Goal: Task Accomplishment & Management: Complete application form

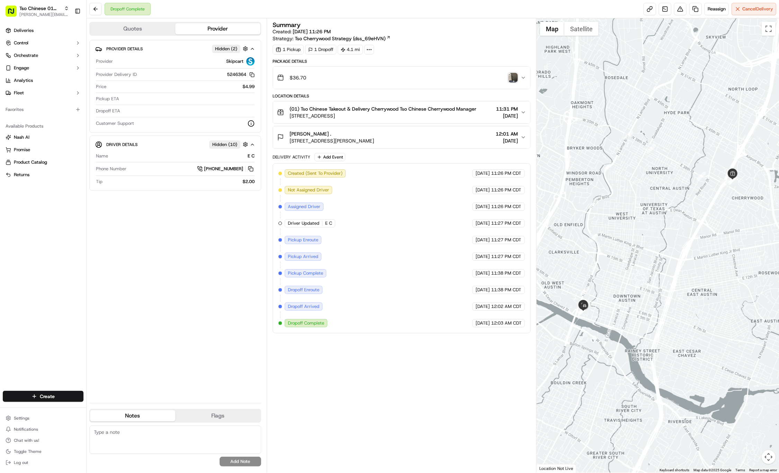
click at [74, 401] on html "Tso Chinese 01 Cherrywood jason@tsochinese.com Toggle Sidebar Deliveries Contro…" at bounding box center [389, 236] width 779 height 473
click at [100, 408] on link "Delivery" at bounding box center [125, 409] width 77 height 12
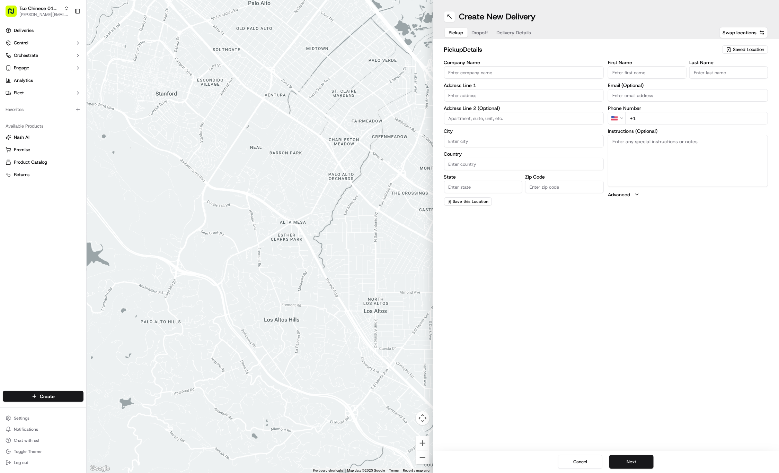
click at [743, 49] on span "Saved Location" at bounding box center [748, 49] width 31 height 6
click at [732, 79] on span "(01) Tso Chinese Takeout & Delivery Cherrywood" at bounding box center [733, 78] width 85 height 12
type input "(01) Tso Chinese Takeout & Delivery Cherrywood"
type input "Ste E-5"
type input "Austin"
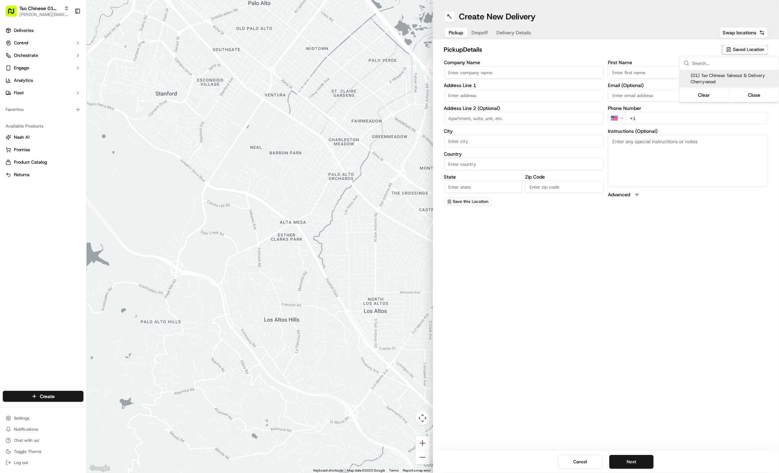
type input "US"
type input "TX"
type input "78722"
type input "Tso Chinese"
type input "Cherrywood Manager"
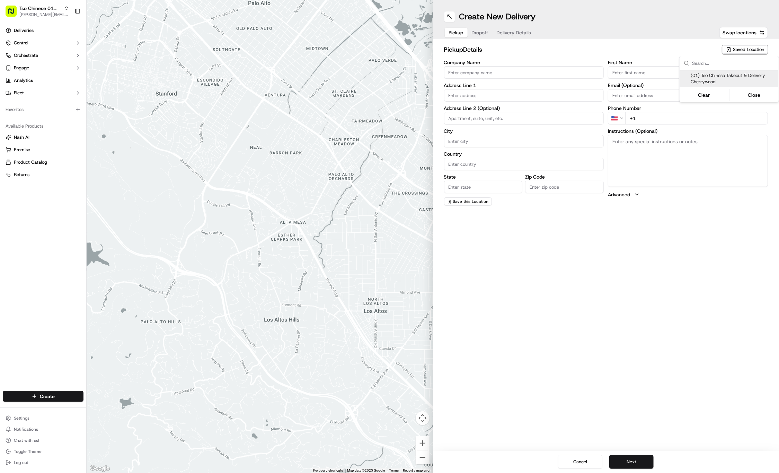
type input "cherrywoodstore@tsochinese.com"
type input "+1 512 401 3232"
type textarea "Submit a picture displaying address & food as Proof of Delivery. Envía una foto…"
type input "3909 N Interstate Hwy 35"
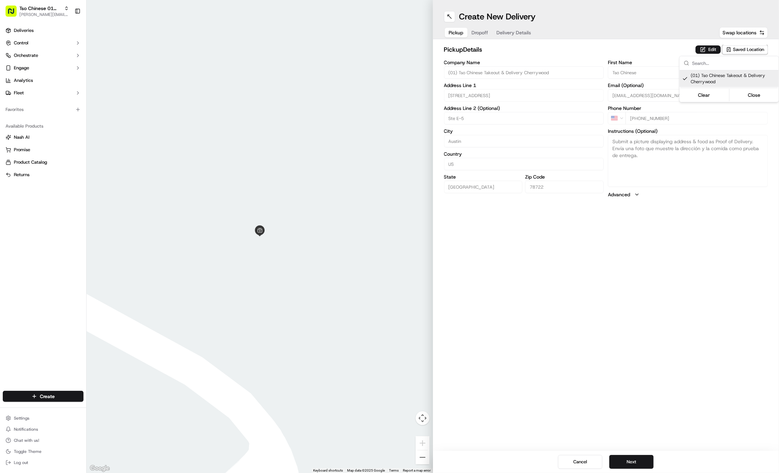
click at [483, 33] on html "Tso Chinese 01 Cherrywood jason@tsochinese.com Toggle Sidebar Deliveries Contro…" at bounding box center [389, 236] width 779 height 473
click at [483, 33] on span "Dropoff" at bounding box center [480, 32] width 17 height 7
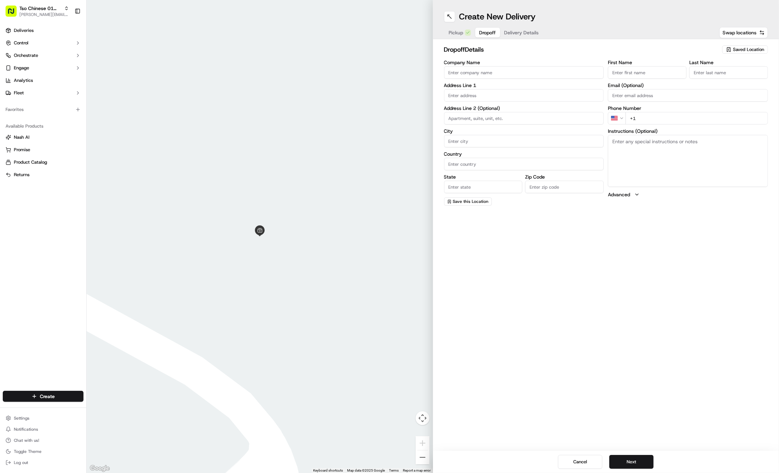
click at [628, 71] on input "First Name" at bounding box center [647, 72] width 79 height 12
paste input "John Stotz"
type input "John Stotz"
type input "."
click at [664, 126] on div "First Name John Stotz Last Name . Email (Optional) Phone Number US +1 Instructi…" at bounding box center [688, 133] width 160 height 146
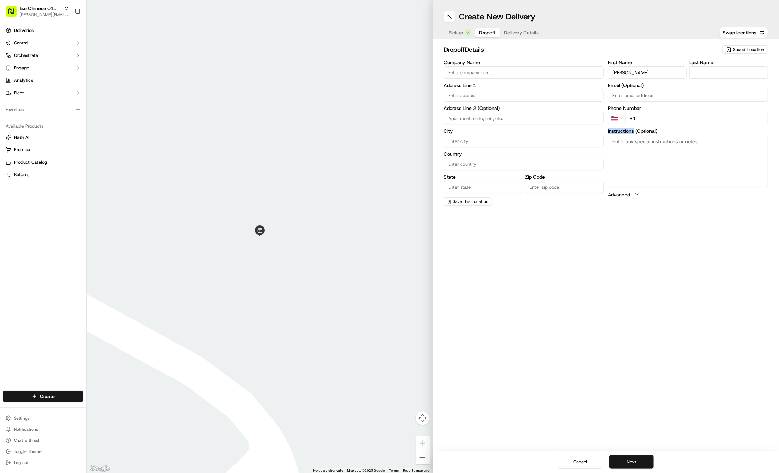
click at [675, 119] on input "+1" at bounding box center [697, 118] width 142 height 12
paste input "703 888 9287"
type input "+1 703 888 9287"
paste input "41 Waller St"
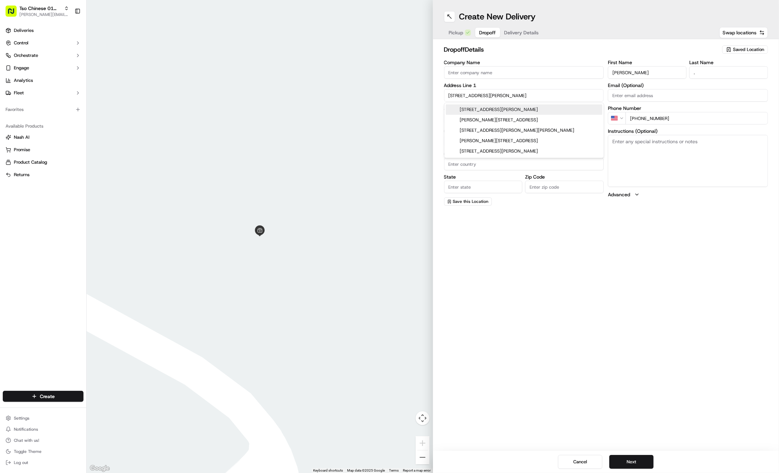
click at [496, 107] on div "41 Waller Street, Austin, TX" at bounding box center [524, 109] width 157 height 10
type input "41 Waller St, Austin, TX 78702, USA"
type input "Austin"
type input "United States"
type input "TX"
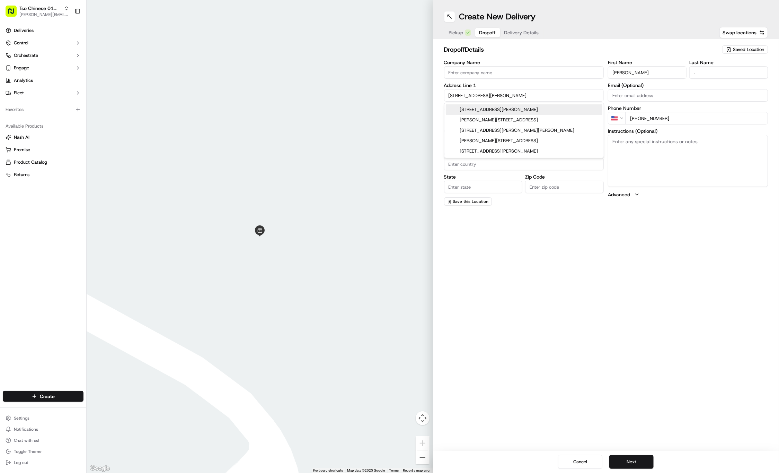
type input "78702"
type input "41 Waller Street"
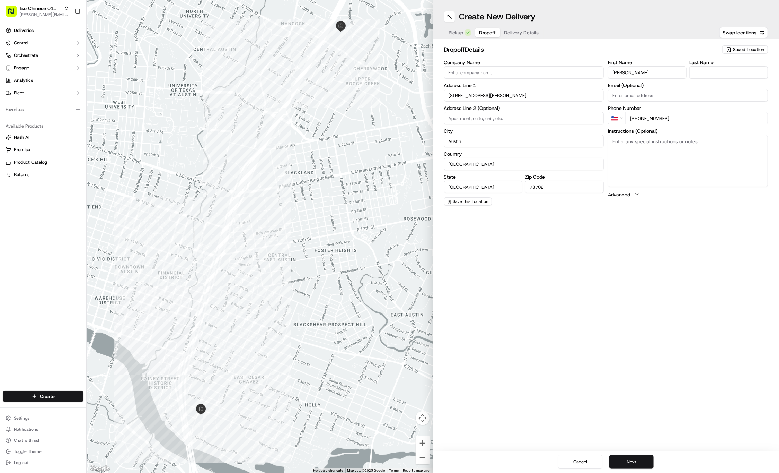
click at [470, 115] on input at bounding box center [524, 118] width 160 height 12
paste input "Apt 102"
type input "Apt 102"
click at [681, 164] on textarea "Instructions (Optional)" at bounding box center [688, 161] width 160 height 52
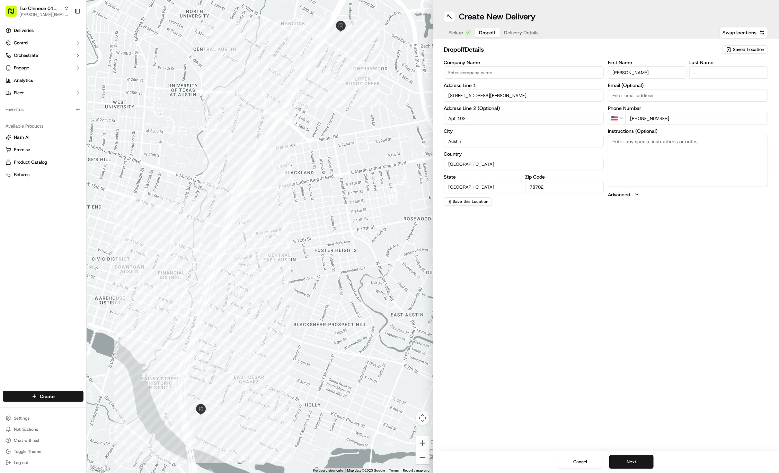
paste textarea "Walk in gate on the south side of the complex. Code is 3+4 at the same time the…"
type textarea "Walk in gate on the south side of the complex. Code is 3+4 at the same time the…"
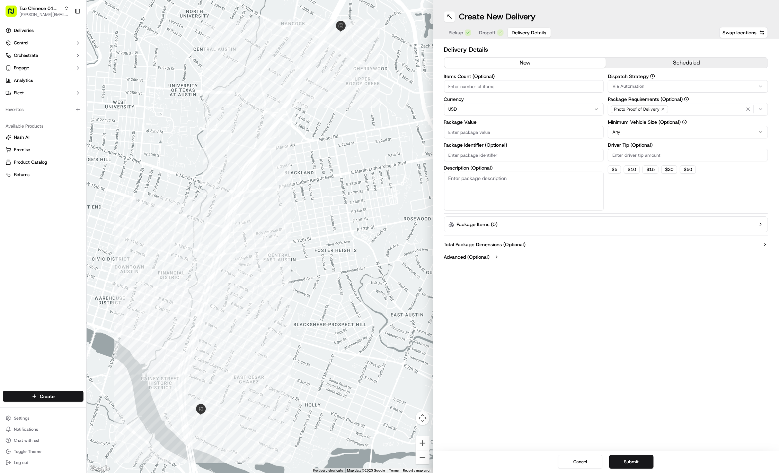
click at [514, 34] on span "Delivery Details" at bounding box center [529, 32] width 35 height 7
click at [751, 87] on div "Via Automation" at bounding box center [688, 86] width 157 height 6
click at [694, 120] on div "Tso Cherrywood Strategy" at bounding box center [658, 124] width 99 height 10
click at [677, 35] on html "Tso Chinese 01 Cherrywood jason@tsochinese.com Toggle Sidebar Deliveries Contro…" at bounding box center [389, 236] width 779 height 473
click at [662, 108] on icon "button" at bounding box center [663, 109] width 4 height 4
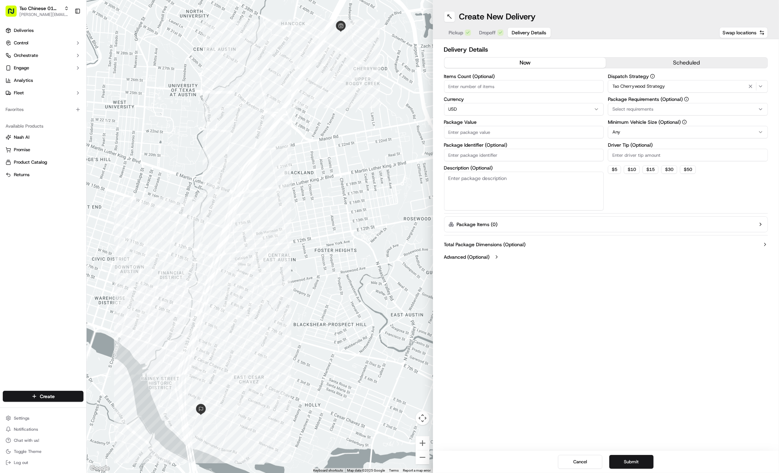
click at [662, 108] on div "Select requirements" at bounding box center [688, 109] width 157 height 6
type input "m"
click at [662, 137] on span "Meet on Delivery" at bounding box center [662, 136] width 85 height 6
click at [636, 48] on html "Tso Chinese 01 Cherrywood jason@tsochinese.com Toggle Sidebar Deliveries Contro…" at bounding box center [389, 236] width 779 height 473
click at [629, 153] on input "Driver Tip (Optional)" at bounding box center [688, 155] width 160 height 12
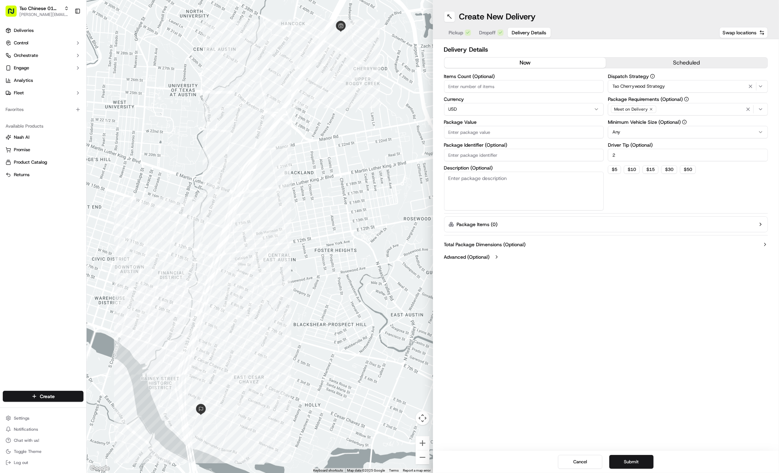
type input "2"
click at [528, 130] on input "Package Value" at bounding box center [524, 132] width 160 height 12
type input "28.58"
click at [493, 155] on input "Package Identifier (Optional)" at bounding box center [524, 155] width 160 height 12
paste input "#9HBNNH4"
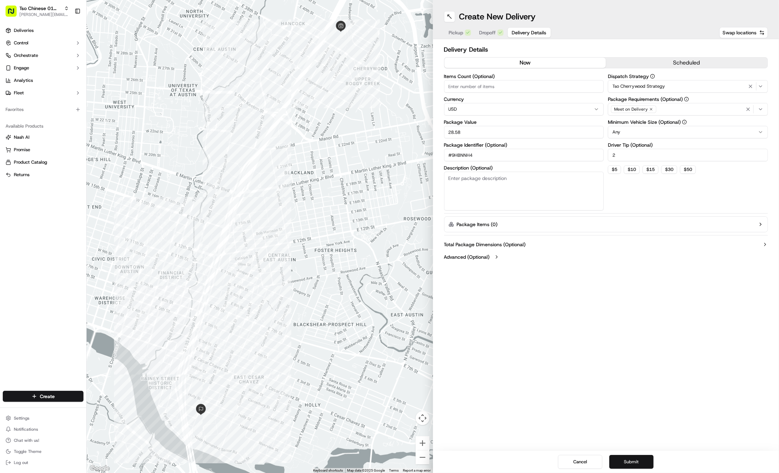
type input "#9HBNNH4"
click at [629, 459] on button "Submit" at bounding box center [631, 462] width 44 height 14
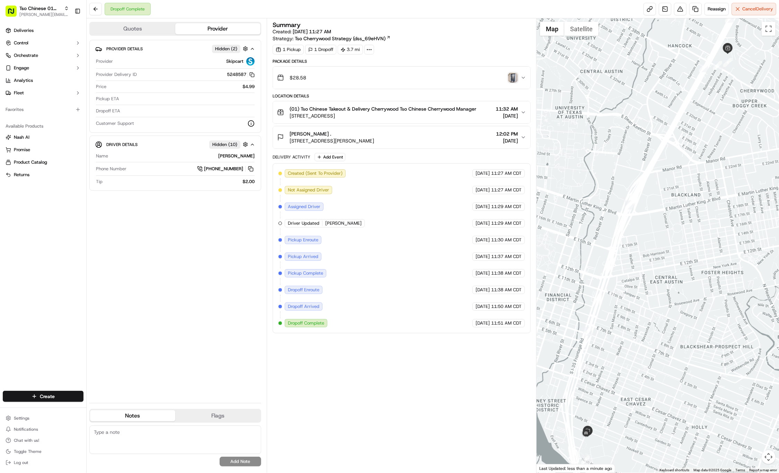
click at [512, 77] on img "button" at bounding box center [513, 78] width 10 height 10
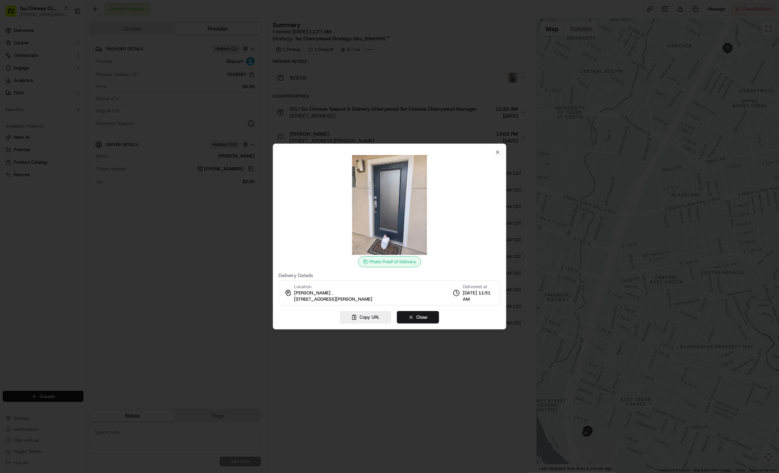
click at [512, 77] on div at bounding box center [389, 236] width 779 height 473
click at [495, 151] on icon "button" at bounding box center [498, 152] width 6 height 6
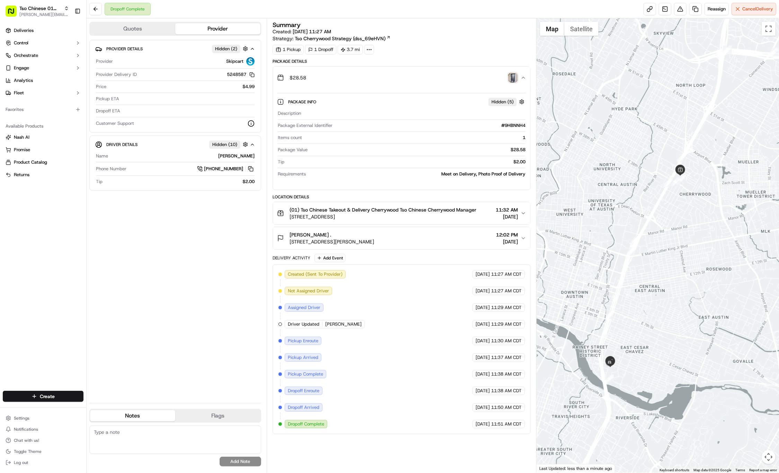
drag, startPoint x: 604, startPoint y: 429, endPoint x: 627, endPoint y: 346, distance: 86.4
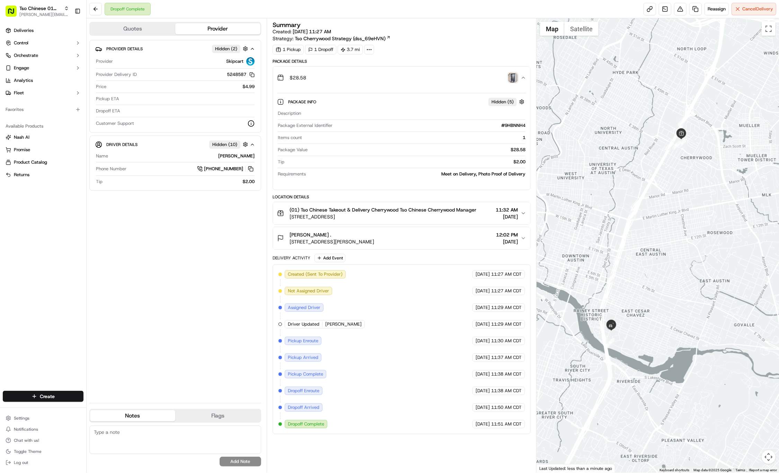
drag, startPoint x: 627, startPoint y: 385, endPoint x: 628, endPoint y: 348, distance: 37.5
click at [67, 392] on html "Tso Chinese 01 Cherrywood jason@tsochinese.com Toggle Sidebar Deliveries Contro…" at bounding box center [389, 236] width 779 height 473
click at [105, 406] on link "Delivery" at bounding box center [125, 409] width 77 height 12
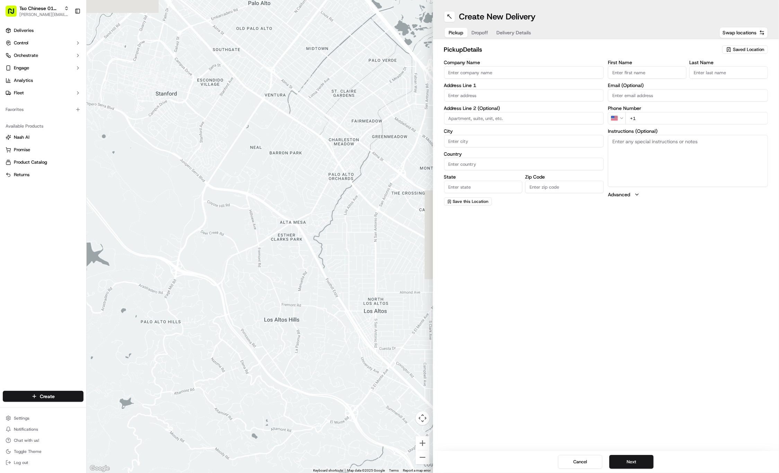
click at [736, 47] on span "Saved Location" at bounding box center [748, 49] width 31 height 6
click at [722, 78] on span "(01) Tso Chinese Takeout & Delivery Cherrywood" at bounding box center [733, 78] width 85 height 12
type input "(01) Tso Chinese Takeout & Delivery Cherrywood"
type input "Ste E-5"
type input "Austin"
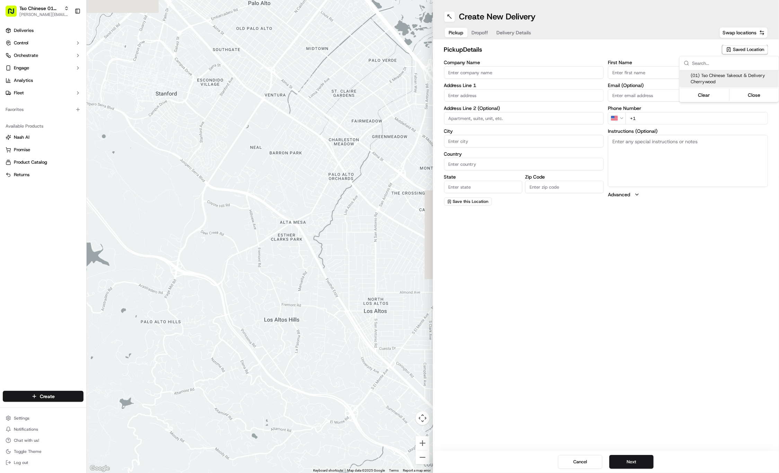
type input "US"
type input "[GEOGRAPHIC_DATA]"
type input "78722"
type input "Tso Chinese"
type input "Cherrywood Manager"
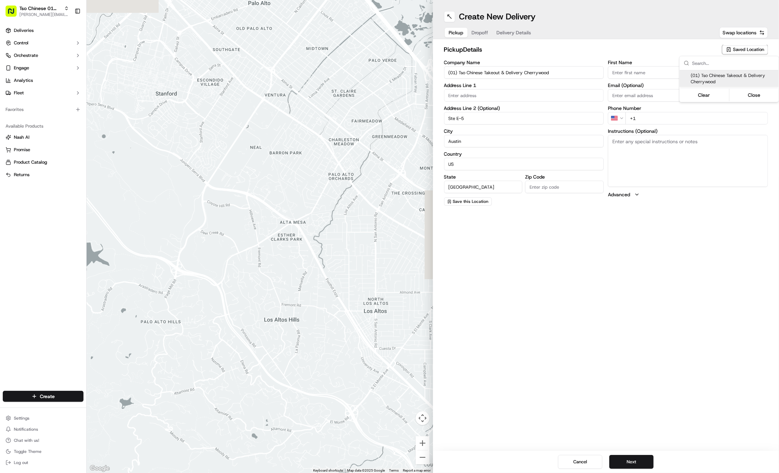
type input "[EMAIL_ADDRESS][DOMAIN_NAME]"
type input "[PHONE_NUMBER]"
type textarea "Submit a picture displaying address & food as Proof of Delivery. Envía una foto…"
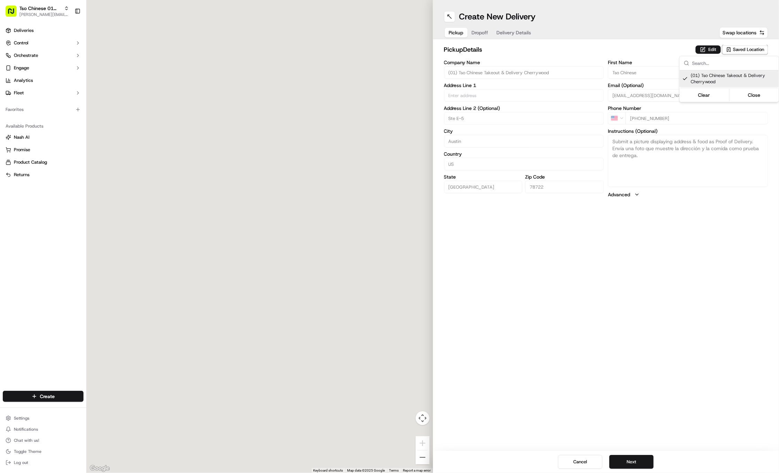
type input "[STREET_ADDRESS]"
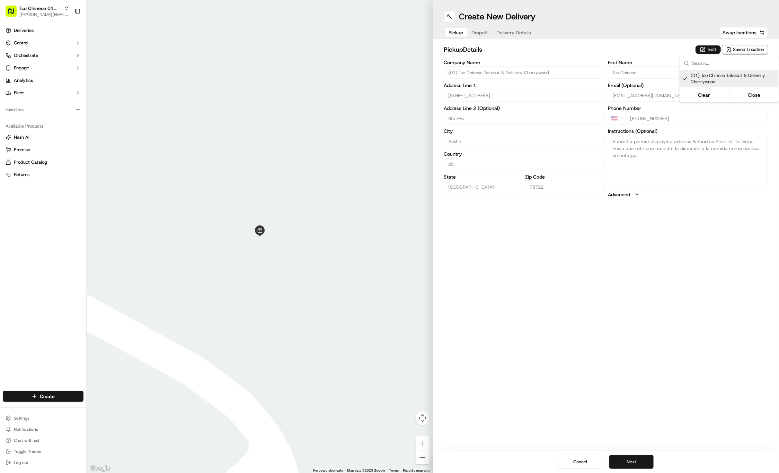
click at [642, 462] on html "Tso Chinese 01 Cherrywood [PERSON_NAME][EMAIL_ADDRESS][DOMAIN_NAME] Toggle Side…" at bounding box center [389, 236] width 779 height 473
click at [642, 462] on button "Next" at bounding box center [631, 462] width 44 height 14
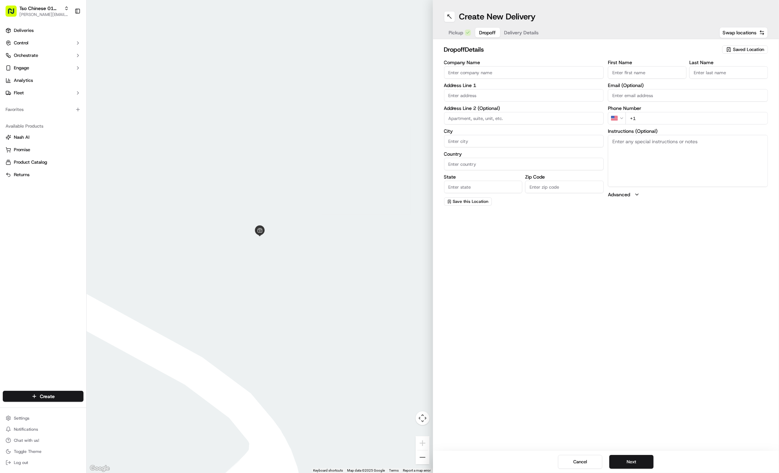
click at [652, 70] on input "First Name" at bounding box center [647, 72] width 79 height 12
paste input "Jayden"
type input "Jayden"
click at [725, 73] on input "Last Name" at bounding box center [728, 72] width 79 height 12
paste input "Rubio"
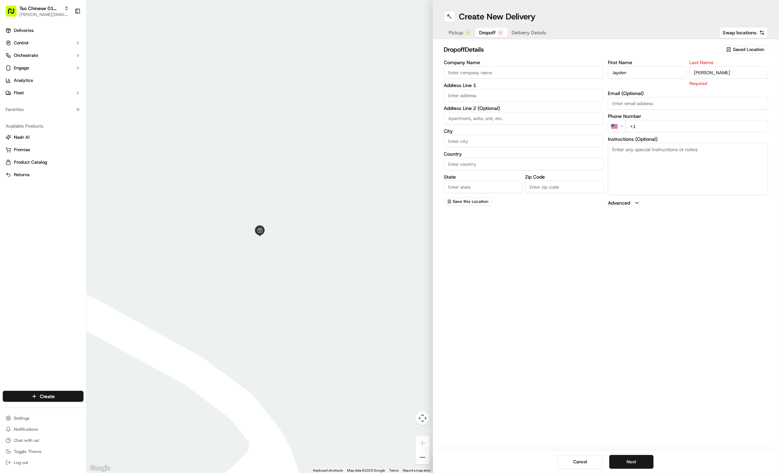
type input "Rubio"
paste input "432 634 7107"
type input "+1 432 634 7107"
click at [463, 94] on input "text" at bounding box center [524, 95] width 160 height 12
paste input "506 W 37th St"
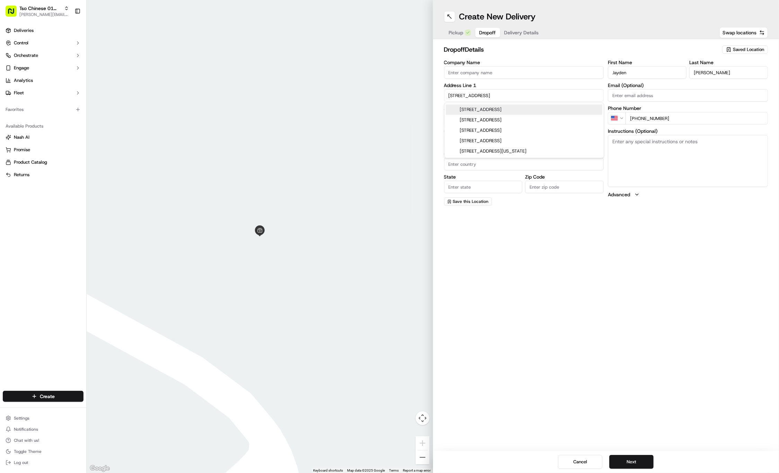
click at [486, 107] on div "506 West 37th Street, Austin, TX" at bounding box center [524, 109] width 157 height 10
type input "506 West 37th Street"
type input "Austin"
type input "[GEOGRAPHIC_DATA]"
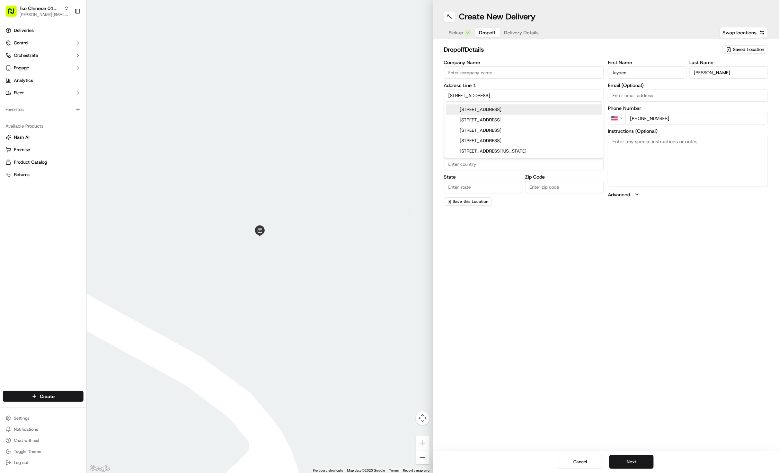
type input "78705"
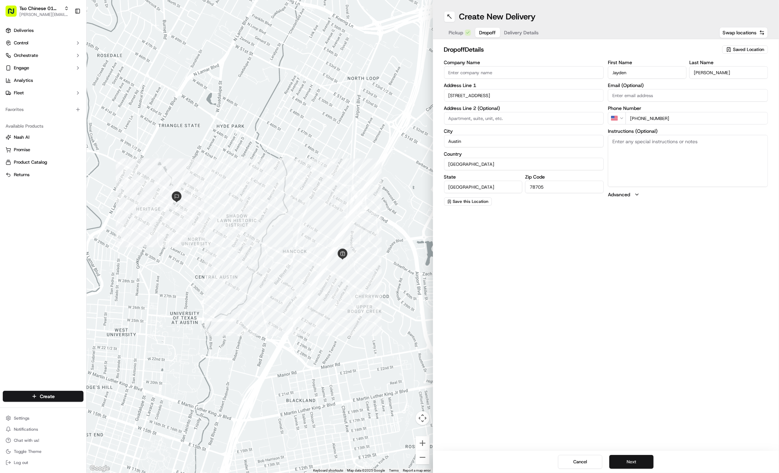
click at [632, 458] on button "Next" at bounding box center [631, 462] width 44 height 14
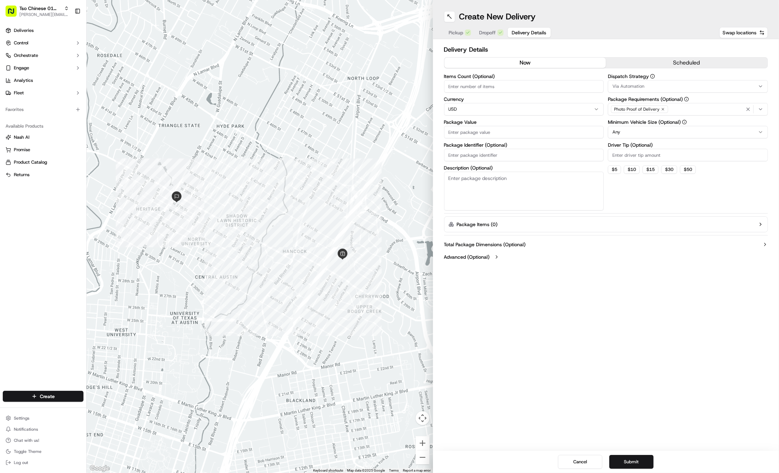
click at [504, 145] on label "Package Identifier (Optional)" at bounding box center [524, 144] width 160 height 5
click at [504, 149] on input "Package Identifier (Optional)" at bounding box center [524, 155] width 160 height 12
click at [504, 145] on label "Package Identifier (Optional)" at bounding box center [524, 144] width 160 height 5
click at [504, 149] on input "Package Identifier (Optional)" at bounding box center [524, 155] width 160 height 12
paste input "#EFWS0DO"
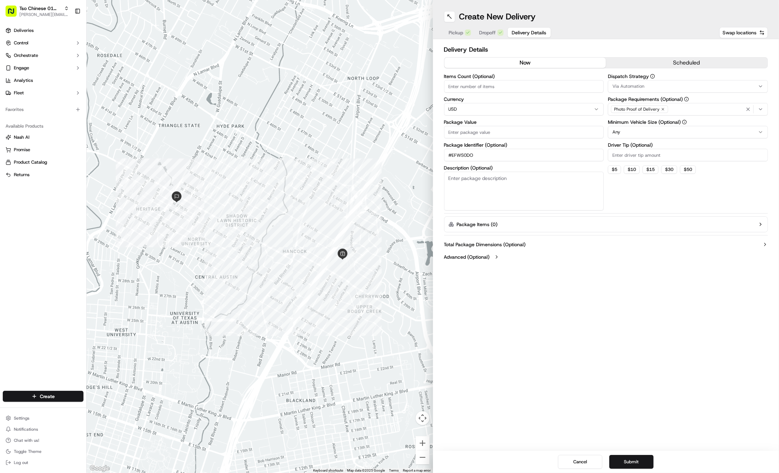
type input "#EFWS0DO"
click at [493, 123] on label "Package Value" at bounding box center [524, 122] width 160 height 5
click at [493, 126] on input "Package Value" at bounding box center [524, 132] width 160 height 12
type input "27.55"
click at [664, 151] on input "Driver Tip (Optional)" at bounding box center [688, 155] width 160 height 12
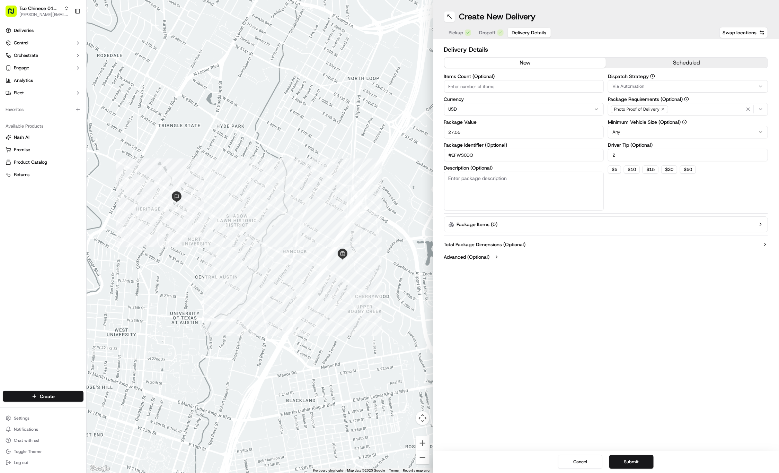
type input "2"
click at [756, 81] on button "Via Automation" at bounding box center [688, 86] width 160 height 12
click at [663, 121] on span "Tso Cherrywood Strategy" at bounding box center [662, 124] width 85 height 6
click at [657, 290] on html "Tso Chinese 01 Cherrywood jason@tsochinese.com Toggle Sidebar Deliveries Contro…" at bounding box center [389, 236] width 779 height 473
click at [627, 459] on button "Submit" at bounding box center [631, 462] width 44 height 14
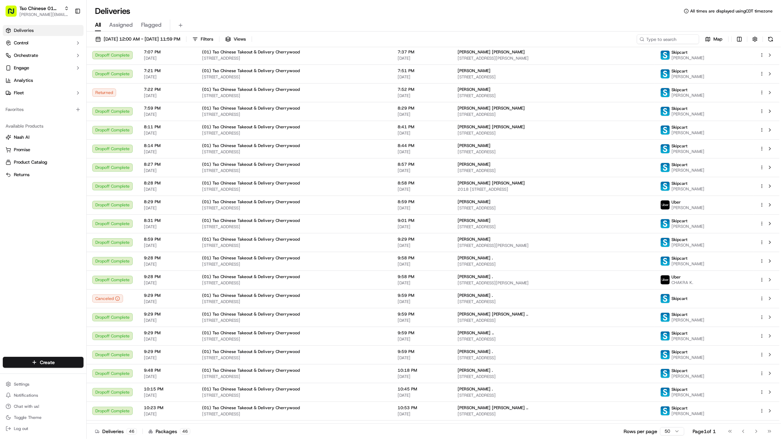
click at [173, 39] on span "09/20/2025 12:00 AM - 09/20/2025 11:59 PM" at bounding box center [142, 39] width 77 height 6
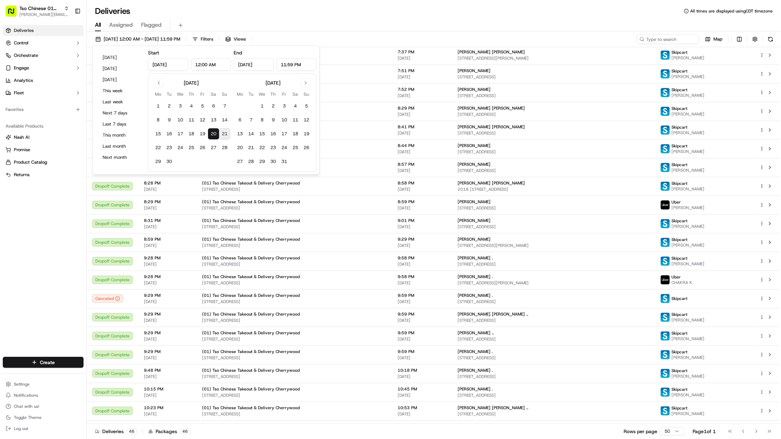
click at [224, 134] on button "21" at bounding box center [224, 133] width 11 height 11
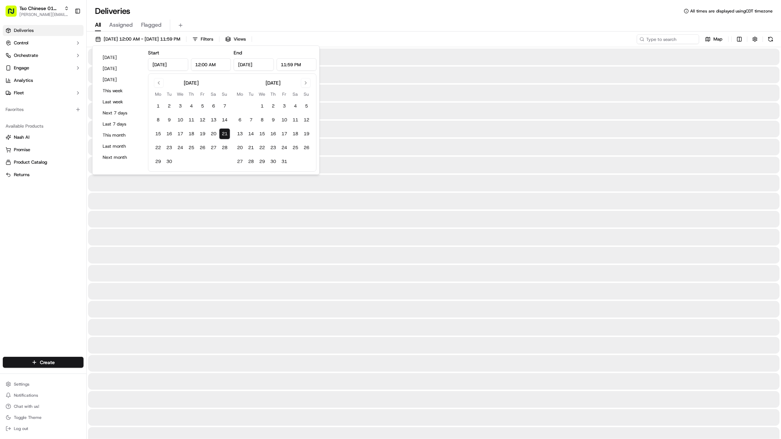
type input "Sep 21, 2025"
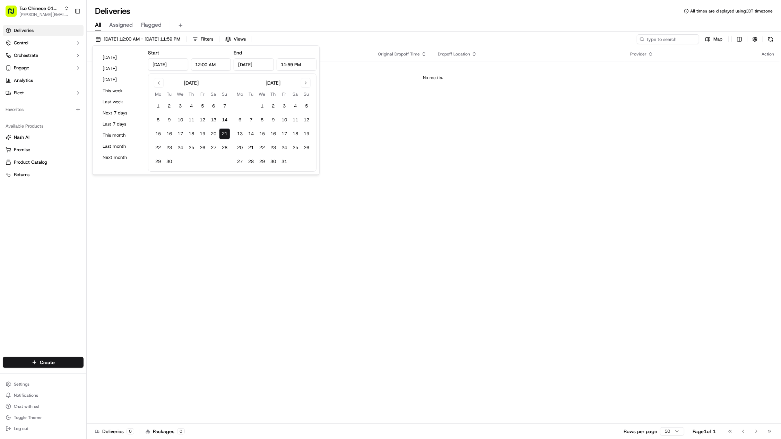
click at [387, 82] on td "No results." at bounding box center [433, 77] width 693 height 33
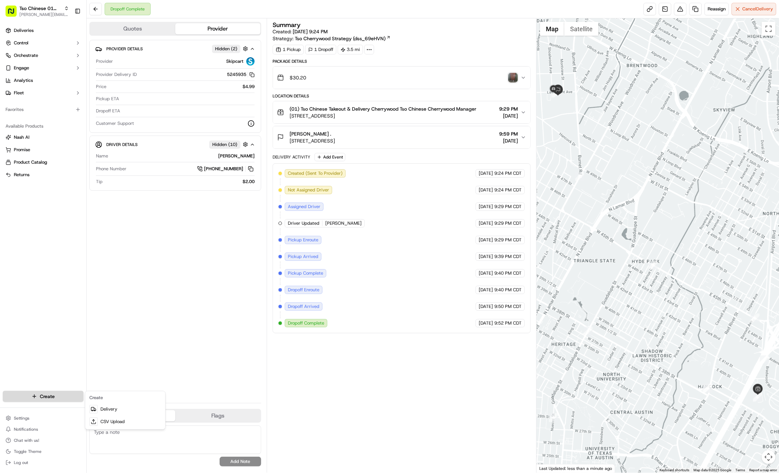
click at [69, 395] on html "Tso Chinese 01 Cherrywood jason@tsochinese.com Toggle Sidebar Deliveries Contro…" at bounding box center [389, 236] width 779 height 473
click at [97, 407] on div at bounding box center [93, 409] width 8 height 8
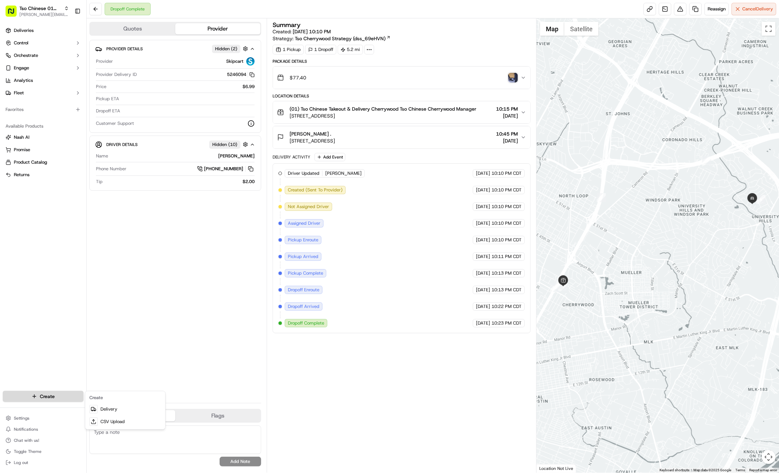
click at [54, 391] on html "Tso Chinese 01 Cherrywood [PERSON_NAME][EMAIL_ADDRESS][DOMAIN_NAME] Toggle Side…" at bounding box center [389, 236] width 779 height 473
click at [95, 409] on icon at bounding box center [94, 409] width 6 height 6
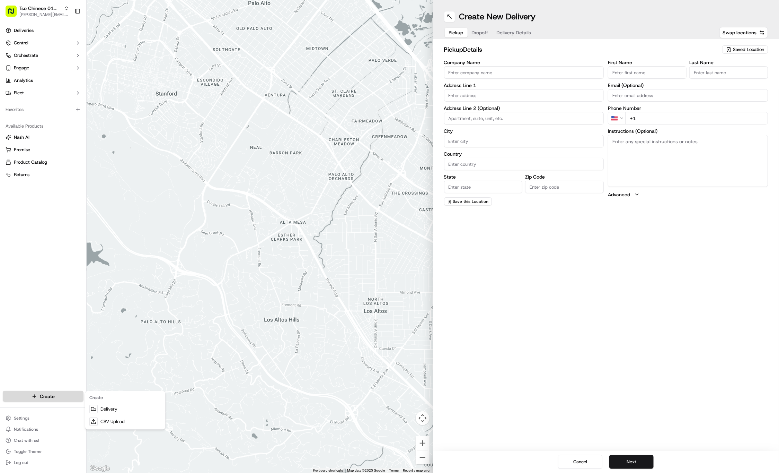
click at [67, 391] on html "Tso Chinese 01 Cherrywood [PERSON_NAME][EMAIL_ADDRESS][DOMAIN_NAME] Toggle Side…" at bounding box center [389, 236] width 779 height 473
click at [93, 407] on icon at bounding box center [92, 408] width 3 height 3
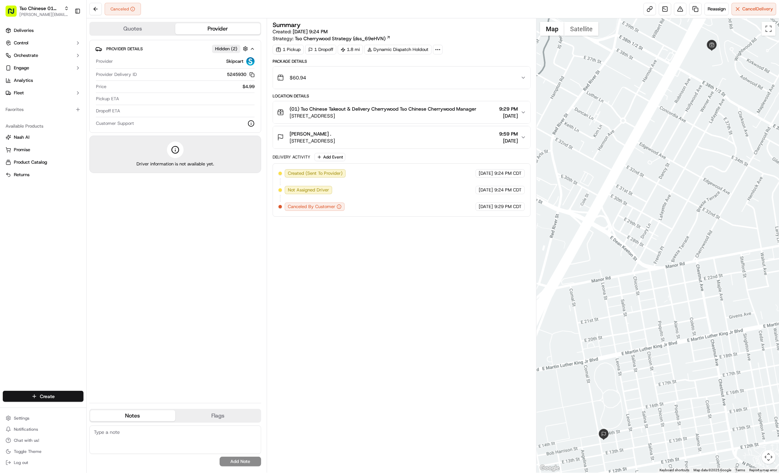
click at [69, 396] on html "Tso Chinese 01 Cherrywood [PERSON_NAME][EMAIL_ADDRESS][DOMAIN_NAME] Toggle Side…" at bounding box center [389, 236] width 779 height 473
click at [105, 408] on link "Delivery" at bounding box center [125, 409] width 77 height 12
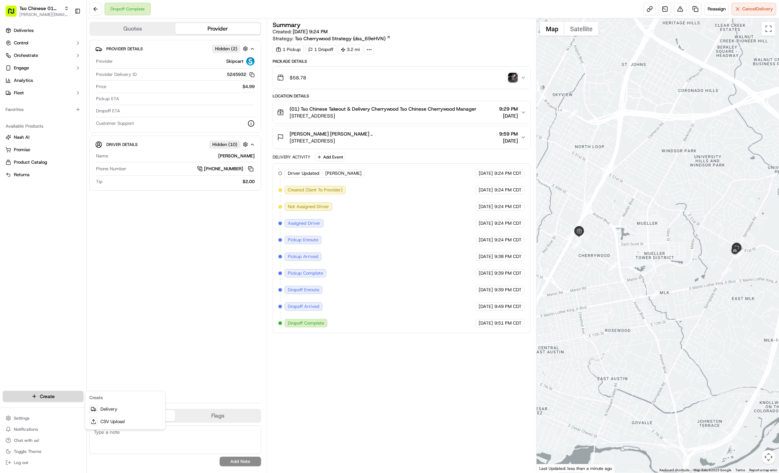
click at [62, 394] on html "Tso Chinese 01 Cherrywood jason@tsochinese.com Toggle Sidebar Deliveries Contro…" at bounding box center [389, 236] width 779 height 473
click at [101, 408] on link "Delivery" at bounding box center [125, 409] width 77 height 12
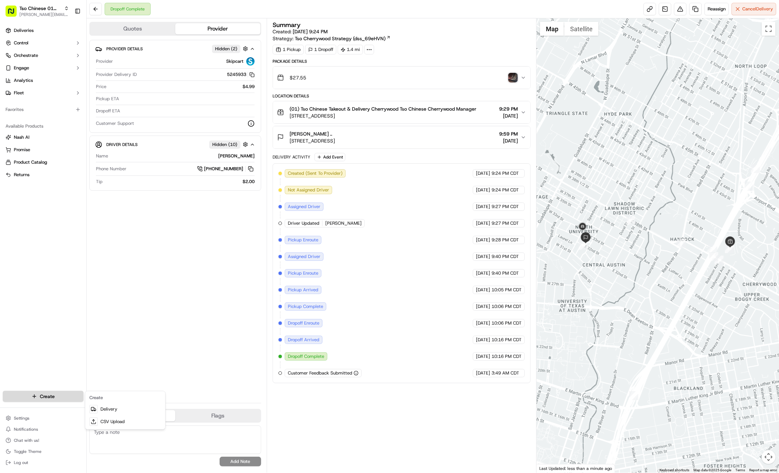
click at [55, 397] on html "Tso Chinese 01 Cherrywood [PERSON_NAME][EMAIL_ADDRESS][DOMAIN_NAME] Toggle Side…" at bounding box center [389, 236] width 779 height 473
click at [88, 408] on link "Delivery" at bounding box center [125, 409] width 77 height 12
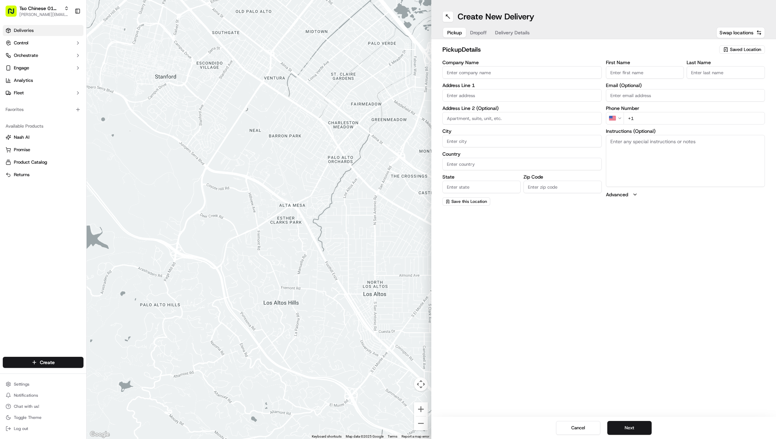
click at [50, 29] on link "Deliveries" at bounding box center [43, 30] width 81 height 11
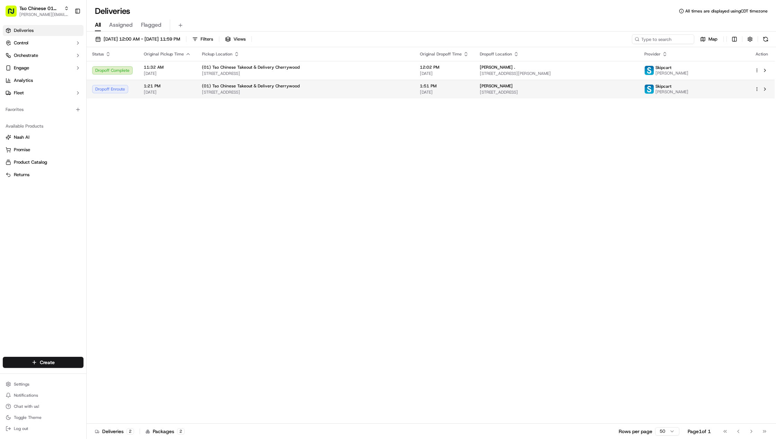
click at [586, 89] on div "Jayden Rubio" at bounding box center [556, 86] width 153 height 6
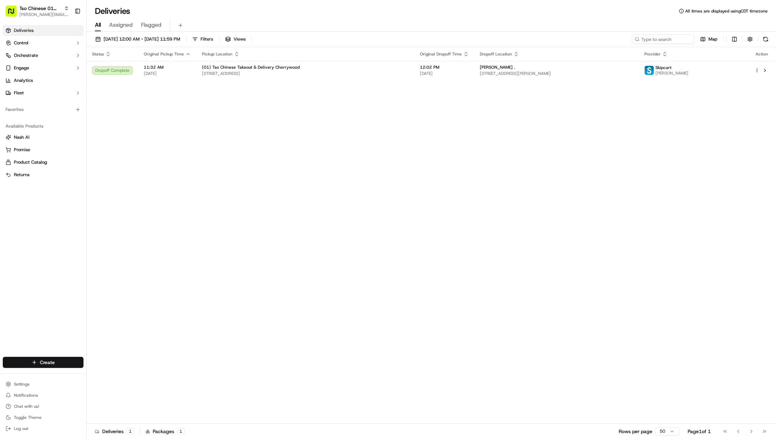
click at [42, 359] on html "Tso Chinese 01 Cherrywood [PERSON_NAME][EMAIL_ADDRESS][DOMAIN_NAME] Toggle Side…" at bounding box center [388, 219] width 776 height 439
click at [103, 378] on link "Delivery" at bounding box center [125, 375] width 77 height 12
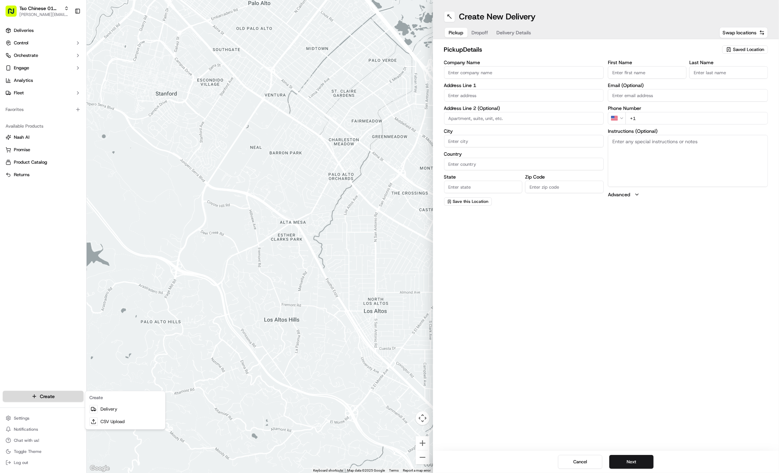
click at [64, 394] on html "Tso Chinese 01 Cherrywood [PERSON_NAME][EMAIL_ADDRESS][DOMAIN_NAME] Toggle Side…" at bounding box center [389, 236] width 779 height 473
click at [105, 405] on link "Delivery" at bounding box center [125, 409] width 77 height 12
click at [63, 393] on html "Tso Chinese 01 Cherrywood jason@tsochinese.com Toggle Sidebar Deliveries Contro…" at bounding box center [389, 236] width 779 height 473
click at [103, 406] on link "Delivery" at bounding box center [125, 409] width 77 height 12
click at [736, 46] on span "Saved Location" at bounding box center [748, 49] width 31 height 6
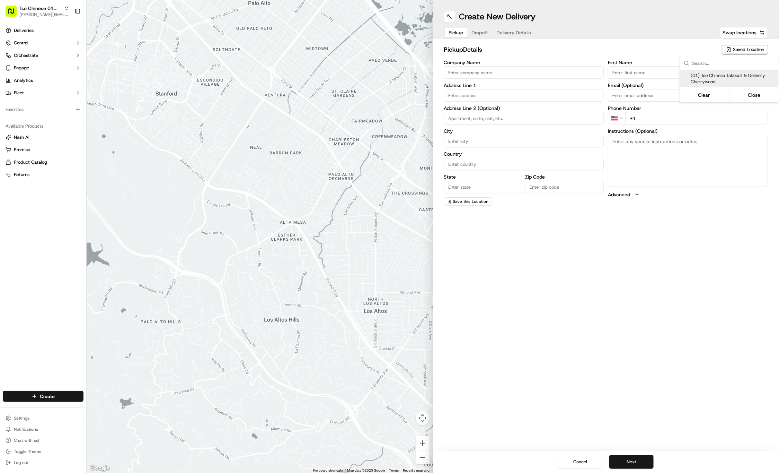
click at [736, 46] on html "Tso Chinese 01 Cherrywood jason@tsochinese.com Toggle Sidebar Deliveries Contro…" at bounding box center [389, 236] width 779 height 473
click at [735, 50] on span "Saved Location" at bounding box center [748, 49] width 31 height 6
click at [707, 82] on span "(01) Tso Chinese Takeout & Delivery Cherrywood" at bounding box center [733, 78] width 85 height 12
type input "(01) Tso Chinese Takeout & Delivery Cherrywood"
type input "Ste E-5"
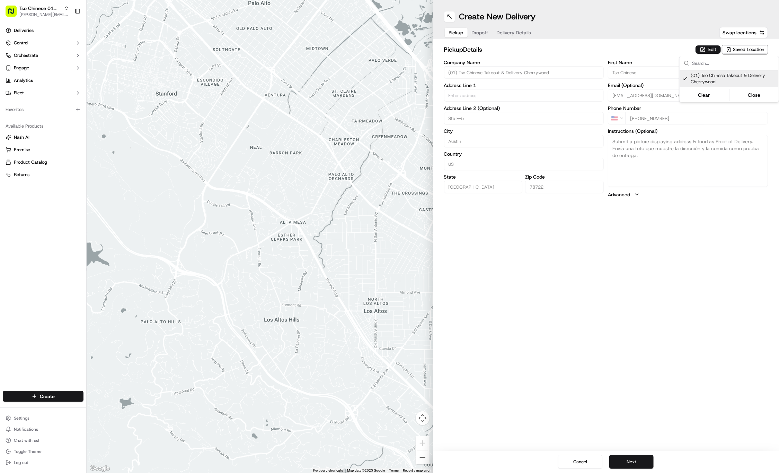
type input "Austin"
type input "US"
type input "[GEOGRAPHIC_DATA]"
type input "78722"
type input "Tso Chinese"
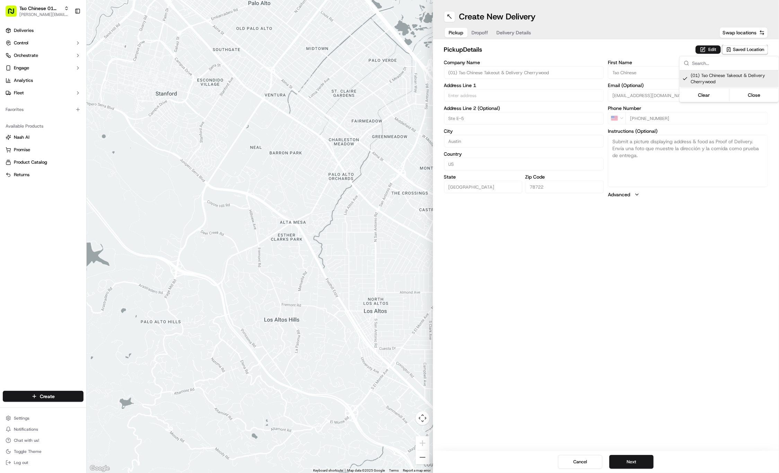
type input "Cherrywood Manager"
type input "[EMAIL_ADDRESS][DOMAIN_NAME]"
type input "[PHONE_NUMBER]"
type input "[STREET_ADDRESS]"
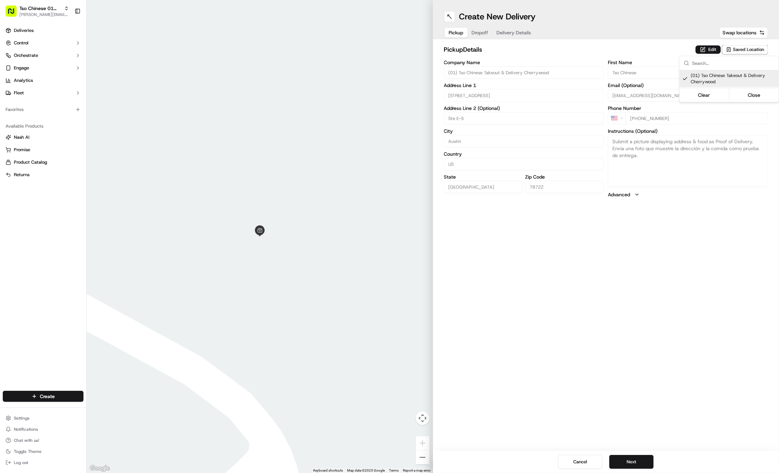
click at [636, 457] on html "Tso Chinese 01 Cherrywood [PERSON_NAME][EMAIL_ADDRESS][DOMAIN_NAME] Toggle Side…" at bounding box center [389, 236] width 779 height 473
click at [636, 457] on button "Next" at bounding box center [631, 462] width 44 height 14
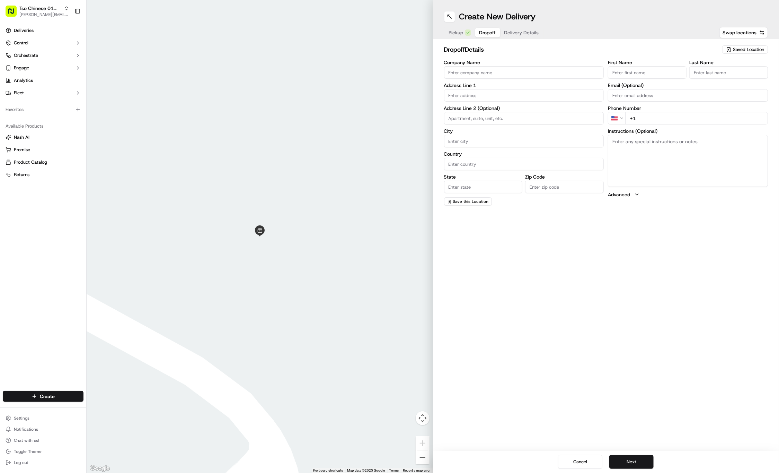
click at [638, 73] on input "First Name" at bounding box center [647, 72] width 79 height 12
paste input "Rigo"
type input "Rigo"
click at [725, 73] on input "Last Name" at bounding box center [728, 72] width 79 height 12
paste input "Alvarez"
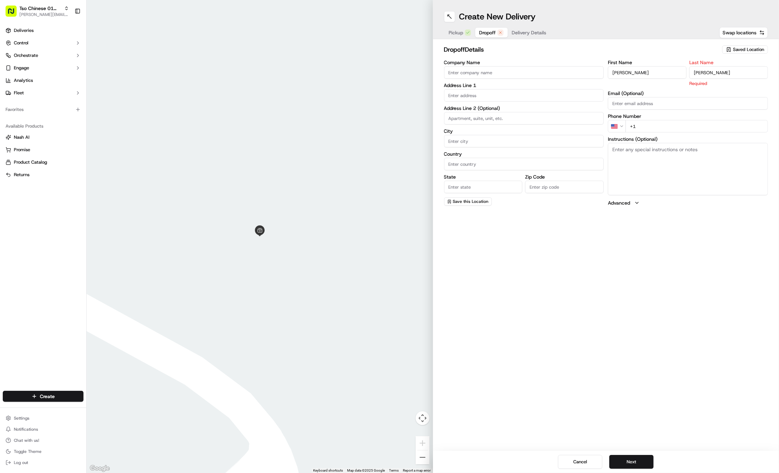
type input "Alvarez"
paste input "512 554 9880"
type input "+1 512 554 9880"
click at [478, 91] on input "text" at bounding box center [524, 95] width 160 height 12
paste input "3300 Lyons Rd"
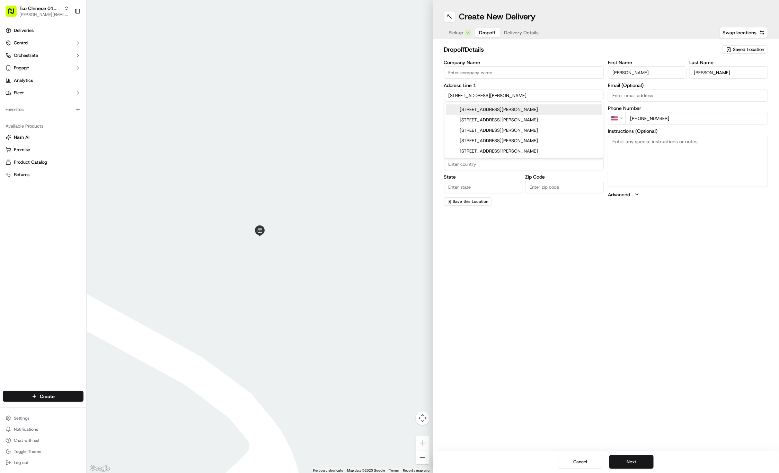
click at [493, 105] on div "3300 Lyons Rd, Austin, TX" at bounding box center [524, 109] width 157 height 10
type input "3300 Lyons Rd, Austin, TX 78702, USA"
type input "Austin"
type input "United States"
type input "TX"
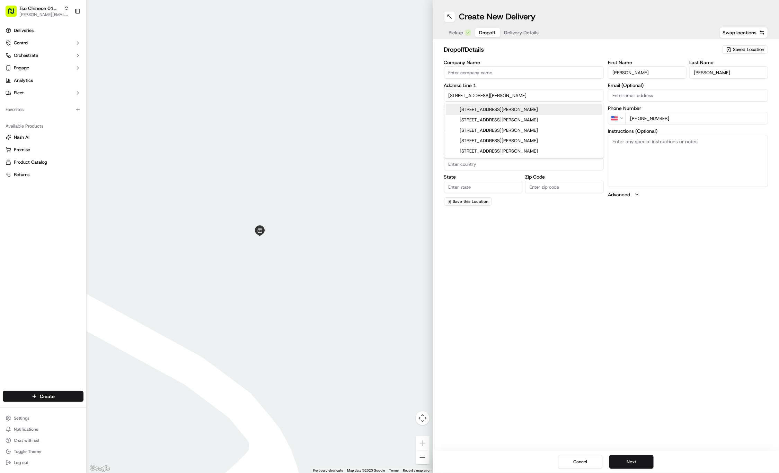
type input "78702"
type input "3300 Lyons Road"
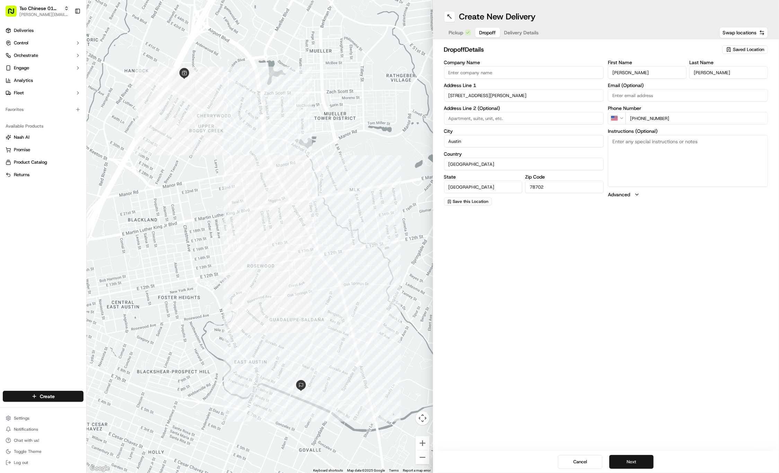
click at [622, 461] on button "Next" at bounding box center [631, 462] width 44 height 14
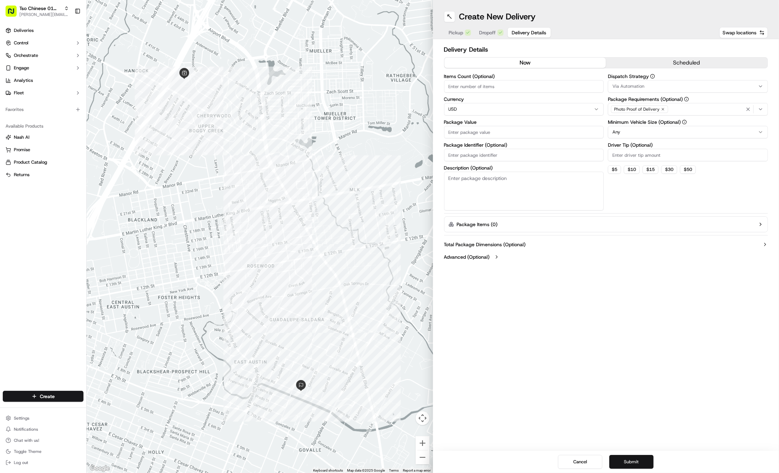
click at [499, 154] on input "Package Identifier (Optional)" at bounding box center [524, 155] width 160 height 12
paste input "#RBQQVUU"
type input "#RBQQVUU"
click at [479, 117] on div "Items Count (Optional) Currency USD Package Value Package Identifier (Optional)…" at bounding box center [524, 142] width 160 height 137
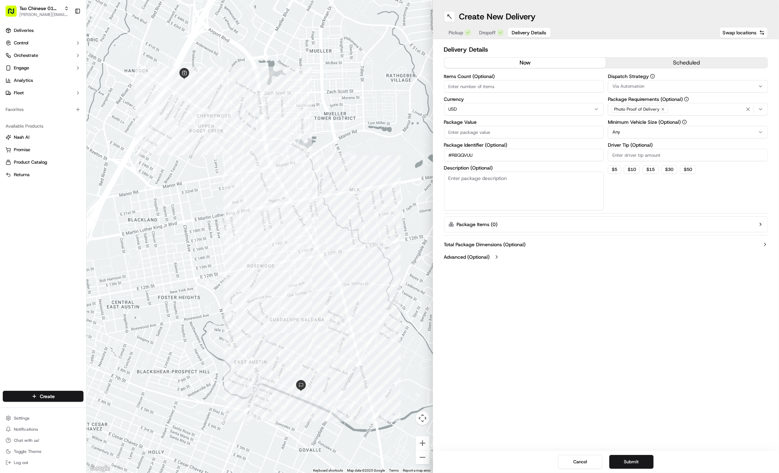
click at [479, 124] on div "Package Value" at bounding box center [524, 129] width 160 height 19
click at [477, 127] on input "Package Value" at bounding box center [524, 132] width 160 height 12
type input "37.24"
click at [625, 149] on input "Driver Tip (Optional)" at bounding box center [688, 155] width 160 height 12
type input "2"
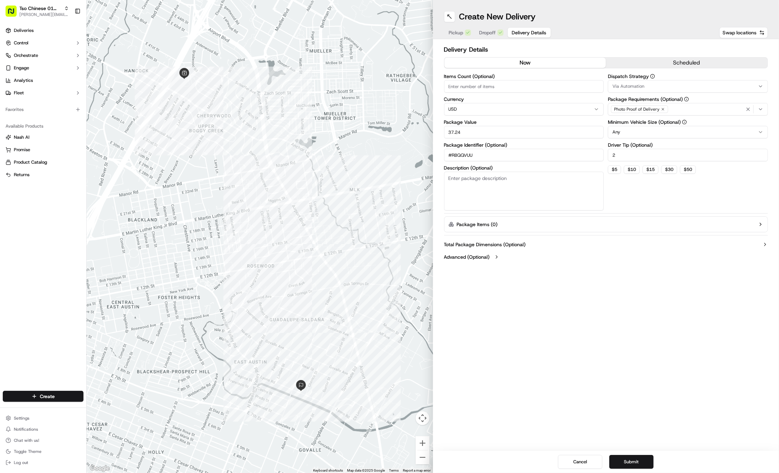
click at [762, 81] on button "Via Automation" at bounding box center [688, 86] width 160 height 12
click at [652, 125] on span "Tso Cherrywood Strategy" at bounding box center [662, 124] width 85 height 6
click at [612, 323] on html "Tso Chinese 01 Cherrywood jason@tsochinese.com Toggle Sidebar Deliveries Contro…" at bounding box center [389, 236] width 779 height 473
click at [635, 459] on button "Submit" at bounding box center [631, 462] width 44 height 14
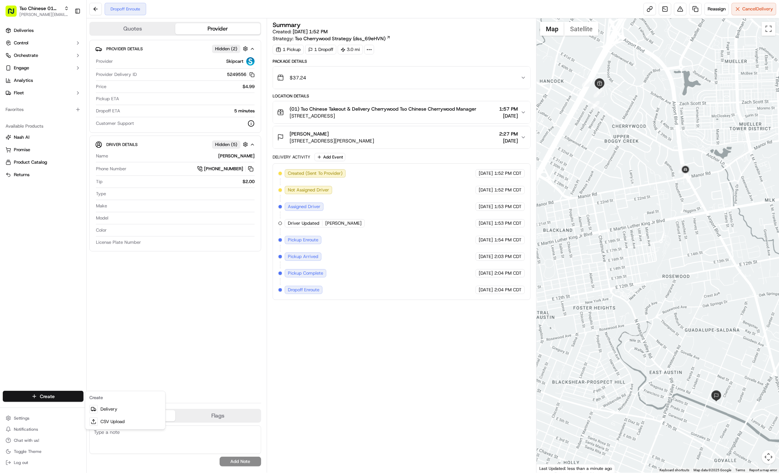
click at [36, 397] on html "Tso Chinese 01 Cherrywood jason@tsochinese.com Toggle Sidebar Deliveries Contro…" at bounding box center [389, 236] width 779 height 473
click at [52, 397] on html "Tso Chinese 01 Cherrywood jason@tsochinese.com Toggle Sidebar Deliveries Contro…" at bounding box center [389, 236] width 779 height 473
click at [104, 411] on link "Delivery" at bounding box center [125, 409] width 77 height 12
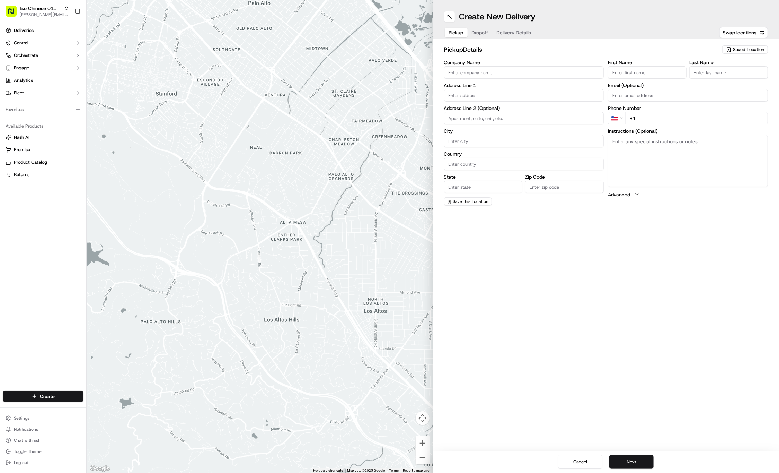
click at [743, 53] on div "Saved Location" at bounding box center [745, 49] width 46 height 8
click at [729, 76] on span "(01) Tso Chinese Takeout & Delivery Cherrywood" at bounding box center [733, 78] width 85 height 12
type input "(01) Tso Chinese Takeout & Delivery Cherrywood"
type input "Ste E-5"
type input "Austin"
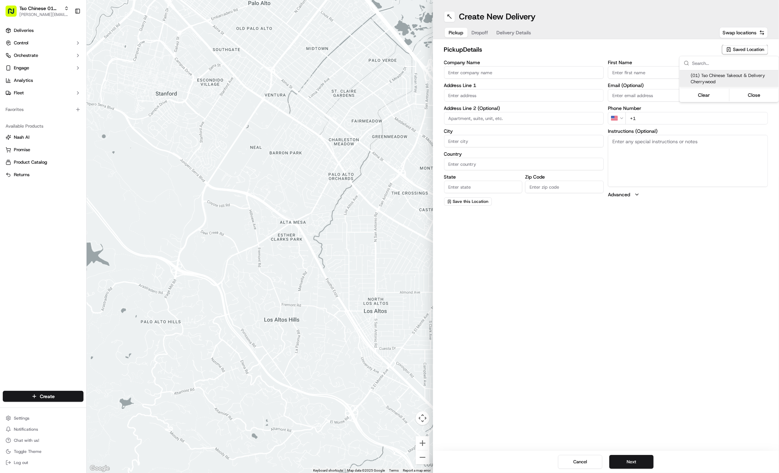
type input "US"
type input "TX"
type input "78722"
type input "Tso Chinese"
type input "Cherrywood Manager"
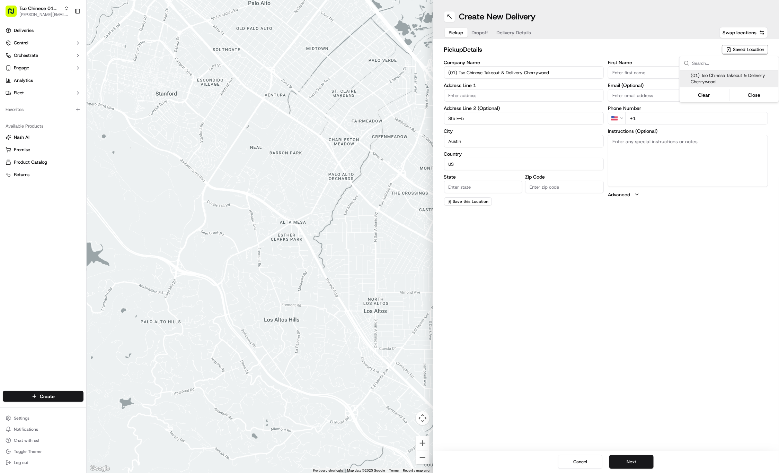
type input "cherrywoodstore@tsochinese.com"
type input "+1 512 401 3232"
type textarea "Submit a picture displaying address & food as Proof of Delivery. Envía una foto…"
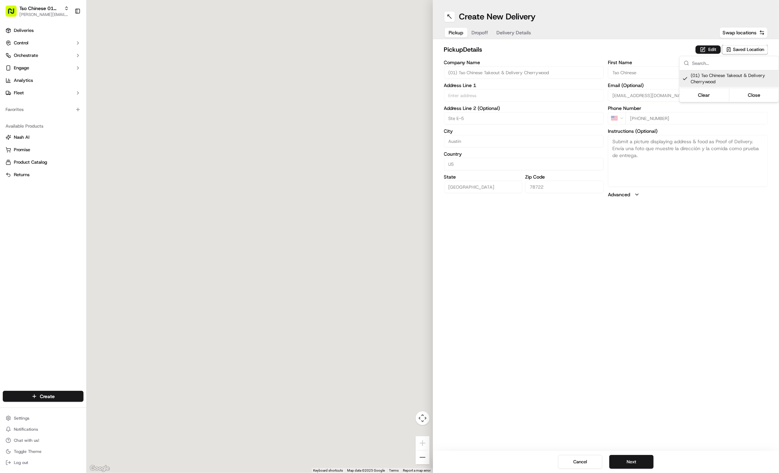
type input "3909 N Interstate Hwy 35"
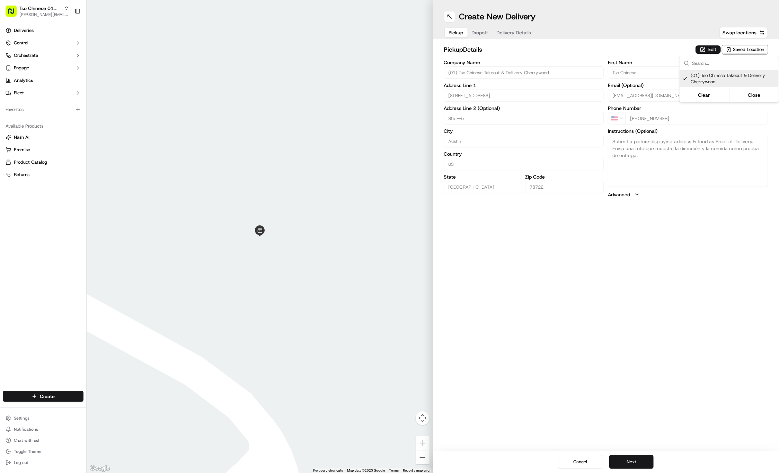
click at [478, 30] on html "Tso Chinese 01 Cherrywood jason@tsochinese.com Toggle Sidebar Deliveries Contro…" at bounding box center [389, 236] width 779 height 473
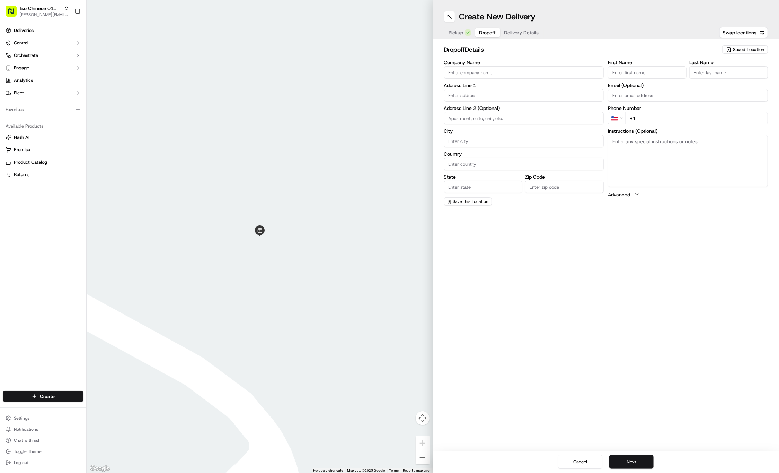
click at [478, 30] on button "Dropoff" at bounding box center [487, 33] width 25 height 10
paste input "Charles Nicholson"
type input "Charles Nicholson"
type input "."
click at [692, 125] on div "First Name Charles Nicholson Last Name . Required Email (Optional) Phone Number…" at bounding box center [688, 133] width 160 height 146
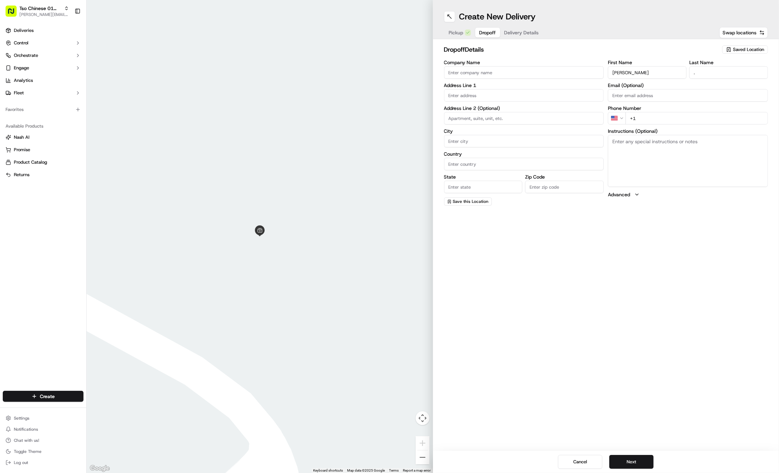
click at [685, 121] on input "+1" at bounding box center [697, 118] width 142 height 12
paste input "512 840 8867"
type input "+1 512 840 8867"
click at [539, 94] on input "text" at bounding box center [524, 95] width 160 height 12
paste input "3211 Hemlock Ave"
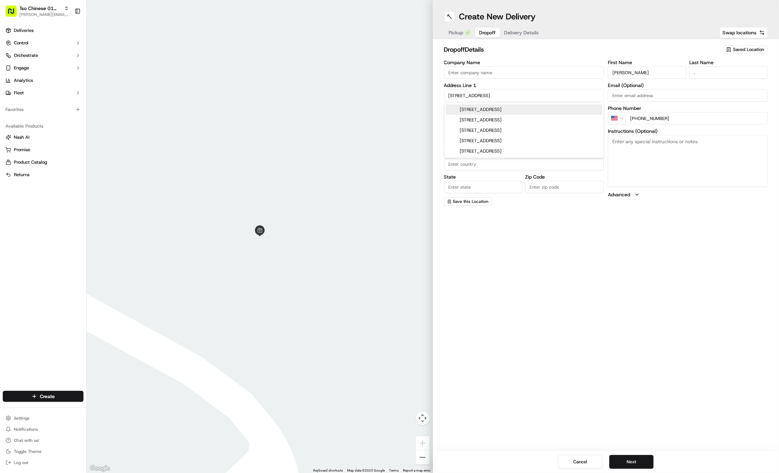
click at [537, 107] on div "3211 Hemlock Avenue, Austin, TX" at bounding box center [524, 109] width 157 height 10
type input "3211 Hemlock Ave, Austin, TX 78722, USA"
type input "Austin"
type input "United States"
type input "TX"
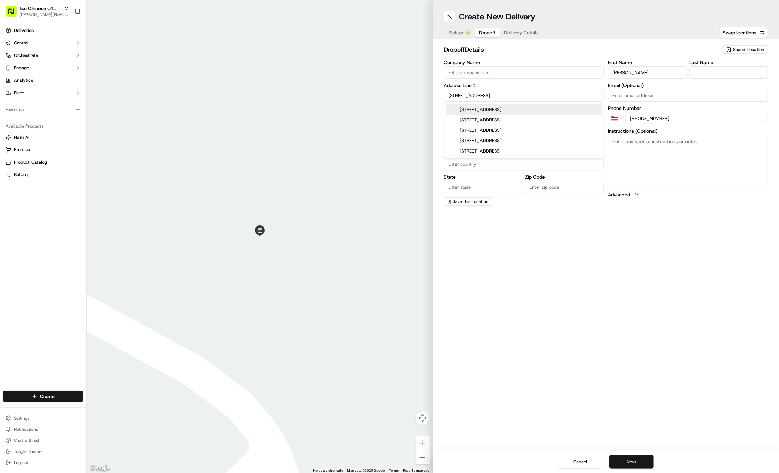
type input "78722"
type input "3211 Hemlock Avenue"
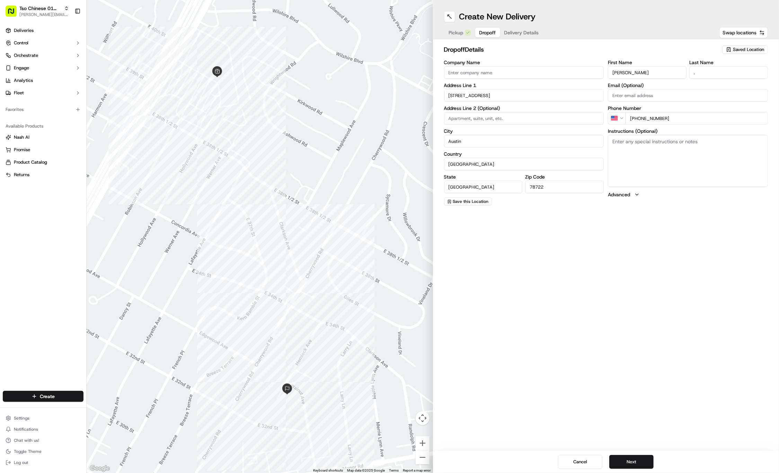
click at [695, 146] on textarea "Instructions (Optional)" at bounding box center [688, 161] width 160 height 52
paste textarea "Drop at door facing Walnut"
type textarea "Drop at door facing Walnut"
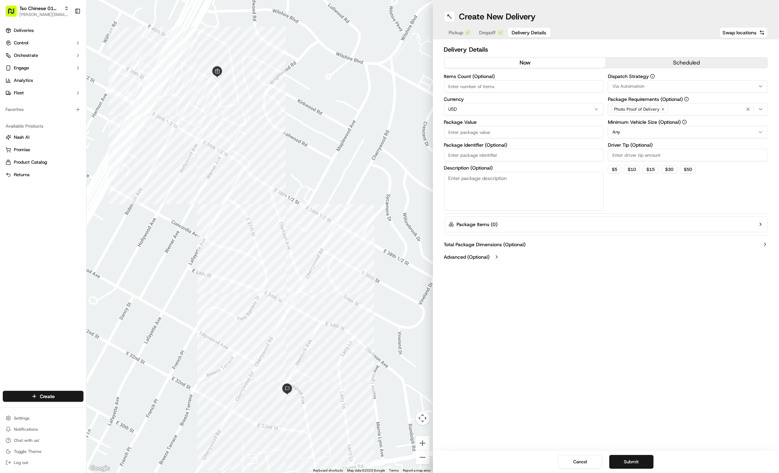
click at [519, 33] on span "Delivery Details" at bounding box center [529, 32] width 35 height 7
click at [669, 86] on div "Via Automation" at bounding box center [688, 86] width 157 height 6
click at [648, 121] on div "Tso Cherrywood Strategy" at bounding box center [658, 124] width 99 height 10
click at [650, 43] on html "Tso Chinese 01 Cherrywood jason@tsochinese.com Toggle Sidebar Deliveries Contro…" at bounding box center [389, 236] width 779 height 473
click at [660, 112] on div "Photo Proof of Delivery" at bounding box center [639, 109] width 57 height 8
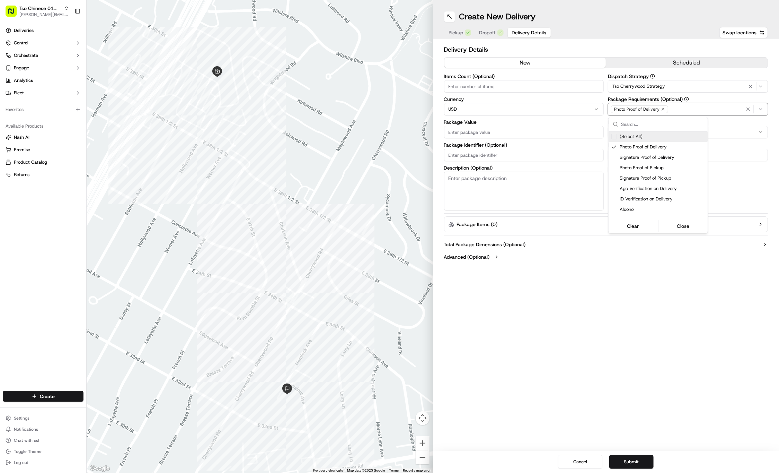
click at [661, 109] on icon "button" at bounding box center [663, 109] width 4 height 4
click at [660, 109] on html "Tso Chinese 01 Cherrywood jason@tsochinese.com Toggle Sidebar Deliveries Contro…" at bounding box center [389, 236] width 779 height 473
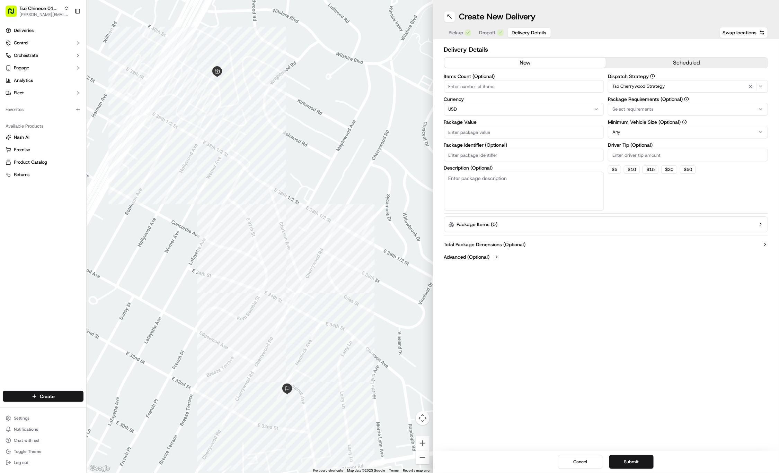
click at [660, 109] on div "Select requirements" at bounding box center [688, 109] width 157 height 6
type input "m"
click at [657, 132] on div "Meet on Delivery" at bounding box center [658, 136] width 99 height 10
click at [662, 55] on html "Tso Chinese 01 Cherrywood jason@tsochinese.com Toggle Sidebar Deliveries Contro…" at bounding box center [389, 236] width 779 height 473
click at [650, 153] on input "Driver Tip (Optional)" at bounding box center [688, 155] width 160 height 12
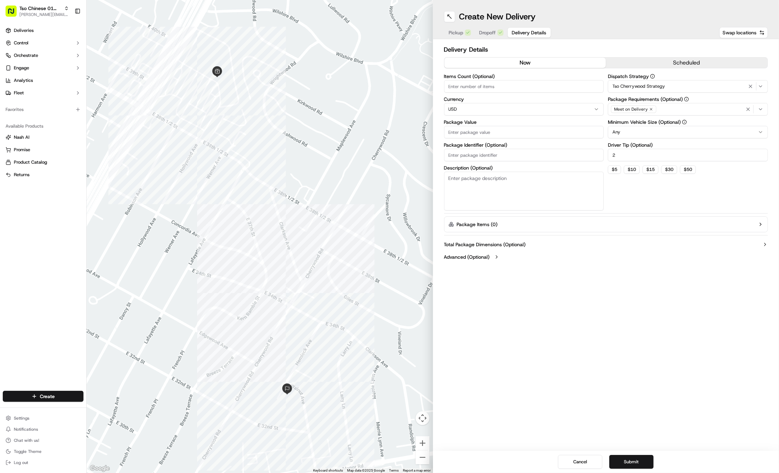
type input "2"
click at [507, 127] on input "Package Value" at bounding box center [524, 132] width 160 height 12
type input "87.36"
click at [500, 152] on input "Package Identifier (Optional)" at bounding box center [524, 155] width 160 height 12
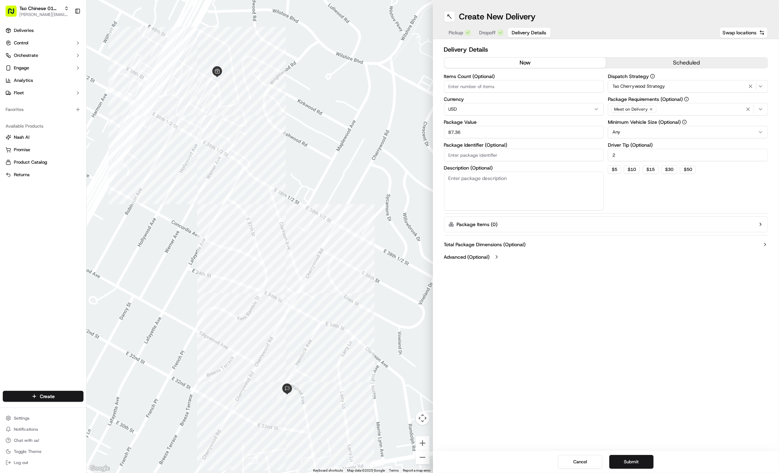
paste input "#R4WPOMY"
type input "#R4WPOMY"
click at [637, 465] on button "Submit" at bounding box center [631, 462] width 44 height 14
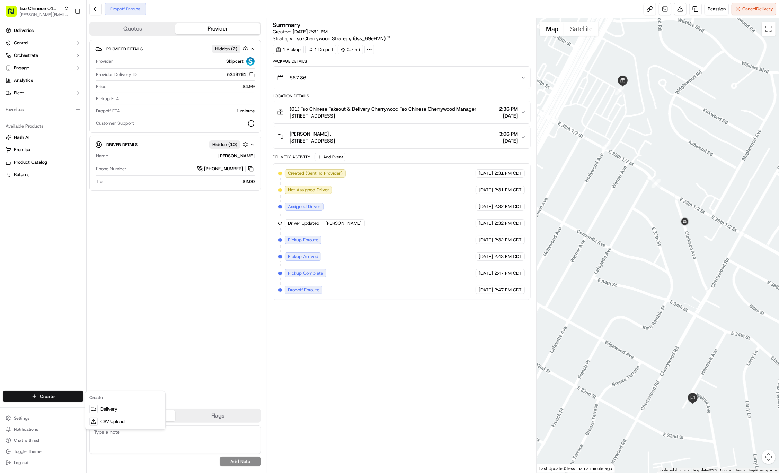
click at [42, 397] on html "Tso Chinese 01 Cherrywood jason@tsochinese.com Toggle Sidebar Deliveries Contro…" at bounding box center [389, 236] width 779 height 473
click at [104, 411] on link "Delivery" at bounding box center [125, 409] width 77 height 12
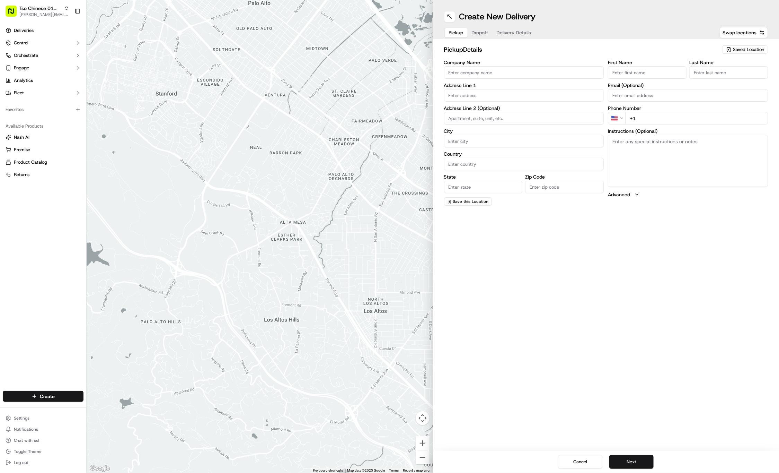
click at [748, 47] on span "Saved Location" at bounding box center [748, 49] width 31 height 6
click at [727, 81] on span "(01) Tso Chinese Takeout & Delivery Cherrywood" at bounding box center [733, 78] width 85 height 12
type input "(01) Tso Chinese Takeout & Delivery Cherrywood"
type input "3909 N Interstate Hwy 35"
type input "Ste E-5"
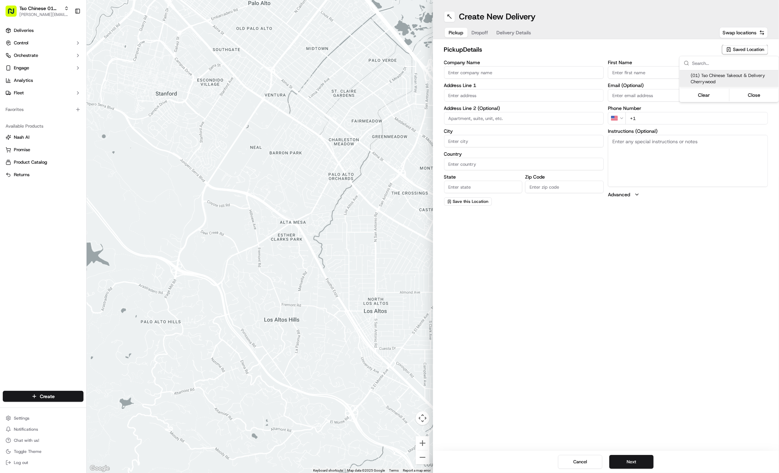
type input "Austin"
type input "US"
type input "TX"
type input "78722"
type input "Tso Chinese"
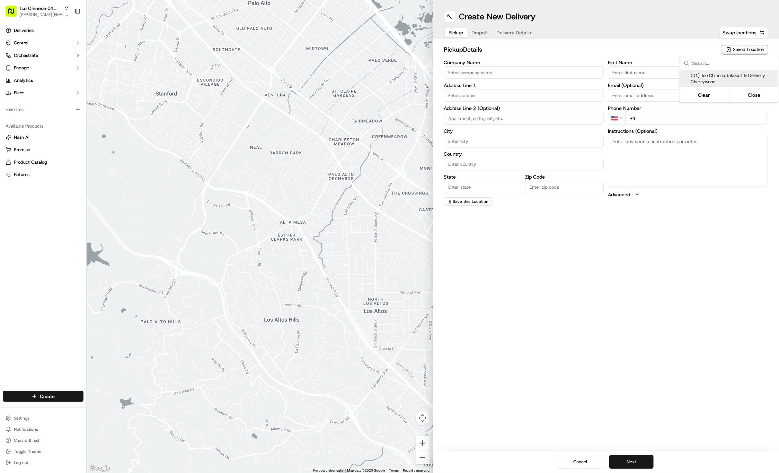
type input "Cherrywood Manager"
type input "cherrywoodstore@tsochinese.com"
type input "+1 512 401 3232"
type textarea "Submit a picture displaying address & food as Proof of Delivery. Envía una foto…"
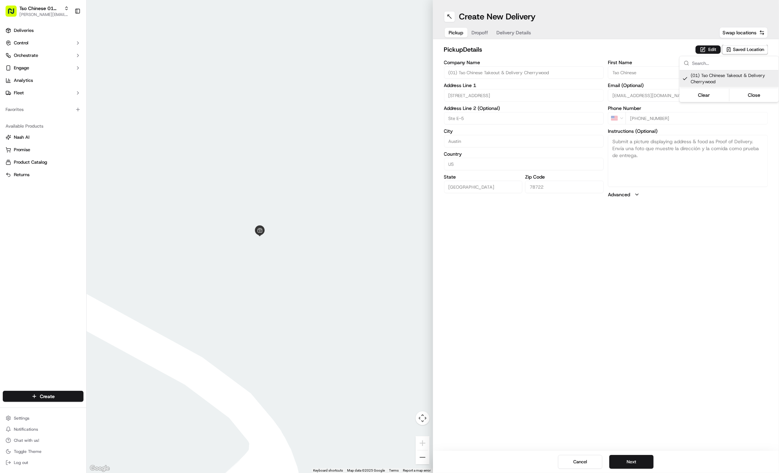
click at [480, 32] on html "Tso Chinese 01 Cherrywood jason@tsochinese.com Toggle Sidebar Deliveries Contro…" at bounding box center [389, 236] width 779 height 473
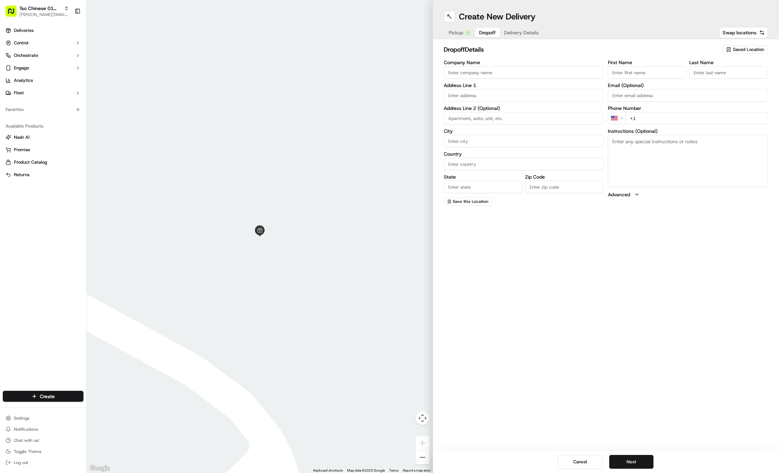
click at [480, 32] on span "Dropoff" at bounding box center [487, 32] width 17 height 7
click at [654, 75] on input "First Name" at bounding box center [647, 72] width 79 height 12
paste input "Erik Mercer"
type input "Erik Mercer"
type input ".."
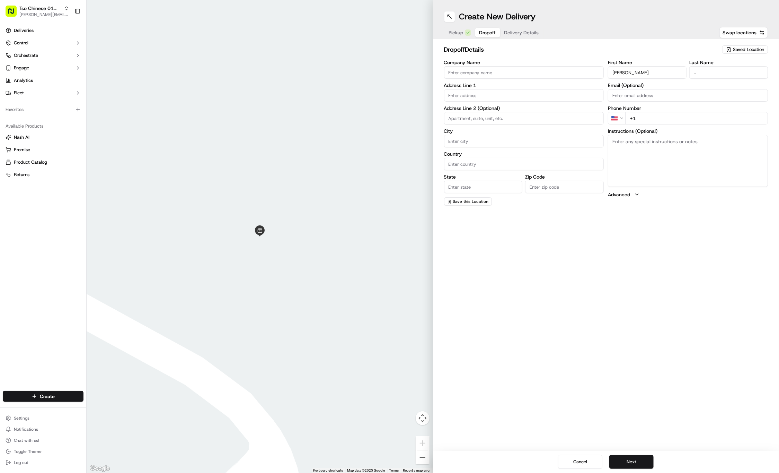
paste input "346 812 4657"
type input "+1 346 812 4657"
click at [468, 89] on input "text" at bounding box center [524, 95] width 160 height 12
paste input "6110 Wheless Cv"
click at [545, 110] on div "6110 Wheless Cove, Austin, TX" at bounding box center [524, 109] width 157 height 10
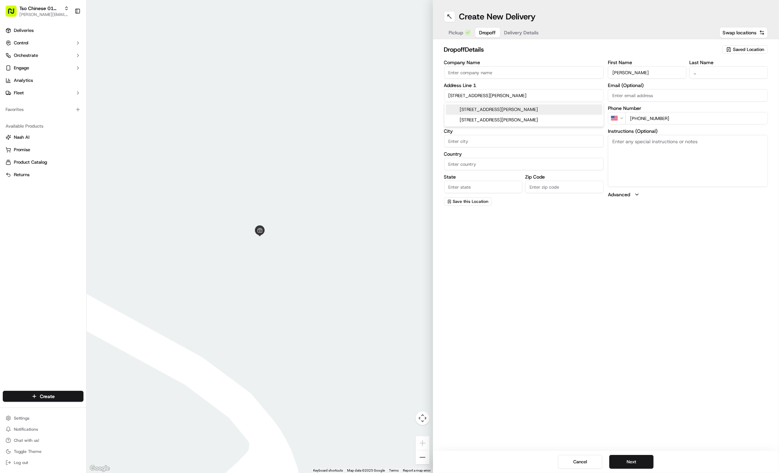
type input "6110 Wheless Cove, Austin, TX 78723, USA"
type input "Austin"
type input "United States"
type input "TX"
type input "78723"
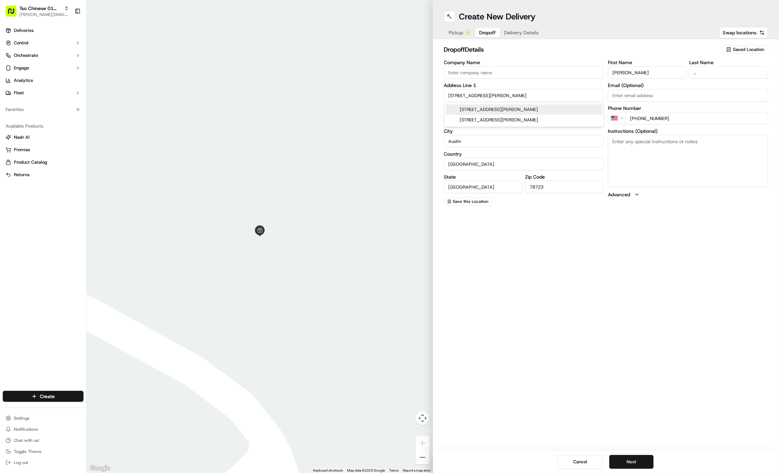
type input "6110 Wheless Cove"
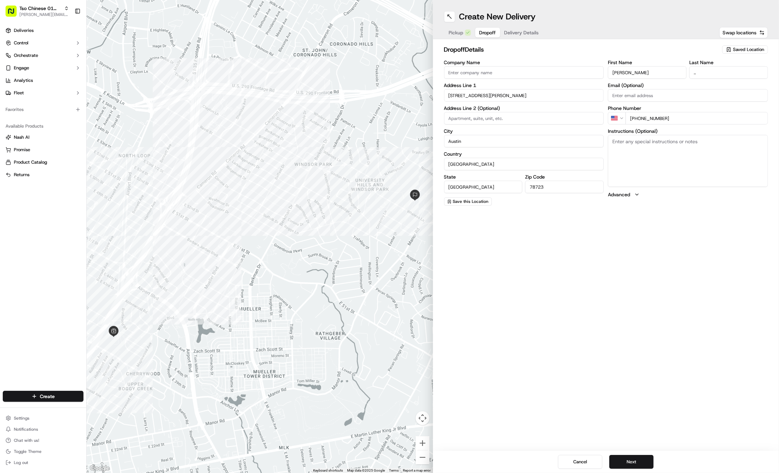
click at [510, 115] on input at bounding box center [524, 118] width 160 height 12
paste input "Apt B"
type input "Apt B"
click at [520, 32] on span "Delivery Details" at bounding box center [521, 32] width 35 height 7
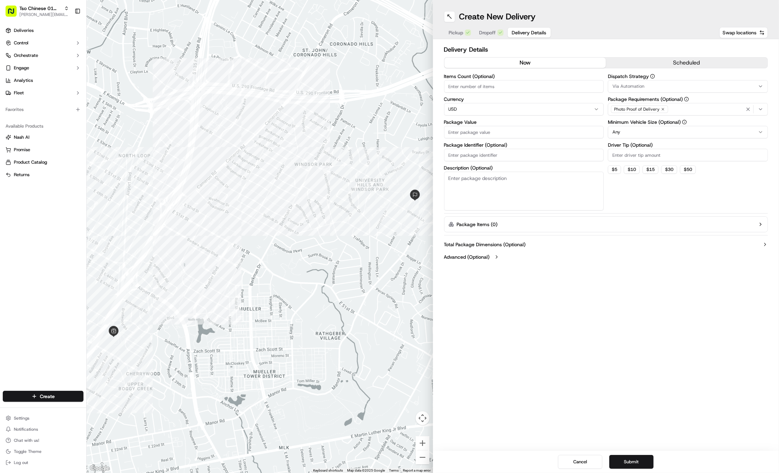
click at [678, 83] on div "Via Automation" at bounding box center [688, 86] width 157 height 6
click at [663, 124] on span "Tso Cherrywood Strategy" at bounding box center [662, 124] width 85 height 6
click at [649, 43] on html "Tso Chinese 01 Cherrywood jason@tsochinese.com Toggle Sidebar Deliveries Contro…" at bounding box center [389, 236] width 779 height 473
click at [661, 111] on div "Photo Proof of Delivery" at bounding box center [639, 109] width 57 height 8
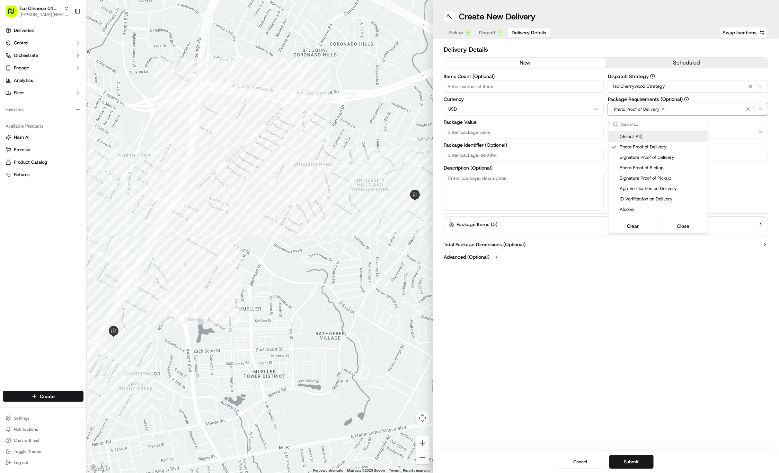
click at [662, 108] on icon "button" at bounding box center [663, 109] width 2 height 2
click at [661, 108] on html "Tso Chinese 01 Cherrywood jason@tsochinese.com Toggle Sidebar Deliveries Contro…" at bounding box center [389, 236] width 779 height 473
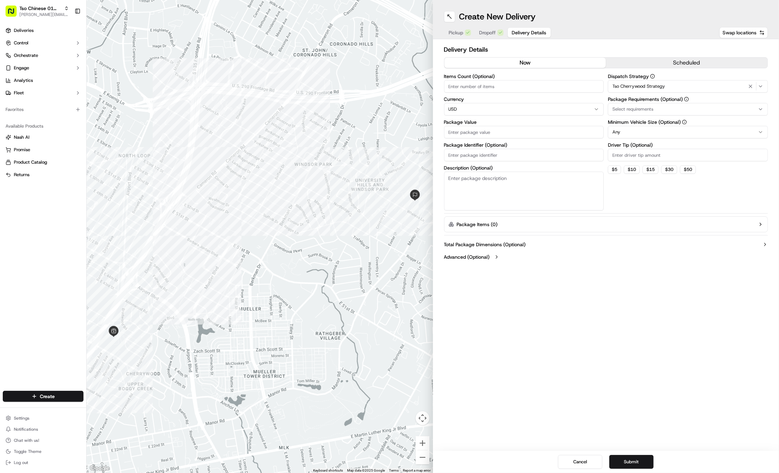
click at [661, 108] on div "Select requirements" at bounding box center [688, 109] width 157 height 6
type input "m"
click at [657, 131] on div "m" at bounding box center [658, 124] width 99 height 14
click at [652, 136] on span "Meet on Delivery" at bounding box center [662, 136] width 85 height 6
click at [636, 47] on html "Tso Chinese 01 Cherrywood jason@tsochinese.com Toggle Sidebar Deliveries Contro…" at bounding box center [389, 236] width 779 height 473
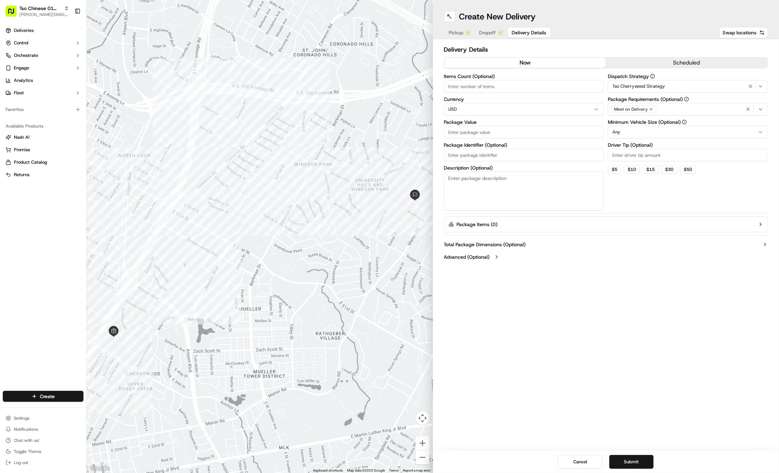
click at [643, 149] on input "Driver Tip (Optional)" at bounding box center [688, 155] width 160 height 12
type input "2"
click at [491, 126] on input "Package Value" at bounding box center [524, 132] width 160 height 12
type input "36.64"
click at [453, 158] on input "Package Identifier (Optional)" at bounding box center [524, 155] width 160 height 12
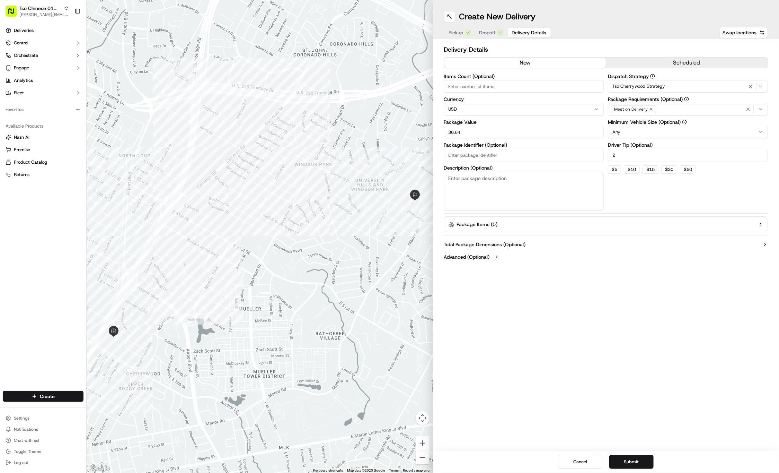
click at [453, 158] on input "Package Identifier (Optional)" at bounding box center [524, 155] width 160 height 12
paste input "#E5AIRFZ"
type input "#E5AIRFZ"
click at [544, 266] on div "Delivery Details now scheduled Items Count (Optional) Currency USD Package Valu…" at bounding box center [606, 153] width 346 height 229
click at [625, 458] on button "Submit" at bounding box center [631, 462] width 44 height 14
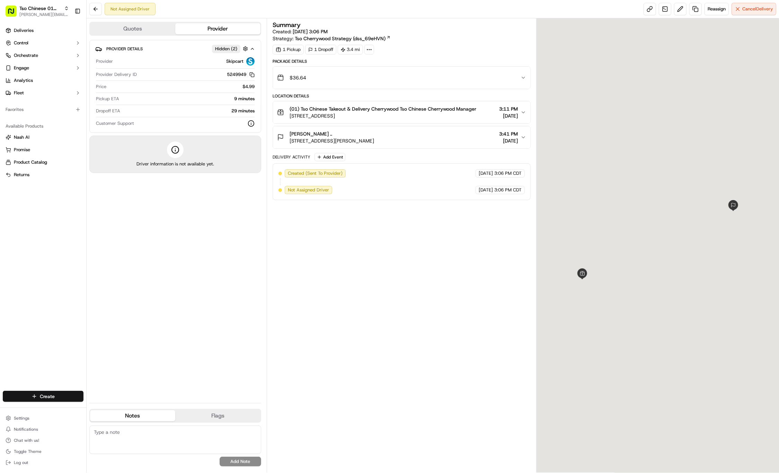
click at [47, 399] on html "Tso Chinese 01 Cherrywood jason@tsochinese.com Toggle Sidebar Deliveries Contro…" at bounding box center [389, 236] width 779 height 473
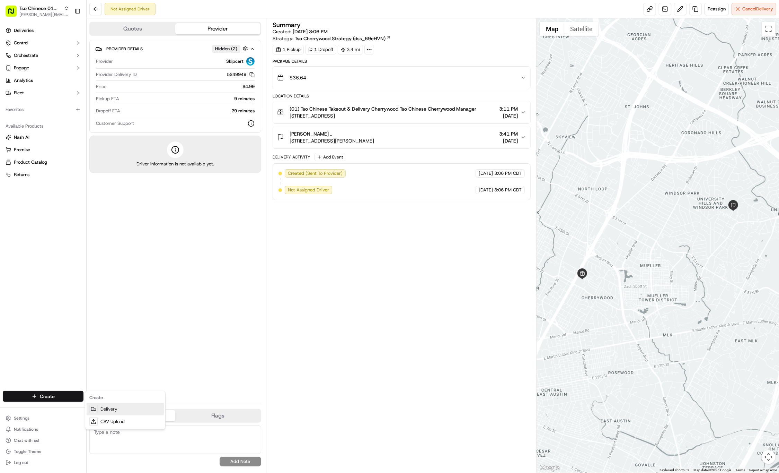
click at [93, 413] on link "Delivery" at bounding box center [125, 409] width 77 height 12
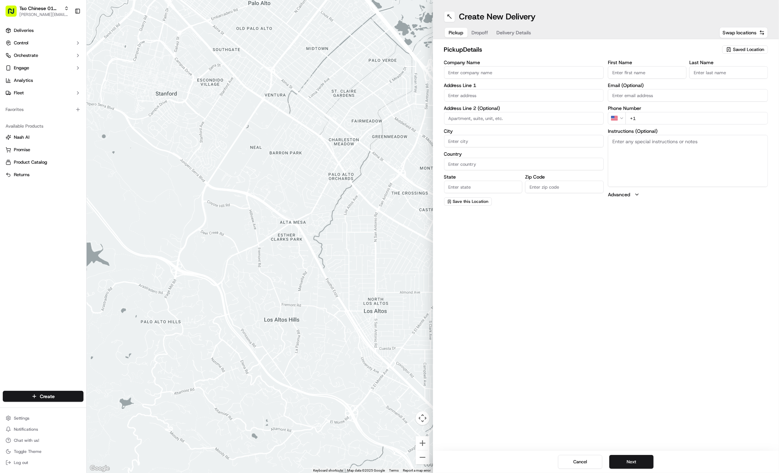
click at [753, 52] on span "Saved Location" at bounding box center [748, 49] width 31 height 6
click at [730, 77] on span "(01) Tso Chinese Takeout & Delivery Cherrywood" at bounding box center [733, 78] width 85 height 12
type input "(01) Tso Chinese Takeout & Delivery Cherrywood"
type input "3909 N Interstate Hwy 35"
type input "Ste E-5"
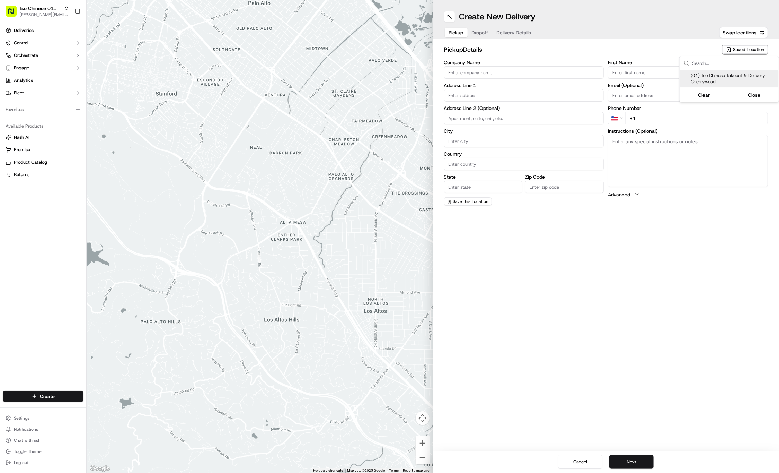
type input "Austin"
type input "US"
type input "TX"
type input "78722"
type input "Tso Chinese"
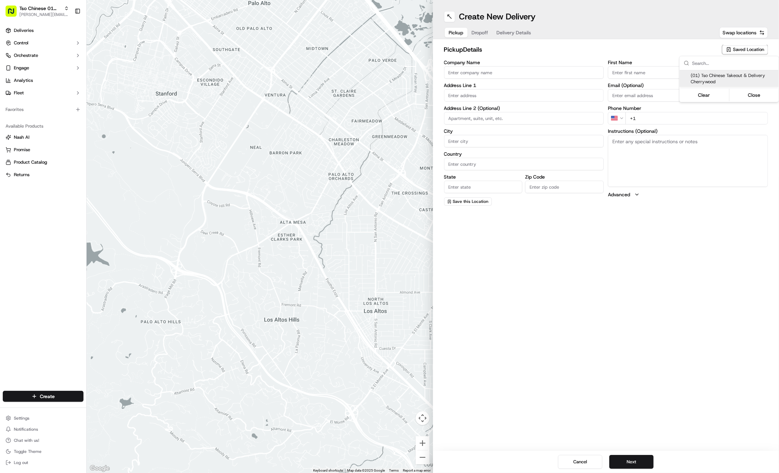
type input "Cherrywood Manager"
type input "cherrywoodstore@tsochinese.com"
type input "+1 512 401 3232"
type textarea "Submit a picture displaying address & food as Proof of Delivery. Envía una foto…"
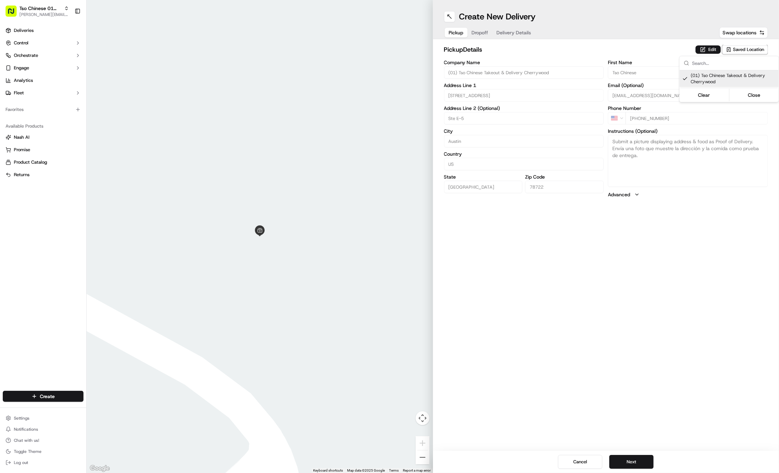
click at [484, 33] on html "Tso Chinese 01 Cherrywood jason@tsochinese.com Toggle Sidebar Deliveries Contro…" at bounding box center [389, 236] width 779 height 473
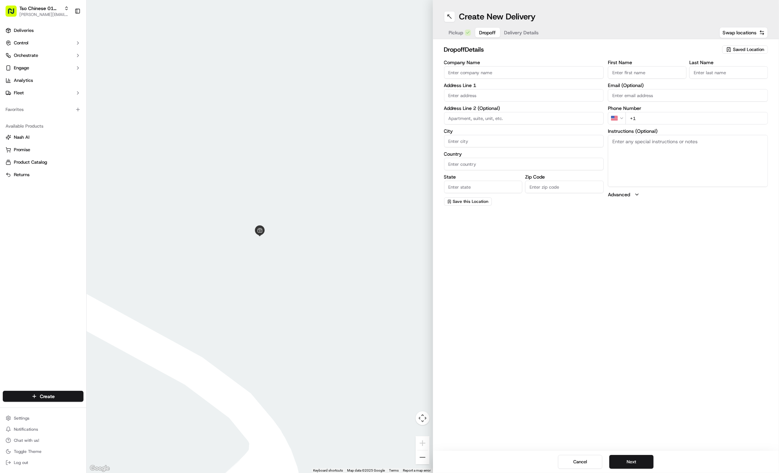
click at [484, 33] on span "Dropoff" at bounding box center [487, 32] width 17 height 7
click at [665, 73] on input "First Name" at bounding box center [647, 72] width 79 height 12
paste input "Alvin Sayre"
type input "Alvin Sayre"
type input "."
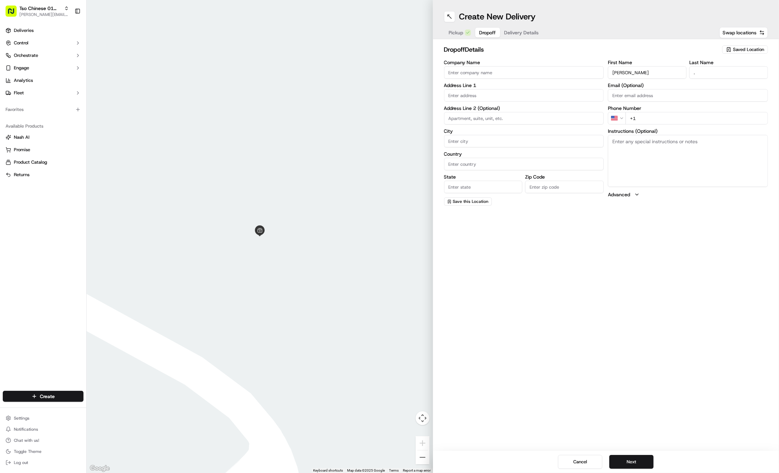
click at [690, 125] on div "First Name Alvin Sayre Last Name . Email (Optional) Phone Number US +1 Instruct…" at bounding box center [688, 133] width 160 height 146
click at [704, 116] on input "+1" at bounding box center [697, 118] width 142 height 12
paste input "512 797 9874"
type input "+1 512 797 9874"
click at [542, 94] on input "text" at bounding box center [524, 95] width 160 height 12
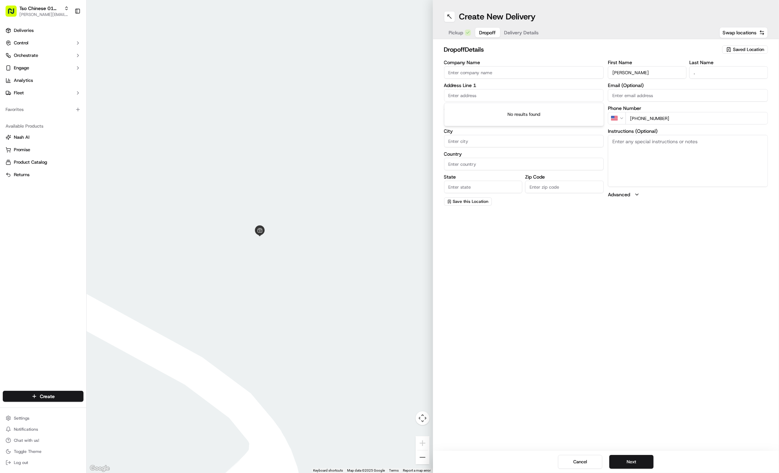
paste input "1609 Sweetbriar Ave"
click at [544, 109] on div "1609 Sweetbriar Avenue, Austin, TX" at bounding box center [524, 109] width 157 height 10
type input "1609 Sweetbriar Ave, Austin, TX 78723, USA"
type input "Austin"
type input "United States"
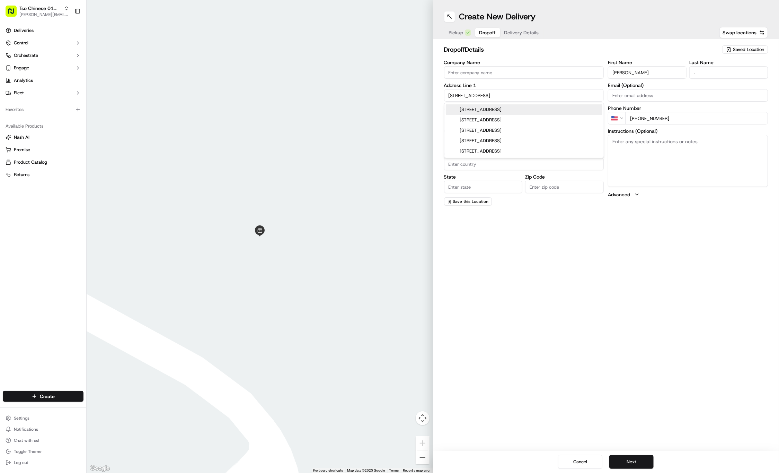
type input "TX"
type input "78723"
type input "1609 Sweetbriar Avenue"
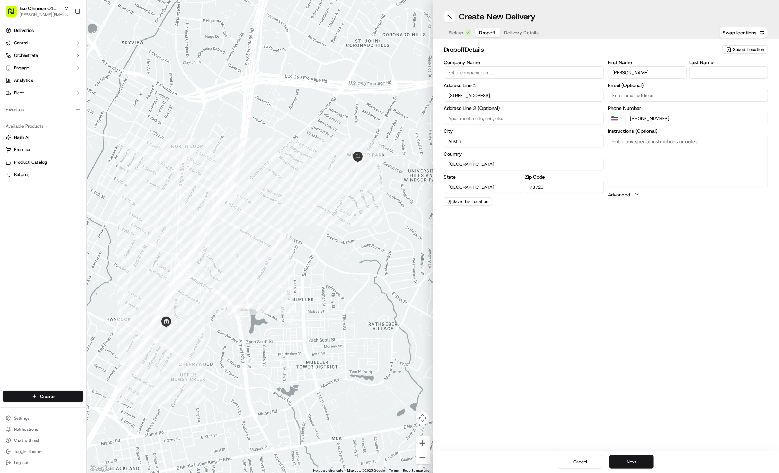
paste input "Unit B"
type input "Unit B"
click at [638, 153] on textarea "Instructions (Optional)" at bounding box center [688, 161] width 160 height 52
paste textarea "2nd house from Berkman, Unit is at the end of the driveway. Call or text when y…"
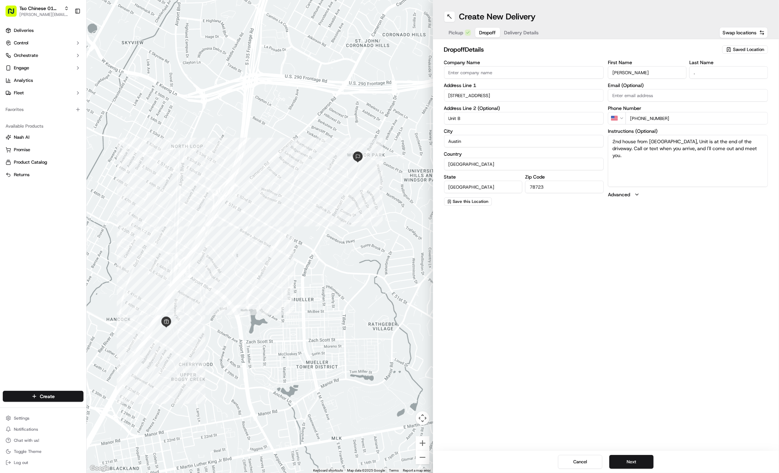
type textarea "2nd house from Berkman, Unit is at the end of the driveway. Call or text when y…"
click at [637, 222] on div "Create New Delivery Pickup Dropoff Delivery Details Swap locations dropoff Deta…" at bounding box center [606, 236] width 346 height 473
click at [512, 32] on button "Delivery Details" at bounding box center [521, 33] width 43 height 10
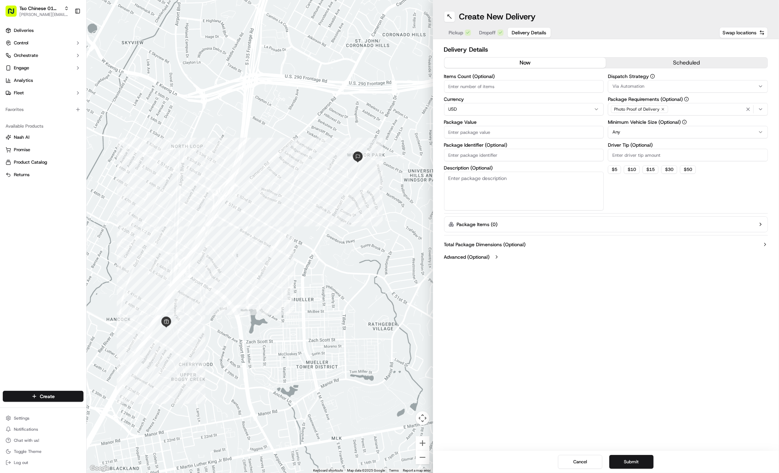
click at [706, 85] on div "Via Automation" at bounding box center [688, 86] width 157 height 6
click at [680, 128] on div "Tso Cherrywood Strategy" at bounding box center [658, 124] width 99 height 10
click at [651, 23] on html "Tso Chinese 01 Cherrywood jason@tsochinese.com Toggle Sidebar Deliveries Contro…" at bounding box center [389, 236] width 779 height 473
click at [661, 109] on icon "button" at bounding box center [663, 109] width 4 height 4
click at [660, 109] on div "Select requirements" at bounding box center [688, 109] width 157 height 6
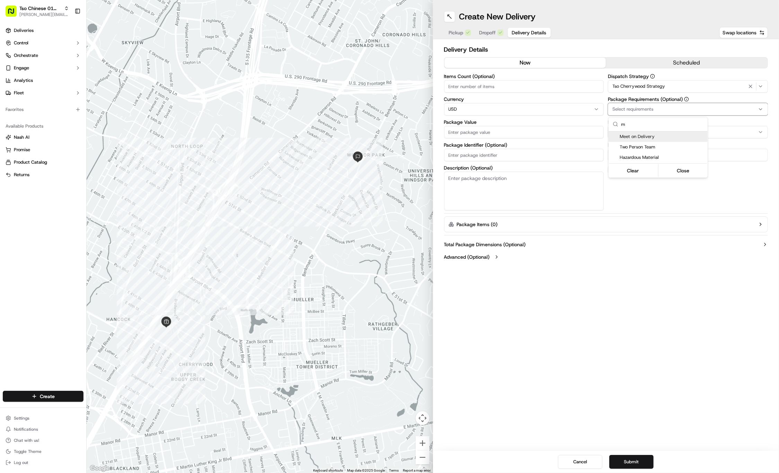
type input "m"
click at [653, 136] on span "Meet on Delivery" at bounding box center [662, 136] width 85 height 6
click at [629, 17] on html "Tso Chinese 01 Cherrywood jason@tsochinese.com Toggle Sidebar Deliveries Contro…" at bounding box center [389, 236] width 779 height 473
click at [649, 150] on input "Driver Tip (Optional)" at bounding box center [688, 155] width 160 height 12
type input "2"
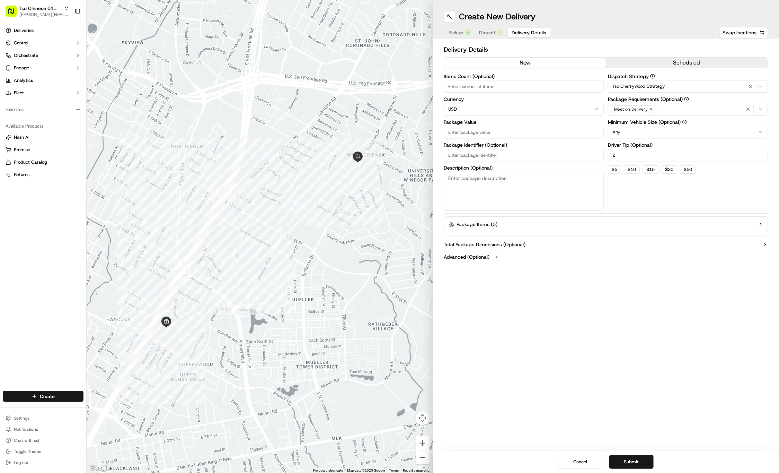
click at [538, 129] on input "Package Value" at bounding box center [524, 132] width 160 height 12
type input "28.04"
click at [476, 151] on input "Package Identifier (Optional)" at bounding box center [524, 155] width 160 height 12
paste input "#VKTPLUU"
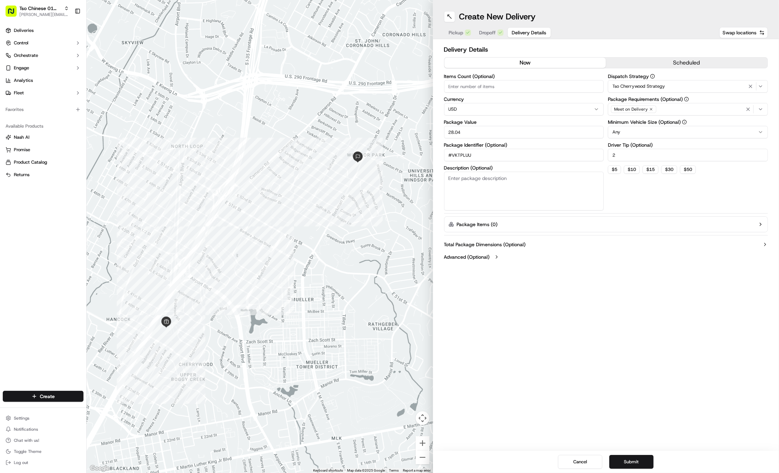
type input "#VKTPLUU"
click at [634, 460] on button "Submit" at bounding box center [631, 462] width 44 height 14
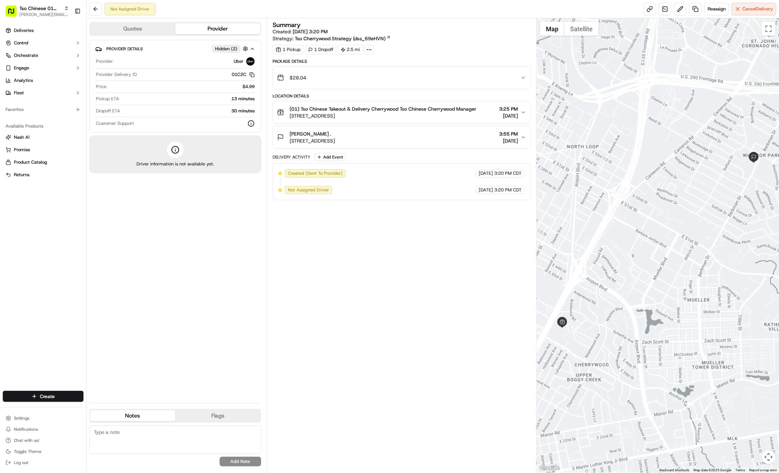
click at [35, 395] on html "Tso Chinese 01 Cherrywood jason@tsochinese.com Toggle Sidebar Deliveries Contro…" at bounding box center [389, 236] width 779 height 473
click at [60, 396] on html "Tso Chinese 01 Cherrywood jason@tsochinese.com Toggle Sidebar Deliveries Contro…" at bounding box center [389, 236] width 779 height 473
click at [111, 409] on link "Delivery" at bounding box center [125, 409] width 77 height 12
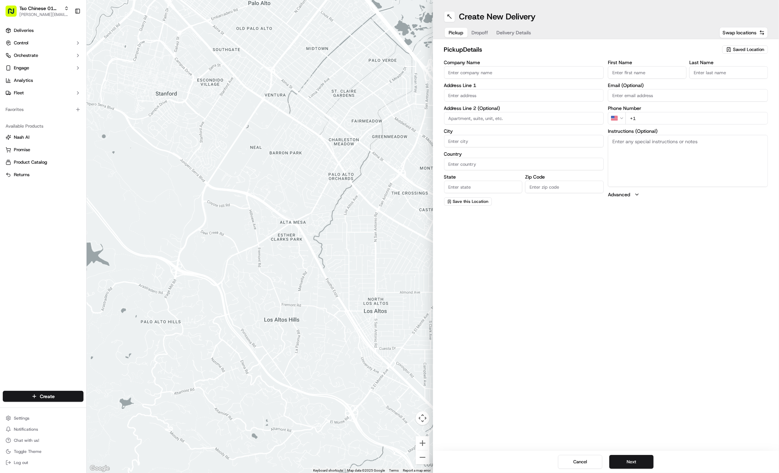
click at [758, 53] on div "Saved Location" at bounding box center [745, 49] width 46 height 8
click at [749, 71] on div "(01) Tso Chinese Takeout & Delivery Cherrywood" at bounding box center [729, 78] width 99 height 17
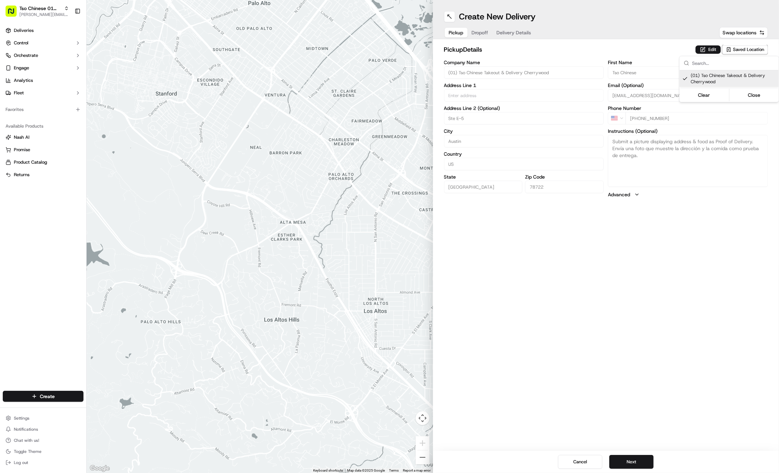
type input "(01) Tso Chinese Takeout & Delivery Cherrywood"
type input "Ste E-5"
type input "Austin"
type input "US"
type input "TX"
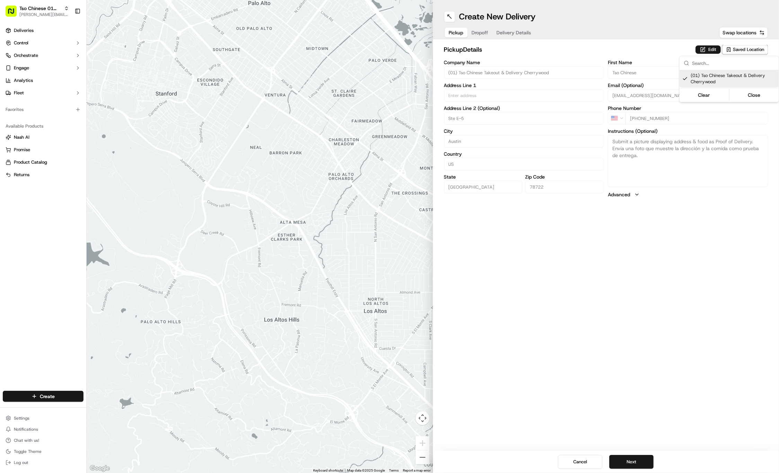
type input "78722"
type input "Tso Chinese"
type input "Cherrywood Manager"
type input "cherrywoodstore@tsochinese.com"
type input "+1 512 401 3232"
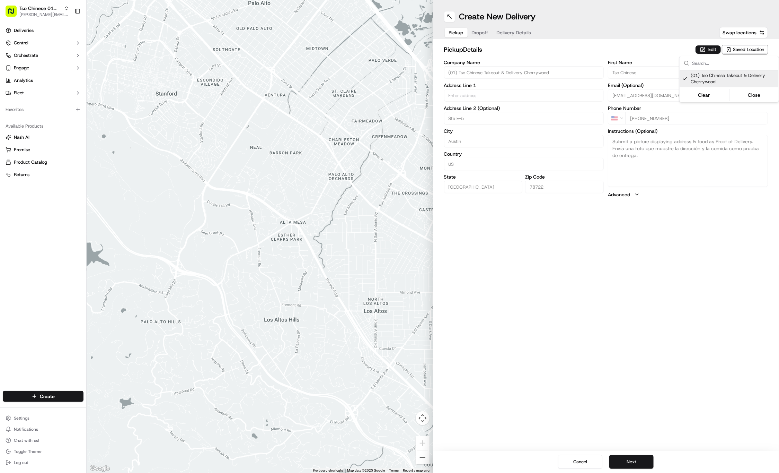
type textarea "Submit a picture displaying address & food as Proof of Delivery. Envía una foto…"
type input "3909 N Interstate Hwy 35"
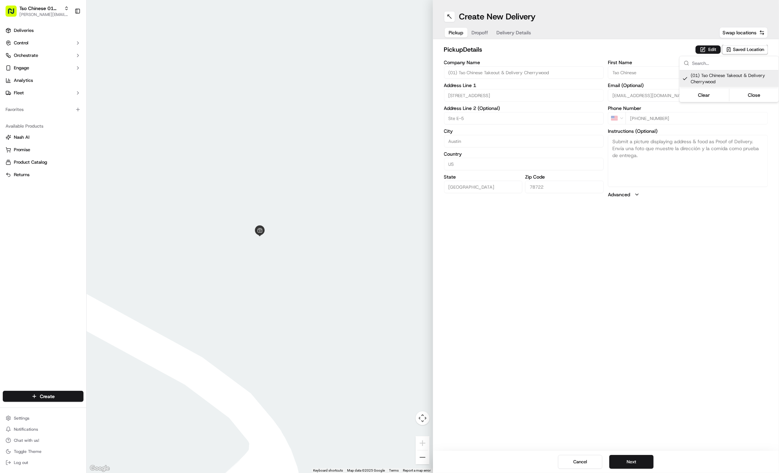
click at [745, 77] on span "(01) Tso Chinese Takeout & Delivery Cherrywood" at bounding box center [733, 78] width 85 height 12
type input "+1"
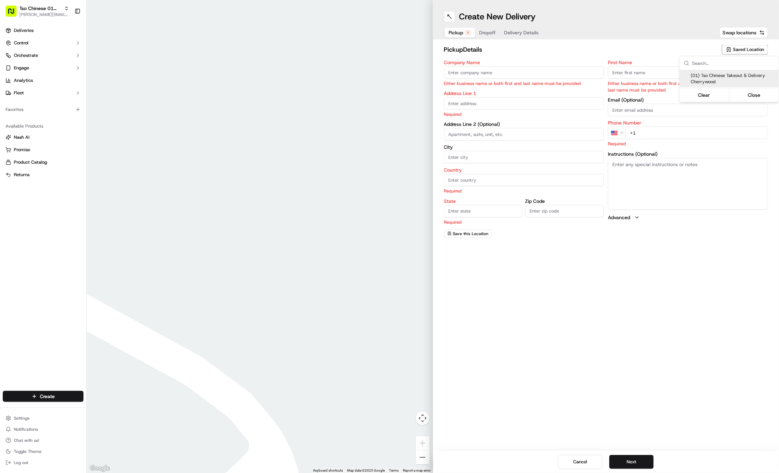
click at [714, 76] on span "(01) Tso Chinese Takeout & Delivery Cherrywood" at bounding box center [733, 78] width 85 height 12
type input "(01) Tso Chinese Takeout & Delivery Cherrywood"
type input "Ste E-5"
type input "Austin"
type input "US"
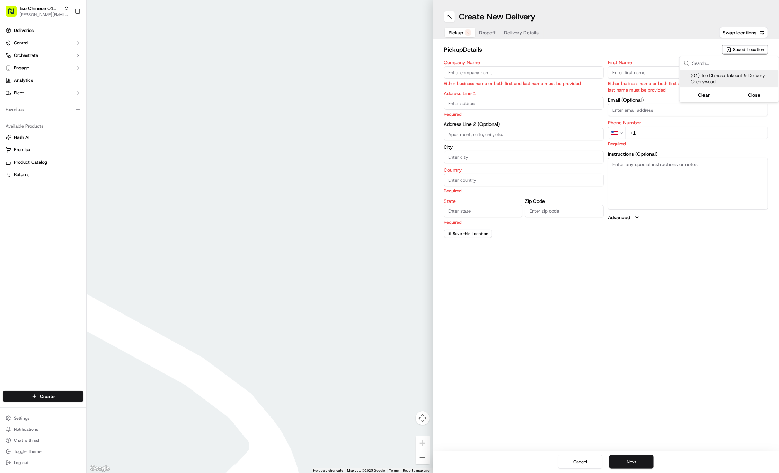
type input "TX"
type input "78722"
type input "Tso Chinese"
type input "Cherrywood Manager"
type input "cherrywoodstore@tsochinese.com"
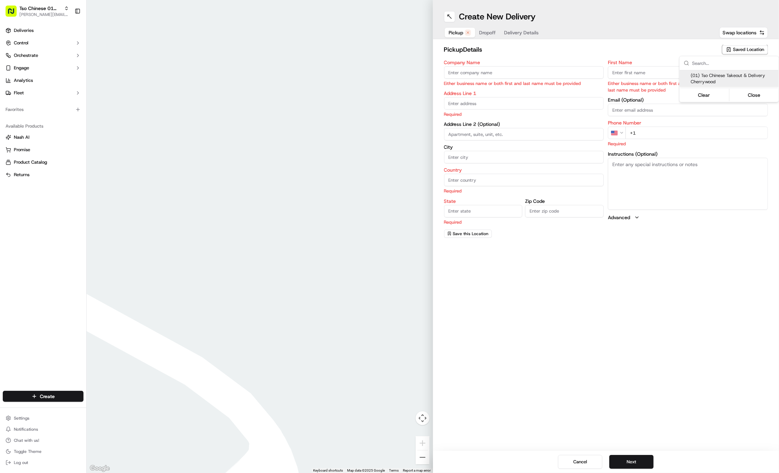
type input "+1 512 401 3232"
type textarea "Submit a picture displaying address & food as Proof of Delivery. Envía una foto…"
type input "3909 N Interstate Hwy 35"
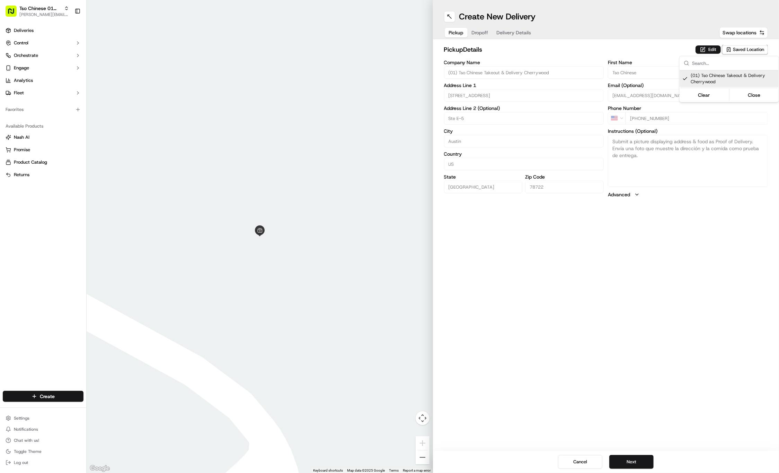
click at [480, 33] on html "Tso Chinese 01 Cherrywood jason@tsochinese.com Toggle Sidebar Deliveries Contro…" at bounding box center [389, 236] width 779 height 473
click at [480, 33] on span "Dropoff" at bounding box center [480, 32] width 17 height 7
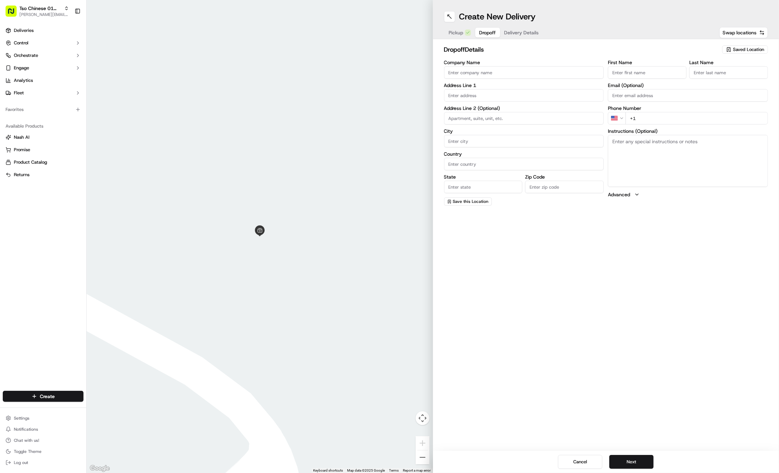
click at [656, 71] on input "First Name" at bounding box center [647, 72] width 79 height 12
paste input "Madison Spradling"
type input "Madison Spradling"
type input "."
click at [661, 125] on div "First Name Madison Spradling Last Name . Required Email (Optional) Phone Number…" at bounding box center [688, 133] width 160 height 146
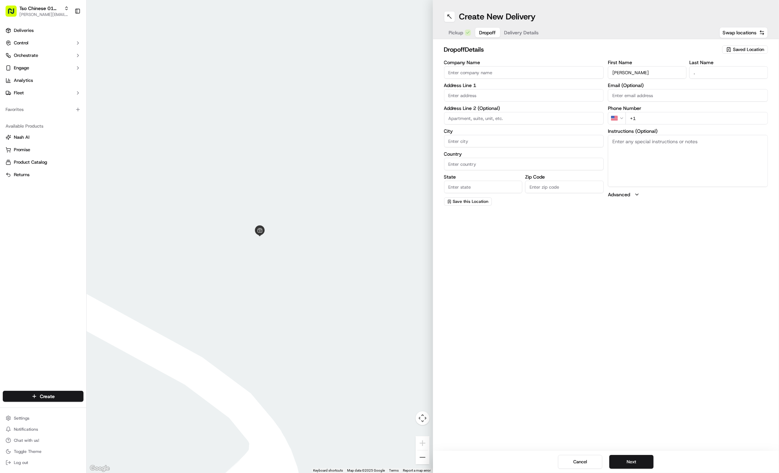
click at [676, 116] on input "+1" at bounding box center [697, 118] width 142 height 12
paste input "904 240 7916"
type input "+1 904 240 7916"
click at [480, 98] on input "text" at bounding box center [524, 95] width 160 height 12
paste input "4613 Avenue G"
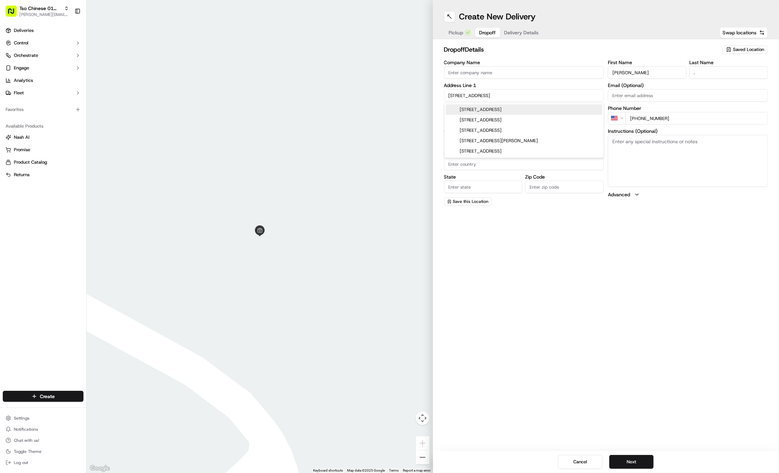
click at [485, 108] on div "4613 Avenue G, Austin, TX" at bounding box center [524, 109] width 157 height 10
type input "4613 Avenue G, Austin, TX 78751, USA"
type input "Austin"
type input "United States"
type input "TX"
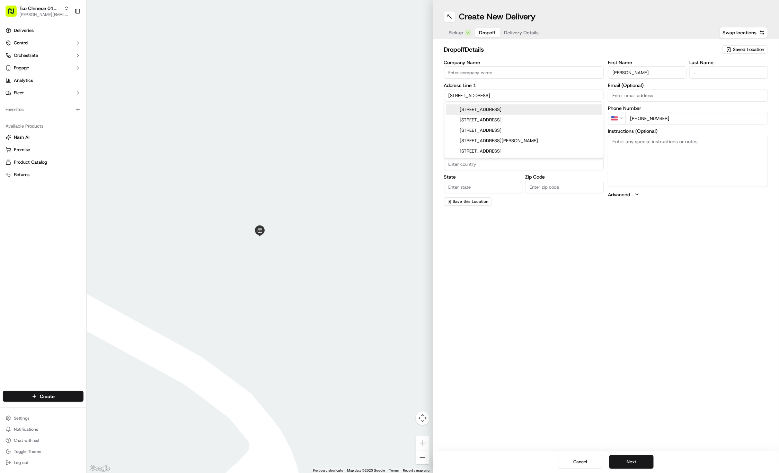
type input "78751"
type input "4613 Avenue G"
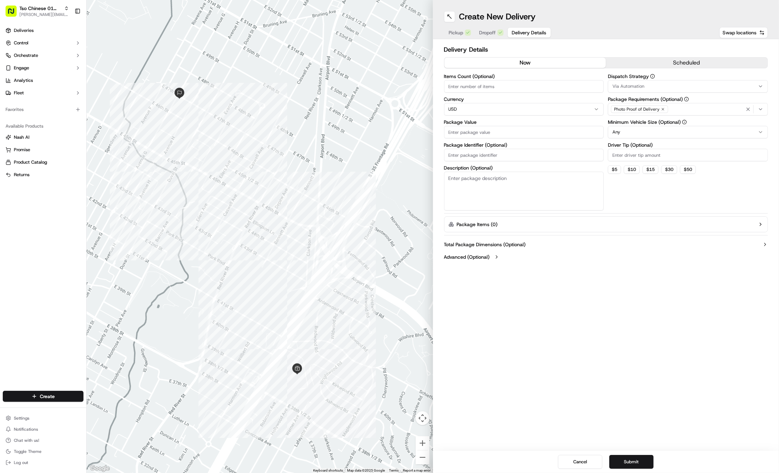
click at [521, 30] on span "Delivery Details" at bounding box center [529, 32] width 35 height 7
click at [666, 85] on div "Via Automation" at bounding box center [688, 86] width 157 height 6
click at [656, 121] on span "Tso Cherrywood Strategy" at bounding box center [662, 124] width 85 height 6
click at [647, 31] on html "Tso Chinese 01 Cherrywood jason@tsochinese.com Toggle Sidebar Deliveries Contro…" at bounding box center [389, 236] width 779 height 473
click at [662, 110] on icon "button" at bounding box center [663, 109] width 4 height 4
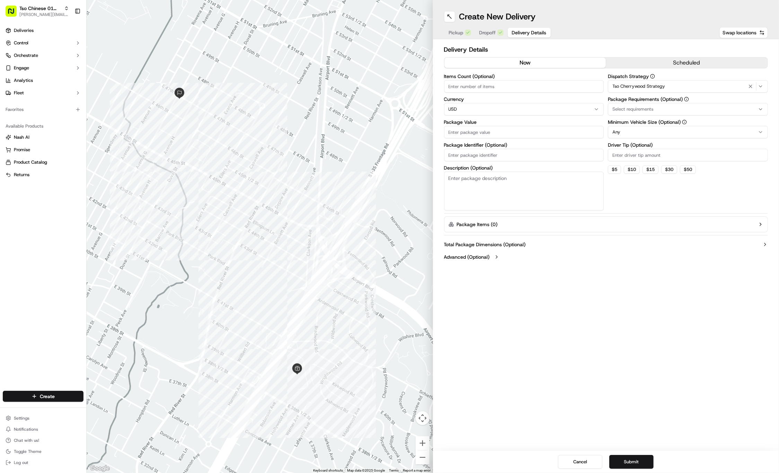
click at [662, 110] on div "Select requirements" at bounding box center [688, 109] width 157 height 6
type input "m"
click at [664, 135] on span "Meet on Delivery" at bounding box center [662, 136] width 85 height 6
click at [651, 39] on html "Tso Chinese 01 Cherrywood jason@tsochinese.com Toggle Sidebar Deliveries Contro…" at bounding box center [389, 236] width 779 height 473
click at [647, 150] on input "Driver Tip (Optional)" at bounding box center [688, 155] width 160 height 12
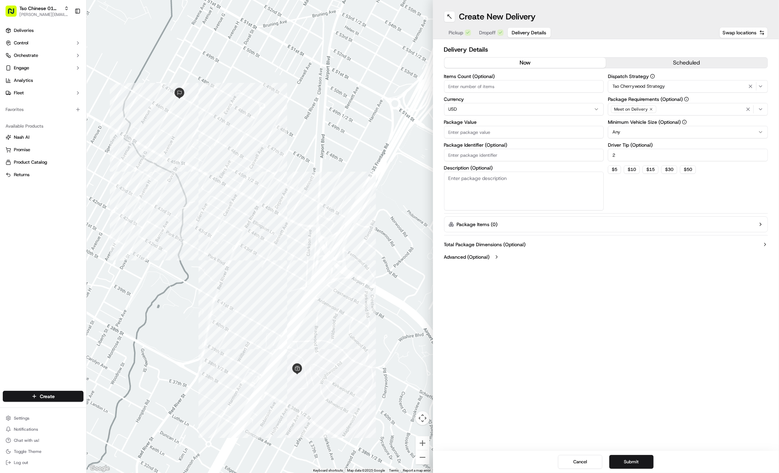
type input "2"
click at [550, 137] on input "Package Value" at bounding box center [524, 132] width 160 height 12
type input "33.18"
click at [484, 156] on input "Package Identifier (Optional)" at bounding box center [524, 155] width 160 height 12
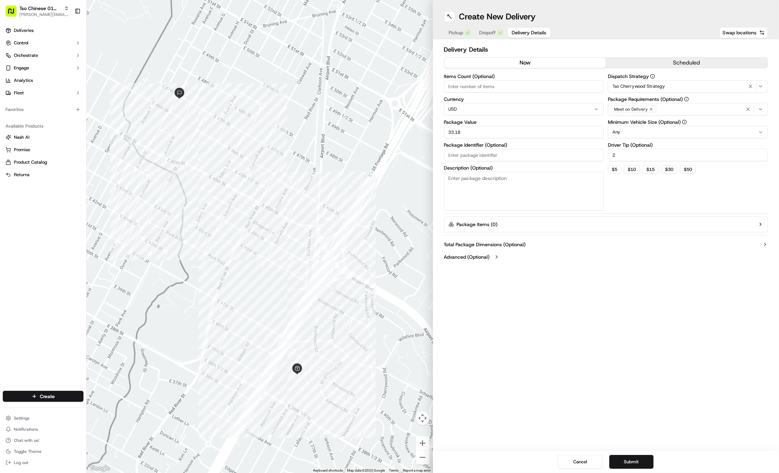
paste input "#SSYOTTC"
type input "#SSYOTTC"
click at [654, 462] on div "Cancel Submit" at bounding box center [606, 461] width 346 height 22
click at [649, 460] on button "Submit" at bounding box center [631, 462] width 44 height 14
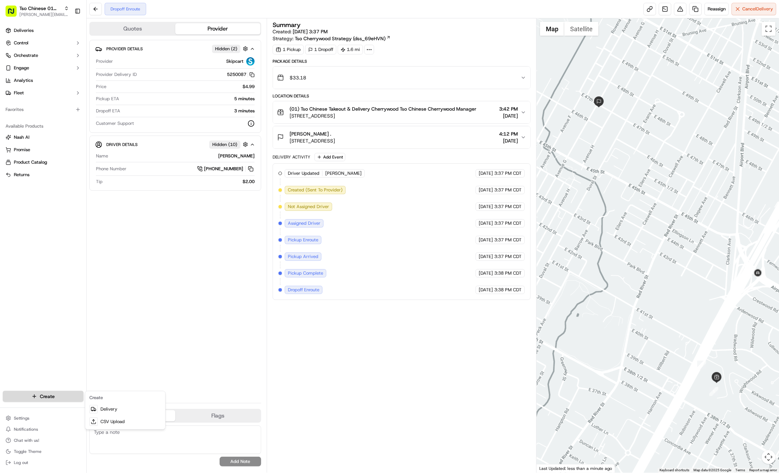
click at [73, 393] on html "Tso Chinese 01 Cherrywood jason@tsochinese.com Toggle Sidebar Deliveries Contro…" at bounding box center [389, 236] width 779 height 473
click at [115, 408] on link "Delivery" at bounding box center [125, 409] width 77 height 12
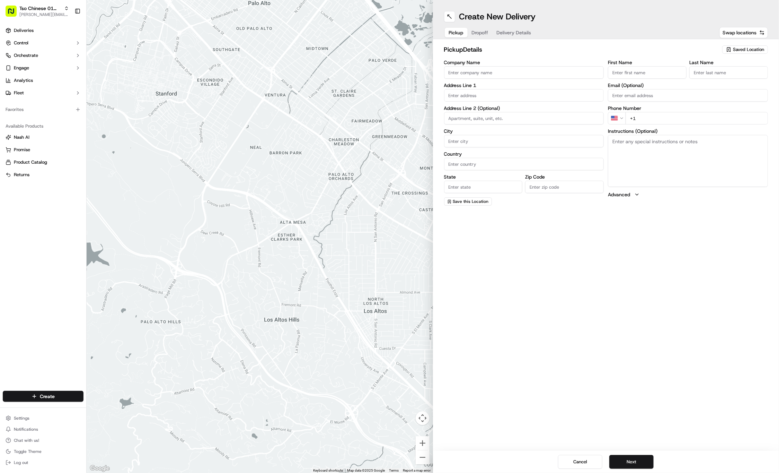
click at [734, 49] on span "Saved Location" at bounding box center [748, 49] width 31 height 6
click at [706, 81] on span "(01) Tso Chinese Takeout & Delivery Cherrywood" at bounding box center [733, 78] width 85 height 12
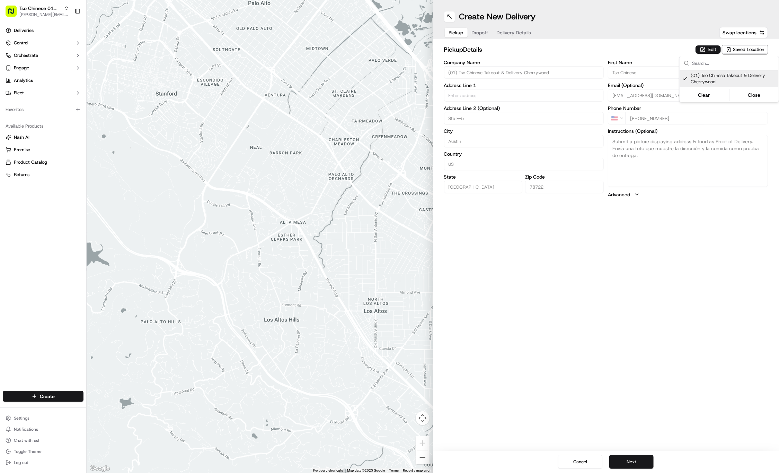
type input "(01) Tso Chinese Takeout & Delivery Cherrywood"
type input "Ste E-5"
type input "Austin"
type input "US"
type input "TX"
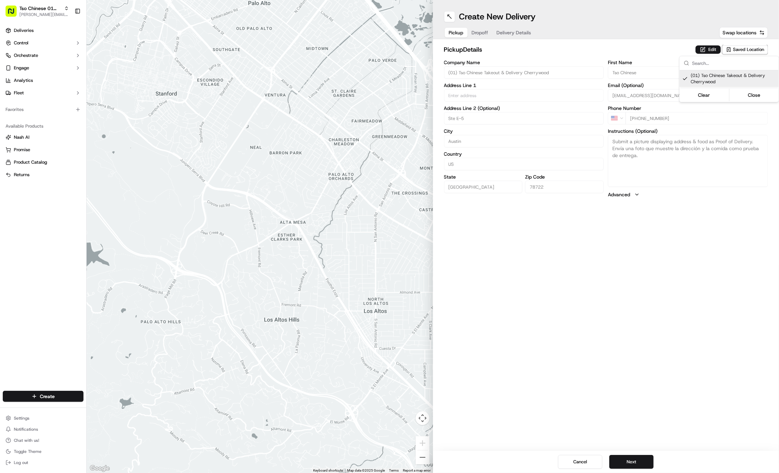
type input "78722"
type input "Tso Chinese"
type input "Cherrywood Manager"
type input "cherrywoodstore@tsochinese.com"
type input "+1 512 401 3232"
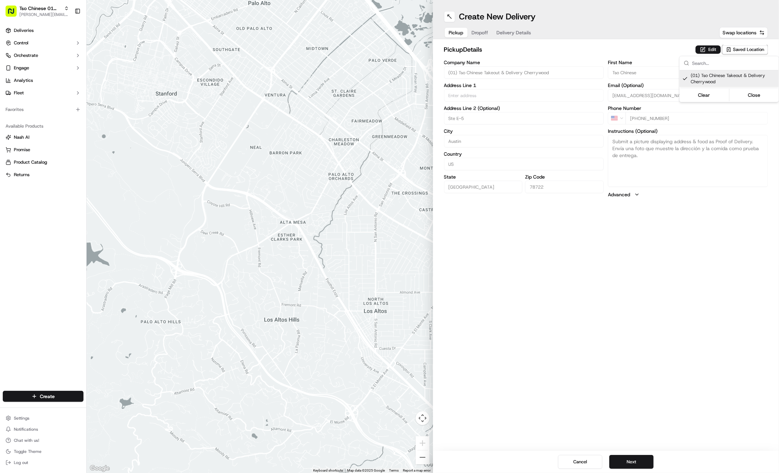
type textarea "Submit a picture displaying address & food as Proof of Delivery. Envía una foto…"
type input "3909 N Interstate Hwy 35"
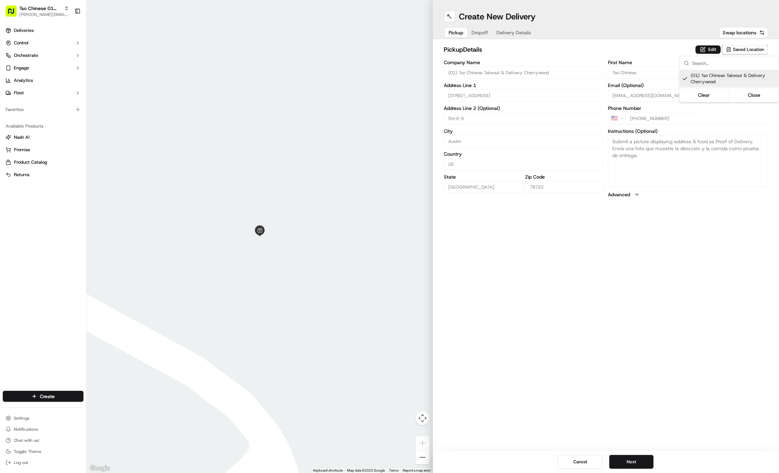
click at [477, 34] on html "Tso Chinese 01 Cherrywood jason@tsochinese.com Toggle Sidebar Deliveries Contro…" at bounding box center [389, 236] width 779 height 473
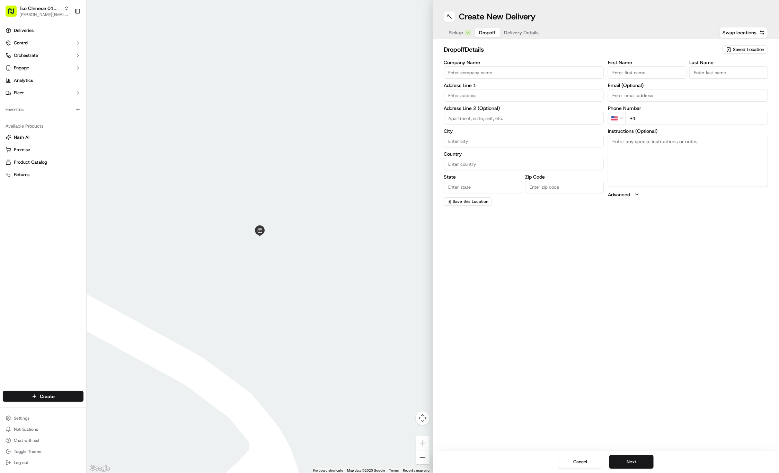
click at [477, 34] on button "Dropoff" at bounding box center [487, 33] width 25 height 10
click at [637, 70] on input "First Name" at bounding box center [647, 72] width 79 height 12
paste input "Glen Edington"
type input "Glen Edington"
type input ".."
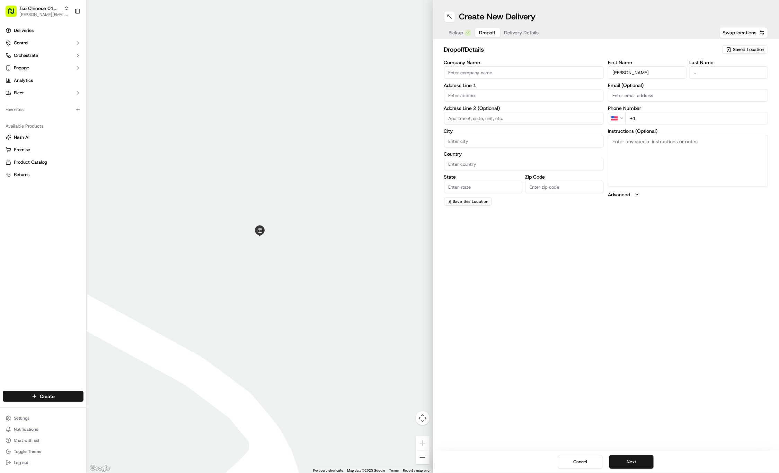
click at [659, 127] on div "First Name Glen Edington Last Name .. Email (Optional) Phone Number US +1 Instr…" at bounding box center [688, 133] width 160 height 146
click at [675, 115] on input "+1" at bounding box center [697, 118] width 142 height 12
paste input "415 693 8129"
type input "+1 415 693 8129"
click at [472, 95] on input "text" at bounding box center [524, 95] width 160 height 12
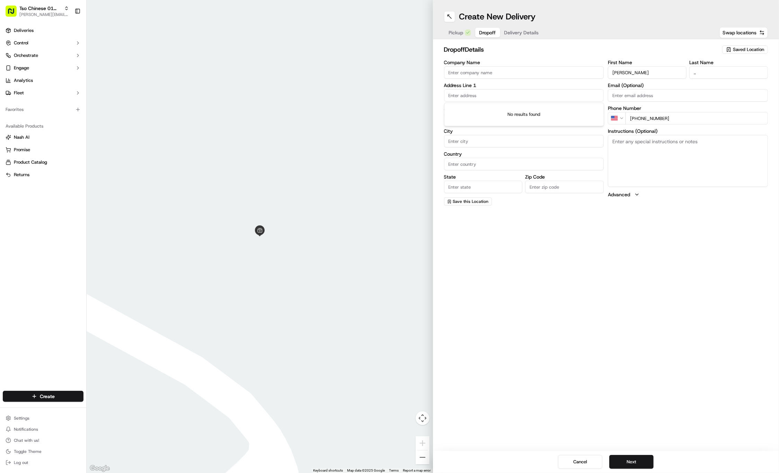
paste input "5602 Jim Hogg Ave"
click at [544, 108] on div "5602 Jim Hogg Avenue, Austin, TX" at bounding box center [524, 109] width 157 height 10
type input "5602 Jim Hogg Ave, Austin, TX 78756, USA"
type input "Austin"
type input "United States"
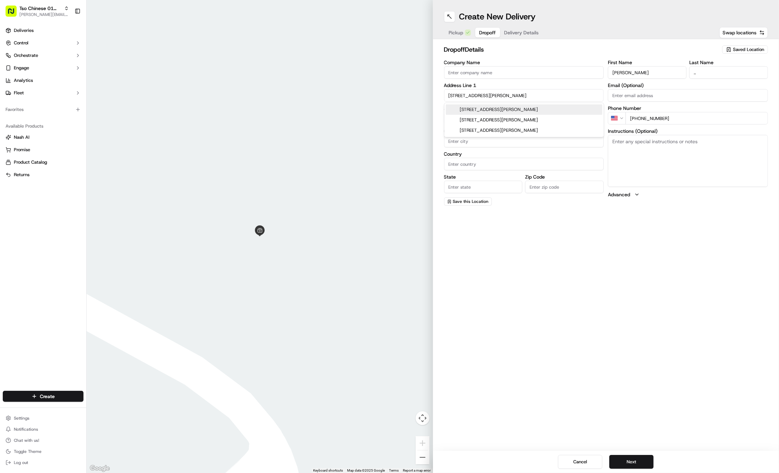
type input "TX"
type input "78756"
type input "5602 Jim Hogg Avenue"
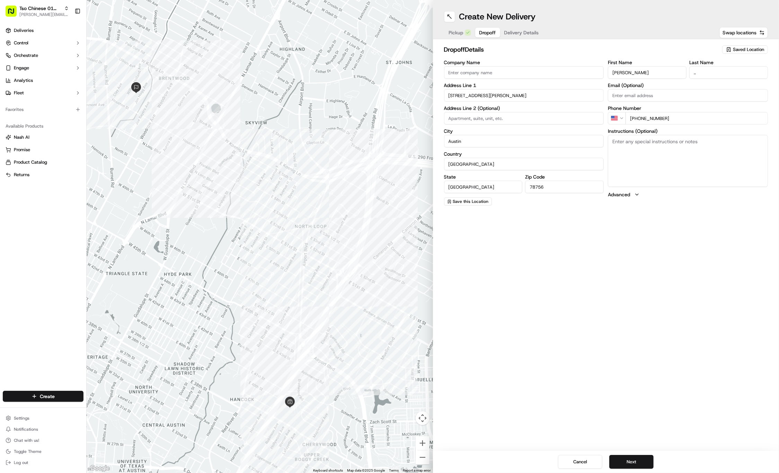
click at [521, 113] on input at bounding box center [524, 118] width 160 height 12
paste input "Unit D"
type input "Unit D"
click at [531, 34] on span "Delivery Details" at bounding box center [521, 32] width 35 height 7
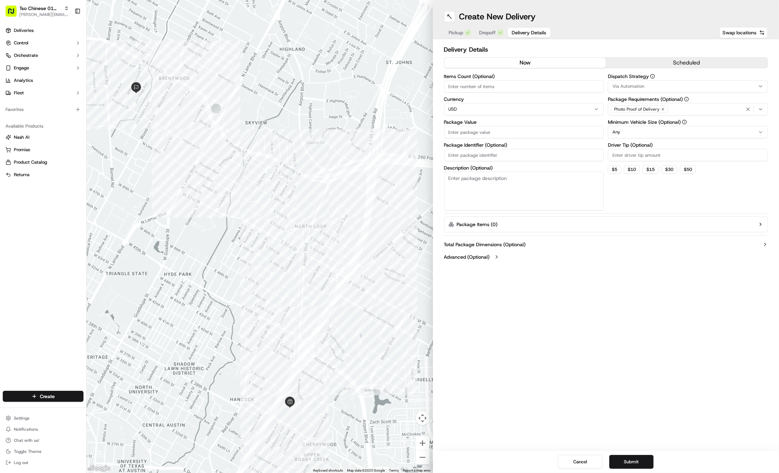
click at [693, 87] on div "Via Automation" at bounding box center [688, 86] width 157 height 6
click at [666, 122] on span "Tso Cherrywood Strategy" at bounding box center [662, 124] width 85 height 6
click at [661, 49] on html "Tso Chinese 01 Cherrywood jason@tsochinese.com Toggle Sidebar Deliveries Contro…" at bounding box center [389, 236] width 779 height 473
click at [664, 108] on div "Photo Proof of Delivery" at bounding box center [639, 109] width 57 height 8
click at [664, 108] on html "Tso Chinese 01 Cherrywood jason@tsochinese.com Toggle Sidebar Deliveries Contro…" at bounding box center [389, 236] width 779 height 473
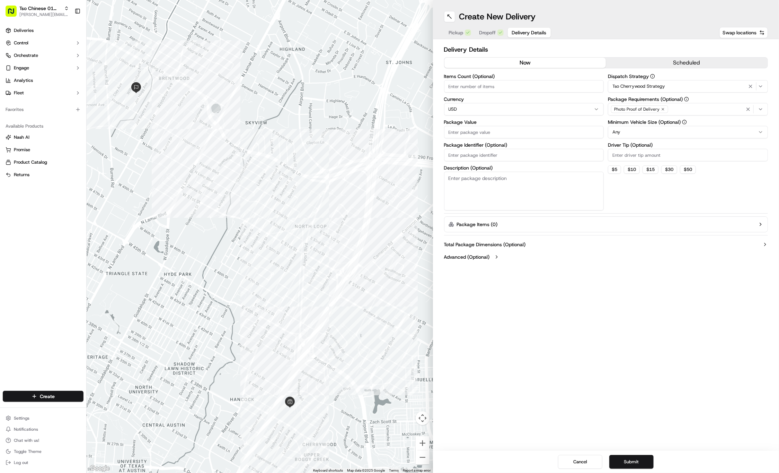
click at [662, 108] on icon "button" at bounding box center [663, 109] width 4 height 4
click at [662, 108] on div "Select requirements" at bounding box center [688, 109] width 157 height 6
type input "m"
click at [660, 137] on span "Meet on Delivery" at bounding box center [662, 136] width 85 height 6
click at [644, 39] on html "Tso Chinese 01 Cherrywood jason@tsochinese.com Toggle Sidebar Deliveries Contro…" at bounding box center [389, 236] width 779 height 473
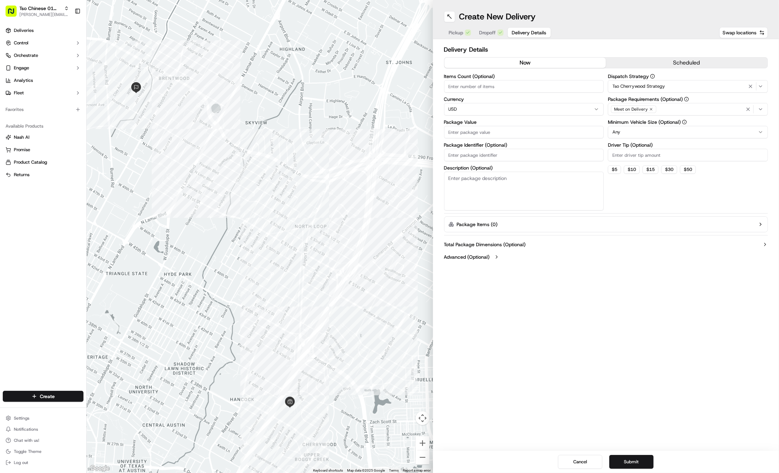
click at [642, 149] on input "Driver Tip (Optional)" at bounding box center [688, 155] width 160 height 12
type input "2"
click at [498, 122] on label "Package Value" at bounding box center [524, 122] width 160 height 5
click at [498, 126] on input "Package Value" at bounding box center [524, 132] width 160 height 12
type input "38.81"
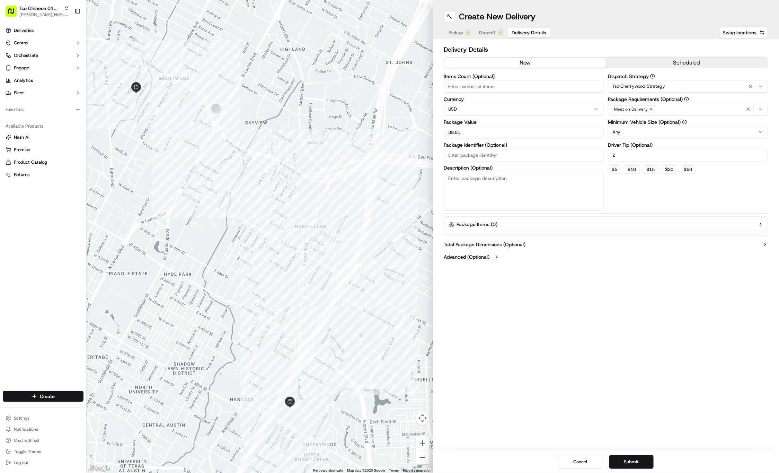
click at [493, 152] on input "Package Identifier (Optional)" at bounding box center [524, 155] width 160 height 12
paste input "#KRTCXNJ"
type input "#KRTCXNJ"
click at [540, 276] on div "Create New Delivery Pickup Dropoff Delivery Details Swap locations Delivery Det…" at bounding box center [606, 236] width 346 height 473
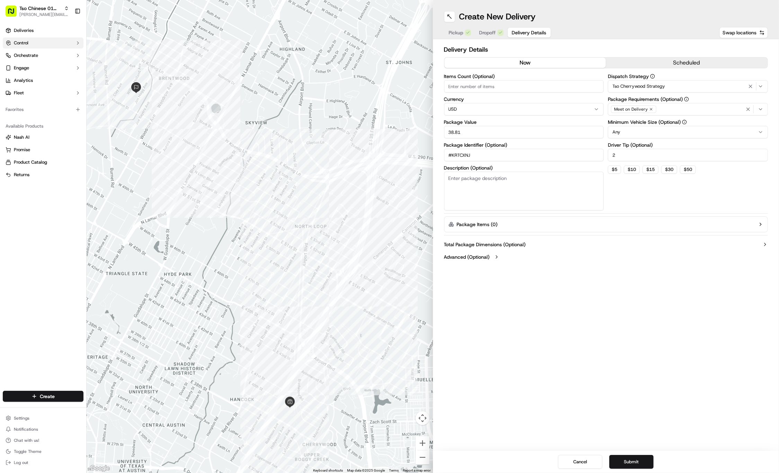
click at [637, 457] on button "Submit" at bounding box center [631, 462] width 44 height 14
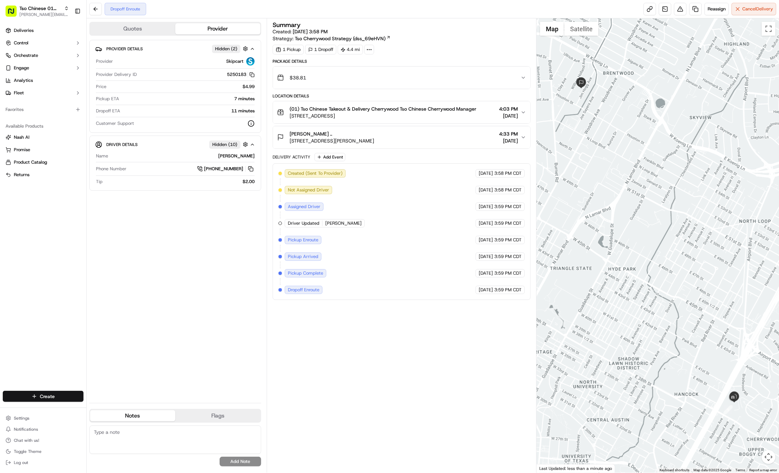
click at [15, 401] on html "Tso Chinese 01 Cherrywood jason@tsochinese.com Toggle Sidebar Deliveries Contro…" at bounding box center [389, 236] width 779 height 473
click at [100, 410] on link "Delivery" at bounding box center [125, 409] width 77 height 12
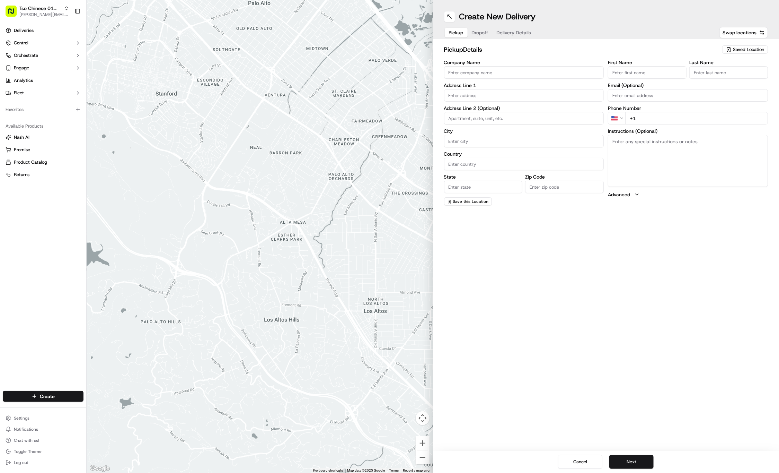
click at [746, 49] on span "Saved Location" at bounding box center [748, 49] width 31 height 6
click at [719, 83] on span "(01) Tso Chinese Takeout & Delivery Cherrywood" at bounding box center [733, 78] width 85 height 12
type input "(01) Tso Chinese Takeout & Delivery Cherrywood"
type input "Ste E-5"
type input "Austin"
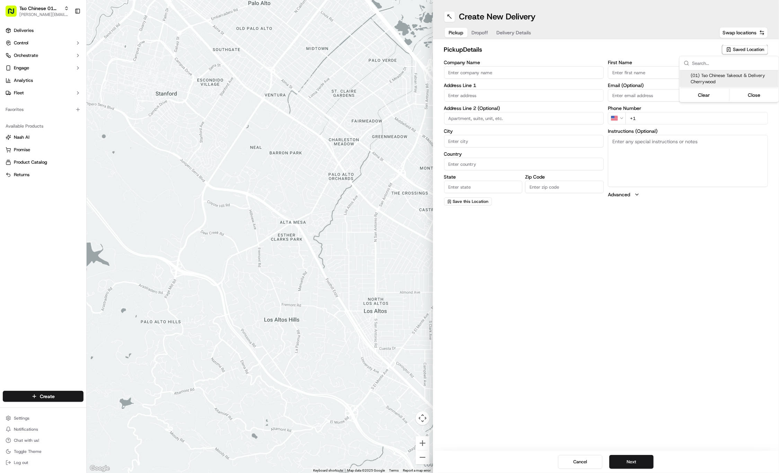
type input "US"
type input "TX"
type input "78722"
type input "Tso Chinese"
type input "Cherrywood Manager"
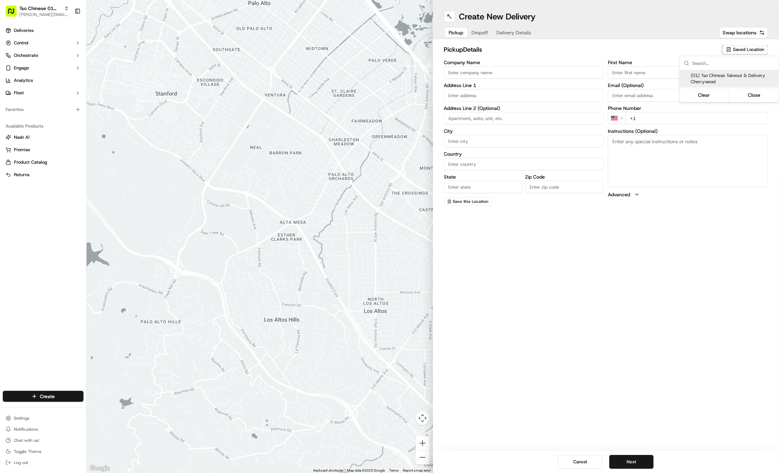
type input "cherrywoodstore@tsochinese.com"
type input "+1 512 401 3232"
type textarea "Submit a picture displaying address & food as Proof of Delivery. Envía una foto…"
type input "3909 N Interstate Hwy 35"
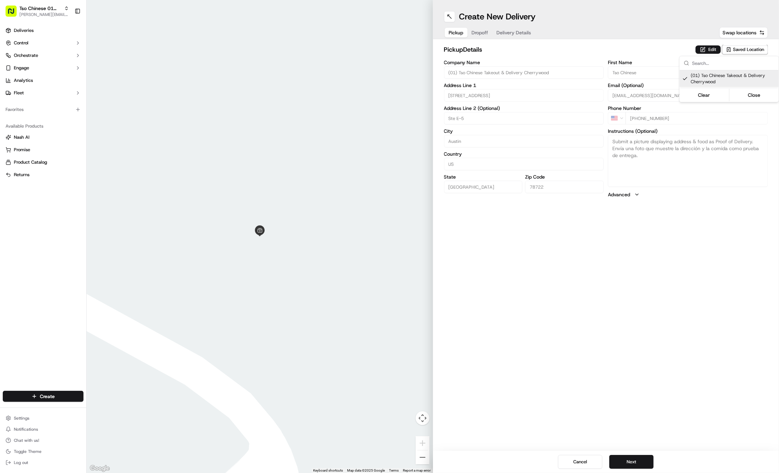
click at [484, 30] on html "Tso Chinese 01 Cherrywood jason@tsochinese.com Toggle Sidebar Deliveries Contro…" at bounding box center [389, 236] width 779 height 473
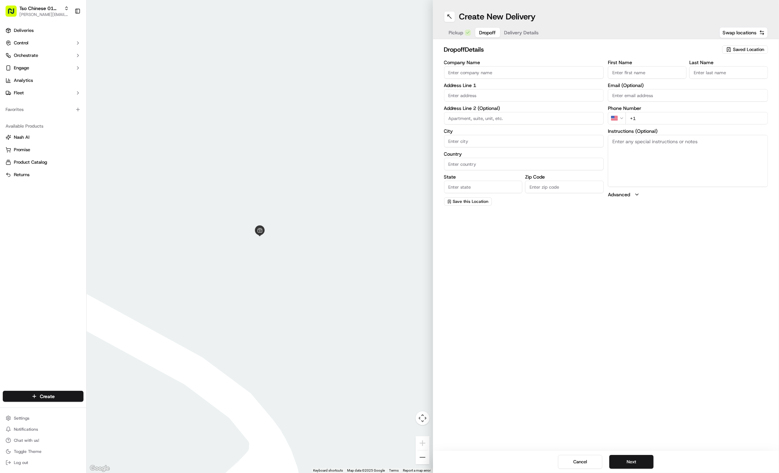
click at [484, 30] on span "Dropoff" at bounding box center [487, 32] width 17 height 7
click at [628, 74] on input "First Name" at bounding box center [647, 72] width 79 height 12
paste input "Van-P Edwards"
type input "Van-P Edwards"
type input ".."
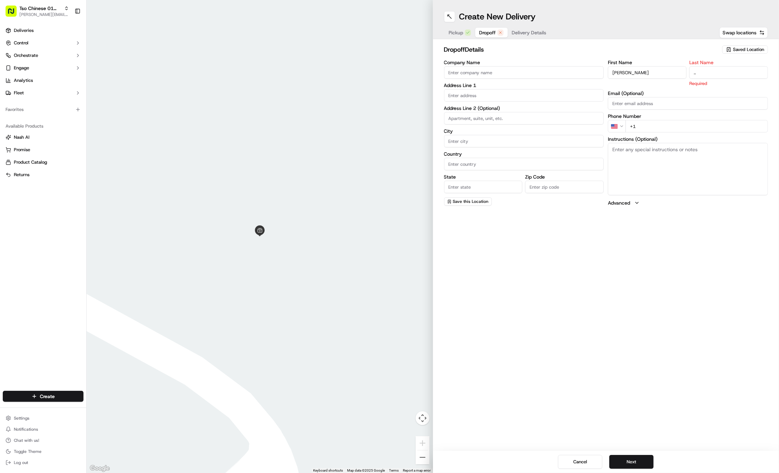
click at [711, 122] on input "+1" at bounding box center [697, 126] width 142 height 12
click at [718, 114] on input "+1" at bounding box center [697, 118] width 142 height 12
click at [717, 116] on input "+1" at bounding box center [697, 118] width 142 height 12
paste input "512 376 4898"
type input "+1 512 376 4898"
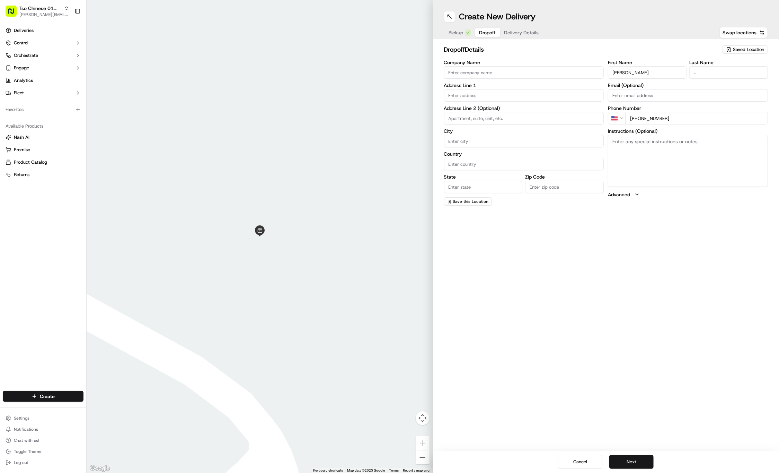
click at [472, 90] on input "text" at bounding box center [524, 95] width 160 height 12
paste input "5700 Cameron Road"
click at [502, 109] on div "5700 Cameron Rd, Austin, TX" at bounding box center [524, 109] width 157 height 10
type input "5700 Cameron Rd, Austin, TX 78723, USA"
type input "Austin"
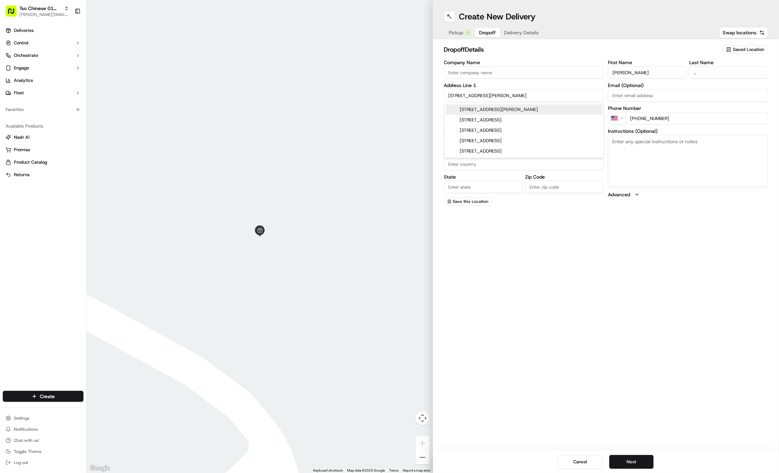
type input "United States"
type input "TX"
type input "78723"
type input "5700 Cameron Road"
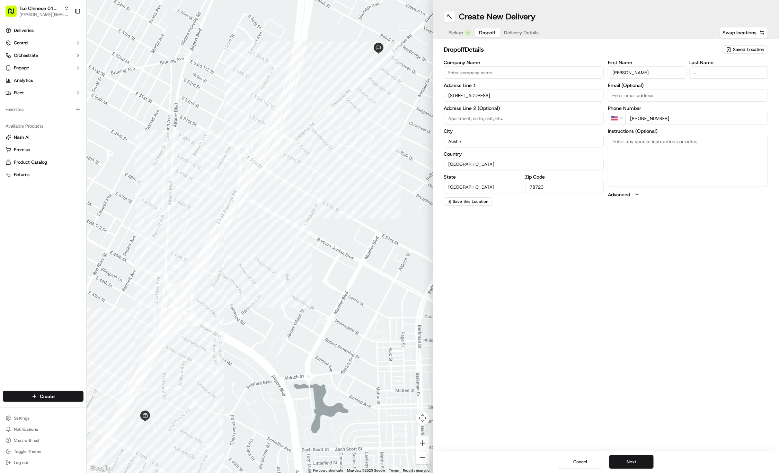
click at [534, 114] on input at bounding box center [524, 118] width 160 height 12
paste input "270 BLDG 6"
type input "270 BLDG 6"
click at [702, 154] on textarea "Instructions (Optional)" at bounding box center [688, 161] width 160 height 52
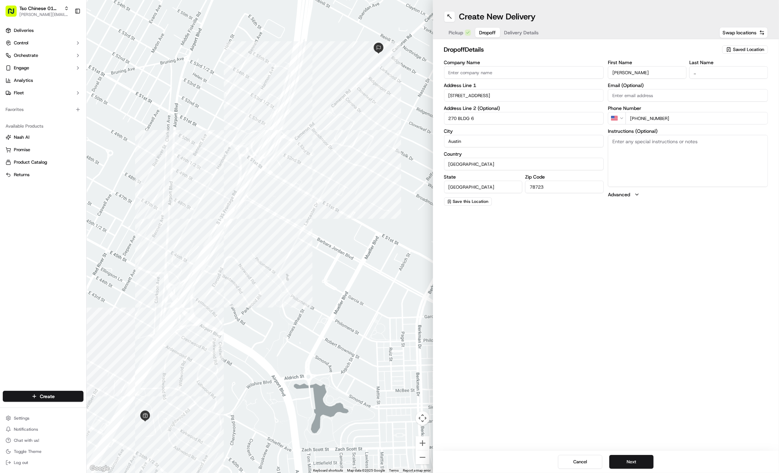
click at [702, 154] on textarea "Instructions (Optional)" at bounding box center [688, 161] width 160 height 52
paste textarea "Call or text when close"
click at [534, 30] on span "Delivery Details" at bounding box center [521, 32] width 35 height 7
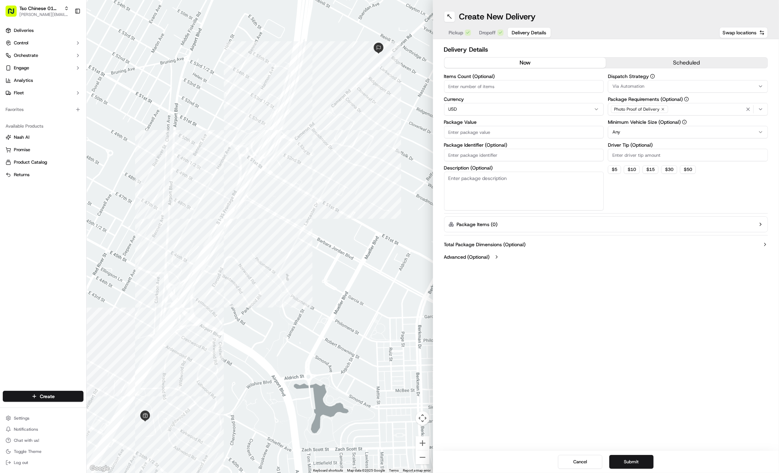
click at [675, 82] on button "Via Automation" at bounding box center [688, 86] width 160 height 12
click at [653, 123] on span "Tso Cherrywood Strategy" at bounding box center [662, 124] width 85 height 6
click at [661, 42] on html "Tso Chinese 01 Cherrywood jason@tsochinese.com Toggle Sidebar Deliveries Contro…" at bounding box center [389, 236] width 779 height 473
click at [663, 108] on icon "button" at bounding box center [663, 109] width 4 height 4
click at [663, 108] on div "Select requirements" at bounding box center [688, 109] width 157 height 6
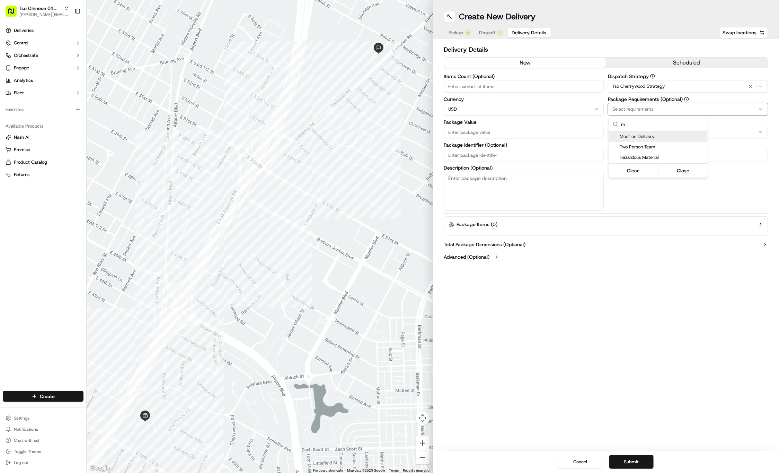
click at [665, 140] on div "Meet on Delivery" at bounding box center [658, 136] width 99 height 10
click at [650, 59] on html "Tso Chinese 01 Cherrywood jason@tsochinese.com Toggle Sidebar Deliveries Contro…" at bounding box center [389, 236] width 779 height 473
click at [645, 157] on input "Driver Tip (Optional)" at bounding box center [688, 155] width 160 height 12
click at [503, 137] on input "Package Value" at bounding box center [524, 132] width 160 height 12
click at [530, 149] on input "Package Identifier (Optional)" at bounding box center [524, 155] width 160 height 12
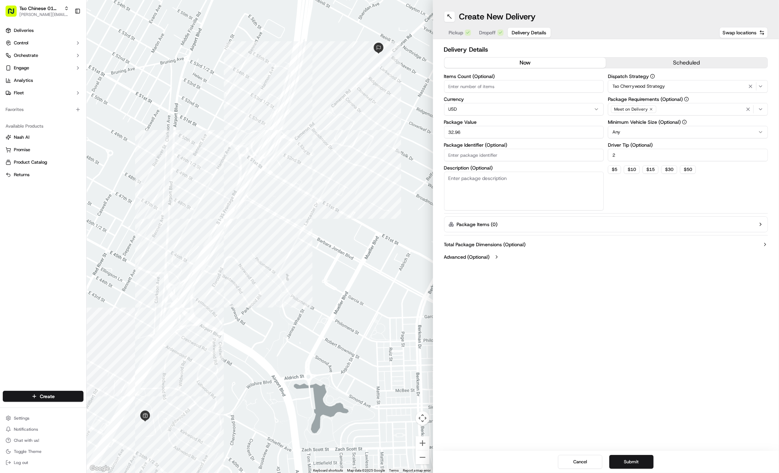
click at [530, 149] on input "Package Identifier (Optional)" at bounding box center [524, 155] width 160 height 12
paste input "BA1XZKU"
click at [638, 464] on button "Submit" at bounding box center [631, 462] width 44 height 14
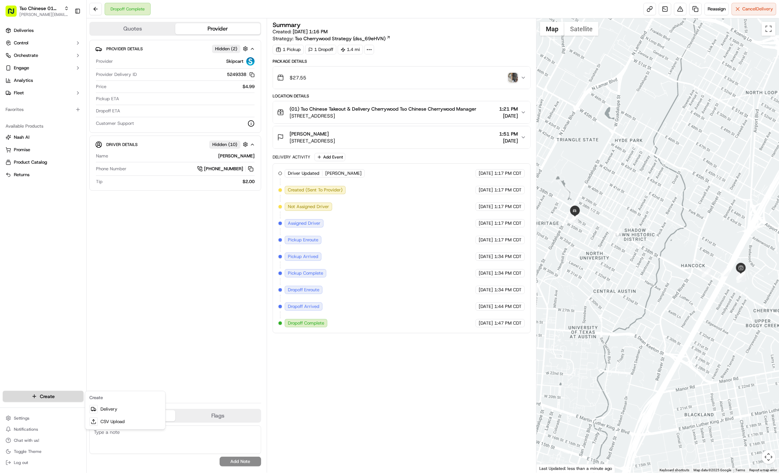
click at [60, 395] on html "Tso Chinese 01 Cherrywood [PERSON_NAME][EMAIL_ADDRESS][DOMAIN_NAME] Toggle Side…" at bounding box center [389, 236] width 779 height 473
click at [103, 410] on link "Delivery" at bounding box center [125, 409] width 77 height 12
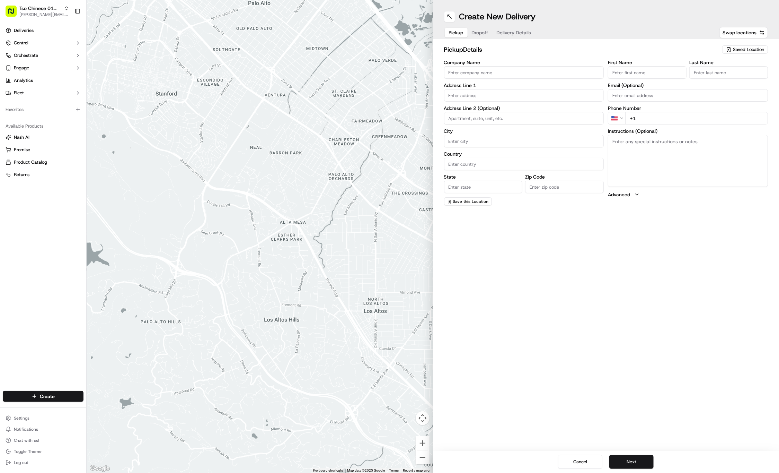
click at [734, 47] on span "Saved Location" at bounding box center [748, 49] width 31 height 6
click at [720, 78] on span "(01) Tso Chinese Takeout & Delivery Cherrywood" at bounding box center [733, 78] width 85 height 12
type input "(01) Tso Chinese Takeout & Delivery Cherrywood"
type input "[STREET_ADDRESS]"
type input "Ste E-5"
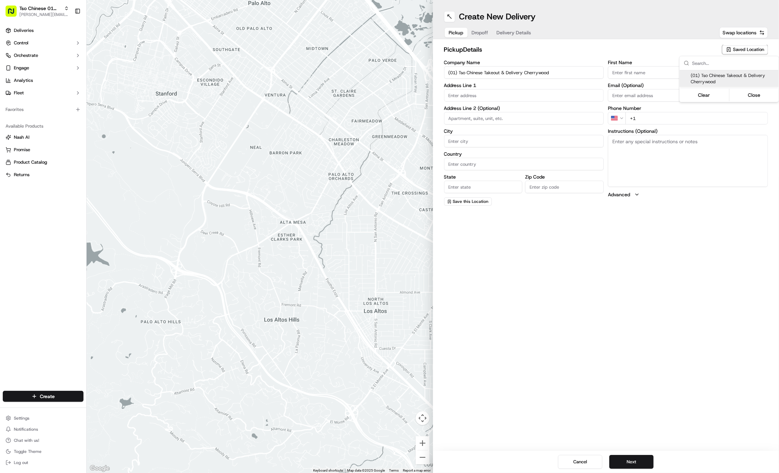
type input "Austin"
type input "US"
type input "[GEOGRAPHIC_DATA]"
type input "78722"
type input "Tso Chinese"
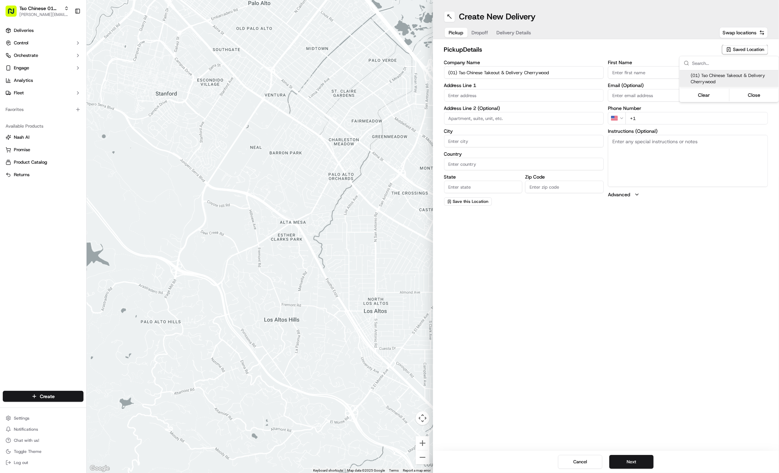
type input "Cherrywood Manager"
type input "[EMAIL_ADDRESS][DOMAIN_NAME]"
type input "[PHONE_NUMBER]"
type textarea "Submit a picture displaying address & food as Proof of Delivery. Envía una foto…"
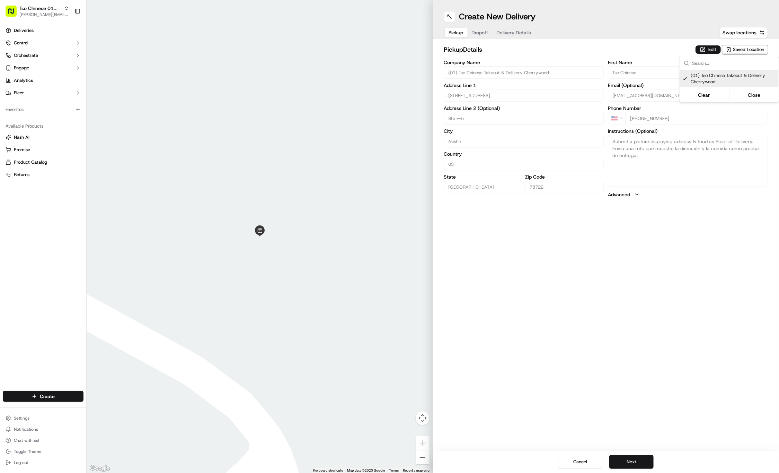
click at [624, 461] on html "Tso Chinese 01 Cherrywood [PERSON_NAME][EMAIL_ADDRESS][DOMAIN_NAME] Toggle Side…" at bounding box center [389, 236] width 779 height 473
click at [624, 461] on button "Next" at bounding box center [631, 462] width 44 height 14
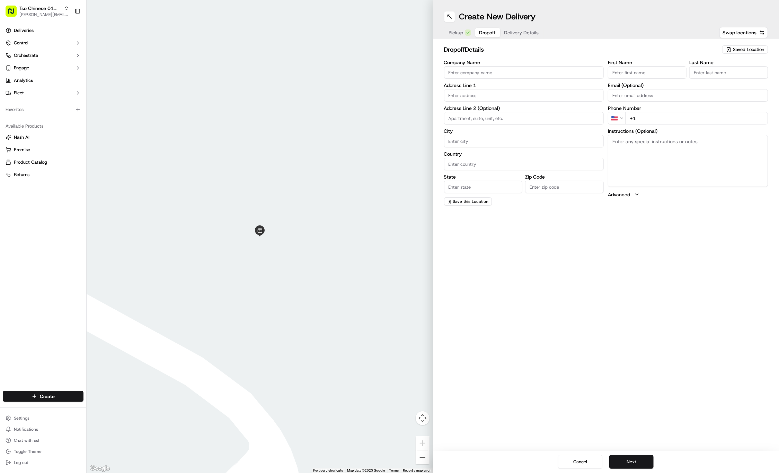
click at [642, 67] on input "First Name" at bounding box center [647, 72] width 79 height 12
paste input "Natalie"
type input "Natalie"
click at [719, 68] on input "Last Name" at bounding box center [728, 72] width 79 height 12
paste input "Privett"
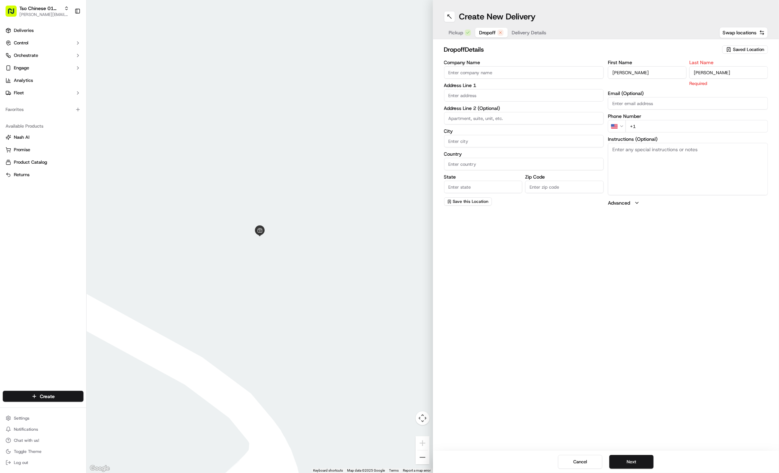
type input "Privett"
paste input "917 501 1438"
type input "+1 917 501 1438"
click at [469, 91] on input "text" at bounding box center [524, 95] width 160 height 12
paste input "4200 Nitschke St"
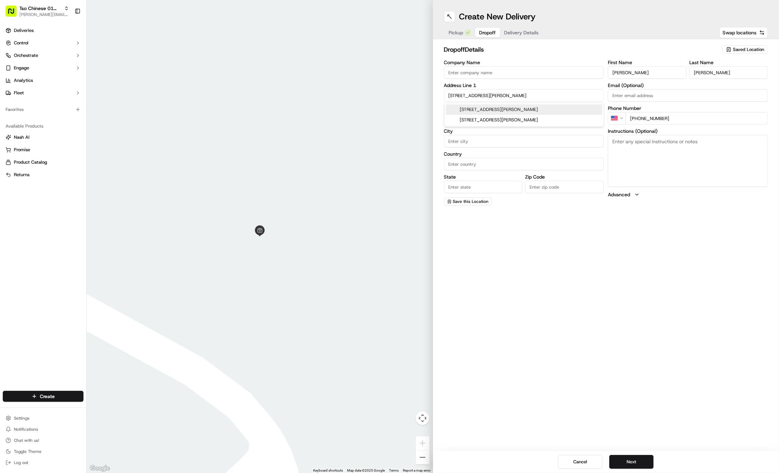
click at [478, 105] on div "4200 Nitschke St, Austin, TX" at bounding box center [524, 109] width 157 height 10
type input "[STREET_ADDRESS][PERSON_NAME]"
type input "Austin"
type input "United States"
type input "TX"
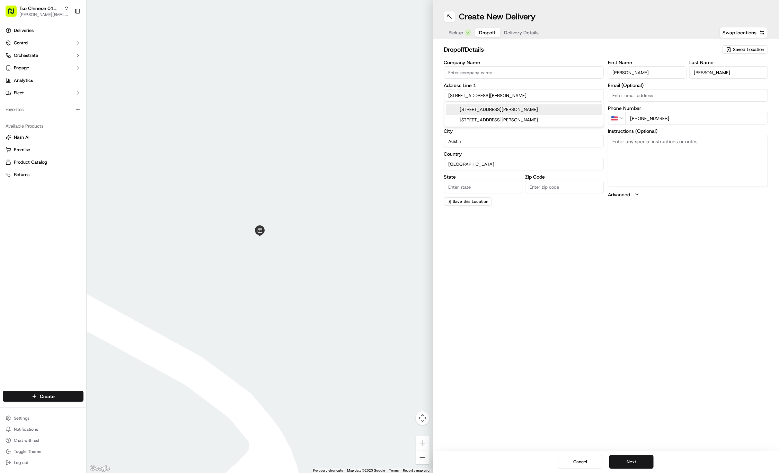
type input "78723"
type input "4200 Nitschke Street"
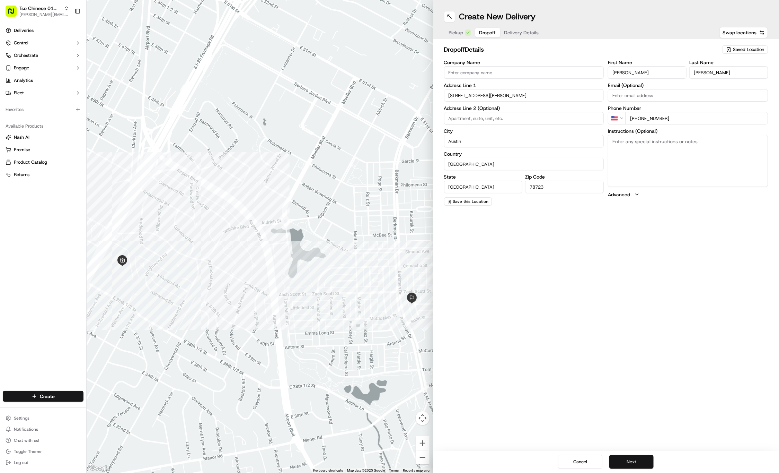
click at [641, 460] on button "Next" at bounding box center [631, 462] width 44 height 14
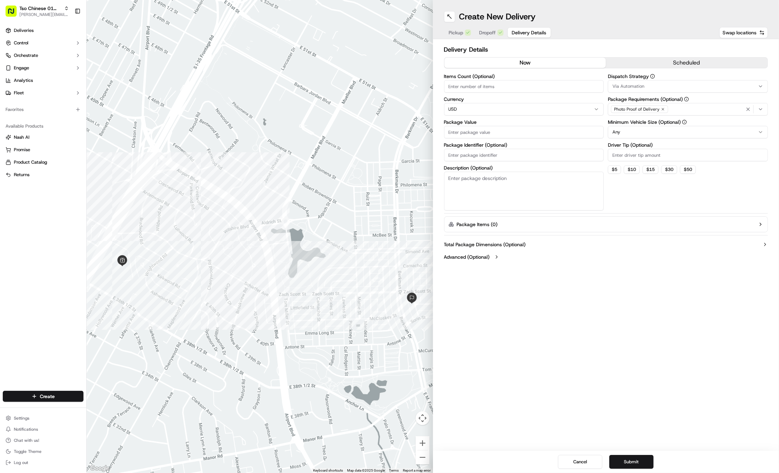
click at [495, 154] on input "Package Identifier (Optional)" at bounding box center [524, 155] width 160 height 12
paste input "#8KOETET"
type input "#8KOETET"
click at [491, 125] on div "Package Value" at bounding box center [524, 129] width 160 height 19
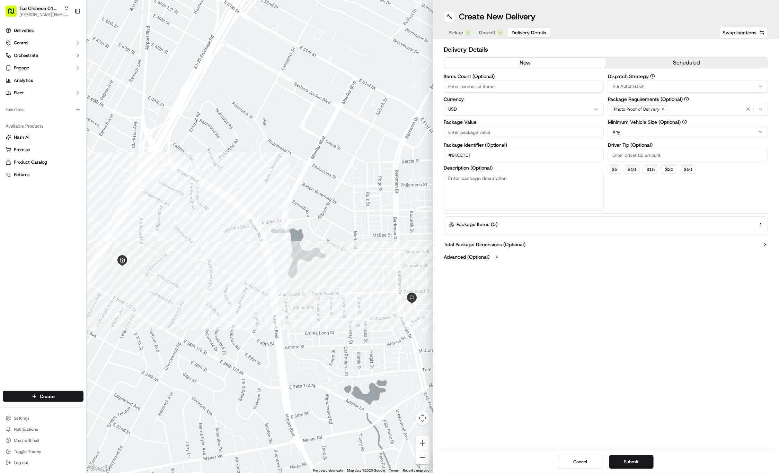
click at [491, 129] on input "Package Value" at bounding box center [524, 132] width 160 height 12
type input "106.79"
click at [617, 147] on label "Driver Tip (Optional)" at bounding box center [688, 144] width 160 height 5
click at [617, 149] on input "Driver Tip (Optional)" at bounding box center [688, 155] width 160 height 12
type input "2"
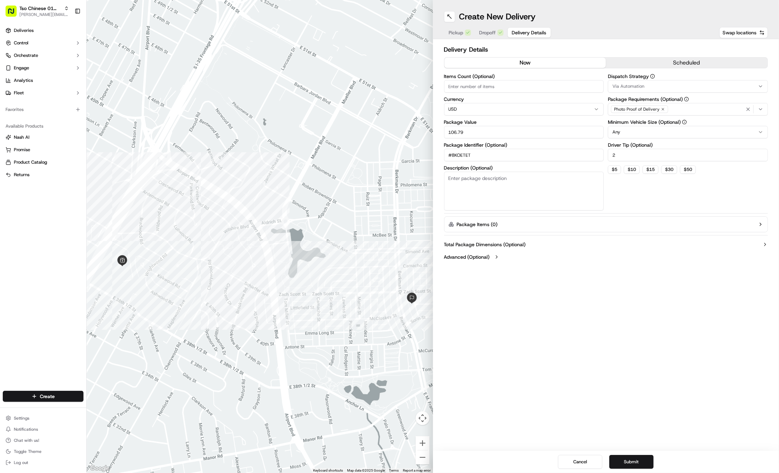
click at [761, 84] on icon "button" at bounding box center [761, 86] width 6 height 6
click at [660, 125] on span "Tso Cherrywood Strategy" at bounding box center [662, 124] width 85 height 6
click at [617, 294] on html "Tso Chinese 01 Cherrywood jason@tsochinese.com Toggle Sidebar Deliveries Contro…" at bounding box center [389, 236] width 779 height 473
click at [620, 465] on button "Submit" at bounding box center [631, 462] width 44 height 14
click at [620, 465] on div "Cancel Submit" at bounding box center [606, 461] width 346 height 22
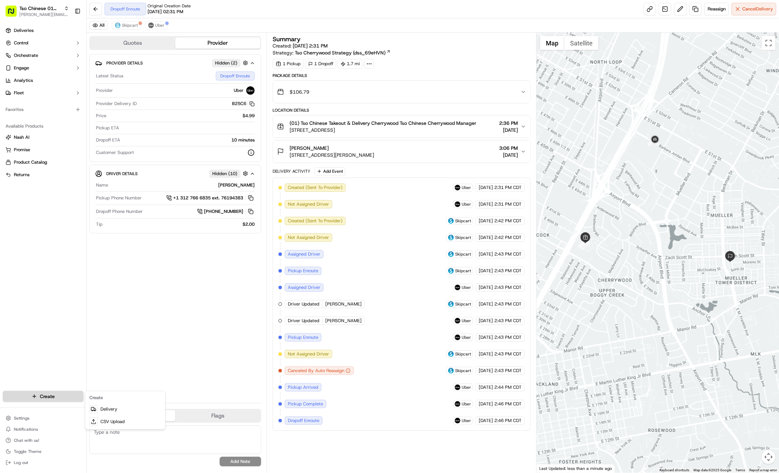
click at [35, 393] on html "Tso Chinese 01 Cherrywood jason@tsochinese.com Toggle Sidebar Deliveries Contro…" at bounding box center [389, 236] width 779 height 473
click at [104, 408] on link "Delivery" at bounding box center [125, 409] width 77 height 12
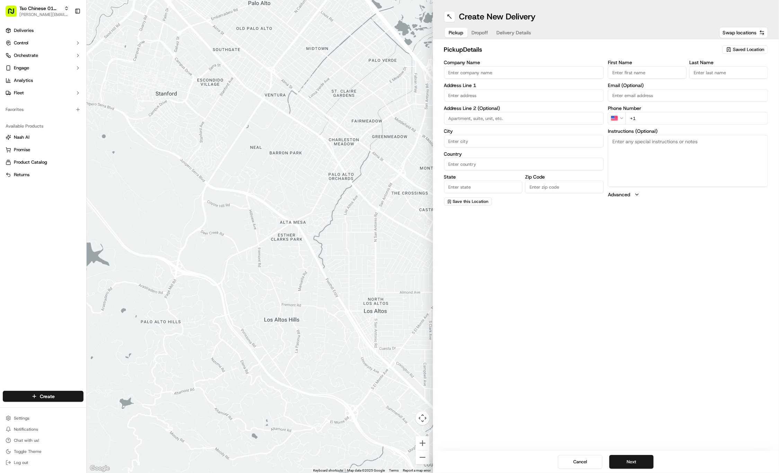
click at [738, 51] on span "Saved Location" at bounding box center [748, 49] width 31 height 6
click at [732, 78] on span "(01) Tso Chinese Takeout & Delivery Cherrywood" at bounding box center [733, 78] width 85 height 12
type input "(01) Tso Chinese Takeout & Delivery Cherrywood"
type input "Ste E-5"
type input "Austin"
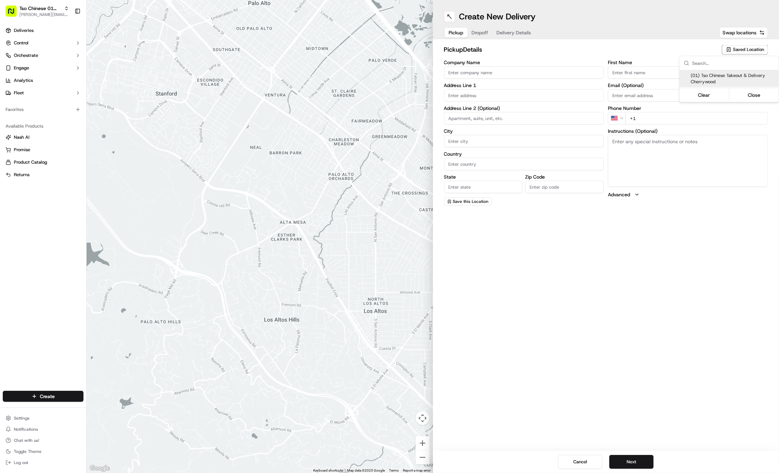
type input "US"
type input "[GEOGRAPHIC_DATA]"
type input "78722"
type input "Tso Chinese"
type input "Cherrywood Manager"
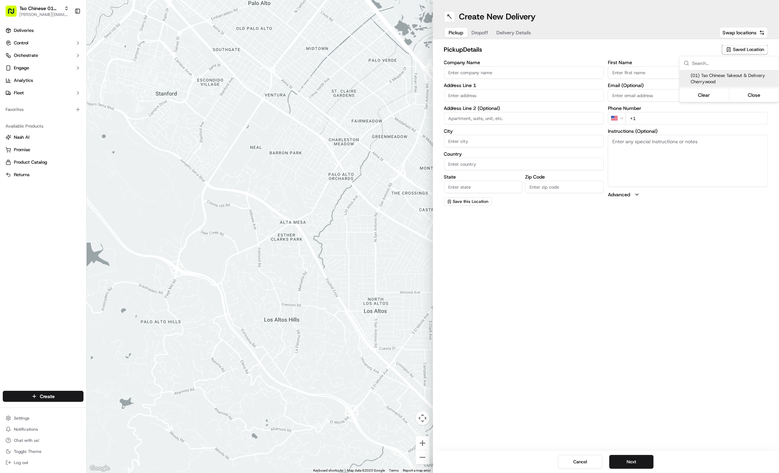
type input "[EMAIL_ADDRESS][DOMAIN_NAME]"
type input "[PHONE_NUMBER]"
type textarea "Submit a picture displaying address & food as Proof of Delivery. Envía una foto…"
type input "[STREET_ADDRESS]"
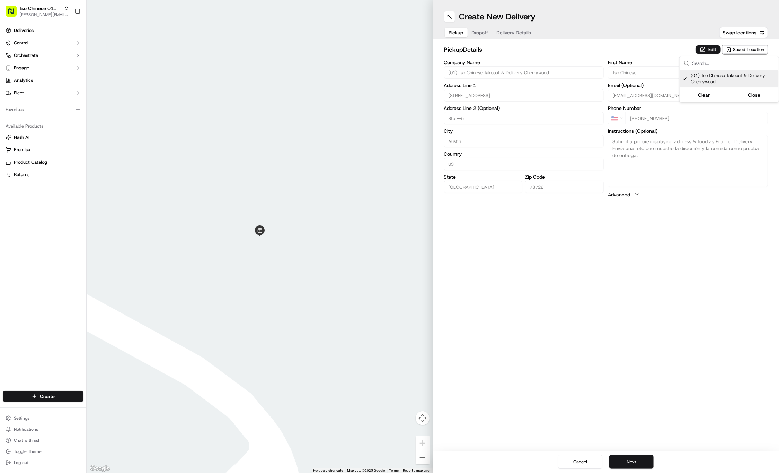
click at [478, 31] on html "Tso Chinese 01 Cherrywood [PERSON_NAME][EMAIL_ADDRESS][DOMAIN_NAME] Toggle Side…" at bounding box center [389, 236] width 779 height 473
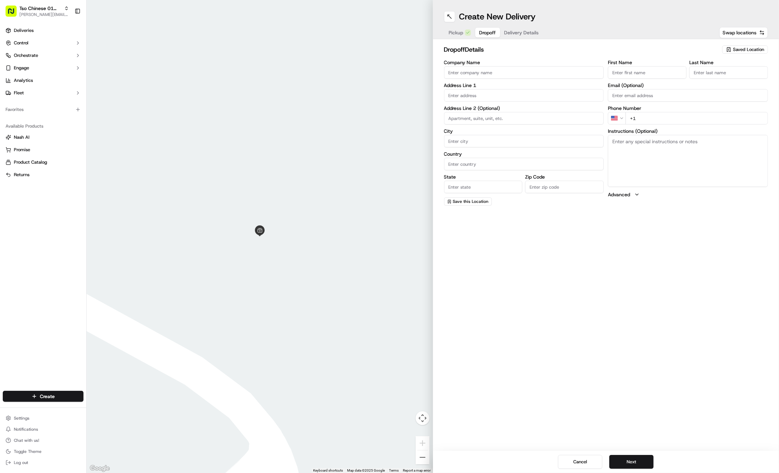
click at [478, 31] on button "Dropoff" at bounding box center [487, 33] width 25 height 10
paste input "Keely Hovatter"
type input "Keely Hovatter"
type input ".."
click at [701, 111] on div "Phone Number US +1" at bounding box center [688, 115] width 160 height 19
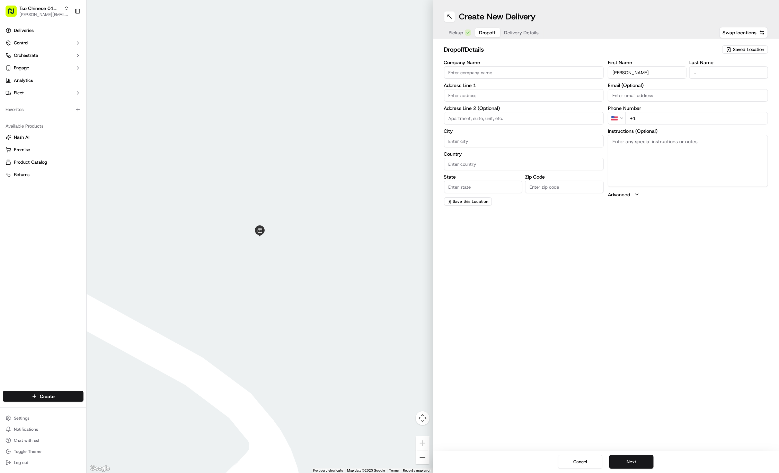
click at [701, 111] on div "Phone Number US +1" at bounding box center [688, 115] width 160 height 19
click at [705, 114] on input "+1" at bounding box center [697, 118] width 142 height 12
click at [704, 120] on input "+1" at bounding box center [697, 118] width 142 height 12
paste input "210 601 1002"
type input "+1 210 601 1002"
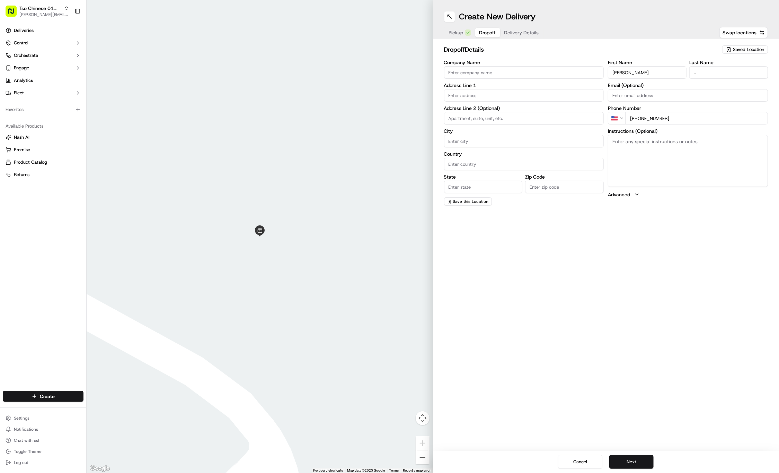
click at [479, 97] on input "text" at bounding box center [524, 95] width 160 height 12
paste input "5226 Basswood Ln"
click at [488, 109] on div "5226 Basswood Ln, Austin, TX" at bounding box center [524, 109] width 157 height 10
type input "5226 Basswood Ln, Austin, TX 78723, USA"
type input "Austin"
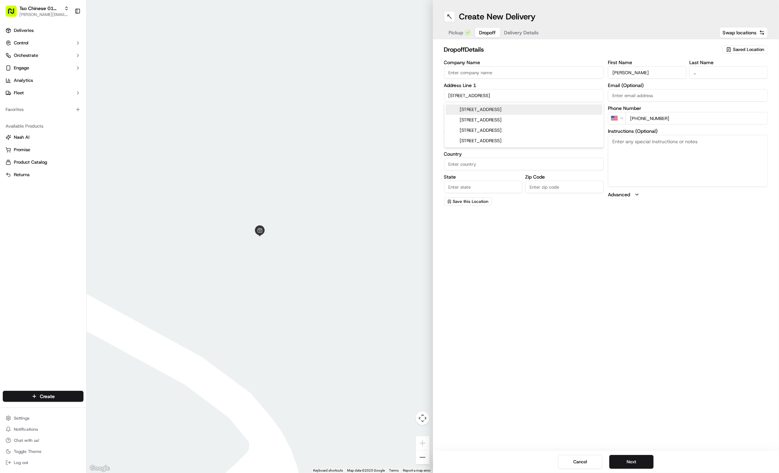
type input "[GEOGRAPHIC_DATA]"
type input "78723"
type input "5226 Basswood Lane"
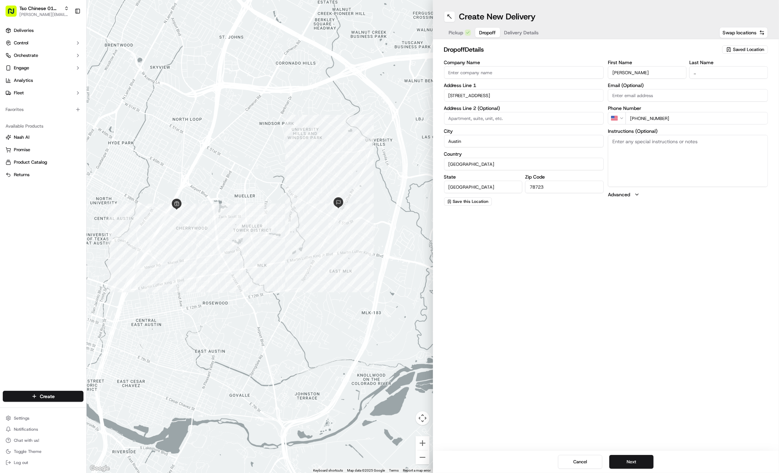
click at [667, 146] on textarea "Instructions (Optional)" at bounding box center [688, 161] width 160 height 52
paste textarea "Corner house, yellow door and mailbox"
type textarea "Corner house, yellow door and mailbox"
click at [520, 36] on button "Delivery Details" at bounding box center [521, 33] width 43 height 10
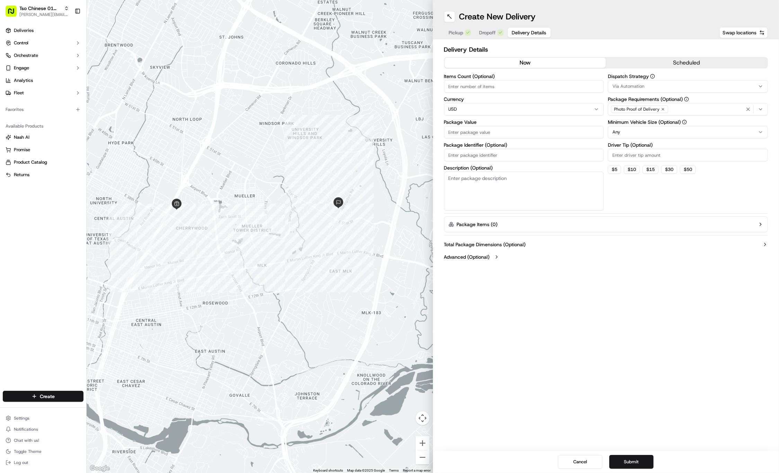
click at [660, 81] on button "Via Automation" at bounding box center [688, 86] width 160 height 12
click at [653, 122] on span "Tso Cherrywood Strategy" at bounding box center [662, 124] width 85 height 6
click at [660, 46] on html "Tso Chinese 01 Cherrywood [PERSON_NAME][EMAIL_ADDRESS][DOMAIN_NAME] Toggle Side…" at bounding box center [389, 236] width 779 height 473
click at [662, 108] on icon "button" at bounding box center [663, 109] width 4 height 4
click at [662, 108] on div "Photo Proof of Delivery" at bounding box center [688, 109] width 157 height 10
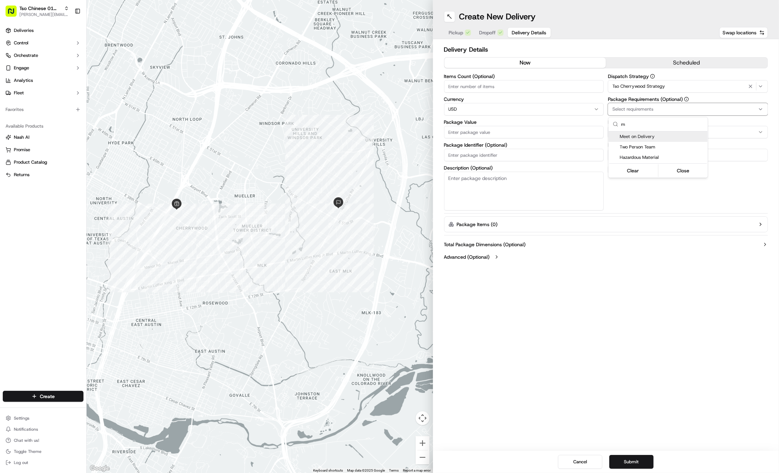
type input "m"
click at [657, 138] on span "Meet on Delivery" at bounding box center [662, 136] width 85 height 6
click at [656, 55] on html "Tso Chinese 01 Cherrywood jason@tsochinese.com Toggle Sidebar Deliveries Contro…" at bounding box center [389, 236] width 779 height 473
click at [659, 157] on input "Driver Tip (Optional)" at bounding box center [688, 155] width 160 height 12
type input "2"
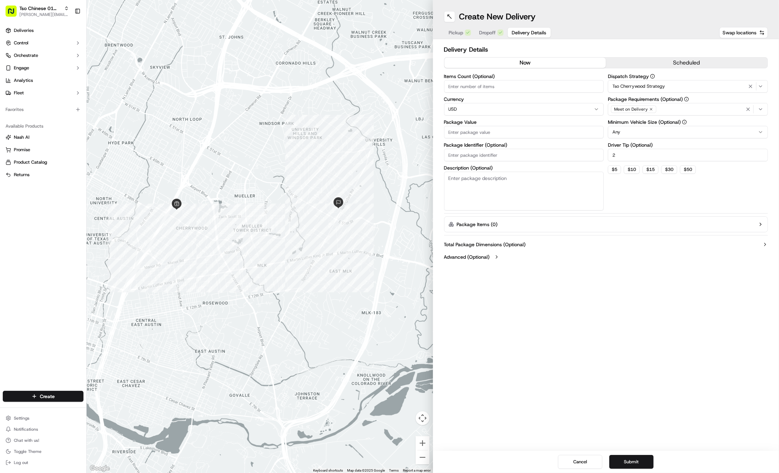
click at [542, 137] on input "Package Value" at bounding box center [524, 132] width 160 height 12
type input "43.95"
click at [474, 157] on input "Package Identifier (Optional)" at bounding box center [524, 155] width 160 height 12
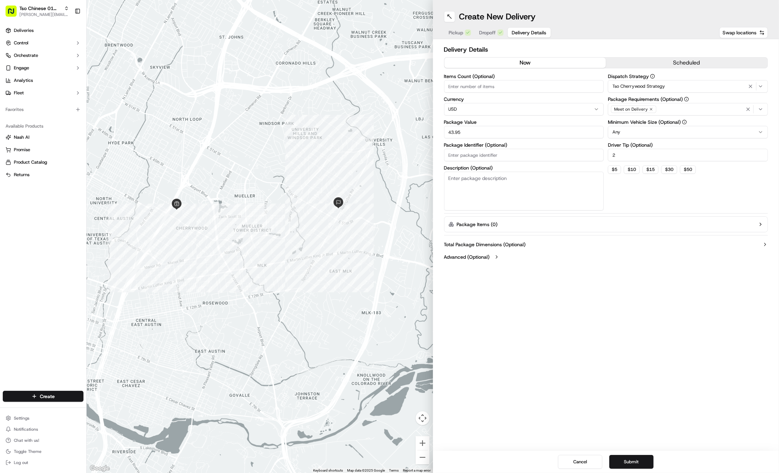
paste input "#1ITPM10"
type input "#1ITPM10"
click at [638, 463] on button "Submit" at bounding box center [631, 462] width 44 height 14
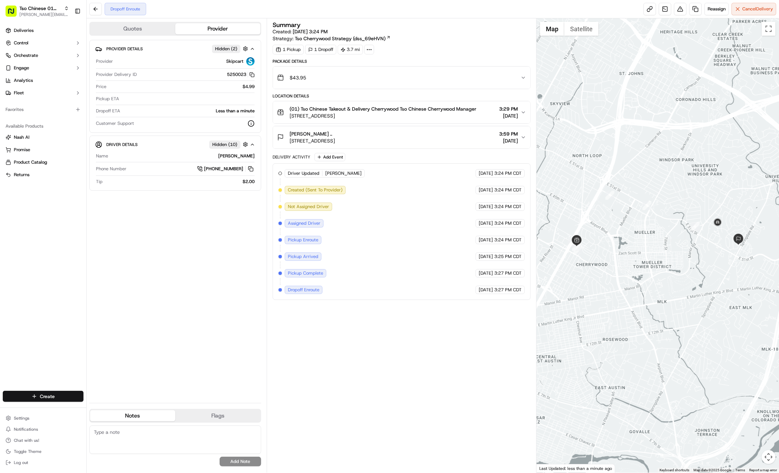
click at [53, 396] on html "Tso Chinese 01 Cherrywood jason@tsochinese.com Toggle Sidebar Deliveries Contro…" at bounding box center [389, 236] width 779 height 473
click at [91, 406] on icon at bounding box center [94, 409] width 6 height 6
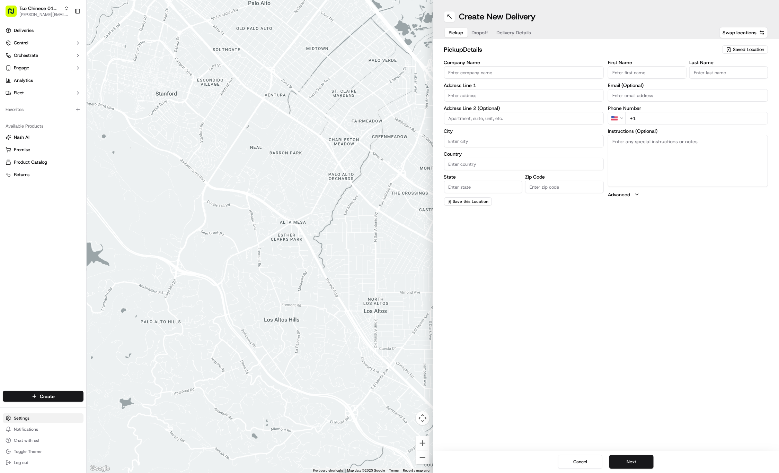
click at [752, 49] on span "Saved Location" at bounding box center [748, 49] width 31 height 6
click at [743, 74] on span "(01) Tso Chinese Takeout & Delivery Cherrywood" at bounding box center [733, 78] width 85 height 12
type input "(01) Tso Chinese Takeout & Delivery Cherrywood"
type input "Ste E-5"
type input "Austin"
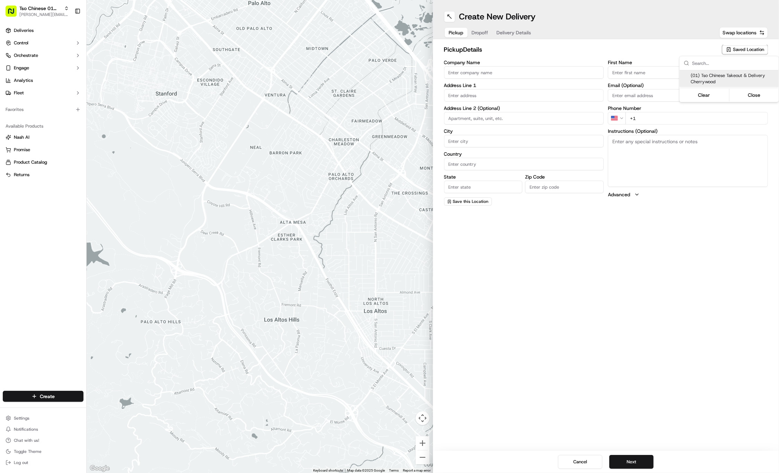
type input "US"
type input "[GEOGRAPHIC_DATA]"
type input "78722"
type input "Tso Chinese"
type input "Cherrywood Manager"
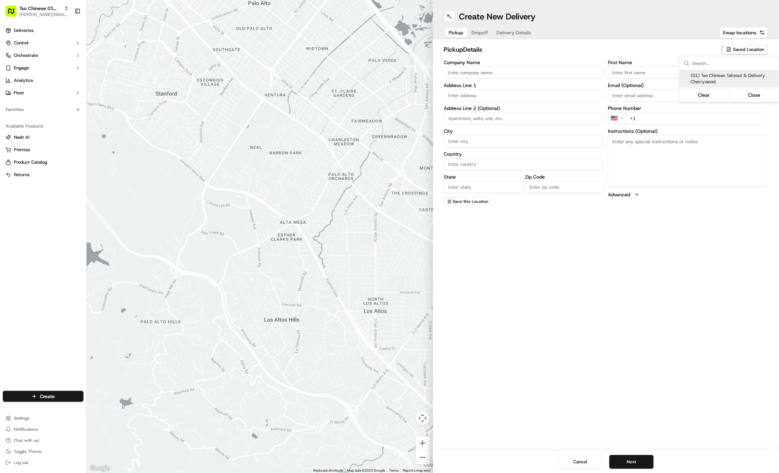
type input "[EMAIL_ADDRESS][DOMAIN_NAME]"
type input "[PHONE_NUMBER]"
type textarea "Submit a picture displaying address & food as Proof of Delivery. Envía una foto…"
type input "[STREET_ADDRESS]"
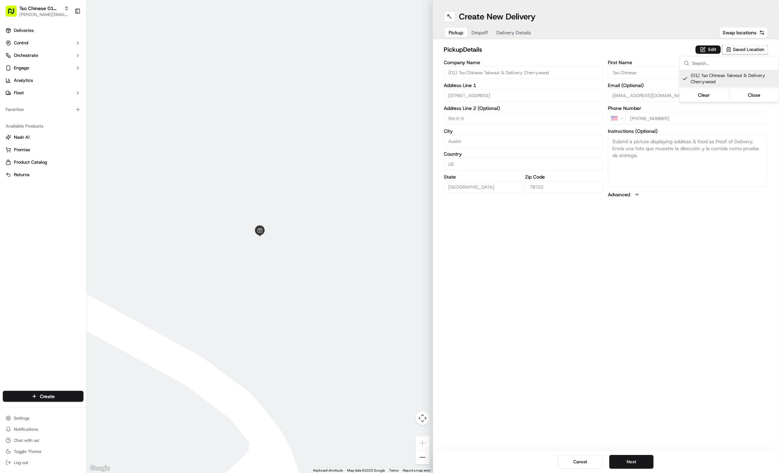
click at [482, 33] on html "Tso Chinese 01 Cherrywood [PERSON_NAME][EMAIL_ADDRESS][DOMAIN_NAME] Toggle Side…" at bounding box center [389, 236] width 779 height 473
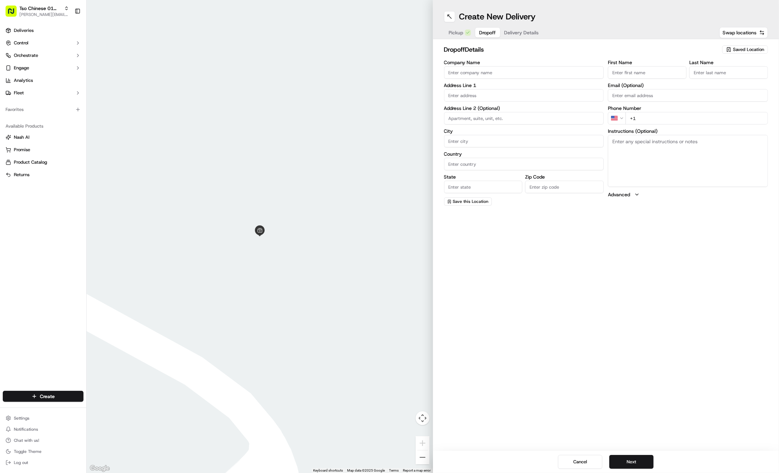
click at [482, 33] on span "Dropoff" at bounding box center [487, 32] width 17 height 7
click at [648, 68] on input "First Name" at bounding box center [647, 72] width 79 height 12
paste input "Drew Dudzinski"
type input "Drew Dudzinski"
type input "."
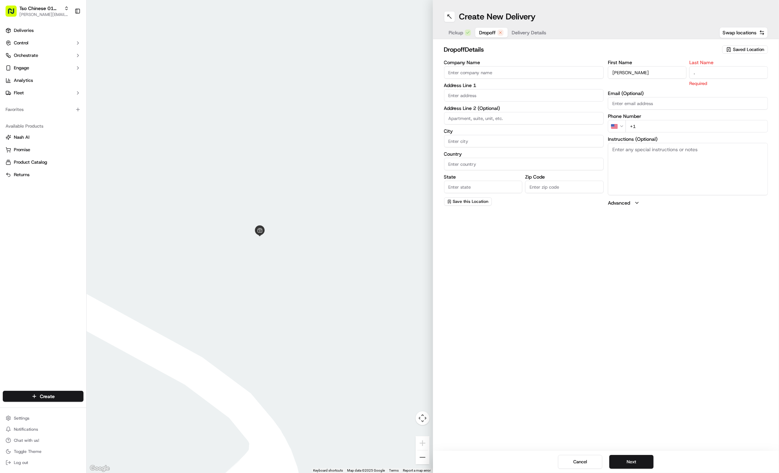
click at [670, 127] on div "First Name Drew Dudzinski Last Name . Required Email (Optional) Phone Number US…" at bounding box center [688, 133] width 160 height 146
click at [674, 119] on input "+1" at bounding box center [697, 118] width 142 height 12
paste input "832 434 4735"
type input "+1 832 434 4735"
click at [549, 99] on input "text" at bounding box center [524, 95] width 160 height 12
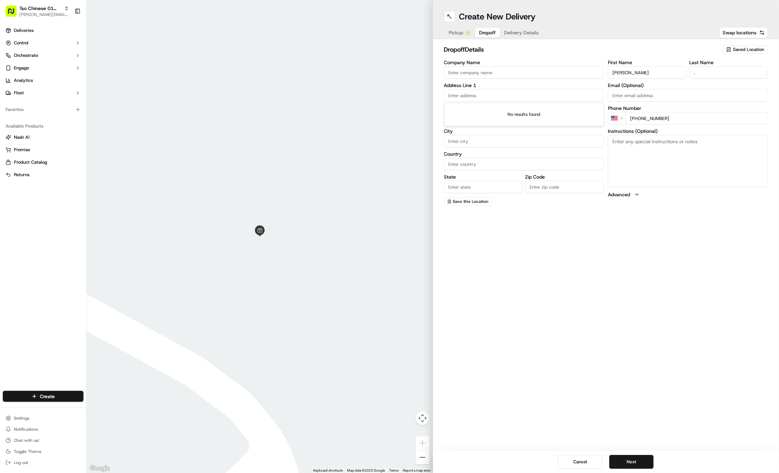
paste input "4520 Camacho St"
click at [549, 110] on div "4520 Camacho Street, Austin, TX" at bounding box center [524, 109] width 157 height 10
type input "4520 Camacho St, Austin, TX 78723, USA"
type input "Austin"
type input "[GEOGRAPHIC_DATA]"
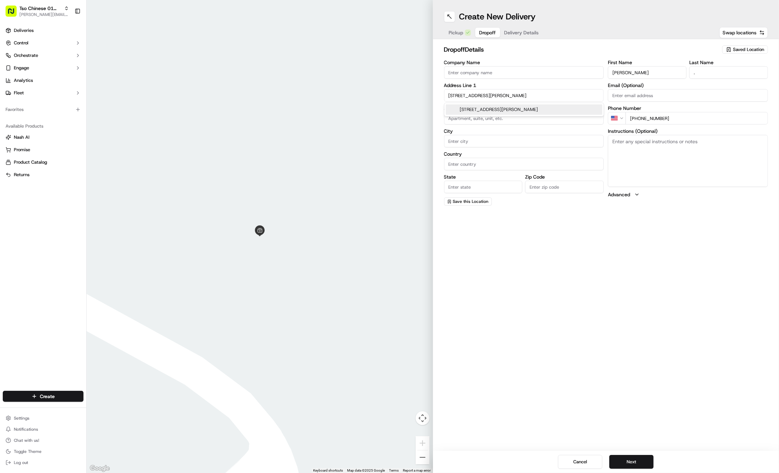
type input "[GEOGRAPHIC_DATA]"
type input "78723"
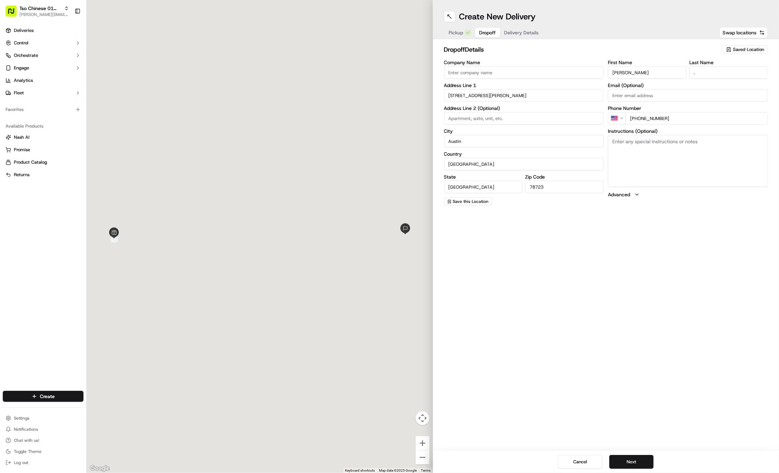
type input "4520 Camacho Street"
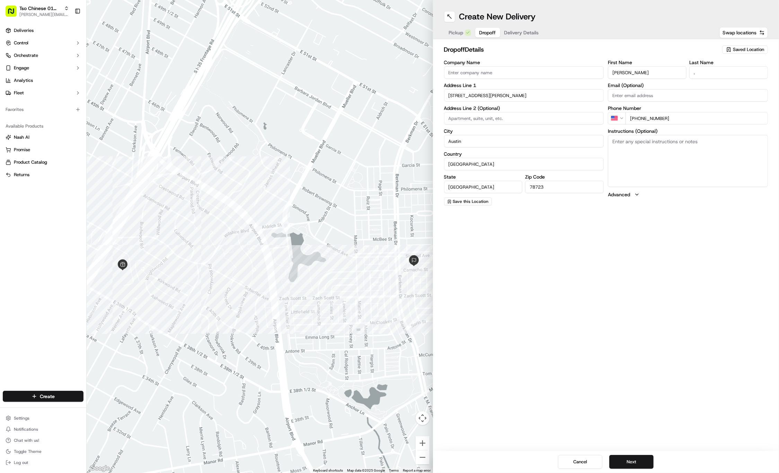
click at [695, 149] on textarea "Instructions (Optional)" at bounding box center [688, 161] width 160 height 52
paste textarea "Knock please"
type textarea "Knock please"
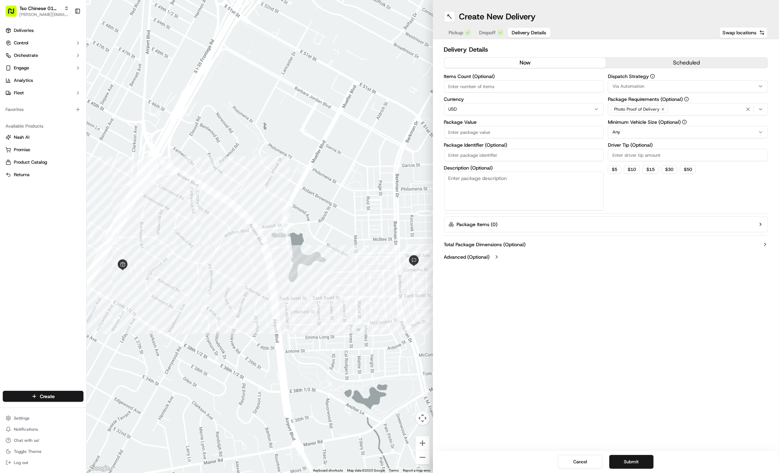
click at [532, 30] on span "Delivery Details" at bounding box center [529, 32] width 35 height 7
click at [711, 88] on div "Via Automation" at bounding box center [688, 86] width 157 height 6
click at [689, 124] on span "Tso Cherrywood Strategy" at bounding box center [662, 124] width 85 height 6
click at [669, 39] on html "Tso Chinese 01 Cherrywood jason@tsochinese.com Toggle Sidebar Deliveries Contro…" at bounding box center [389, 236] width 779 height 473
click at [661, 110] on icon "button" at bounding box center [663, 109] width 4 height 4
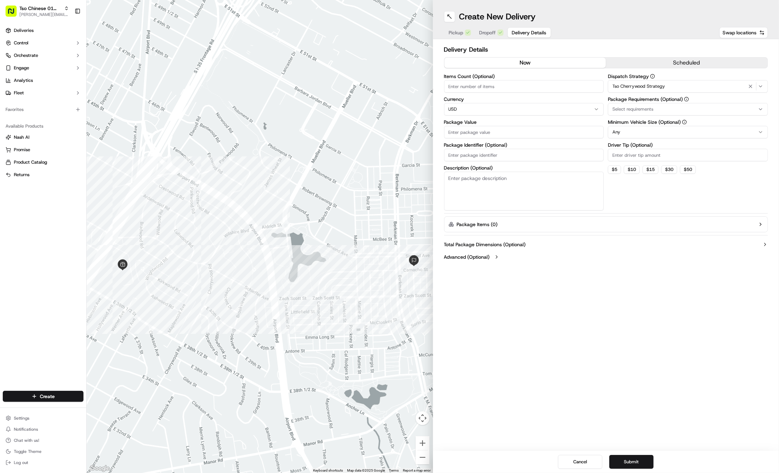
click at [660, 110] on div "Select requirements" at bounding box center [688, 109] width 157 height 6
type input "m"
click at [664, 139] on span "Meet on Delivery" at bounding box center [662, 136] width 85 height 6
click at [656, 48] on html "Tso Chinese 01 Cherrywood jason@tsochinese.com Toggle Sidebar Deliveries Contro…" at bounding box center [389, 236] width 779 height 473
click at [634, 154] on input "Driver Tip (Optional)" at bounding box center [688, 155] width 160 height 12
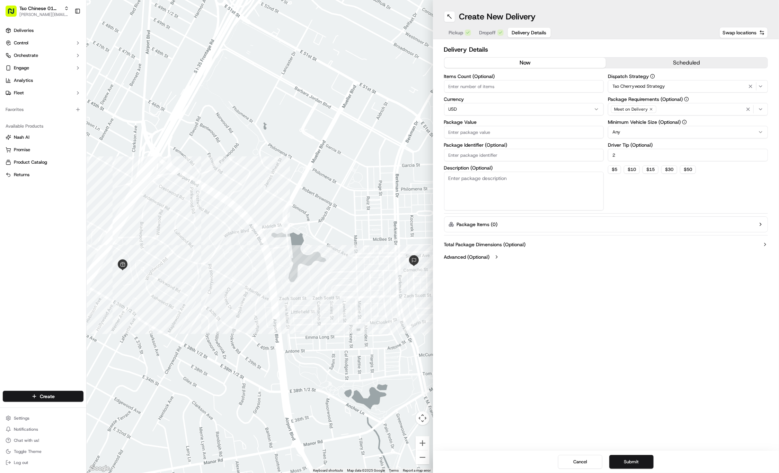
type input "2"
click at [515, 129] on input "Package Value" at bounding box center [524, 132] width 160 height 12
type input "91.47"
click at [511, 156] on input "Package Identifier (Optional)" at bounding box center [524, 155] width 160 height 12
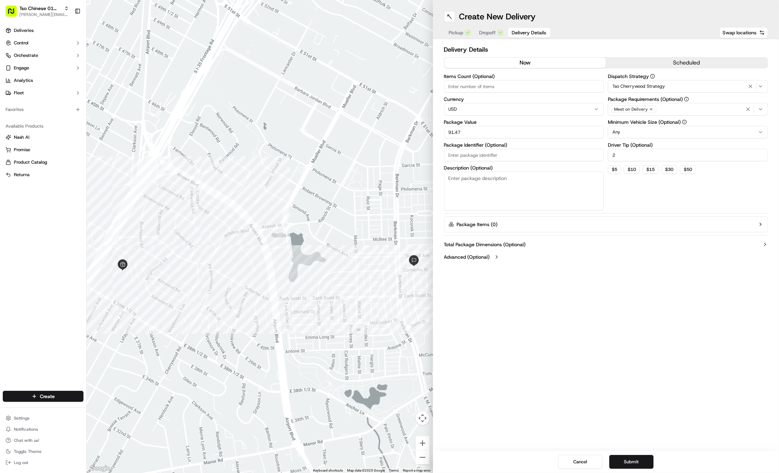
paste input "#L7XT0OE"
type input "#L7XT0OE"
click at [634, 459] on button "Submit" at bounding box center [631, 462] width 44 height 14
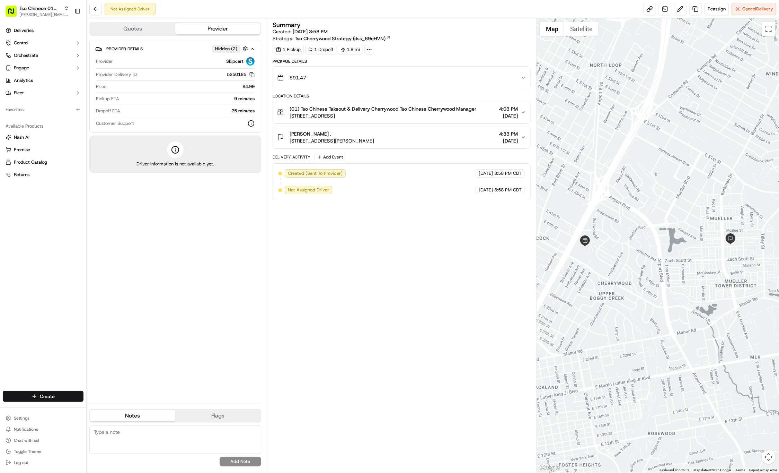
click at [45, 393] on html "Tso Chinese 01 Cherrywood jason@tsochinese.com Toggle Sidebar Deliveries Contro…" at bounding box center [389, 236] width 779 height 473
click at [122, 406] on link "Delivery" at bounding box center [125, 409] width 77 height 12
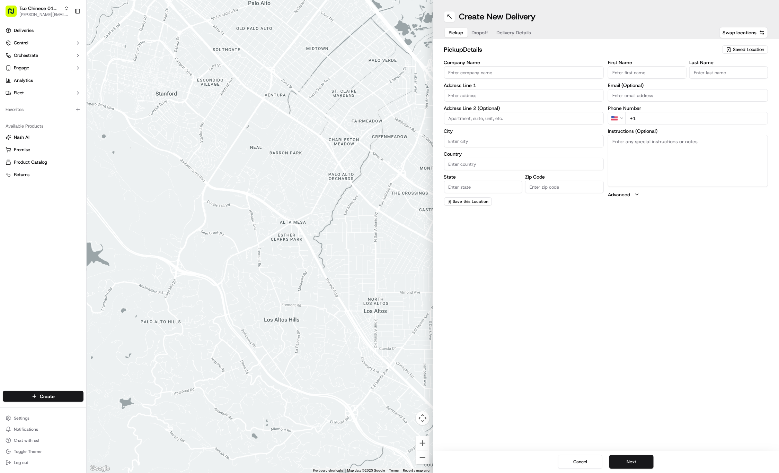
click at [757, 51] on span "Saved Location" at bounding box center [748, 49] width 31 height 6
click at [757, 51] on html "Tso Chinese 01 Cherrywood jason@tsochinese.com Toggle Sidebar Deliveries Contro…" at bounding box center [389, 236] width 779 height 473
click at [757, 51] on span "Saved Location" at bounding box center [748, 49] width 31 height 6
click at [738, 78] on span "(01) Tso Chinese Takeout & Delivery Cherrywood" at bounding box center [733, 78] width 85 height 12
type input "(01) Tso Chinese Takeout & Delivery Cherrywood"
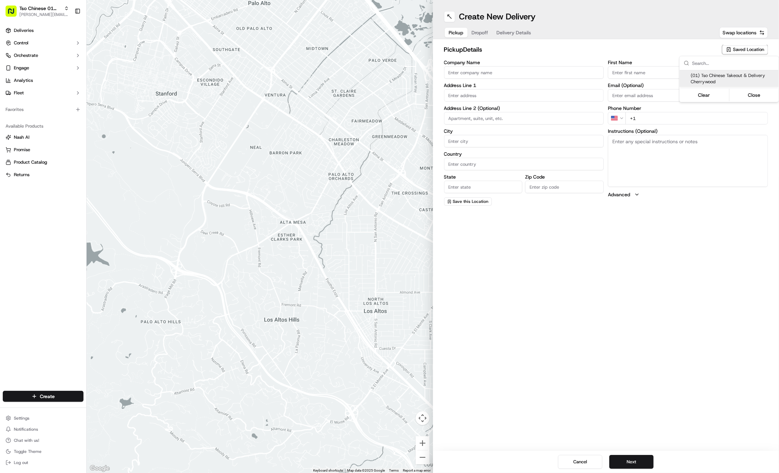
type input "Ste E-5"
type input "Austin"
type input "US"
type input "[GEOGRAPHIC_DATA]"
type input "78722"
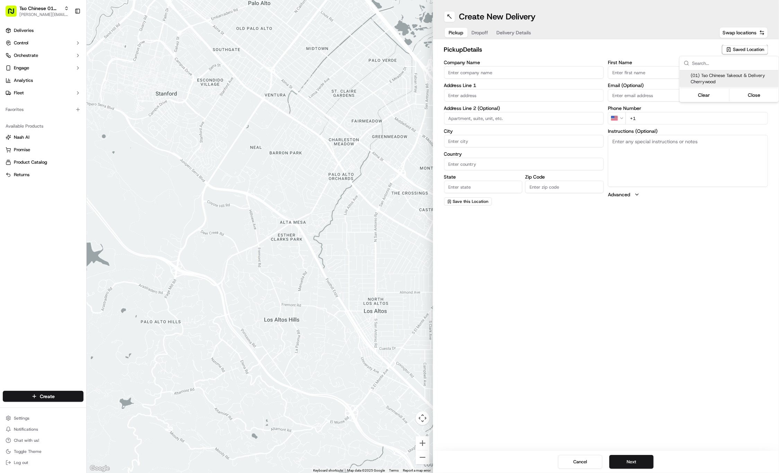
type input "Tso Chinese"
type input "Cherrywood Manager"
type input "[EMAIL_ADDRESS][DOMAIN_NAME]"
type input "[PHONE_NUMBER]"
type textarea "Submit a picture displaying address & food as Proof of Delivery. Envía una foto…"
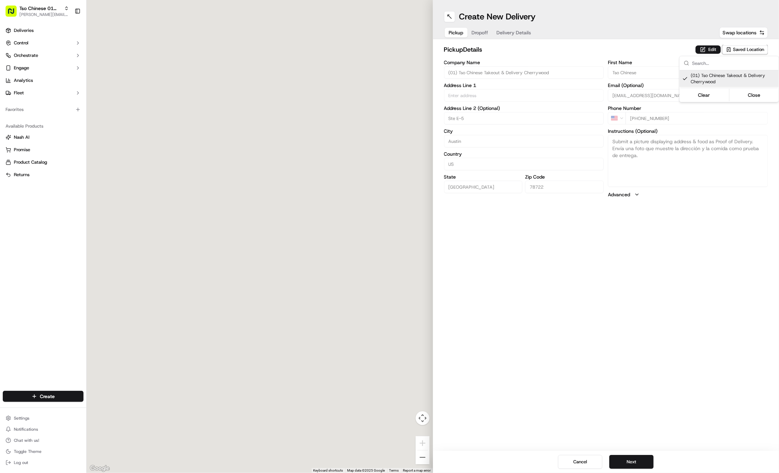
type input "[STREET_ADDRESS]"
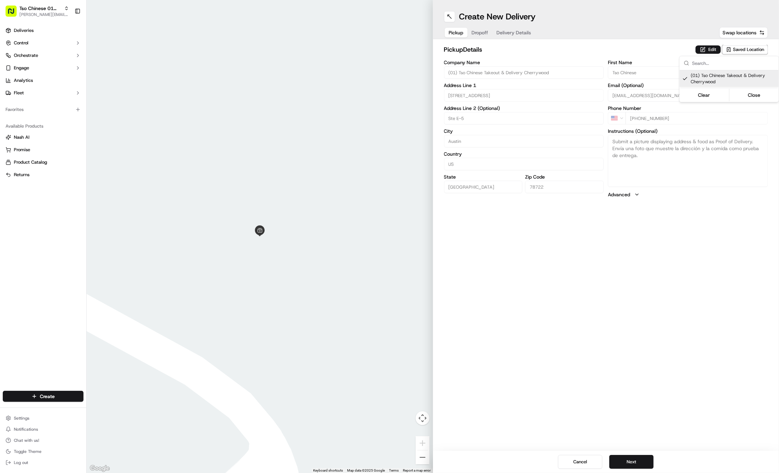
click at [488, 31] on html "Tso Chinese 01 Cherrywood [PERSON_NAME][EMAIL_ADDRESS][DOMAIN_NAME] Toggle Side…" at bounding box center [389, 236] width 779 height 473
click at [488, 31] on button "Dropoff" at bounding box center [480, 33] width 25 height 10
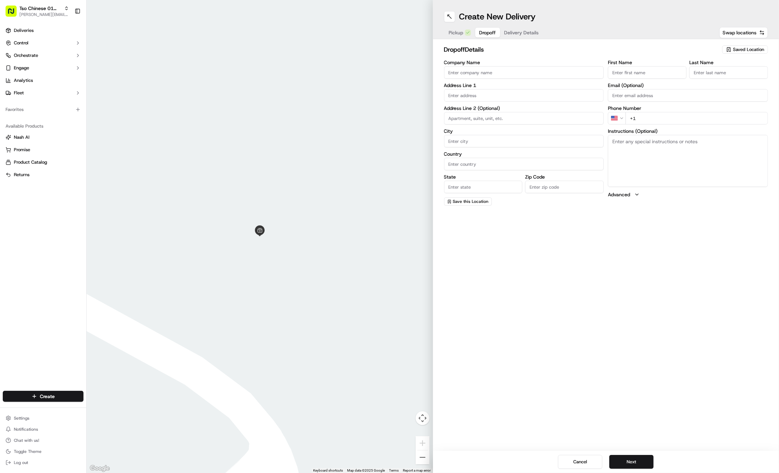
click at [635, 74] on input "First Name" at bounding box center [647, 72] width 79 height 12
paste input "Kendall Antonelli"
type input "Kendall Antonelli"
type input ".."
click at [705, 123] on input "+1" at bounding box center [697, 118] width 142 height 12
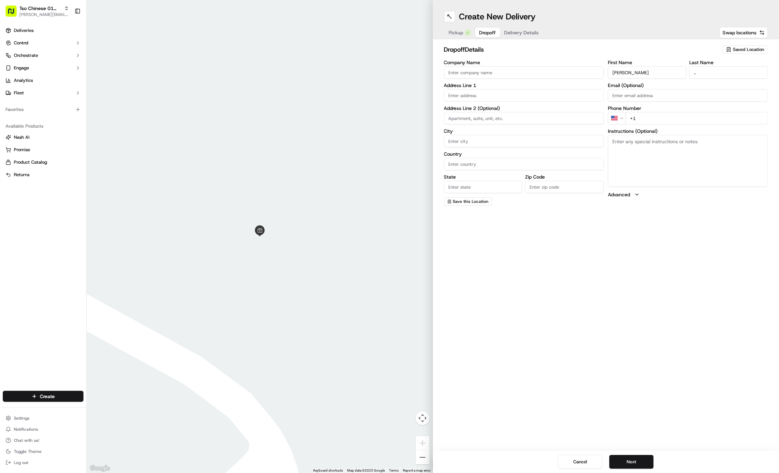
click at [712, 120] on input "+1" at bounding box center [697, 118] width 142 height 12
paste input "202 257 7822"
type input "+1 202 257 7822"
click at [483, 95] on input "text" at bounding box center [524, 95] width 160 height 12
paste input "4314 Bellvue Ave"
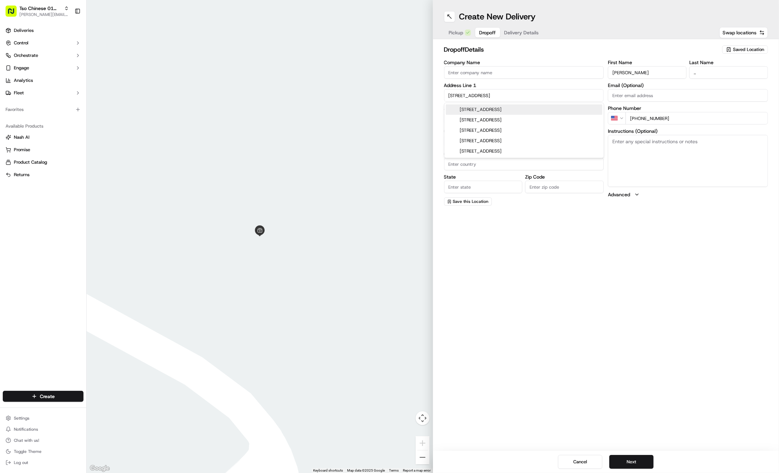
click at [519, 110] on div "4314 Bellvue Avenue, Austin, TX" at bounding box center [524, 109] width 157 height 10
type input "4314 Bellvue Ave, Austin, TX 78756, USA"
type input "Austin"
type input "[GEOGRAPHIC_DATA]"
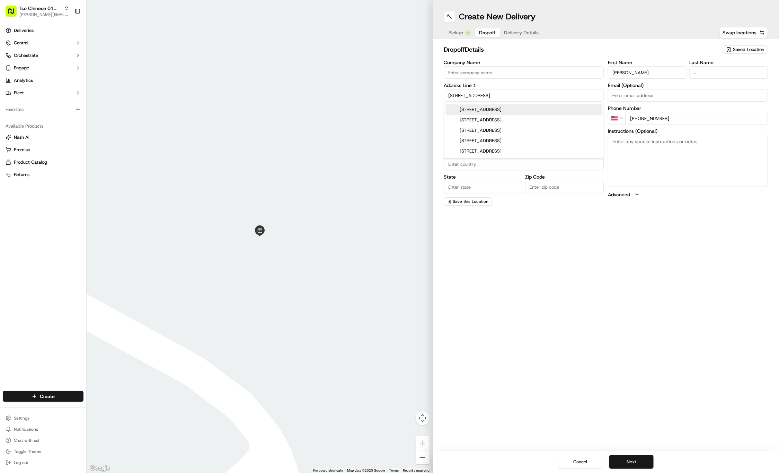
type input "78756"
type input "4314 Bellvue Avenue"
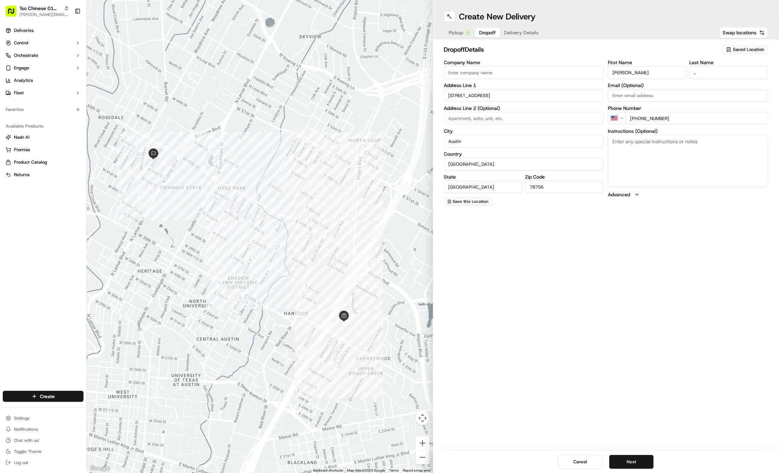
click at [513, 33] on span "Delivery Details" at bounding box center [521, 32] width 35 height 7
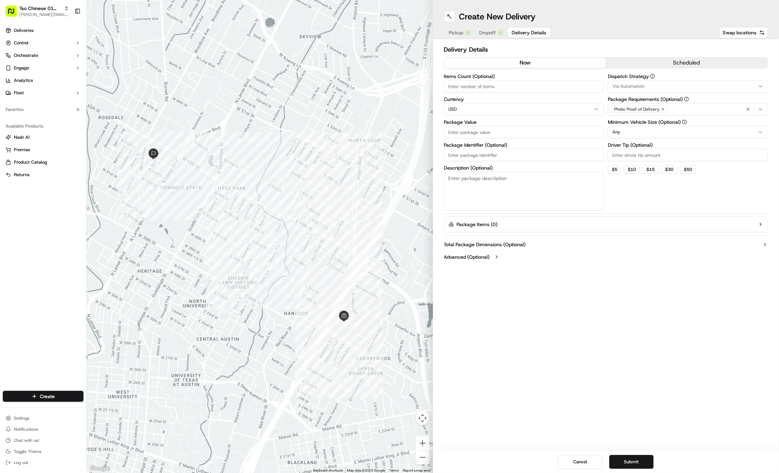
click at [662, 87] on div "Via Automation" at bounding box center [688, 86] width 157 height 6
click at [659, 120] on div "Tso Cherrywood Strategy" at bounding box center [658, 124] width 99 height 10
click at [658, 44] on html "Tso Chinese 01 Cherrywood [PERSON_NAME][EMAIL_ADDRESS][DOMAIN_NAME] Toggle Side…" at bounding box center [389, 236] width 779 height 473
click at [662, 109] on icon "button" at bounding box center [663, 109] width 2 height 2
click at [662, 109] on div "Select requirements" at bounding box center [688, 109] width 157 height 6
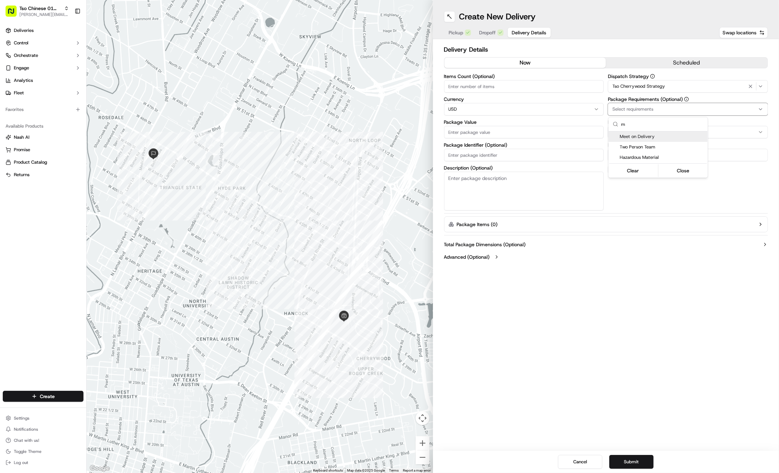
type input "m"
click at [664, 137] on span "Meet on Delivery" at bounding box center [662, 136] width 85 height 6
click at [646, 55] on html "Tso Chinese 01 Cherrywood jason@tsochinese.com Toggle Sidebar Deliveries Contro…" at bounding box center [389, 236] width 779 height 473
click at [642, 157] on input "Driver Tip (Optional)" at bounding box center [688, 155] width 160 height 12
type input "2"
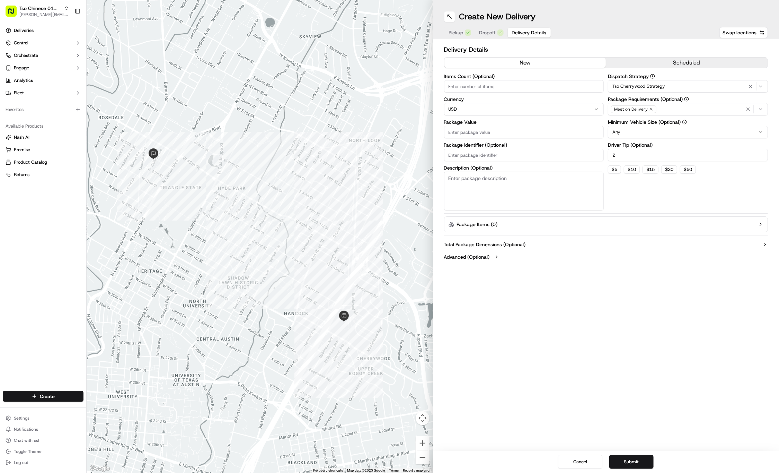
click at [490, 152] on input "Package Identifier (Optional)" at bounding box center [524, 155] width 160 height 12
type input "8"
paste input "#LTJREK9"
type input "#LTJREK9"
click at [466, 132] on input "Package Value" at bounding box center [524, 132] width 160 height 12
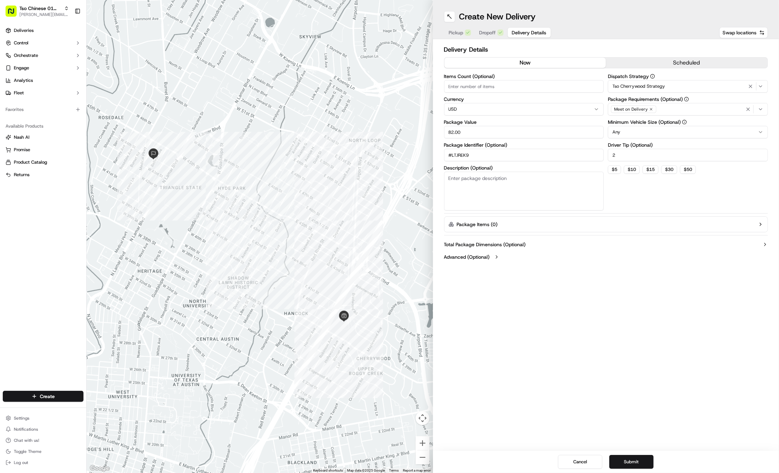
type input "82.00"
click at [506, 351] on div "Create New Delivery Pickup Dropoff Delivery Details Swap locations Delivery Det…" at bounding box center [606, 236] width 346 height 473
click at [638, 458] on button "Submit" at bounding box center [631, 462] width 44 height 14
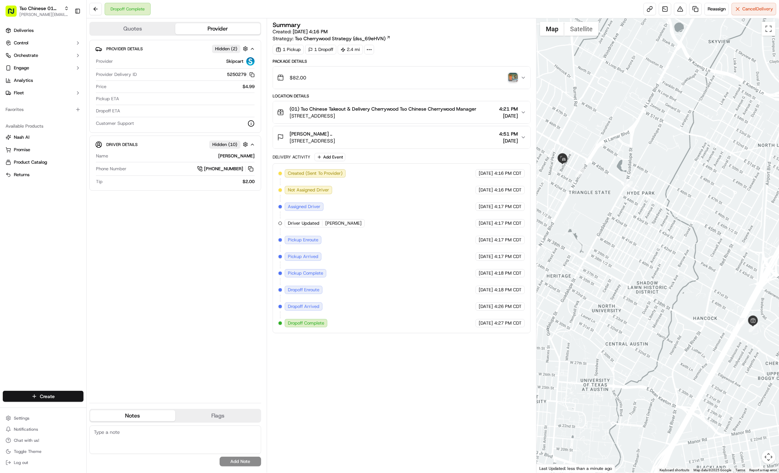
click at [48, 396] on html "Tso Chinese 01 Cherrywood jason@tsochinese.com Toggle Sidebar Deliveries Contro…" at bounding box center [389, 236] width 779 height 473
click at [95, 407] on icon at bounding box center [94, 409] width 6 height 6
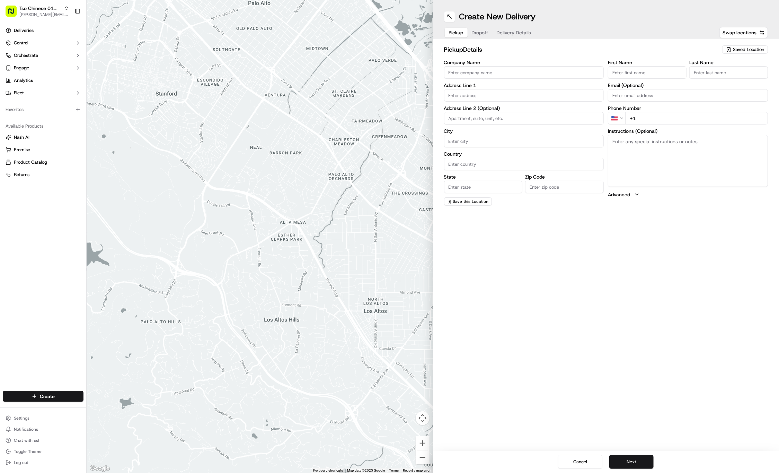
click at [751, 49] on span "Saved Location" at bounding box center [748, 49] width 31 height 6
click at [751, 49] on html "Tso Chinese 01 Cherrywood jason@tsochinese.com Toggle Sidebar Deliveries Contro…" at bounding box center [389, 236] width 779 height 473
click at [751, 49] on span "Saved Location" at bounding box center [748, 49] width 31 height 6
click at [738, 81] on span "(01) Tso Chinese Takeout & Delivery Cherrywood" at bounding box center [733, 78] width 85 height 12
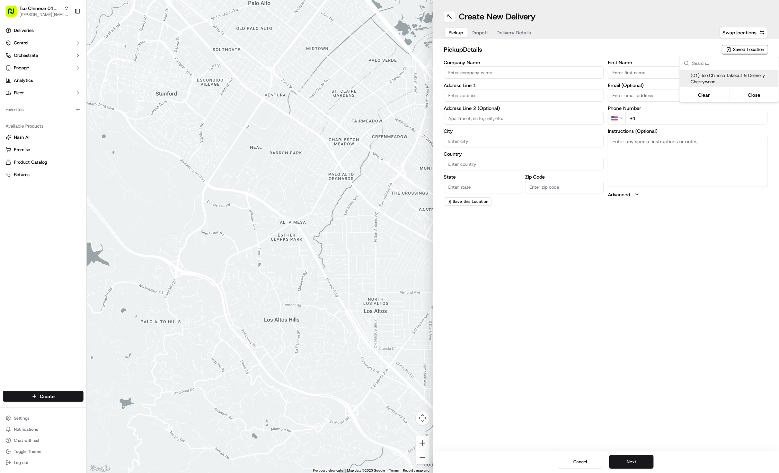
type input "(01) Tso Chinese Takeout & Delivery Cherrywood"
type input "Ste E-5"
type input "Austin"
type input "US"
type input "[GEOGRAPHIC_DATA]"
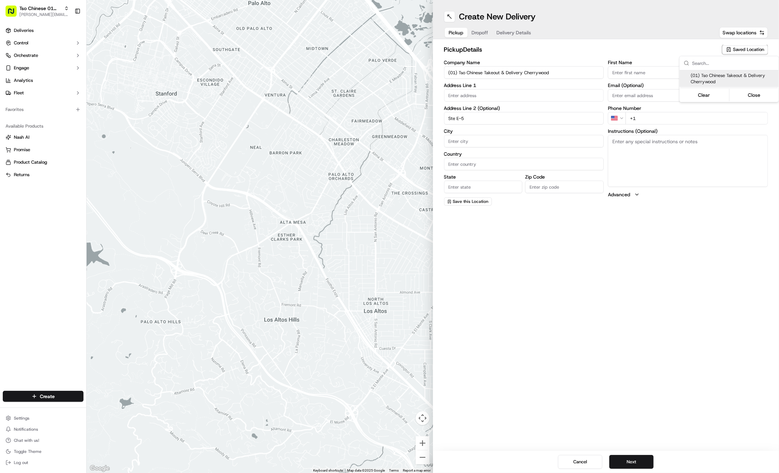
type input "78722"
type input "Tso Chinese"
type input "Cherrywood Manager"
type input "[EMAIL_ADDRESS][DOMAIN_NAME]"
type input "[PHONE_NUMBER]"
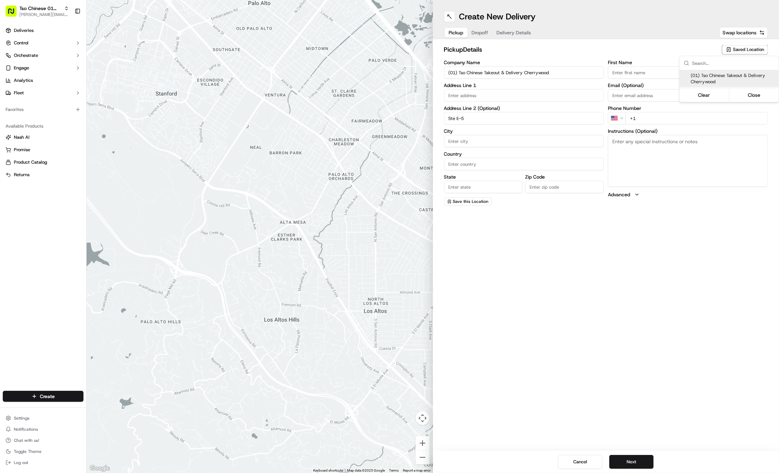
type textarea "Submit a picture displaying address & food as Proof of Delivery. Envía una foto…"
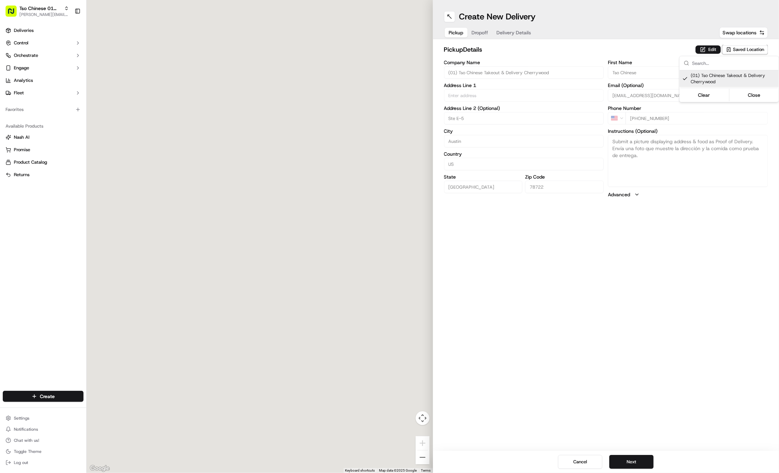
type input "[STREET_ADDRESS]"
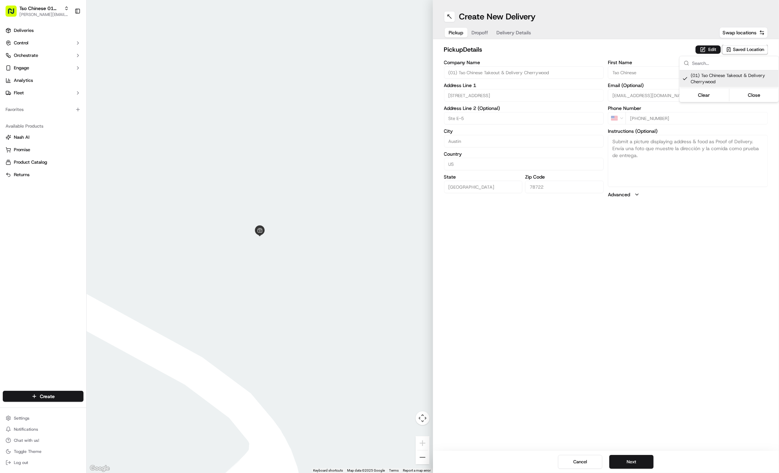
click at [482, 31] on html "Tso Chinese 01 Cherrywood [PERSON_NAME][EMAIL_ADDRESS][DOMAIN_NAME] Toggle Side…" at bounding box center [389, 236] width 779 height 473
click at [487, 31] on span "Dropoff" at bounding box center [480, 32] width 17 height 7
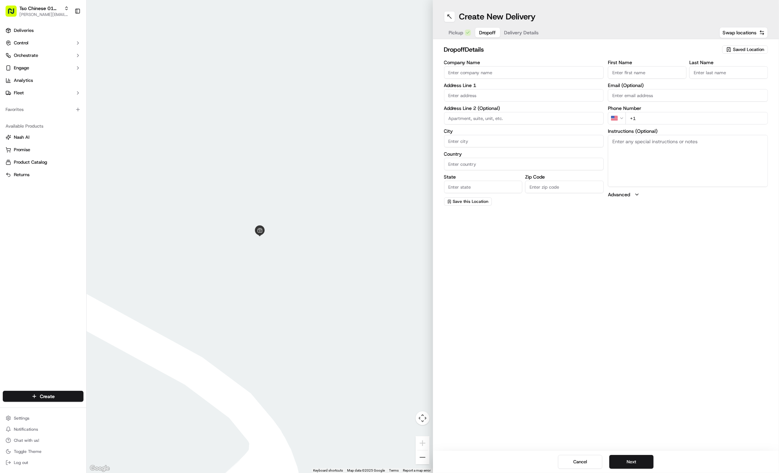
click at [632, 72] on input "First Name" at bounding box center [647, 72] width 79 height 12
paste input "Kyle Gable"
type input "Kyle Gable"
type input "."
click at [627, 132] on div "First Name Kyle Gable Last Name . Required Email (Optional) Phone Number US +1 …" at bounding box center [688, 133] width 160 height 146
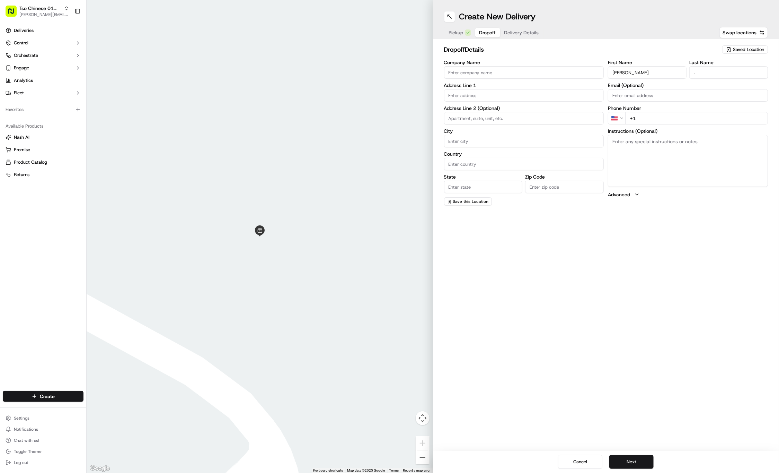
click at [706, 121] on input "+1" at bounding box center [697, 118] width 142 height 12
paste input "603 409 0068"
type input "+1 603 409 0068"
click at [688, 152] on textarea "Instructions (Optional)" at bounding box center [688, 161] width 160 height 52
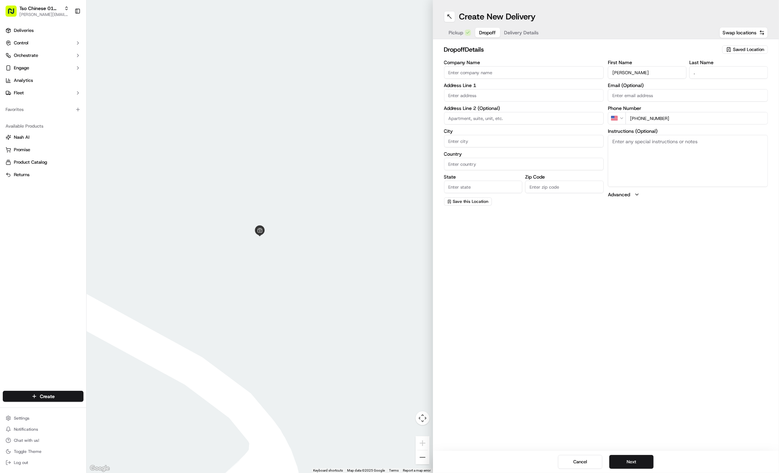
paste textarea "Company: East Campus Graduate Apartments"
type textarea "Company: East Campus Graduate Apartments"
paste input "2105 Comal St"
click at [541, 107] on div "2105 Comal Springs, Canyon Lake, TX" at bounding box center [524, 109] width 157 height 10
type input "2105 Comal Springs, Canyon Lake, TX 78133, USA"
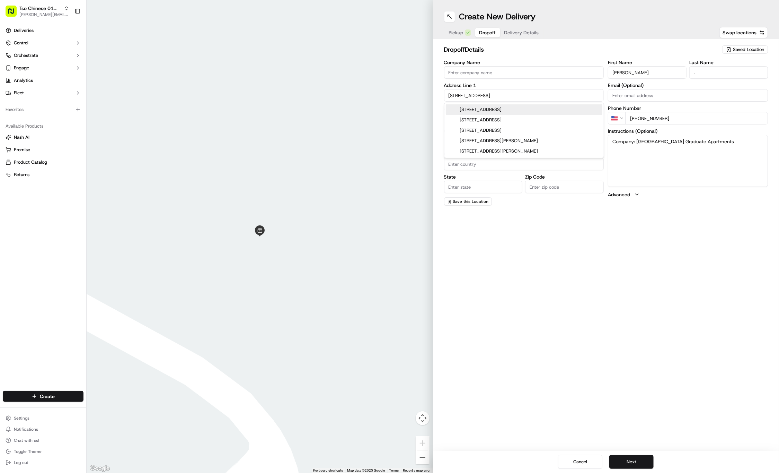
type input "Canyon Lake"
type input "United States"
type input "TX"
type input "78133"
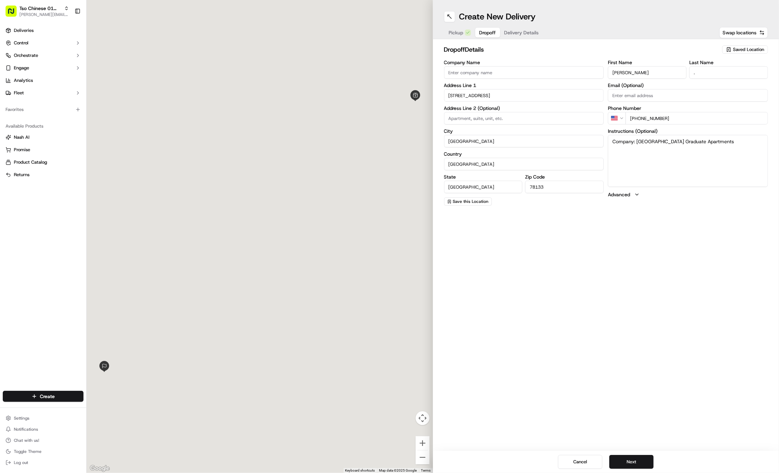
type input "2105 Comal Springs"
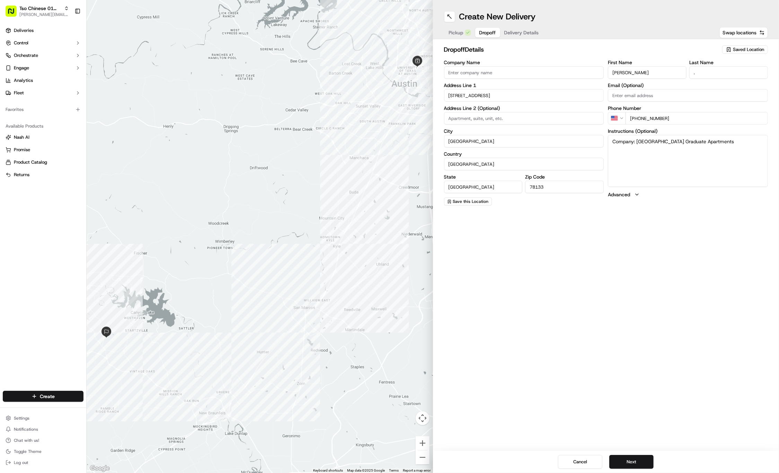
paste input "D2 108B"
type input "D2 108B"
click at [508, 97] on input "2105 Comal Springs" at bounding box center [524, 95] width 160 height 12
click at [509, 109] on div "2105 Comal St, Austin, TX" at bounding box center [524, 109] width 157 height 10
type input "2105 Comal Street"
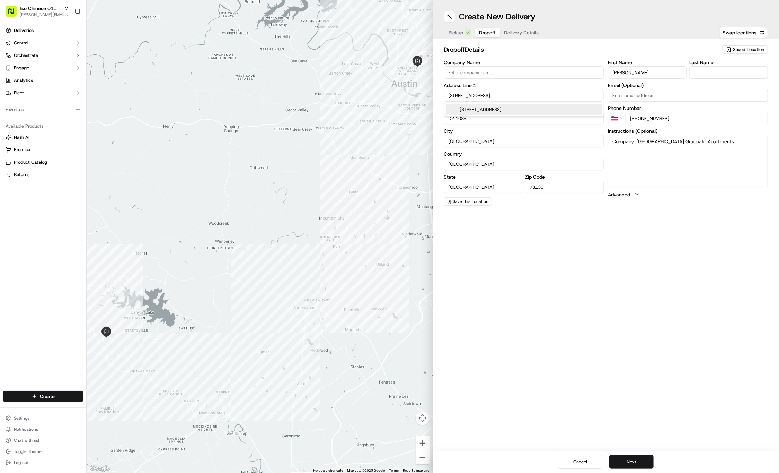
type input "Austin"
type input "78722"
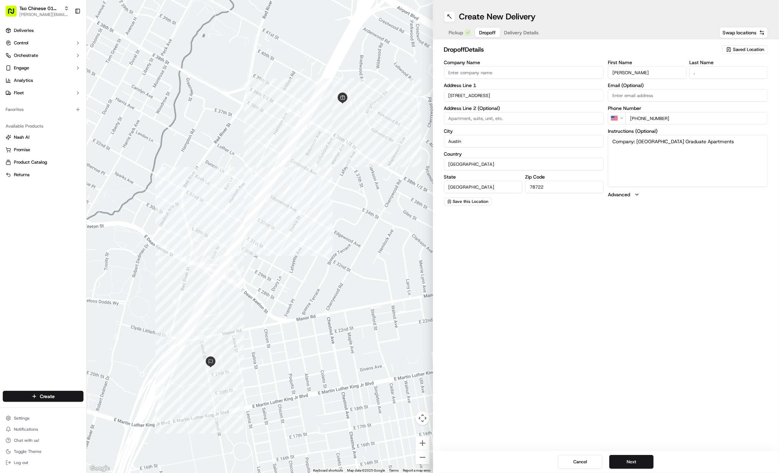
click at [532, 31] on span "Delivery Details" at bounding box center [521, 32] width 35 height 7
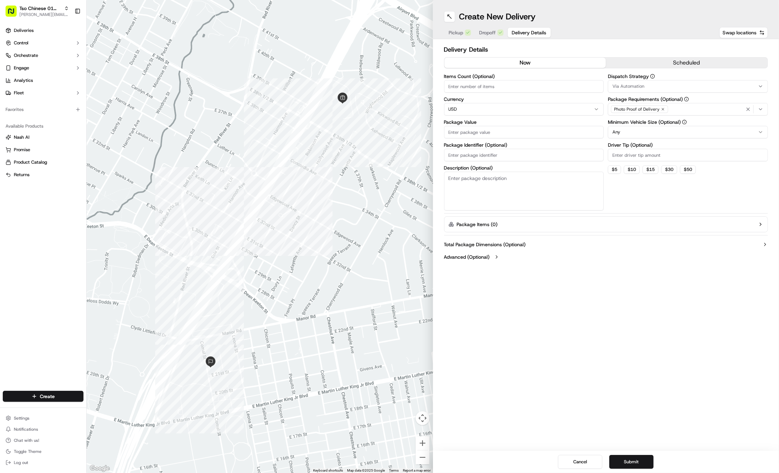
click at [725, 81] on button "Via Automation" at bounding box center [688, 86] width 160 height 12
click at [670, 123] on span "Tso Cherrywood Strategy" at bounding box center [662, 124] width 85 height 6
click at [669, 44] on html "Tso Chinese 01 Cherrywood jason@tsochinese.com Toggle Sidebar Deliveries Contro…" at bounding box center [389, 236] width 779 height 473
click at [662, 110] on icon "button" at bounding box center [663, 109] width 2 height 2
click at [661, 110] on div "Select requirements" at bounding box center [688, 109] width 157 height 6
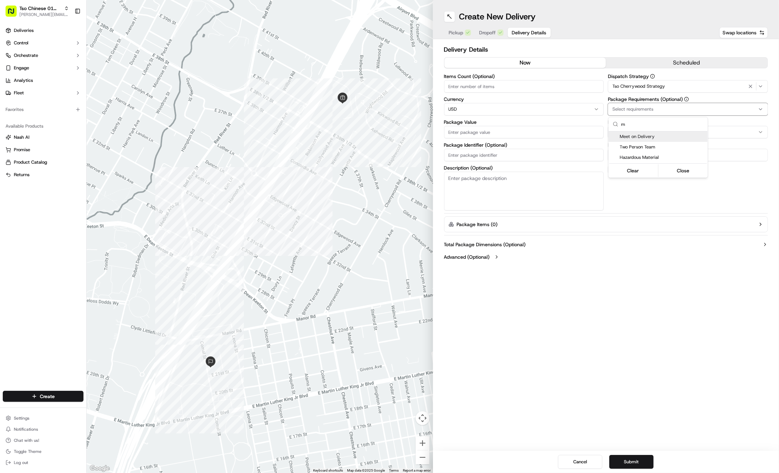
type input "m"
click at [644, 136] on span "Meet on Delivery" at bounding box center [662, 136] width 85 height 6
click at [652, 75] on html "Tso Chinese 01 Cherrywood jason@tsochinese.com Toggle Sidebar Deliveries Contro…" at bounding box center [389, 236] width 779 height 473
click at [636, 149] on input "Driver Tip (Optional)" at bounding box center [688, 155] width 160 height 12
type input "2"
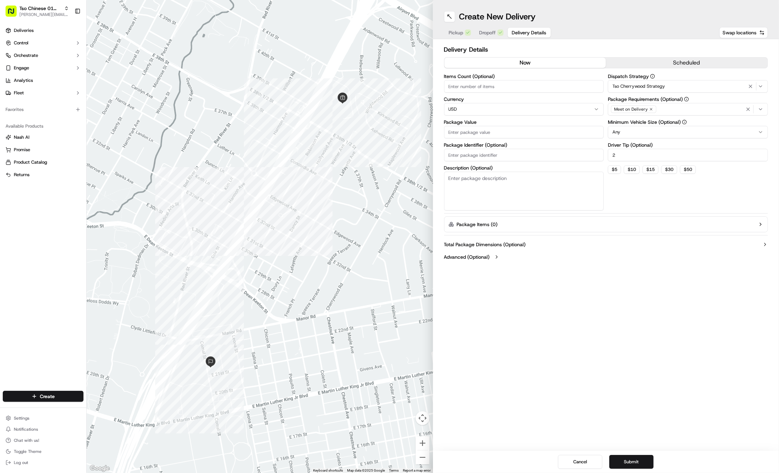
click at [559, 135] on input "Package Value" at bounding box center [524, 132] width 160 height 12
type input "33.18"
click at [536, 152] on input "Package Identifier (Optional)" at bounding box center [524, 155] width 160 height 12
paste input "#2LNO9JK"
type input "#2LNO9JK"
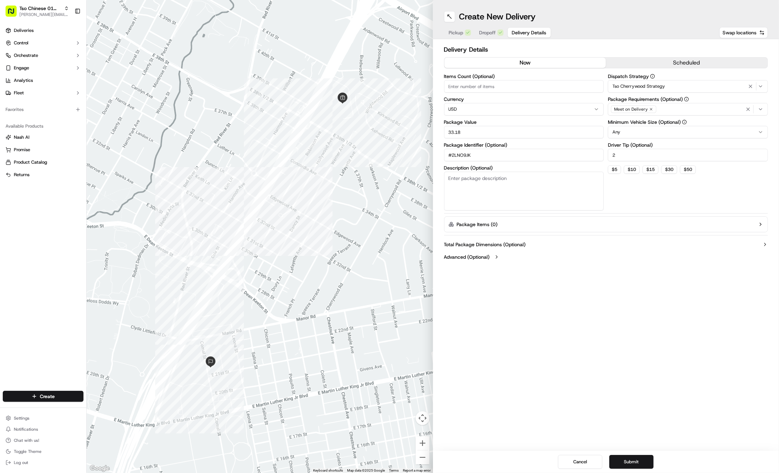
click at [634, 466] on button "Submit" at bounding box center [631, 462] width 44 height 14
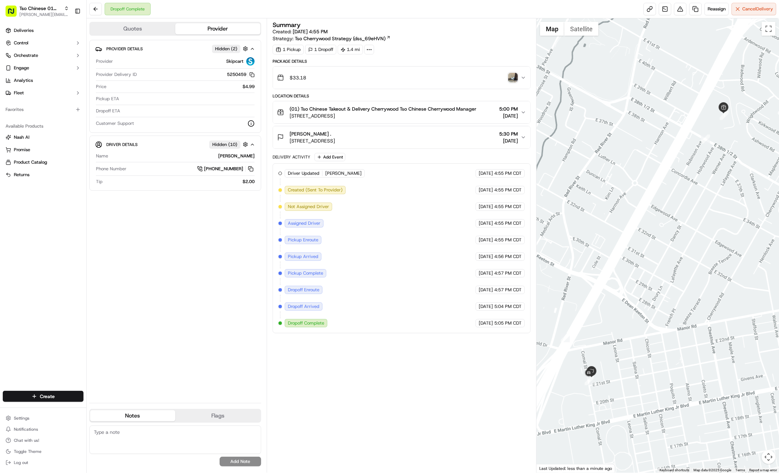
click at [77, 393] on html "Tso Chinese 01 Cherrywood jason@tsochinese.com Toggle Sidebar Deliveries Contro…" at bounding box center [389, 236] width 779 height 473
click at [64, 393] on html "Tso Chinese 01 Cherrywood jason@tsochinese.com Toggle Sidebar Deliveries Contro…" at bounding box center [389, 236] width 779 height 473
click at [99, 406] on link "Delivery" at bounding box center [125, 409] width 77 height 12
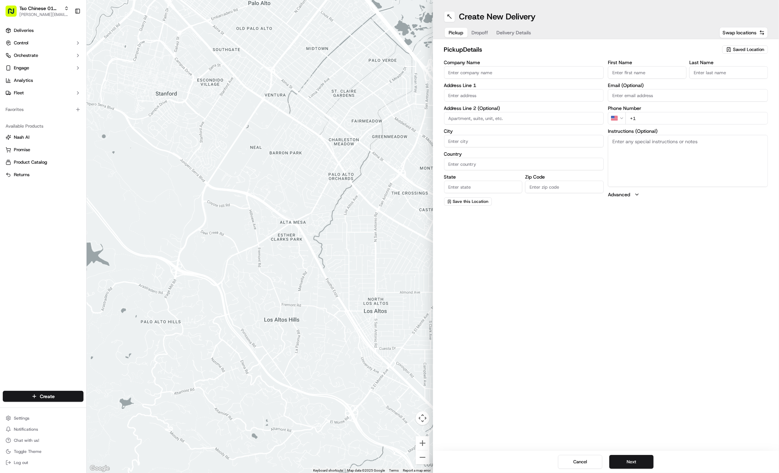
click at [748, 49] on span "Saved Location" at bounding box center [748, 49] width 31 height 6
click at [727, 76] on span "(01) Tso Chinese Takeout & Delivery Cherrywood" at bounding box center [733, 78] width 85 height 12
type input "(01) Tso Chinese Takeout & Delivery Cherrywood"
type input "Ste E-5"
type input "Austin"
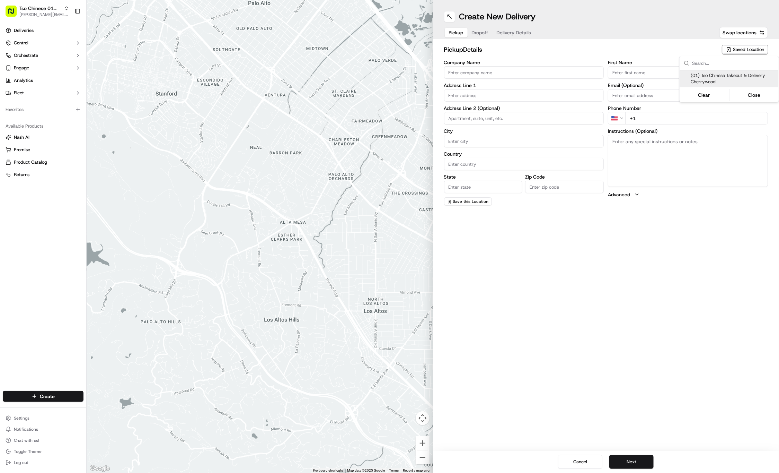
type input "US"
type input "TX"
type input "78722"
type input "Tso Chinese"
type input "Cherrywood Manager"
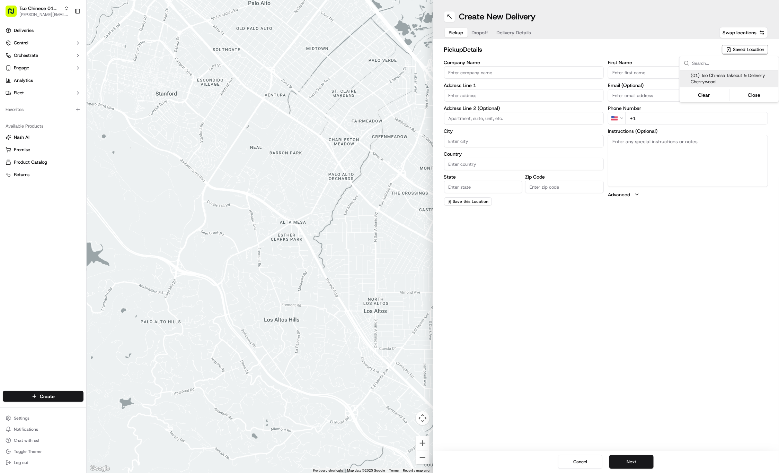
type input "cherrywoodstore@tsochinese.com"
type input "+1 512 401 3232"
type textarea "Submit a picture displaying address & food as Proof of Delivery. Envía una foto…"
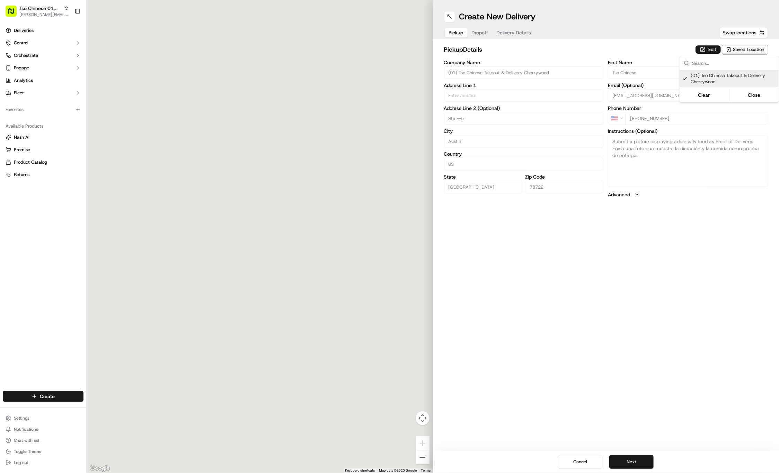
type input "3909 N Interstate Hwy 35"
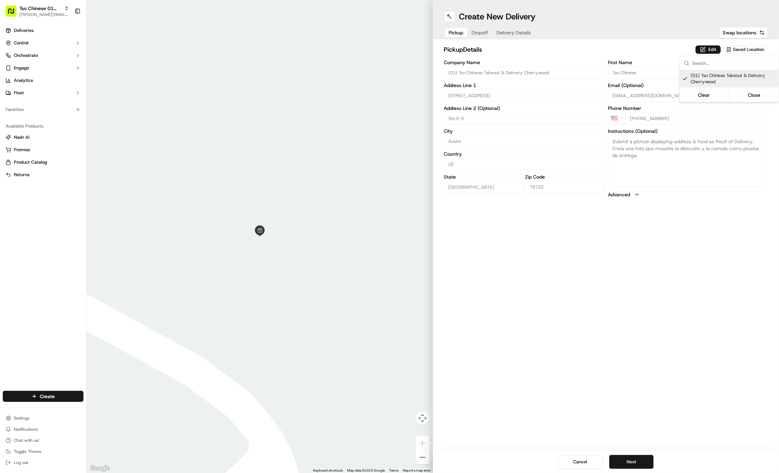
click at [479, 32] on html "Tso Chinese 01 Cherrywood jason@tsochinese.com Toggle Sidebar Deliveries Contro…" at bounding box center [389, 236] width 779 height 473
click at [479, 32] on span "Dropoff" at bounding box center [480, 32] width 17 height 7
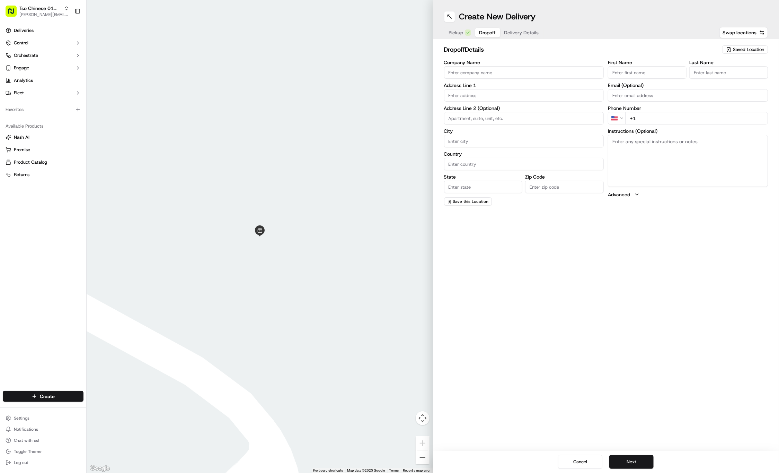
click at [645, 74] on input "First Name" at bounding box center [647, 72] width 79 height 12
paste input "Lauren O'Neil"
type input "Lauren O'Neil"
type input "."
click at [676, 118] on div "Phone Number US +1" at bounding box center [688, 123] width 160 height 19
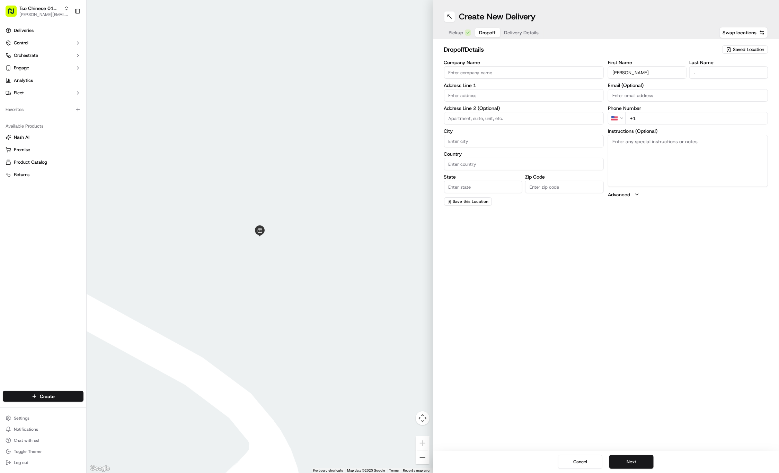
click at [684, 115] on input "+1" at bounding box center [697, 118] width 142 height 12
paste input "512 987 4433"
type input "+1 512 987 4433"
click at [678, 157] on textarea "Instructions (Optional)" at bounding box center [688, 161] width 160 height 52
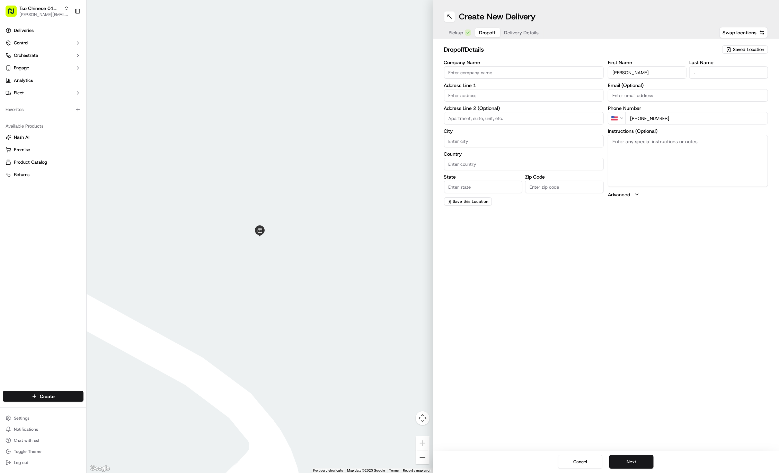
paste textarea "Leave on porch, thanks!"
type textarea "Leave on porch, thanks!"
click at [496, 96] on input "text" at bounding box center [524, 95] width 160 height 12
paste input "6900 Vassar Dr"
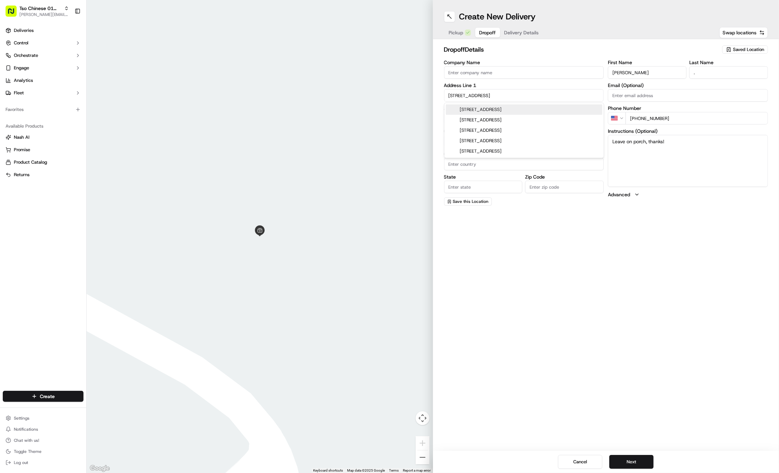
click at [530, 107] on div "6900 Vassar Drive, Austin, TX" at bounding box center [524, 109] width 157 height 10
type input "6900 Vassar Dr, Austin, TX 78723, USA"
type input "Austin"
type input "United States"
type input "TX"
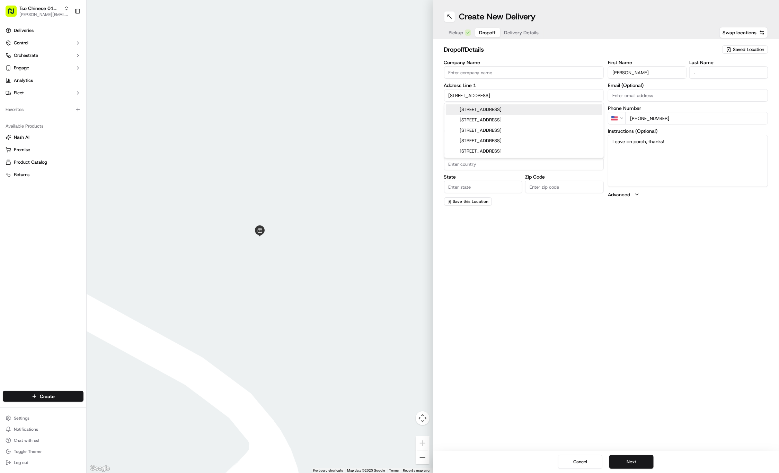
type input "78723"
type input "6900 Vassar Drive"
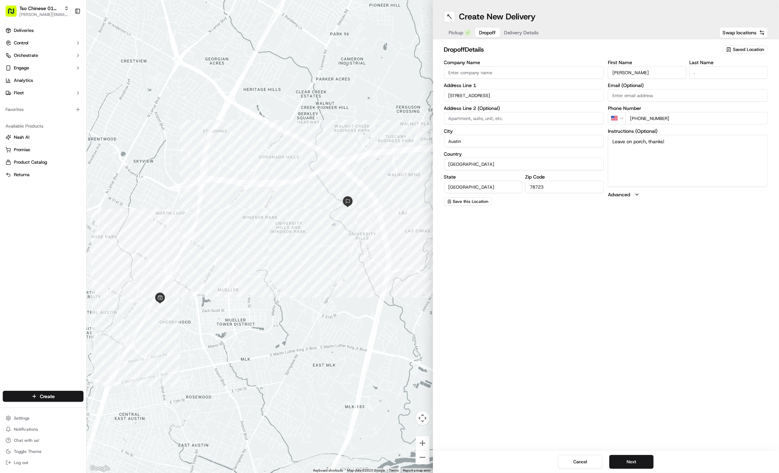
click at [531, 31] on span "Delivery Details" at bounding box center [521, 32] width 35 height 7
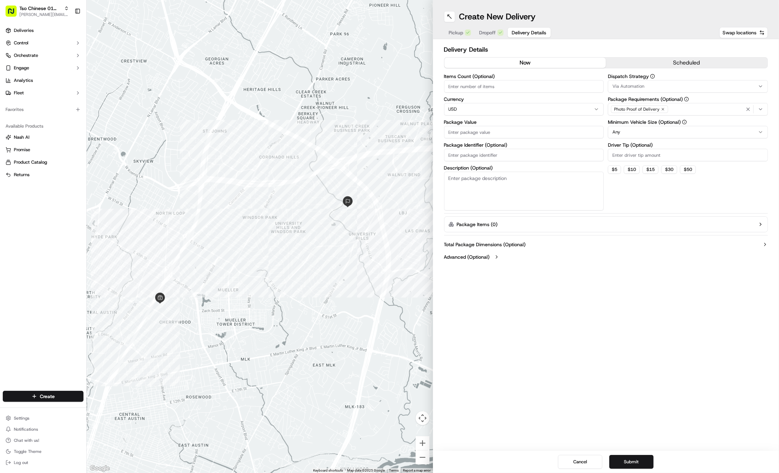
click at [725, 88] on div "Via Automation" at bounding box center [688, 86] width 157 height 6
click at [682, 123] on span "Tso Cherrywood Strategy" at bounding box center [662, 124] width 85 height 6
click at [677, 41] on html "Tso Chinese 01 Cherrywood jason@tsochinese.com Toggle Sidebar Deliveries Contro…" at bounding box center [389, 236] width 779 height 473
click at [662, 110] on icon "button" at bounding box center [663, 109] width 4 height 4
click at [662, 110] on div "Select requirements" at bounding box center [688, 109] width 157 height 6
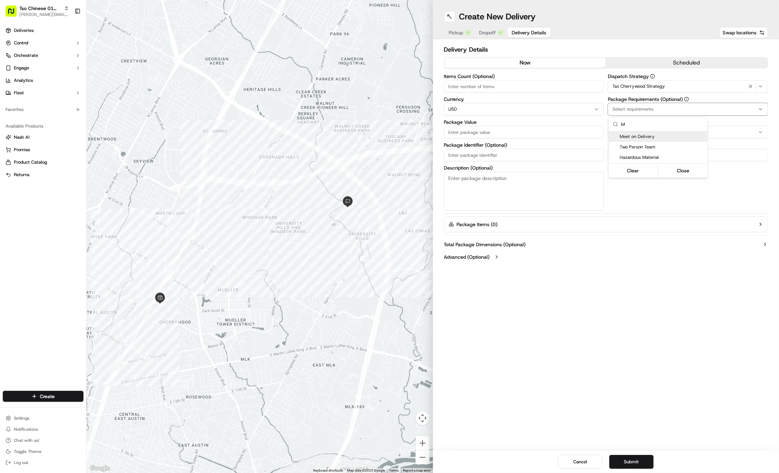
type input "M"
click at [659, 138] on span "Meet on Delivery" at bounding box center [662, 136] width 85 height 6
click at [651, 17] on html "Tso Chinese 01 Cherrywood jason@tsochinese.com Toggle Sidebar Deliveries Contro…" at bounding box center [389, 236] width 779 height 473
click at [647, 153] on input "Driver Tip (Optional)" at bounding box center [688, 155] width 160 height 12
type input "2"
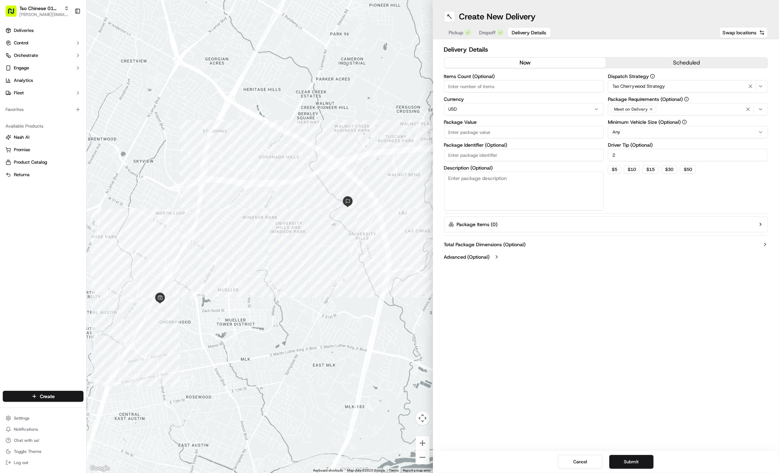
click at [498, 122] on label "Package Value" at bounding box center [524, 122] width 160 height 5
click at [498, 126] on input "Package Value" at bounding box center [524, 132] width 160 height 12
type input "76.05"
click at [467, 155] on input "Package Identifier (Optional)" at bounding box center [524, 155] width 160 height 12
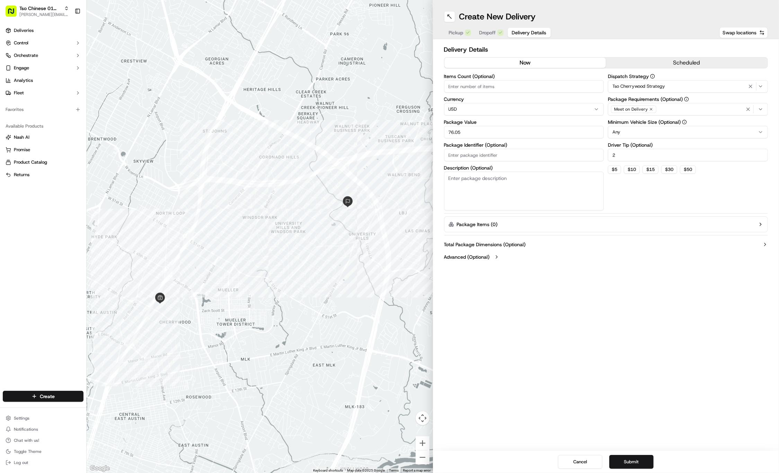
paste input "#K68PNPC"
type input "#K68PNPC"
click at [620, 461] on button "Submit" at bounding box center [631, 462] width 44 height 14
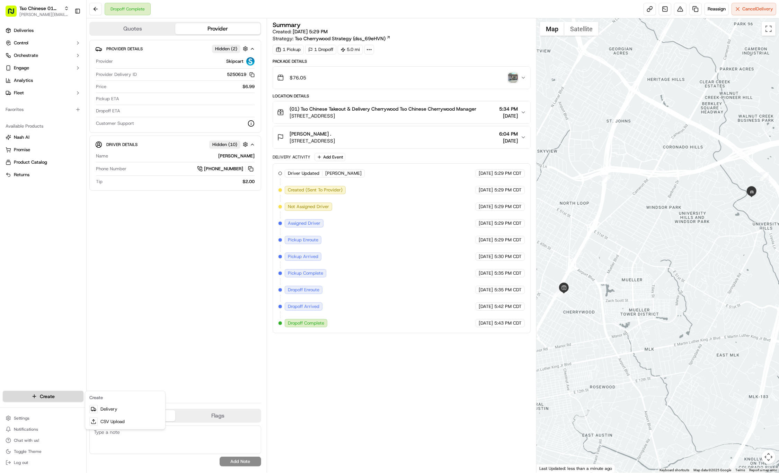
click at [31, 397] on html "Tso Chinese 01 Cherrywood jason@tsochinese.com Toggle Sidebar Deliveries Contro…" at bounding box center [389, 236] width 779 height 473
click at [98, 406] on link "Delivery" at bounding box center [125, 409] width 77 height 12
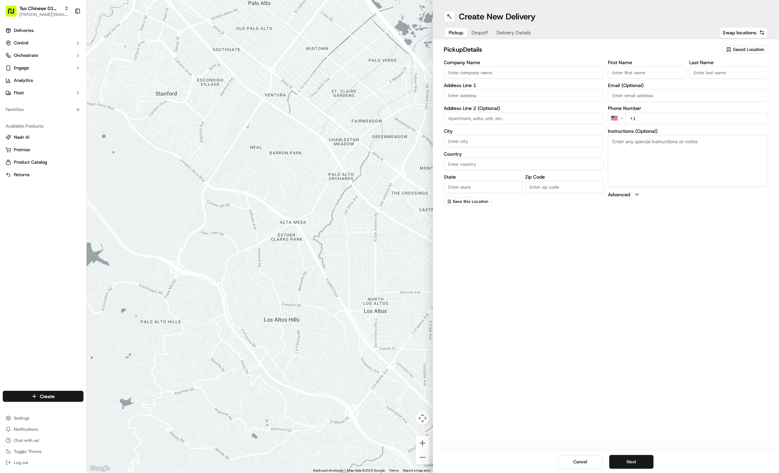
click at [739, 47] on span "Saved Location" at bounding box center [748, 49] width 31 height 6
click at [728, 74] on span "(01) Tso Chinese Takeout & Delivery Cherrywood" at bounding box center [733, 78] width 85 height 12
type input "(01) Tso Chinese Takeout & Delivery Cherrywood"
type input "Ste E-5"
type input "Austin"
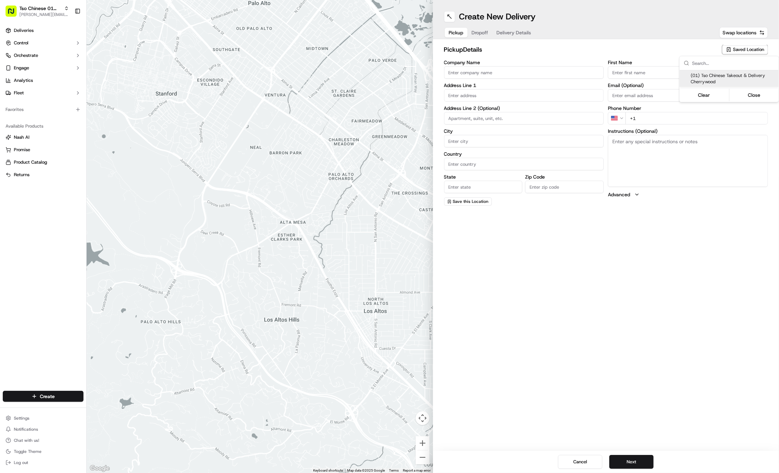
type input "US"
type input "TX"
type input "78722"
type input "Tso Chinese"
type input "Cherrywood Manager"
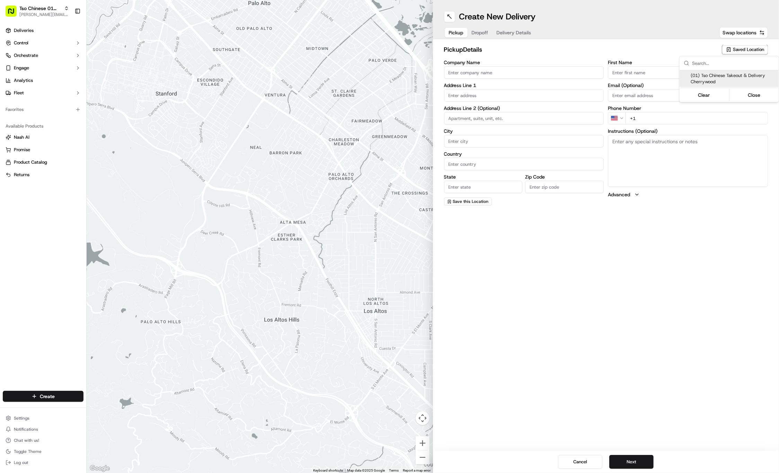
type input "cherrywoodstore@tsochinese.com"
type input "+1 512 401 3232"
type textarea "Submit a picture displaying address & food as Proof of Delivery. Envía una foto…"
type input "3909 N Interstate Hwy 35"
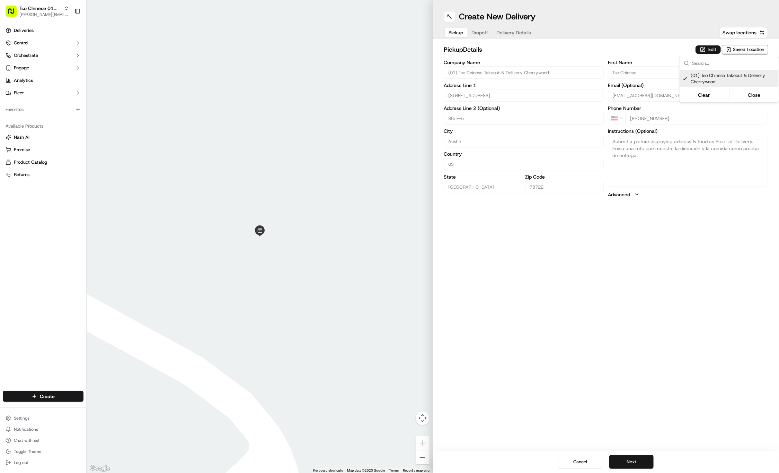
click at [477, 33] on html "Tso Chinese 01 Cherrywood jason@tsochinese.com Toggle Sidebar Deliveries Contro…" at bounding box center [389, 236] width 779 height 473
click at [477, 33] on button "Dropoff" at bounding box center [480, 33] width 25 height 10
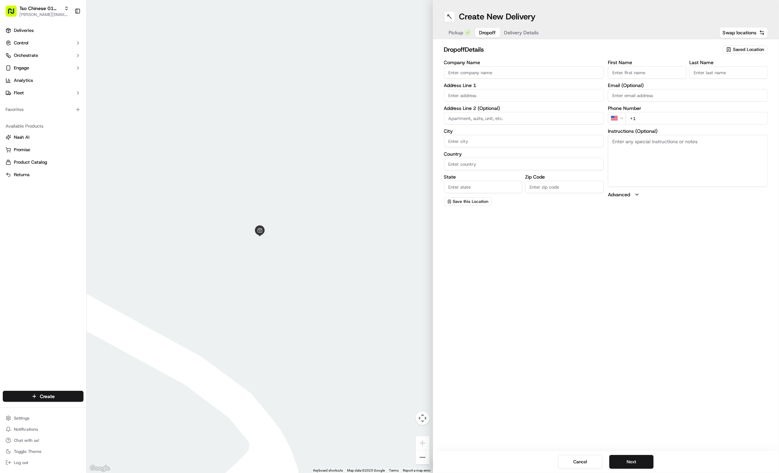
click at [646, 65] on div "First Name" at bounding box center [647, 69] width 79 height 19
paste input "Daniel Nelson"
type input "Daniel Nelson"
type input "."
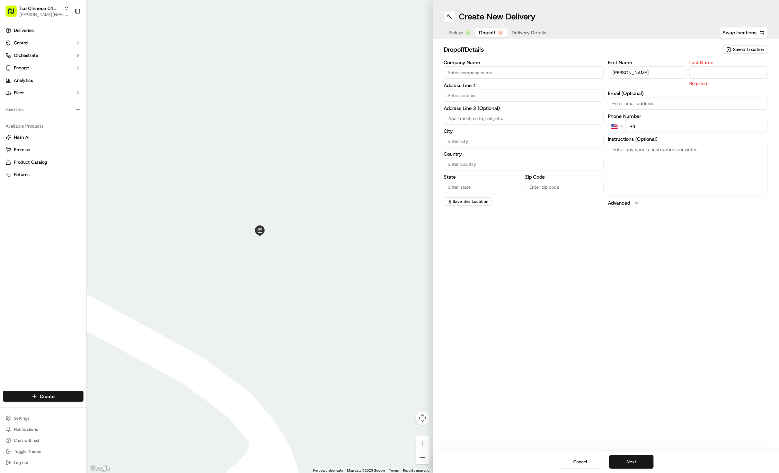
click at [693, 265] on div "Create New Delivery Pickup Dropoff Delivery Details Swap locations dropoff Deta…" at bounding box center [606, 236] width 346 height 473
paste input "830 491 9599"
type input "+1 830 491 9599"
click at [503, 96] on input "text" at bounding box center [524, 95] width 160 height 12
paste input "4801 Louis Ave"
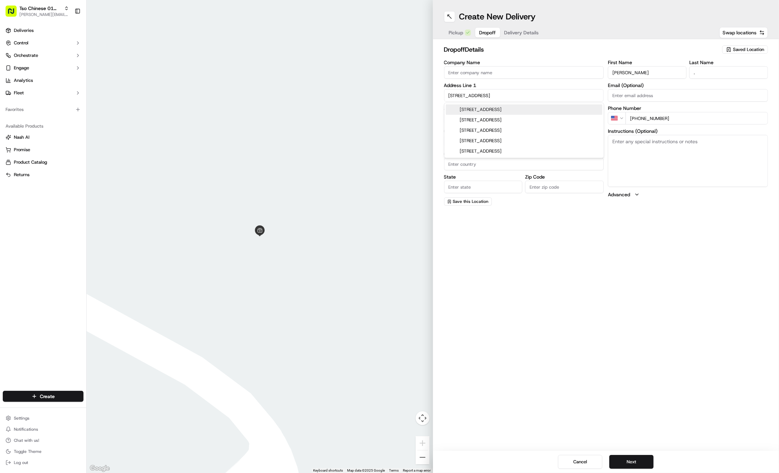
click at [522, 106] on div "4801 Louis Avenue, Austin, TX" at bounding box center [524, 109] width 157 height 10
type input "4801 Louis Ave, Austin, TX 78721, USA"
type input "Austin"
type input "United States"
type input "TX"
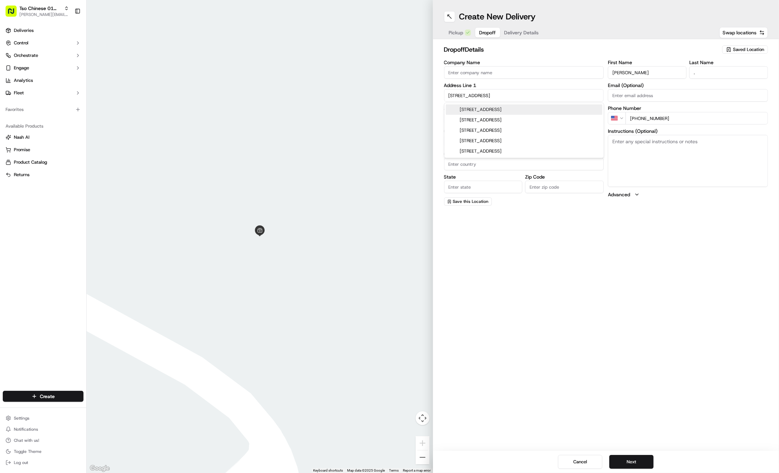
type input "78721"
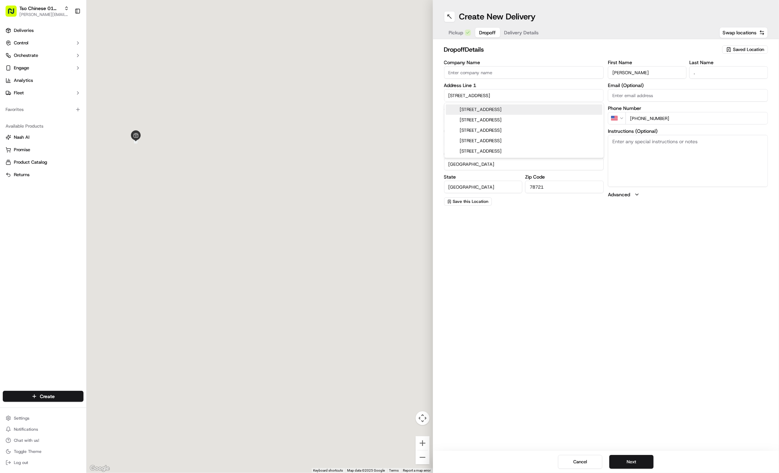
type input "4801 Louis Avenue"
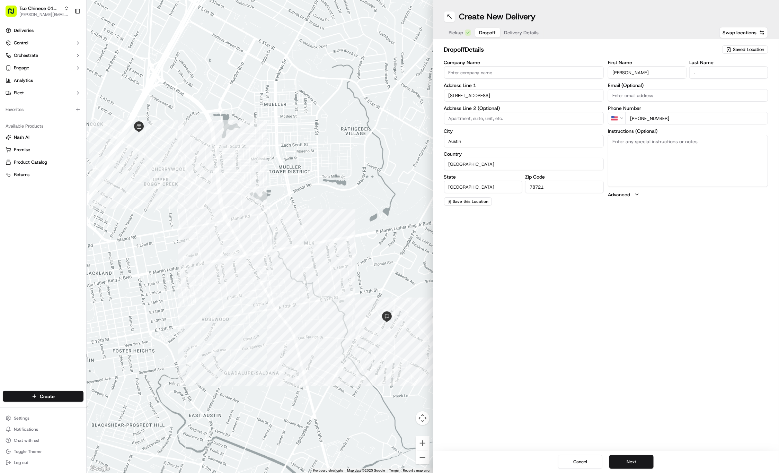
click at [542, 119] on input at bounding box center [524, 118] width 160 height 12
paste input "House A"
type input "House A"
click at [652, 155] on textarea "Instructions (Optional)" at bounding box center [688, 161] width 160 height 52
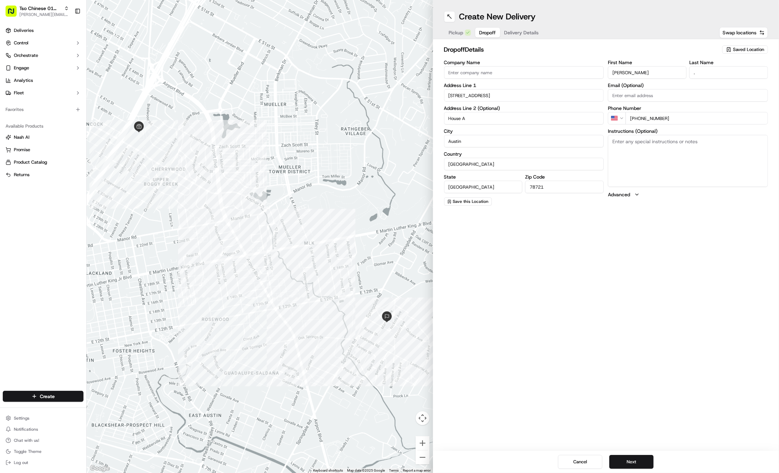
click at [652, 155] on textarea "Instructions (Optional)" at bounding box center [688, 161] width 160 height 52
paste textarea "Can I have some hot mustard please."
type textarea "Can I have some hot mustard please."
click at [638, 236] on div "Create New Delivery Pickup Dropoff Delivery Details Swap locations dropoff Deta…" at bounding box center [606, 236] width 346 height 473
click at [512, 36] on button "Delivery Details" at bounding box center [521, 33] width 43 height 10
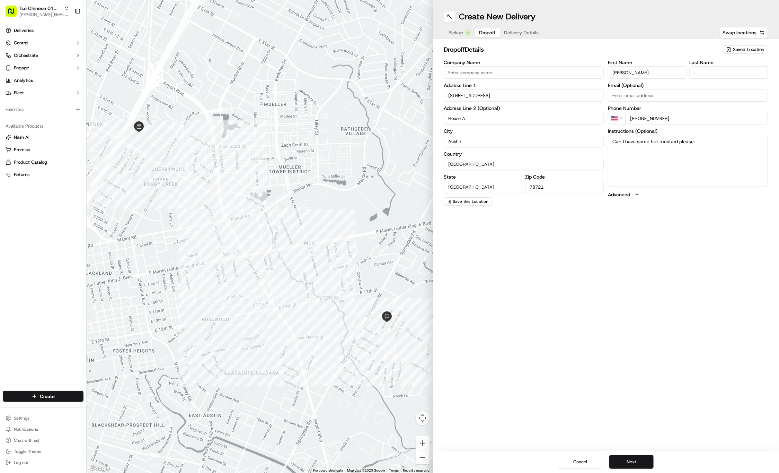
click at [512, 36] on button "Delivery Details" at bounding box center [521, 33] width 43 height 10
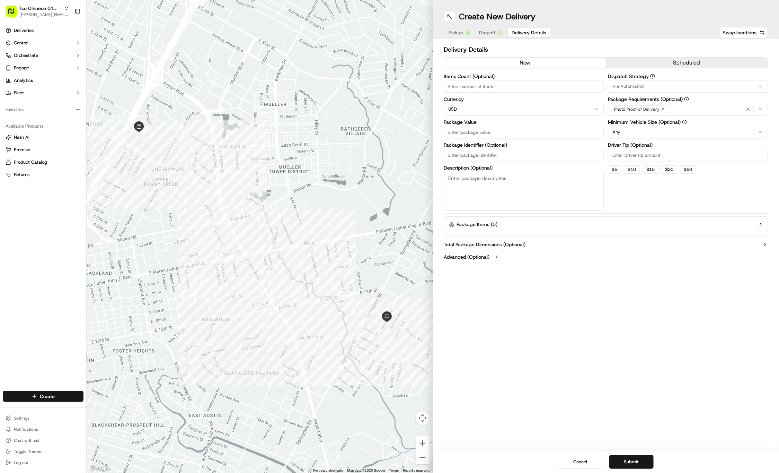
click at [694, 83] on div "Via Automation" at bounding box center [688, 86] width 157 height 6
click at [668, 121] on span "Tso Cherrywood Strategy" at bounding box center [662, 124] width 85 height 6
click at [657, 123] on span "Tso Cherrywood Strategy" at bounding box center [662, 124] width 85 height 6
click at [640, 63] on html "Tso Chinese 01 Cherrywood jason@tsochinese.com Toggle Sidebar Deliveries Contro…" at bounding box center [389, 236] width 779 height 473
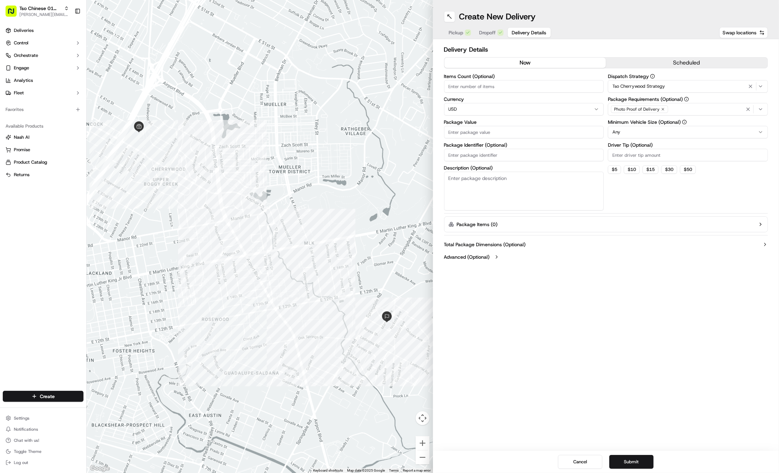
click at [662, 110] on icon "button" at bounding box center [663, 109] width 4 height 4
click at [662, 110] on div "Select requirements" at bounding box center [688, 109] width 157 height 6
type input "M"
click at [670, 139] on span "Meet on Delivery" at bounding box center [662, 136] width 85 height 6
click at [623, 30] on html "Tso Chinese 01 Cherrywood jason@tsochinese.com Toggle Sidebar Deliveries Contro…" at bounding box center [389, 236] width 779 height 473
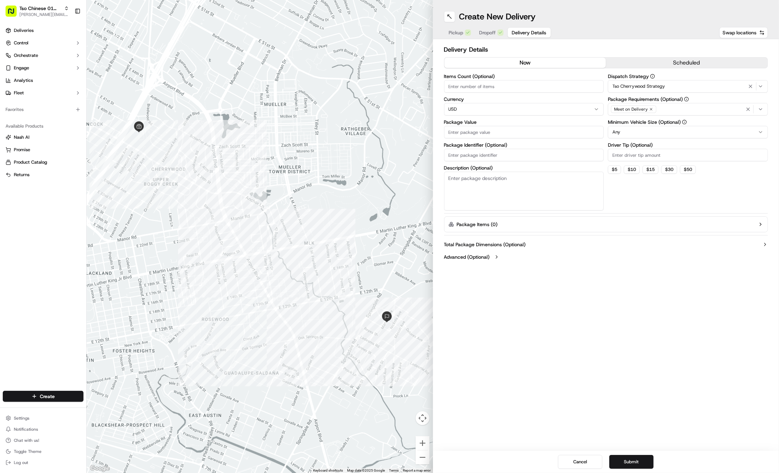
click at [645, 154] on input "Driver Tip (Optional)" at bounding box center [688, 155] width 160 height 12
type input "2"
click at [569, 136] on input "Package Value" at bounding box center [524, 132] width 160 height 12
type input "32.10"
click at [513, 159] on input "Package Identifier (Optional)" at bounding box center [524, 155] width 160 height 12
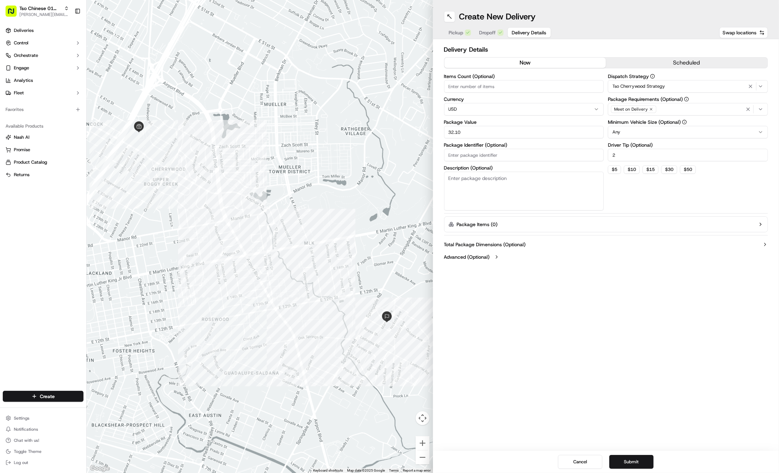
click at [513, 159] on input "Package Identifier (Optional)" at bounding box center [524, 155] width 160 height 12
paste input "#2WITRNH"
type input "#2WITRNH"
click at [624, 458] on button "Submit" at bounding box center [631, 462] width 44 height 14
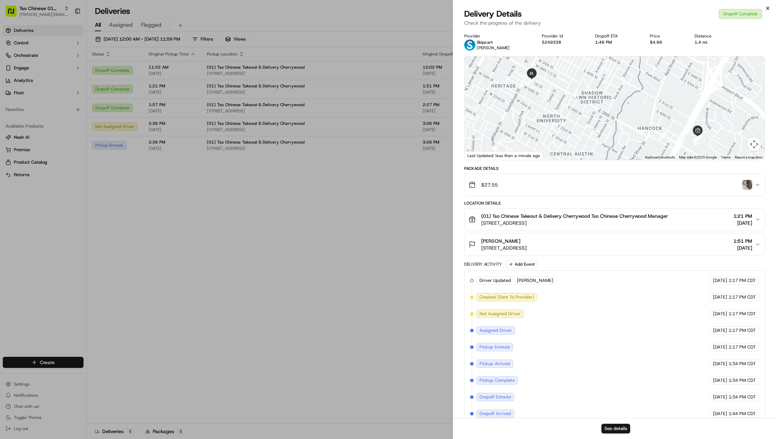
click at [768, 9] on icon "button" at bounding box center [768, 9] width 6 height 6
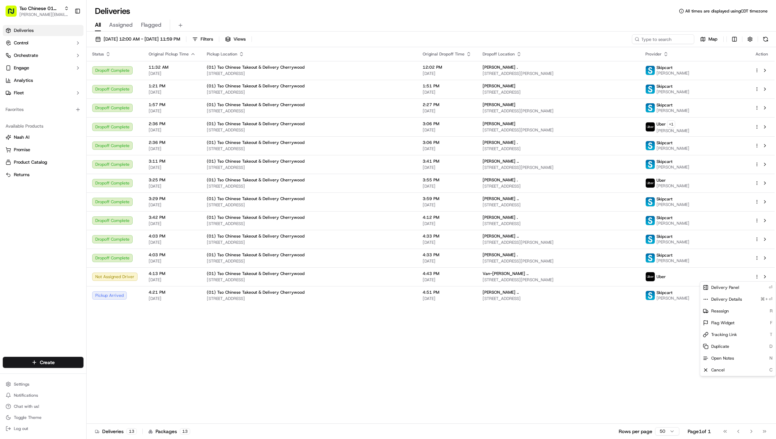
click at [757, 278] on html "Tso Chinese 01 Cherrywood [PERSON_NAME][EMAIL_ADDRESS][DOMAIN_NAME] Toggle Side…" at bounding box center [388, 219] width 776 height 439
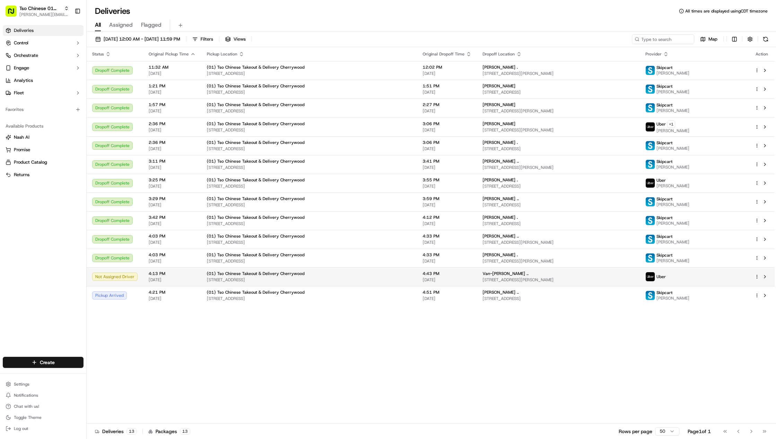
click at [629, 281] on span "[STREET_ADDRESS][PERSON_NAME]" at bounding box center [559, 280] width 152 height 6
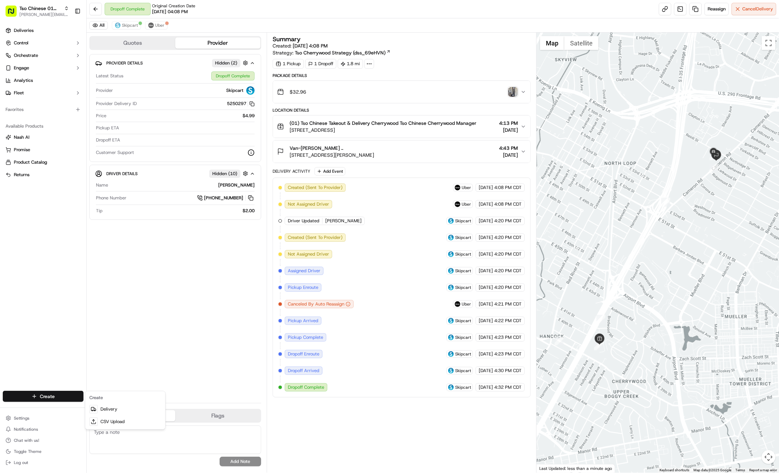
click at [34, 391] on html "Tso Chinese 01 Cherrywood [PERSON_NAME][EMAIL_ADDRESS][DOMAIN_NAME] Toggle Side…" at bounding box center [389, 236] width 779 height 473
click at [104, 410] on link "Delivery" at bounding box center [125, 409] width 77 height 12
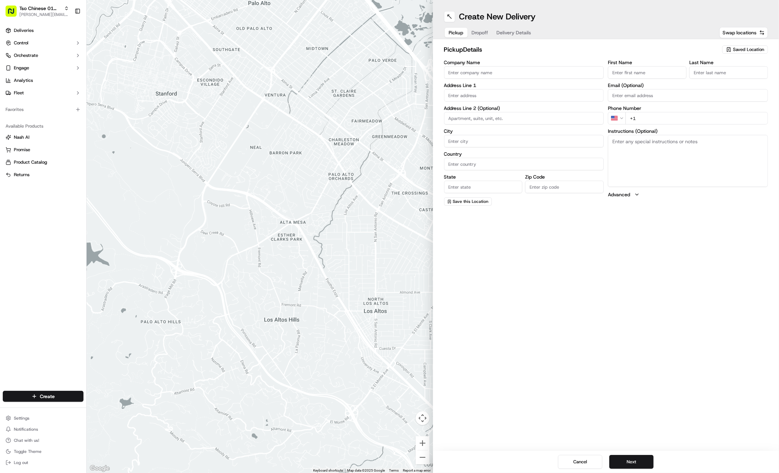
click at [763, 48] on span "Saved Location" at bounding box center [748, 49] width 31 height 6
click at [741, 75] on span "(01) Tso Chinese Takeout & Delivery Cherrywood" at bounding box center [733, 78] width 85 height 12
type input "(01) Tso Chinese Takeout & Delivery Cherrywood"
type input "Ste E-5"
type input "Austin"
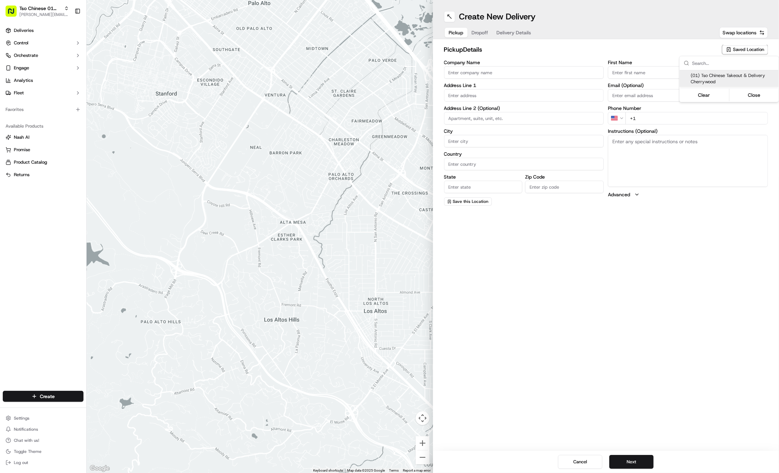
type input "US"
type input "[GEOGRAPHIC_DATA]"
type input "78722"
type input "Tso Chinese"
type input "Cherrywood Manager"
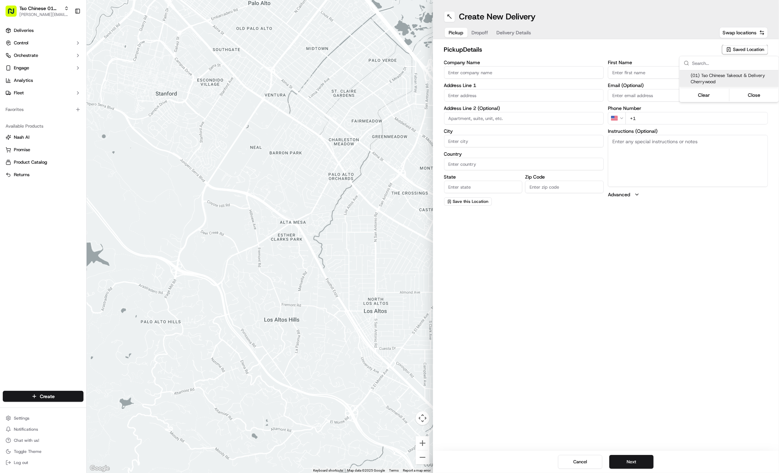
type input "[EMAIL_ADDRESS][DOMAIN_NAME]"
type input "[PHONE_NUMBER]"
type textarea "Submit a picture displaying address & food as Proof of Delivery. Envía una foto…"
type input "[STREET_ADDRESS]"
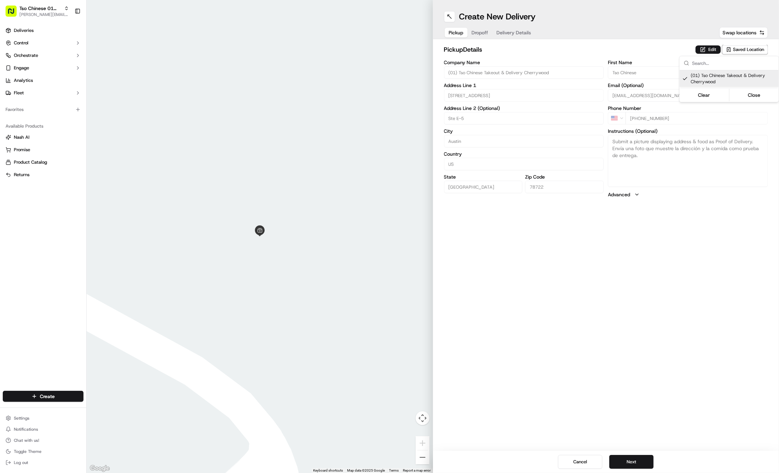
click at [482, 31] on html "Tso Chinese 01 Cherrywood [PERSON_NAME][EMAIL_ADDRESS][DOMAIN_NAME] Toggle Side…" at bounding box center [389, 236] width 779 height 473
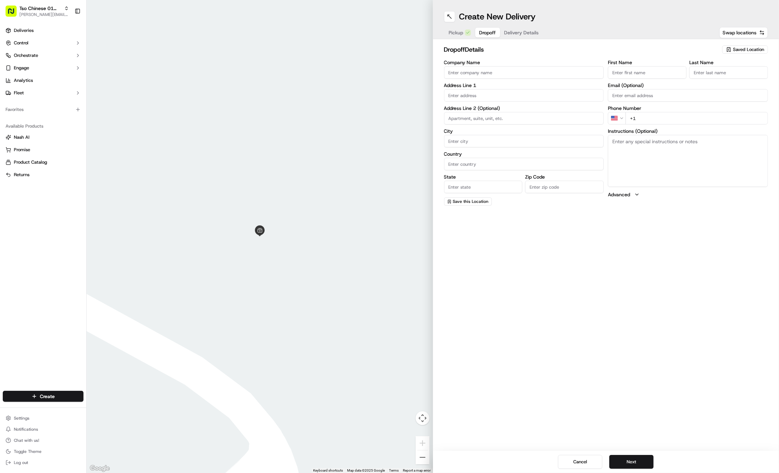
click at [482, 31] on span "Dropoff" at bounding box center [487, 32] width 17 height 7
click at [666, 73] on input "First Name" at bounding box center [647, 72] width 79 height 12
paste input "[PERSON_NAME]"
type input "[PERSON_NAME]"
type input "."
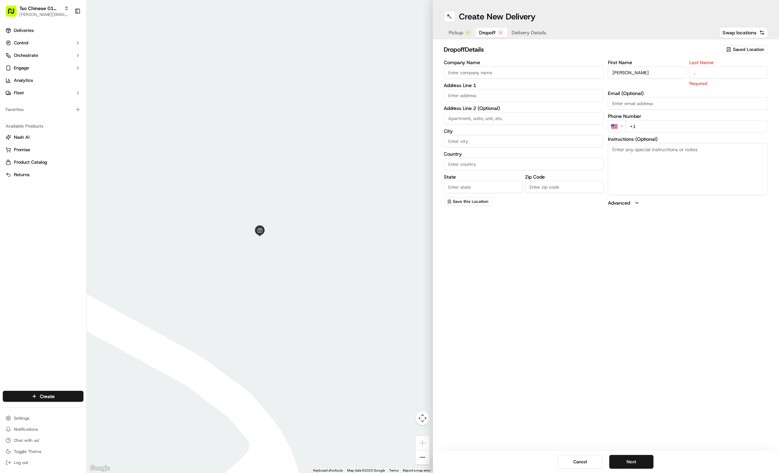
click at [693, 125] on div "First Name [PERSON_NAME] Last Name . Required Email (Optional) Phone Number US …" at bounding box center [688, 133] width 160 height 146
click at [696, 118] on input "+1" at bounding box center [697, 118] width 142 height 12
paste input "[PHONE_NUMBER]"
type input "[PHONE_NUMBER]"
click at [556, 97] on input "text" at bounding box center [524, 95] width 160 height 12
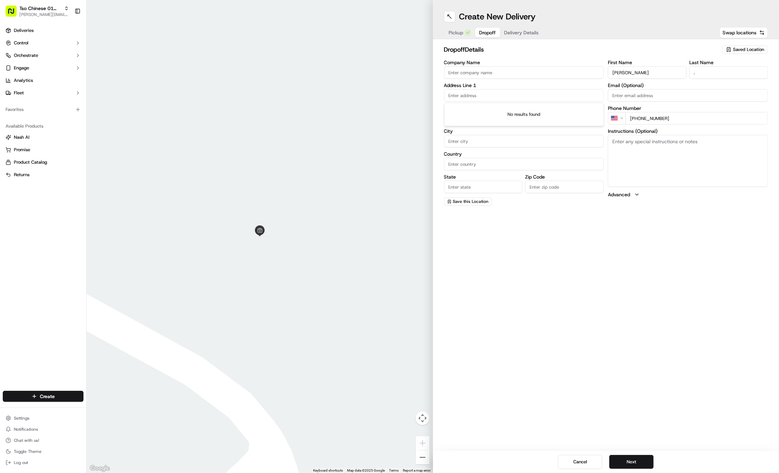
paste input "901 Possum Trot St"
click at [556, 109] on div "[STREET_ADDRESS]" at bounding box center [524, 109] width 157 height 10
type input "[STREET_ADDRESS]"
type input "Austin"
type input "[GEOGRAPHIC_DATA]"
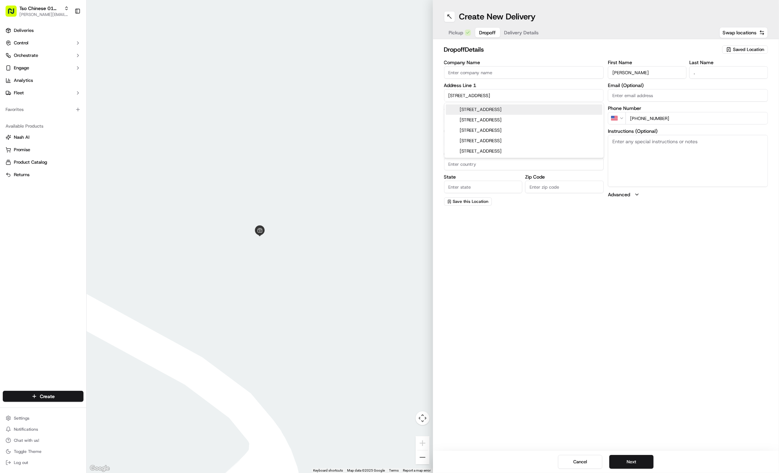
type input "[GEOGRAPHIC_DATA]"
type input "78703"
type input "[STREET_ADDRESS]"
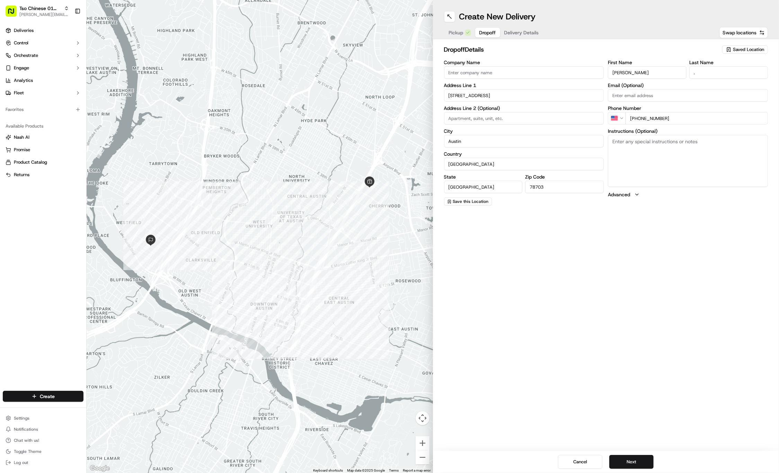
click at [671, 147] on textarea "Instructions (Optional)" at bounding box center [688, 161] width 160 height 52
paste textarea "Corner house, wood door"
type textarea "Corner house, wood door"
click at [653, 228] on div "Create New Delivery Pickup Dropoff Delivery Details Swap locations dropoff Deta…" at bounding box center [606, 236] width 346 height 473
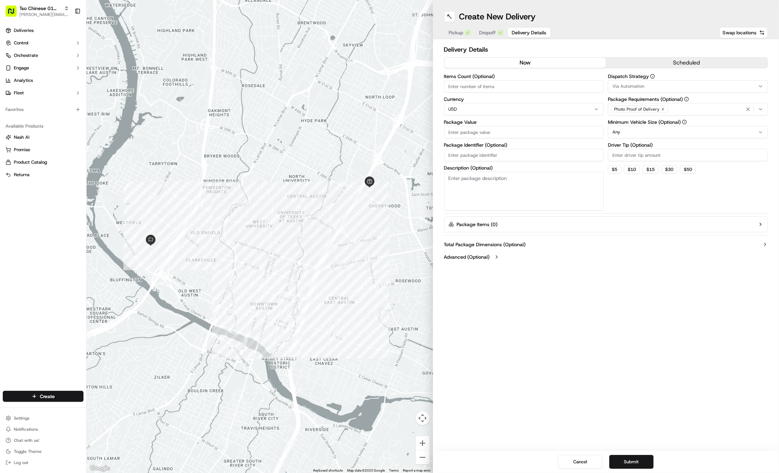
click at [521, 33] on span "Delivery Details" at bounding box center [529, 32] width 35 height 7
click at [737, 87] on div "Via Automation" at bounding box center [688, 86] width 157 height 6
click at [687, 120] on div "Tso Cherrywood Strategy" at bounding box center [658, 124] width 99 height 10
click at [607, 50] on html "Tso Chinese 01 Cherrywood [PERSON_NAME][EMAIL_ADDRESS][DOMAIN_NAME] Toggle Side…" at bounding box center [389, 236] width 779 height 473
click at [662, 107] on icon "button" at bounding box center [663, 109] width 4 height 4
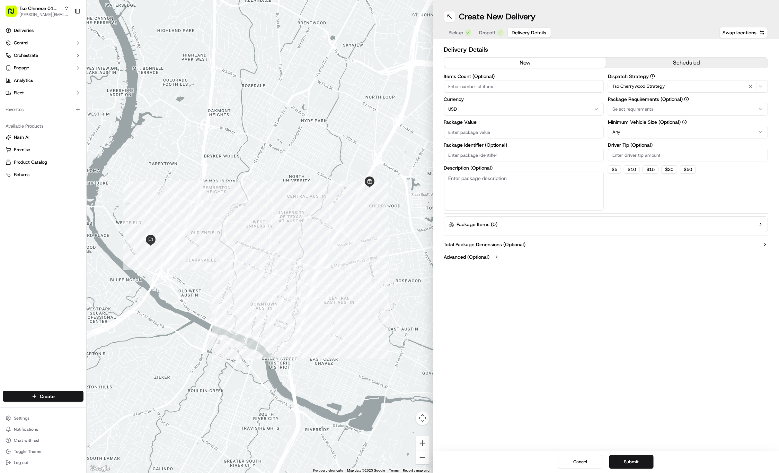
click at [662, 107] on div "Select requirements" at bounding box center [688, 109] width 157 height 6
type input "N"
type input "M"
click at [660, 136] on span "Meet on Delivery" at bounding box center [662, 136] width 85 height 6
click at [645, 39] on html "Tso Chinese 01 Cherrywood [PERSON_NAME][EMAIL_ADDRESS][DOMAIN_NAME] Toggle Side…" at bounding box center [389, 236] width 779 height 473
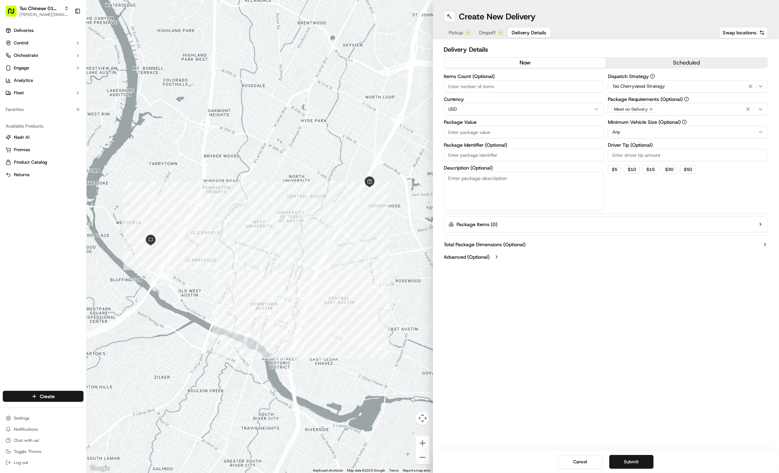
click at [630, 155] on input "Driver Tip (Optional)" at bounding box center [688, 155] width 160 height 12
type input "2"
click at [464, 133] on input "Package Value" at bounding box center [524, 132] width 160 height 12
type input "67.87"
click at [531, 156] on input "Package Identifier (Optional)" at bounding box center [524, 155] width 160 height 12
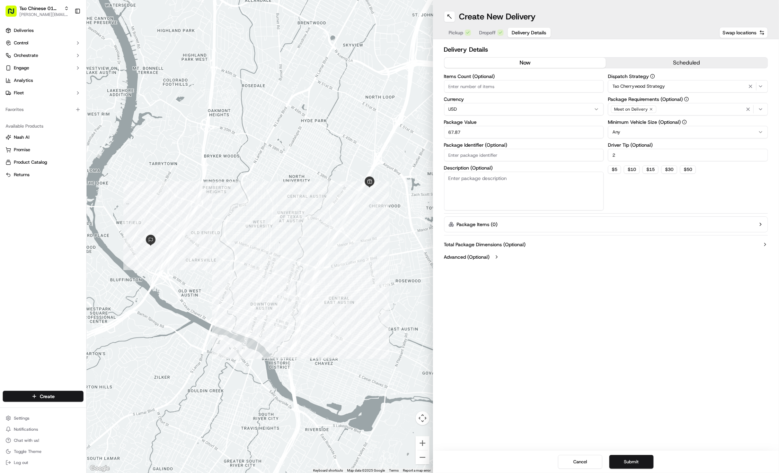
paste input "#KKHDUZR"
type input "#KKHDUZR"
click at [302, 2] on div at bounding box center [260, 236] width 346 height 473
click at [629, 468] on button "Submit" at bounding box center [631, 462] width 44 height 14
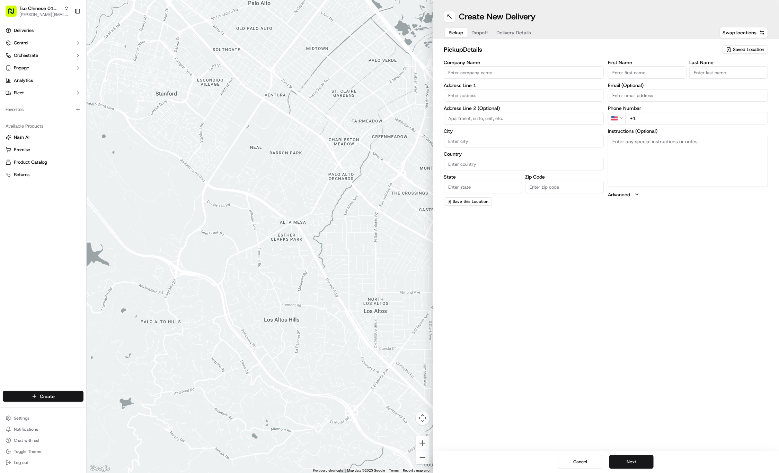
click at [53, 394] on html "Tso Chinese 01 Cherrywood [PERSON_NAME][EMAIL_ADDRESS][DOMAIN_NAME] Toggle Side…" at bounding box center [389, 236] width 779 height 473
click at [107, 410] on link "Delivery" at bounding box center [125, 409] width 77 height 12
click at [751, 51] on span "Saved Location" at bounding box center [748, 49] width 31 height 6
click at [726, 78] on span "(01) Tso Chinese Takeout & Delivery Cherrywood" at bounding box center [733, 78] width 85 height 12
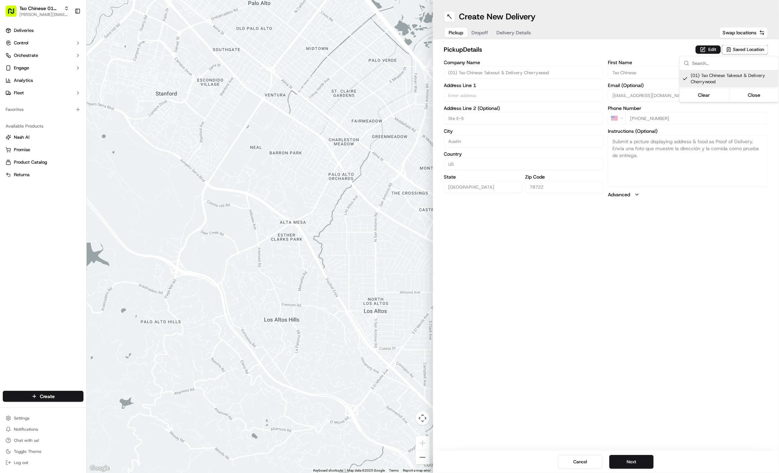
type input "(01) Tso Chinese Takeout & Delivery Cherrywood"
type input "Ste E-5"
type input "Austin"
type input "US"
type input "[GEOGRAPHIC_DATA]"
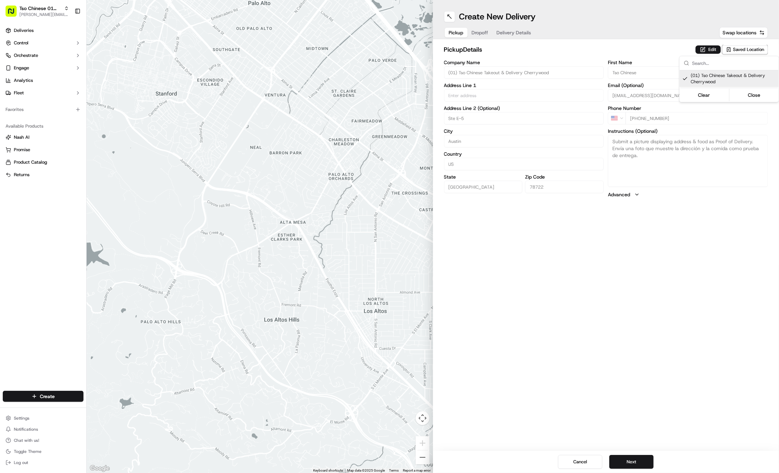
type input "78722"
type input "Tso Chinese"
type input "Cherrywood Manager"
type input "[EMAIL_ADDRESS][DOMAIN_NAME]"
type input "[PHONE_NUMBER]"
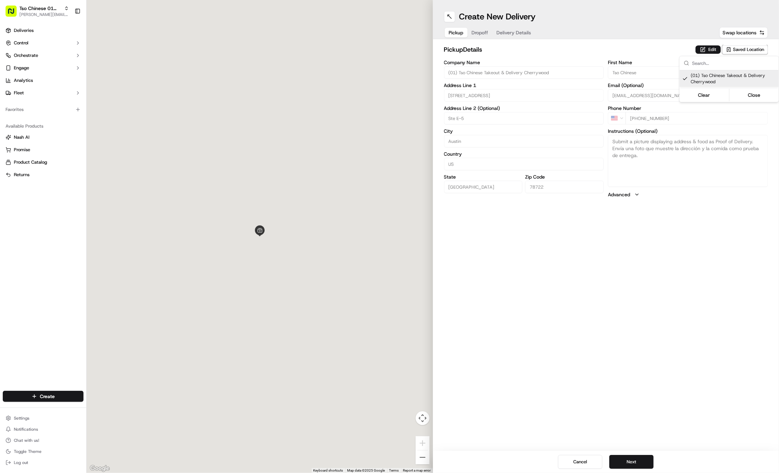
type input "[STREET_ADDRESS]"
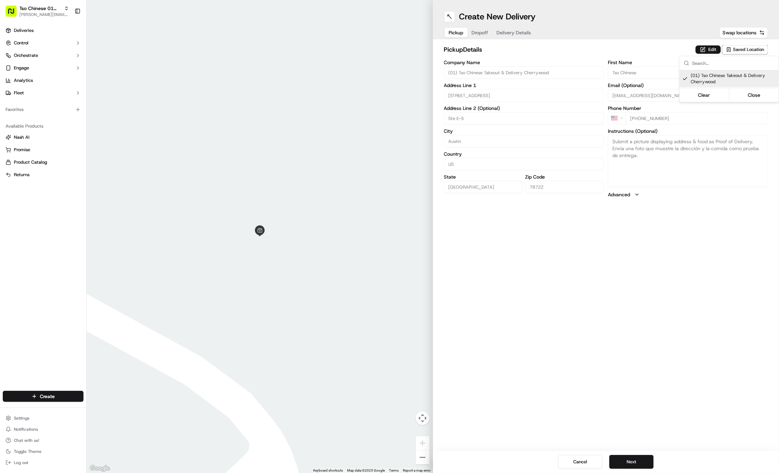
click at [483, 32] on html "Tso Chinese 01 Cherrywood [PERSON_NAME][EMAIL_ADDRESS][DOMAIN_NAME] Toggle Side…" at bounding box center [389, 236] width 779 height 473
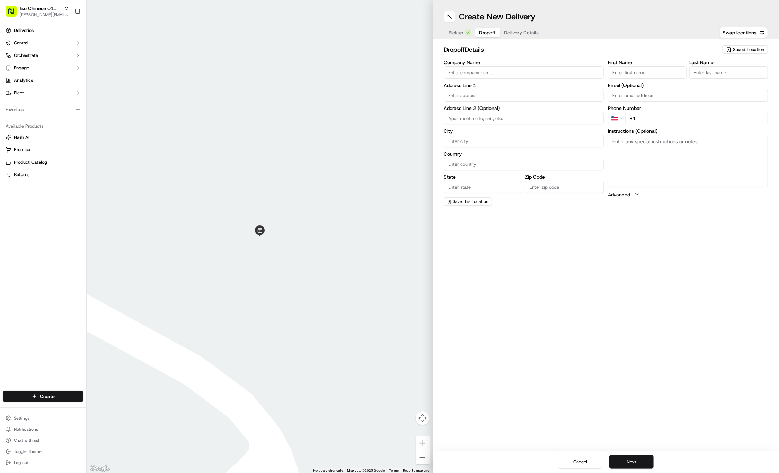
click at [483, 32] on span "Dropoff" at bounding box center [487, 32] width 17 height 7
paste input "[PERSON_NAME]"
type input "[PERSON_NAME]"
type input ".."
paste input "[PHONE_NUMBER]"
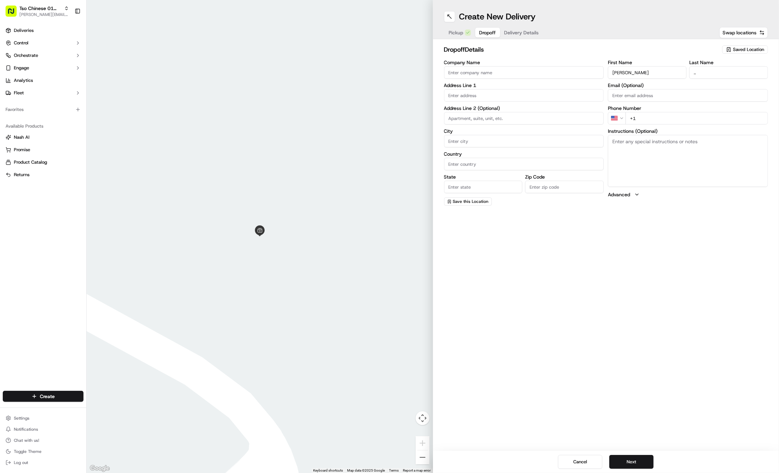
type input "[PHONE_NUMBER]"
click at [534, 94] on input "text" at bounding box center [524, 95] width 160 height 12
paste input "[STREET_ADDRESS]"
click at [532, 109] on div "[STREET_ADDRESS]" at bounding box center [524, 109] width 157 height 10
type input "[STREET_ADDRESS]"
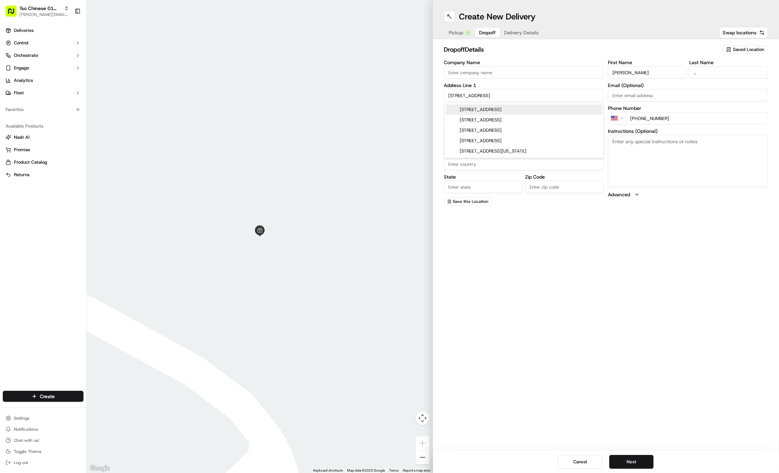
type input "Austin"
type input "[GEOGRAPHIC_DATA]"
type input "78722"
type input "[STREET_ADDRESS]"
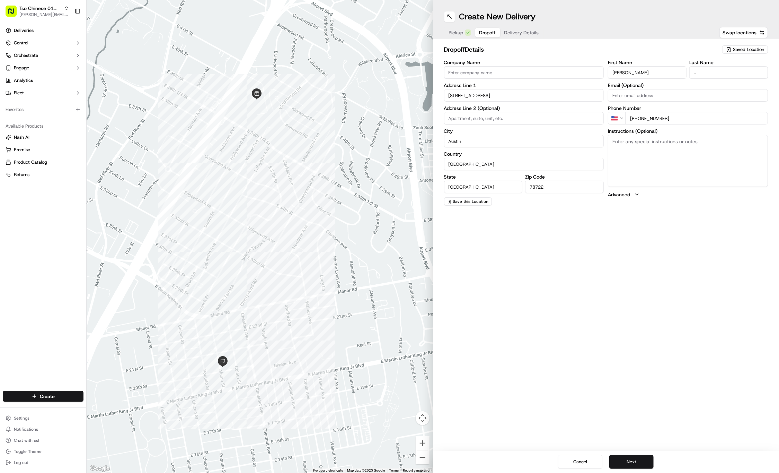
click at [516, 27] on div "Pickup Dropoff Delivery Details" at bounding box center [494, 32] width 100 height 12
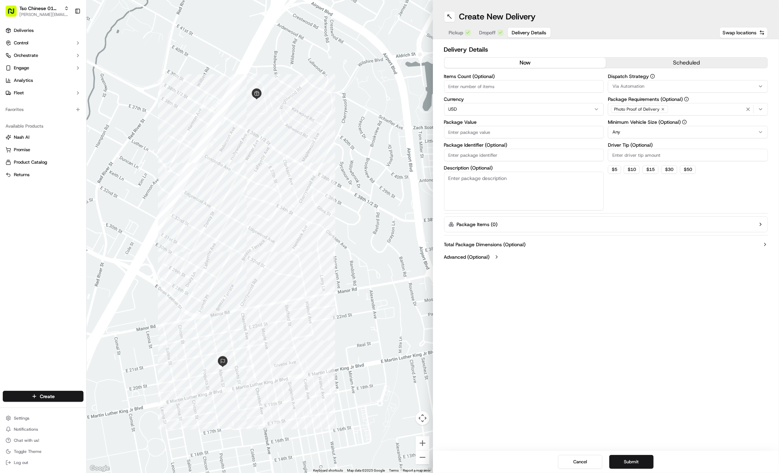
click at [516, 35] on span "Delivery Details" at bounding box center [529, 32] width 35 height 7
click at [703, 88] on div "Via Automation" at bounding box center [688, 86] width 157 height 6
click at [676, 121] on div "Tso Cherrywood Strategy" at bounding box center [658, 124] width 99 height 10
click at [671, 32] on html "Tso Chinese 01 Cherrywood [PERSON_NAME][EMAIL_ADDRESS][DOMAIN_NAME] Toggle Side…" at bounding box center [389, 236] width 779 height 473
click at [663, 109] on icon "button" at bounding box center [663, 109] width 4 height 4
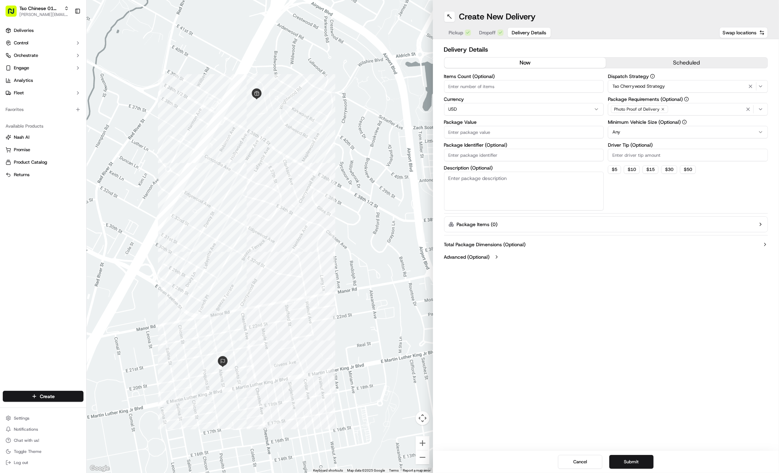
click at [663, 109] on div "Photo Proof of Delivery" at bounding box center [688, 109] width 157 height 10
type input "M"
click at [656, 134] on span "Meet on Delivery" at bounding box center [662, 136] width 85 height 6
click at [636, 31] on html "Tso Chinese 01 Cherrywood [PERSON_NAME][EMAIL_ADDRESS][DOMAIN_NAME] Toggle Side…" at bounding box center [389, 236] width 779 height 473
click at [635, 159] on input "Driver Tip (Optional)" at bounding box center [688, 155] width 160 height 12
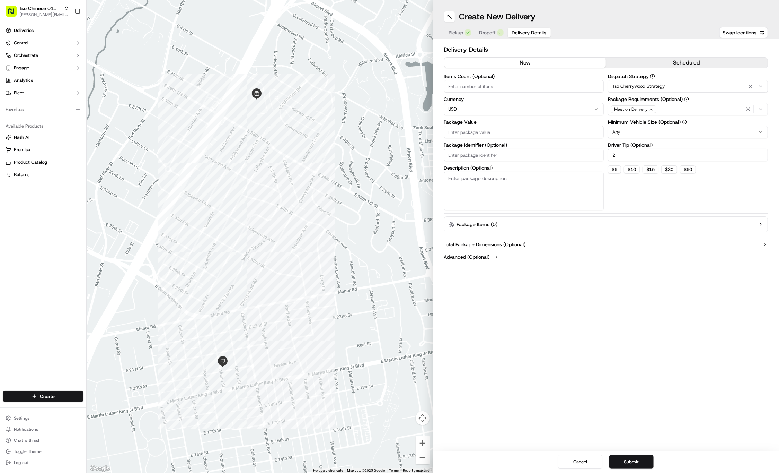
type input "2"
click at [527, 131] on input "Package Value" at bounding box center [524, 132] width 160 height 12
type input "38.86"
click at [448, 153] on input "Package Identifier (Optional)" at bounding box center [524, 155] width 160 height 12
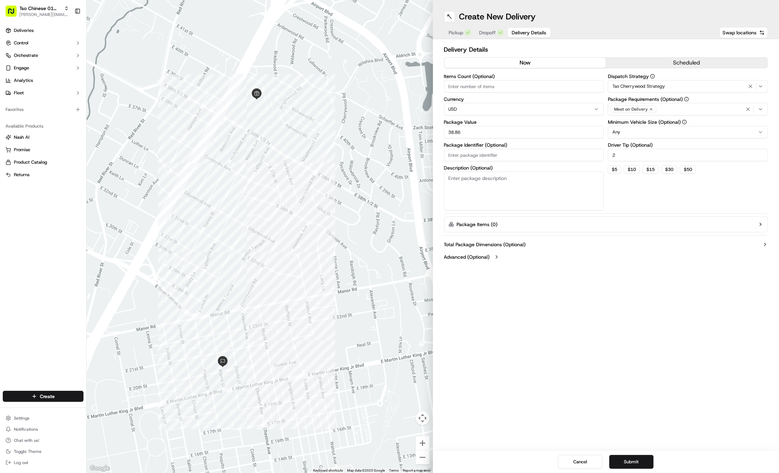
click at [448, 153] on input "Package Identifier (Optional)" at bounding box center [524, 155] width 160 height 12
paste input "#XEAQ57Z"
type input "#XEAQ57Z"
click at [611, 462] on button "Submit" at bounding box center [631, 462] width 44 height 14
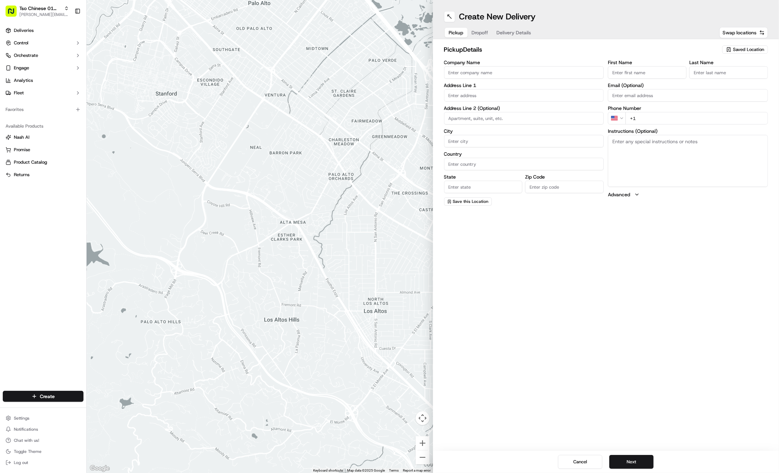
click at [751, 50] on span "Saved Location" at bounding box center [748, 49] width 31 height 6
click at [733, 78] on span "(01) Tso Chinese Takeout & Delivery Cherrywood" at bounding box center [733, 78] width 85 height 12
type input "(01) Tso Chinese Takeout & Delivery Cherrywood"
type input "[STREET_ADDRESS]"
type input "Ste E-5"
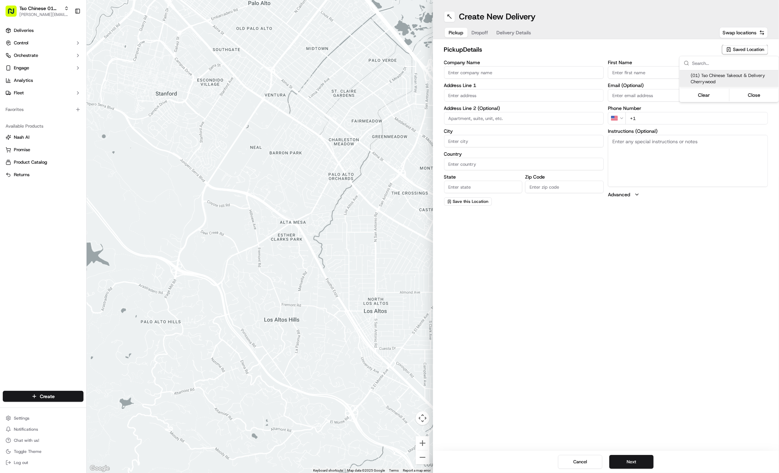
type input "Austin"
type input "US"
type input "[GEOGRAPHIC_DATA]"
type input "78722"
type input "Tso Chinese"
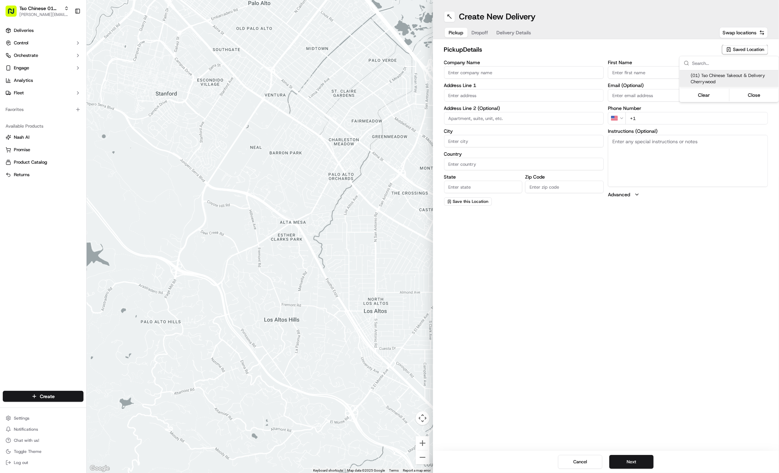
type input "Cherrywood Manager"
type input "[EMAIL_ADDRESS][DOMAIN_NAME]"
type input "[PHONE_NUMBER]"
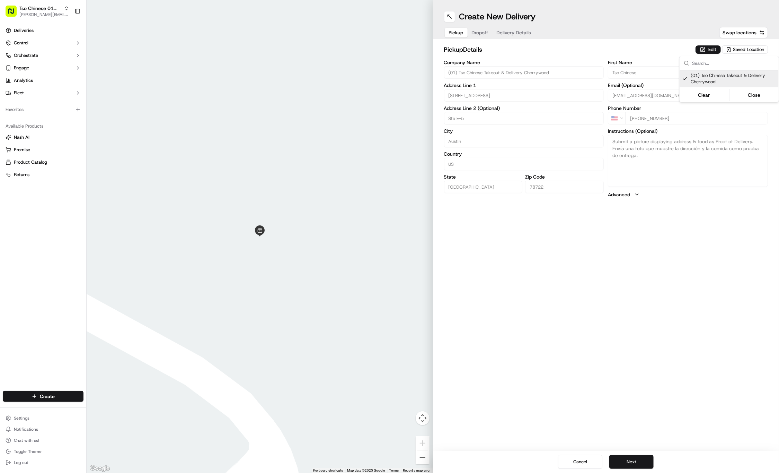
click at [485, 32] on html "Tso Chinese 01 Cherrywood [PERSON_NAME][EMAIL_ADDRESS][DOMAIN_NAME] Toggle Side…" at bounding box center [389, 236] width 779 height 473
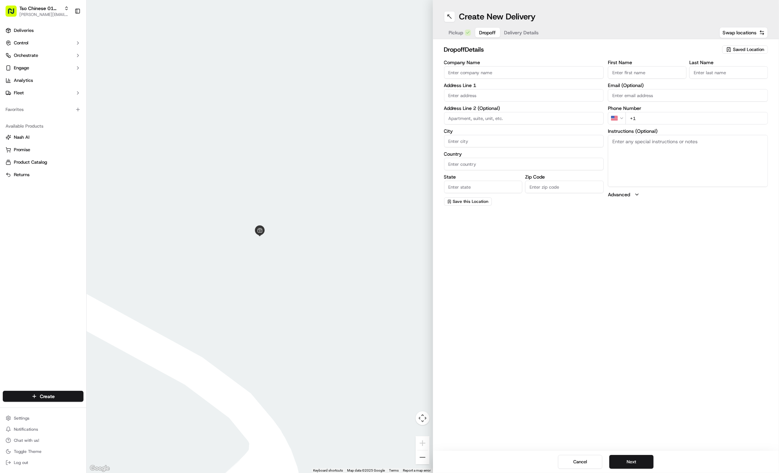
click at [485, 32] on span "Dropoff" at bounding box center [487, 32] width 17 height 7
click at [638, 77] on input "First Name" at bounding box center [647, 72] width 79 height 12
paste input "[PERSON_NAME]"
type input "[PERSON_NAME]"
type input ".."
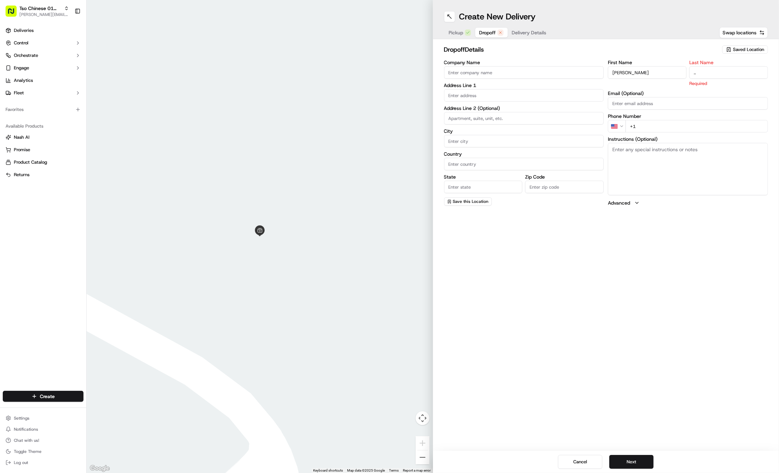
click at [668, 122] on input "+1" at bounding box center [697, 126] width 142 height 12
click at [675, 122] on input "+1" at bounding box center [697, 118] width 142 height 12
paste input "[PHONE_NUMBER]"
type input "[PHONE_NUMBER]"
click at [538, 92] on input "text" at bounding box center [524, 95] width 160 height 12
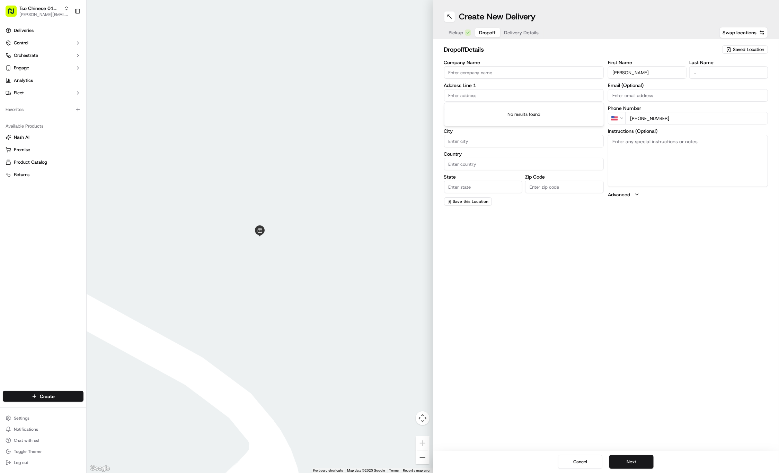
paste input "[STREET_ADDRESS][PERSON_NAME]"
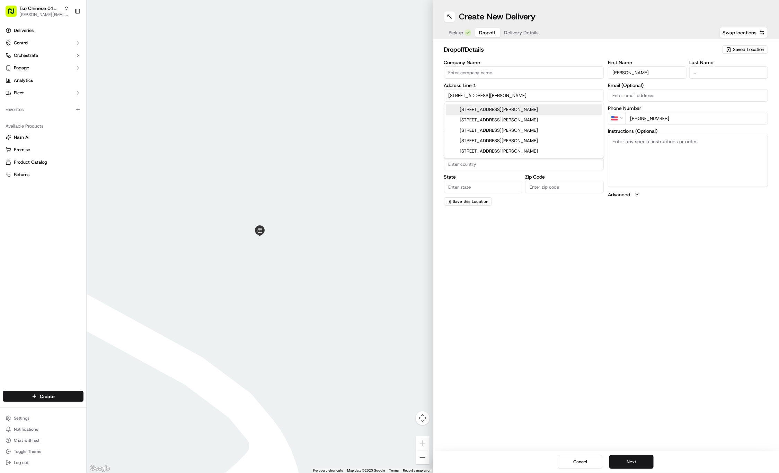
click at [537, 110] on div "[STREET_ADDRESS][PERSON_NAME]" at bounding box center [524, 109] width 157 height 10
type input "[STREET_ADDRESS][PERSON_NAME]"
type input "Austin"
type input "[GEOGRAPHIC_DATA]"
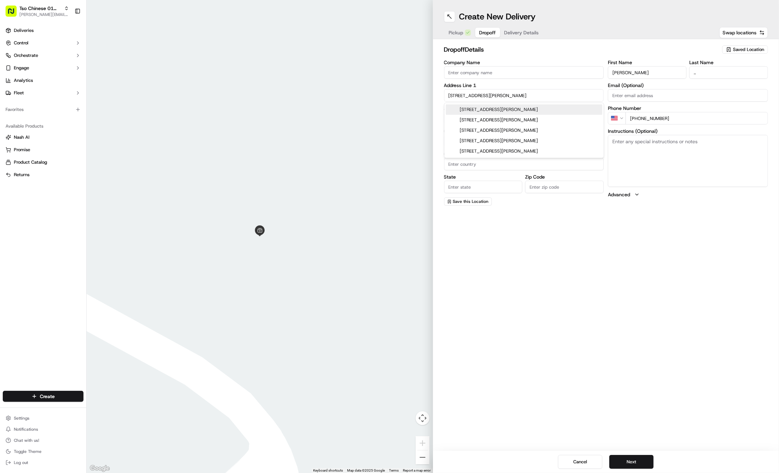
type input "78721"
type input "1149 Nickols Avenue"
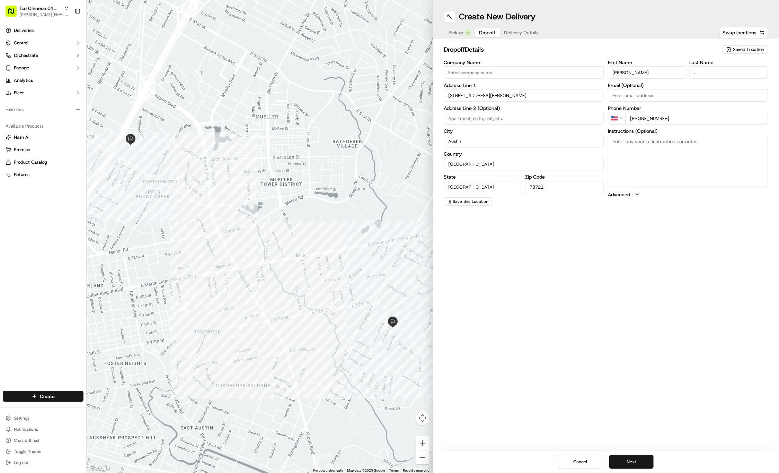
click at [514, 35] on span "Delivery Details" at bounding box center [521, 32] width 35 height 7
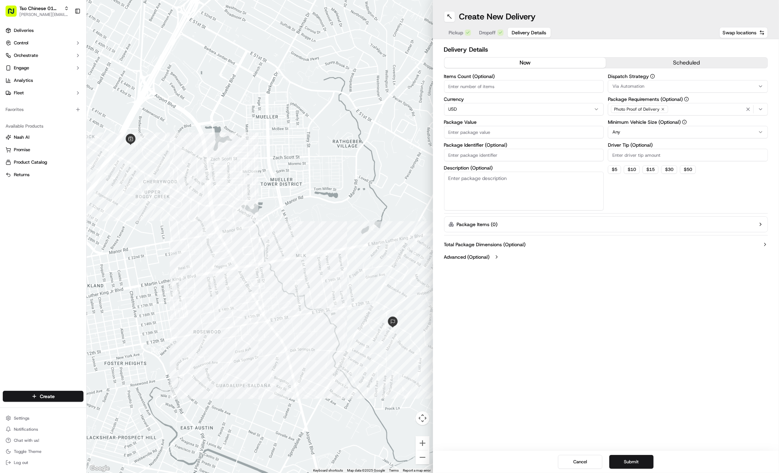
click at [683, 85] on div "Via Automation" at bounding box center [688, 86] width 157 height 6
click at [666, 122] on span "Tso Cherrywood Strategy" at bounding box center [662, 124] width 85 height 6
click at [654, 47] on html "Tso Chinese 01 Cherrywood jason@tsochinese.com Toggle Sidebar Deliveries Contro…" at bounding box center [389, 236] width 779 height 473
click at [661, 108] on icon "button" at bounding box center [663, 109] width 4 height 4
click at [661, 108] on div "Select requirements" at bounding box center [688, 109] width 157 height 6
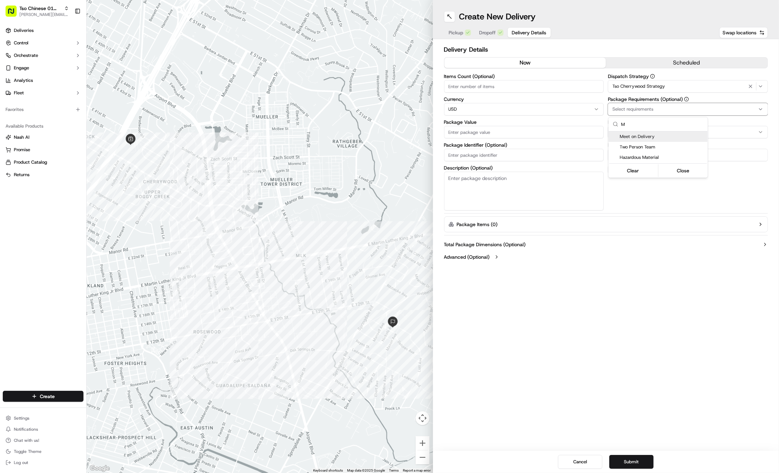
type input "M"
click at [666, 136] on span "Meet on Delivery" at bounding box center [662, 136] width 85 height 6
click at [648, 21] on html "Tso Chinese 01 Cherrywood jason@tsochinese.com Toggle Sidebar Deliveries Contro…" at bounding box center [389, 236] width 779 height 473
click at [643, 155] on input "Driver Tip (Optional)" at bounding box center [688, 155] width 160 height 12
type input "2"
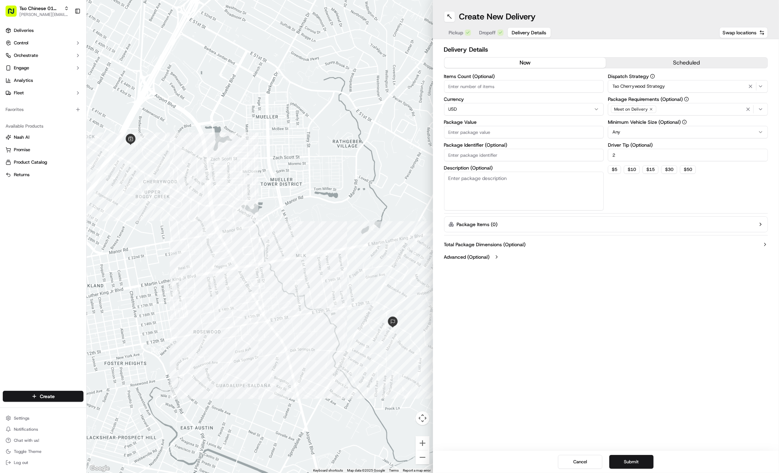
click at [470, 132] on input "Package Value" at bounding box center [524, 132] width 160 height 12
type input "47.47"
click at [478, 158] on input "Package Identifier (Optional)" at bounding box center [524, 155] width 160 height 12
paste input "#Z7XW0OU"
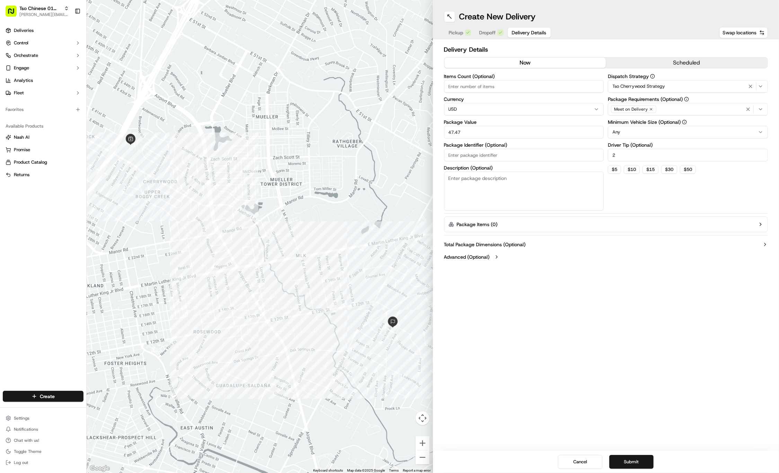
type input "#Z7XW0OU"
click at [491, 33] on span "Dropoff" at bounding box center [487, 32] width 17 height 7
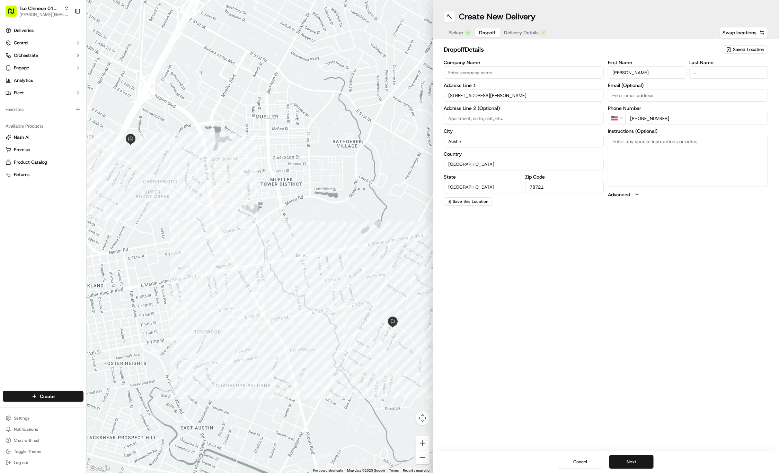
click at [514, 34] on span "Delivery Details" at bounding box center [521, 32] width 35 height 7
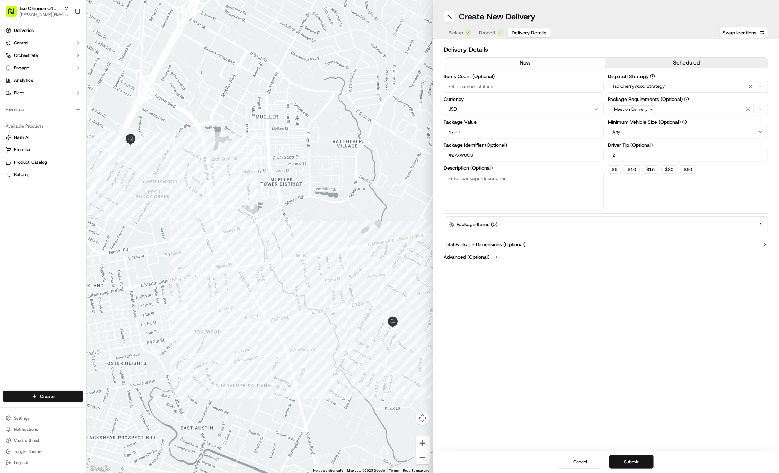
click at [627, 459] on button "Submit" at bounding box center [631, 462] width 44 height 14
click at [622, 458] on div "Cancel Submit" at bounding box center [606, 461] width 346 height 22
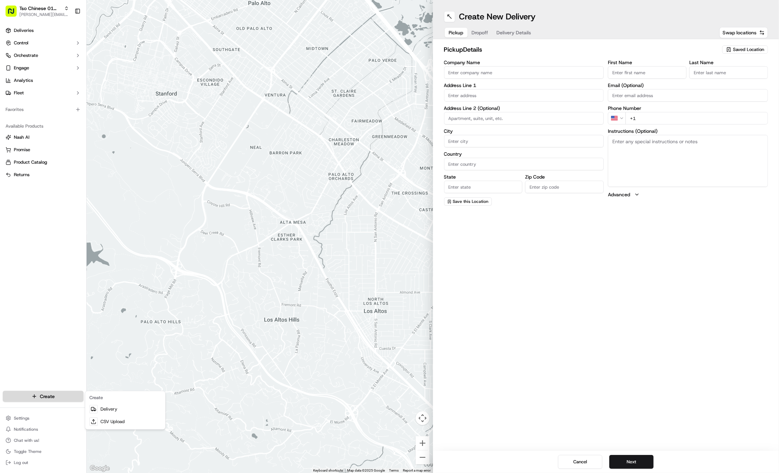
click at [41, 396] on html "Tso Chinese 01 Cherrywood [PERSON_NAME][EMAIL_ADDRESS][DOMAIN_NAME] Toggle Side…" at bounding box center [389, 236] width 779 height 473
click at [92, 411] on circle at bounding box center [92, 410] width 1 height 1
click at [745, 47] on span "Saved Location" at bounding box center [748, 49] width 31 height 6
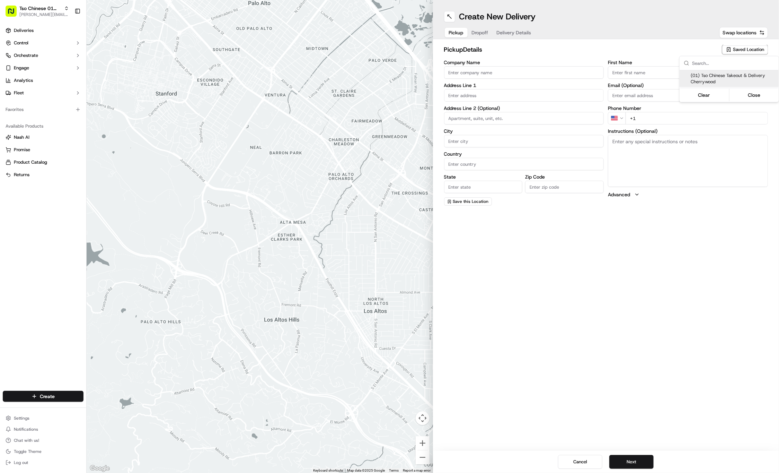
click at [738, 75] on span "(01) Tso Chinese Takeout & Delivery Cherrywood" at bounding box center [733, 78] width 85 height 12
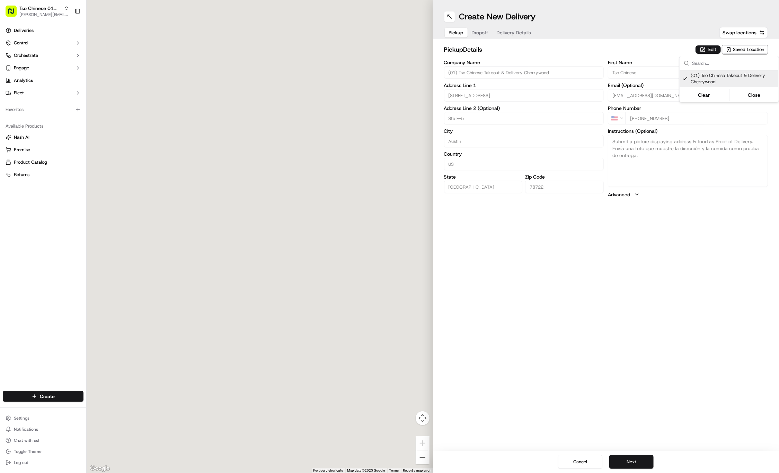
type input "(01) Tso Chinese Takeout & Delivery Cherrywood"
type input "[STREET_ADDRESS]"
type input "Ste E-5"
type input "Austin"
type input "US"
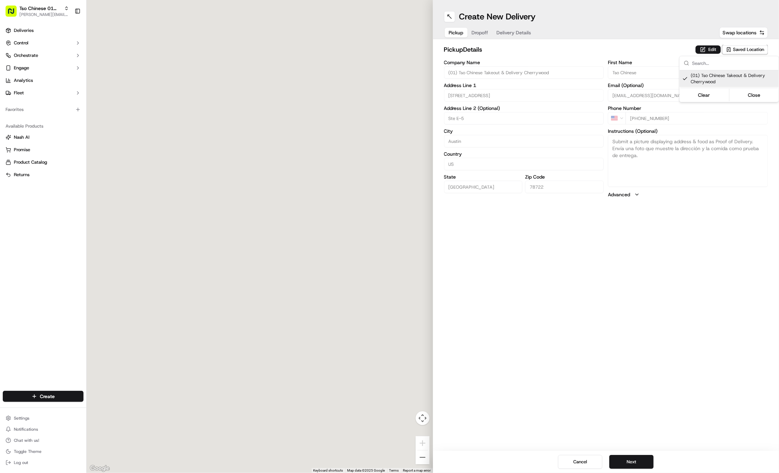
type input "[GEOGRAPHIC_DATA]"
type input "78722"
type input "Tso Chinese"
type input "Cherrywood Manager"
type input "[EMAIL_ADDRESS][DOMAIN_NAME]"
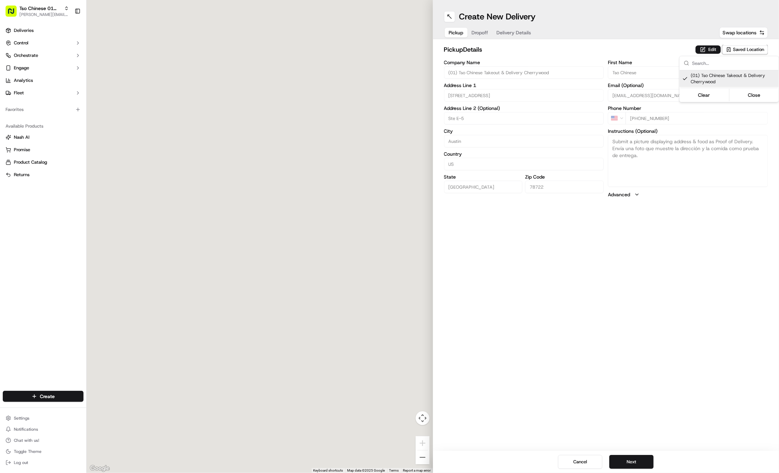
type input "[PHONE_NUMBER]"
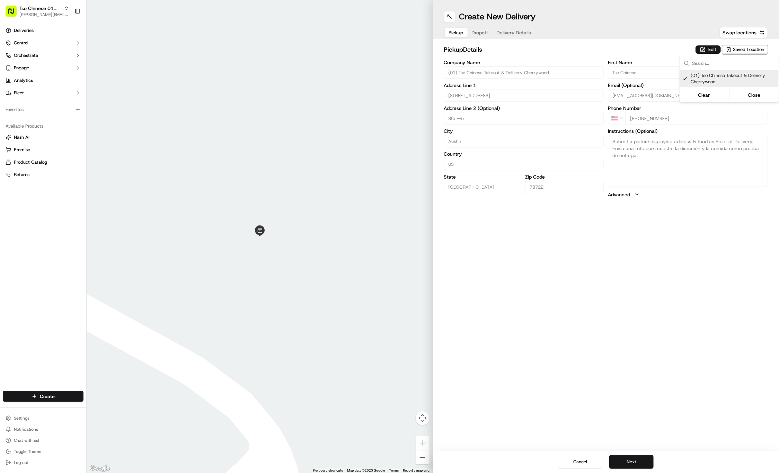
click at [477, 31] on html "Tso Chinese 01 Cherrywood [PERSON_NAME][EMAIL_ADDRESS][DOMAIN_NAME] Toggle Side…" at bounding box center [389, 236] width 779 height 473
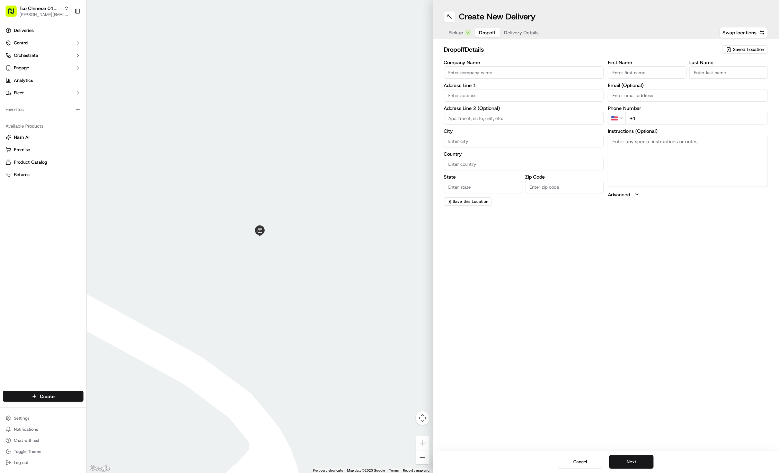
click at [477, 31] on button "Dropoff" at bounding box center [487, 33] width 25 height 10
click at [624, 68] on input "First Name" at bounding box center [647, 72] width 79 height 12
paste input "[PERSON_NAME]"
type input "[PERSON_NAME]"
type input ".."
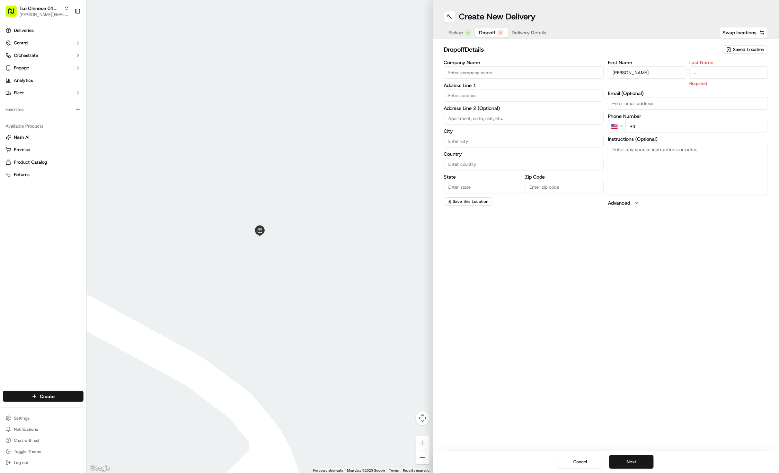
click at [683, 123] on input "+1" at bounding box center [697, 126] width 142 height 12
click at [696, 118] on input "+1" at bounding box center [697, 118] width 142 height 12
paste input "[PHONE_NUMBER]"
type input "[PHONE_NUMBER]"
click at [452, 92] on input "text" at bounding box center [524, 95] width 160 height 12
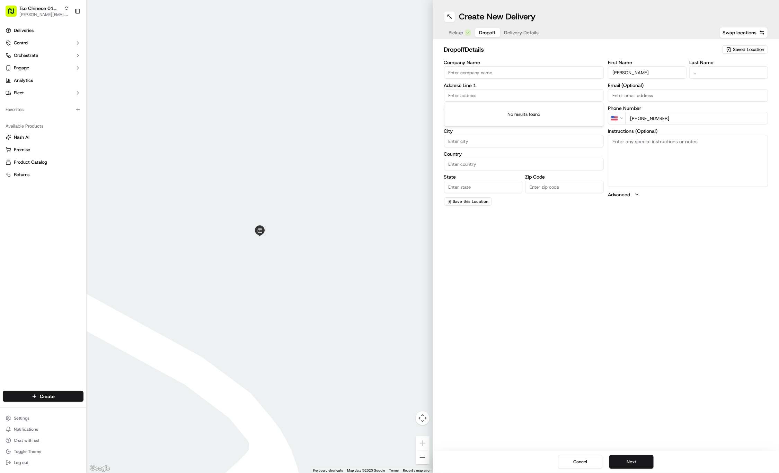
paste input "1608 Salina St"
click at [488, 108] on div "1608 Salina Street, Austin, TX" at bounding box center [524, 109] width 157 height 10
type input "[STREET_ADDRESS]"
type input "Austin"
type input "United States"
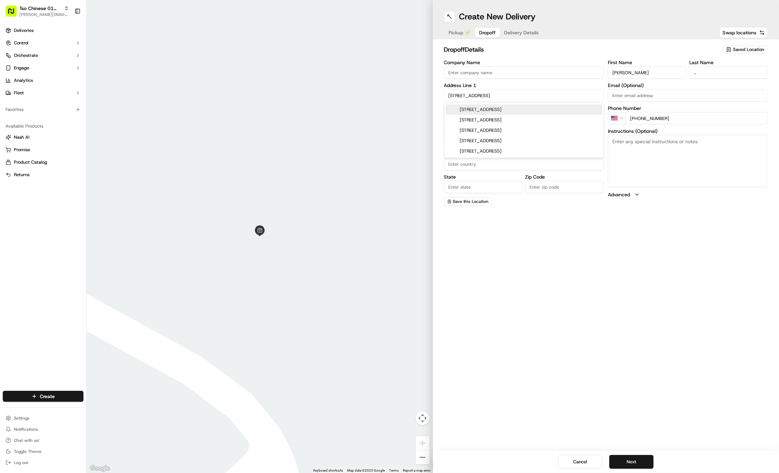
type input "TX"
type input "78702"
type input "1608 Salina Street"
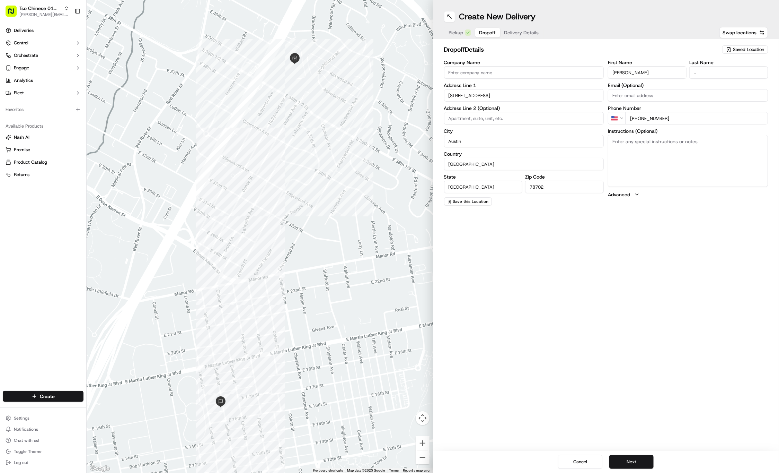
click at [698, 138] on textarea "Instructions (Optional)" at bounding box center [688, 161] width 160 height 52
paste textarea "2 small hot chili oils, please."
type textarea "2 small hot chili oils, please."
click at [522, 30] on span "Delivery Details" at bounding box center [521, 32] width 35 height 7
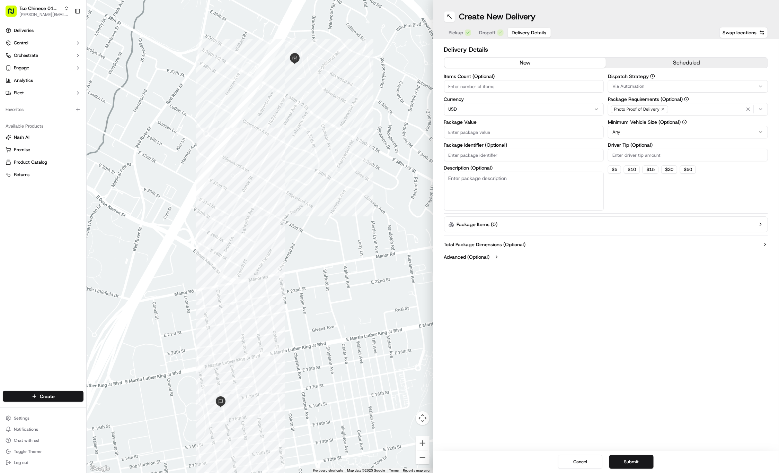
click at [656, 82] on button "Via Automation" at bounding box center [688, 86] width 160 height 12
click at [650, 120] on div "Tso Cherrywood Strategy" at bounding box center [658, 124] width 99 height 10
click at [635, 18] on html "Tso Chinese 01 Cherrywood jason@tsochinese.com Toggle Sidebar Deliveries Contro…" at bounding box center [389, 236] width 779 height 473
click at [663, 110] on icon "button" at bounding box center [663, 109] width 4 height 4
click at [663, 110] on div "Select requirements" at bounding box center [688, 109] width 157 height 6
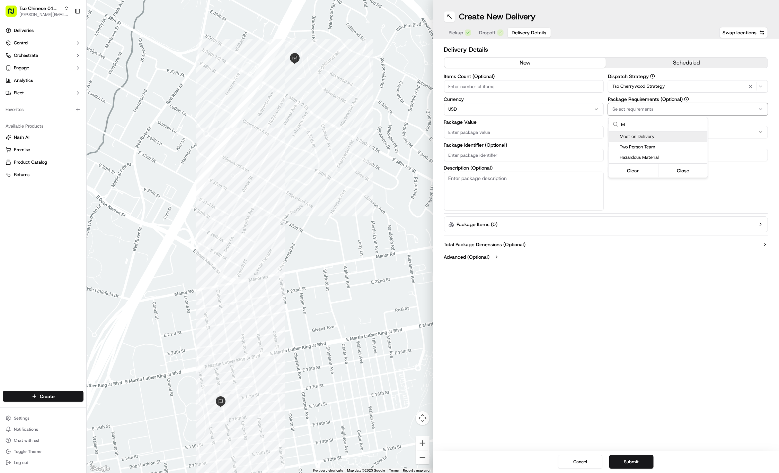
type input "M"
click at [664, 138] on span "Meet on Delivery" at bounding box center [662, 136] width 85 height 6
click at [636, 54] on html "Tso Chinese 01 Cherrywood jason@tsochinese.com Toggle Sidebar Deliveries Contro…" at bounding box center [389, 236] width 779 height 473
click at [640, 150] on input "Driver Tip (Optional)" at bounding box center [688, 155] width 160 height 12
type input "2"
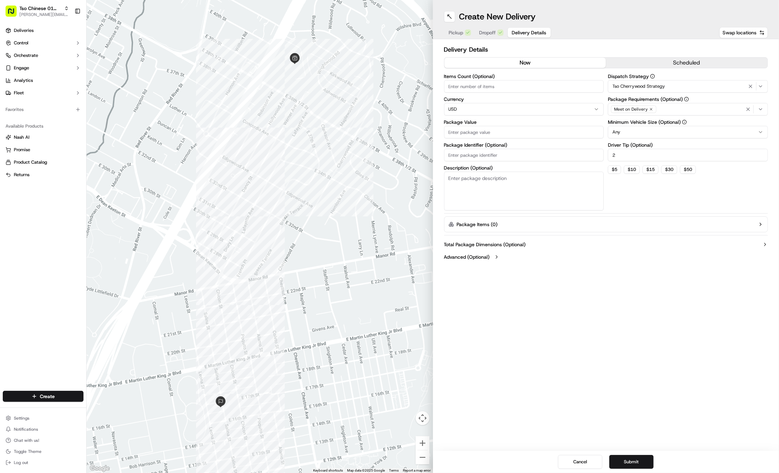
click at [518, 131] on input "Package Value" at bounding box center [524, 132] width 160 height 12
type input "39.94"
click at [506, 153] on input "Package Identifier (Optional)" at bounding box center [524, 155] width 160 height 12
paste input "#VY9WULE"
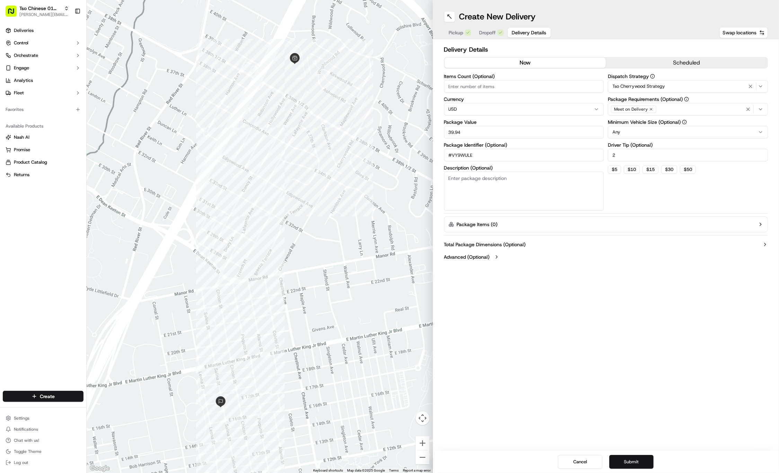
type input "#VY9WULE"
click at [627, 464] on button "Submit" at bounding box center [631, 462] width 44 height 14
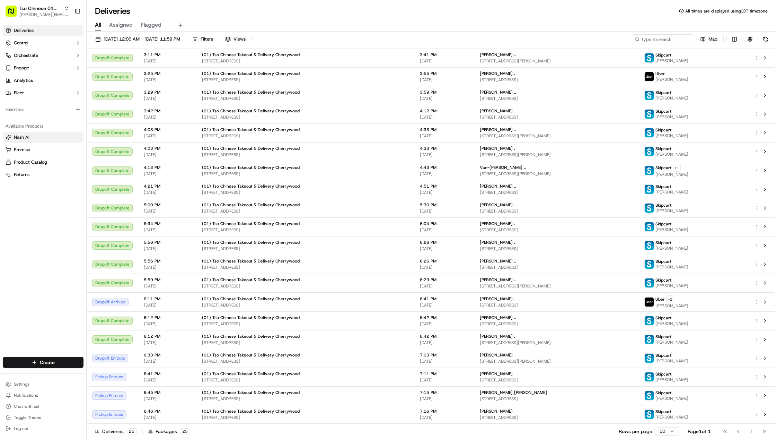
scroll to position [107, 0]
click at [528, 333] on td "[PERSON_NAME] . [STREET_ADDRESS][PERSON_NAME]" at bounding box center [556, 339] width 165 height 19
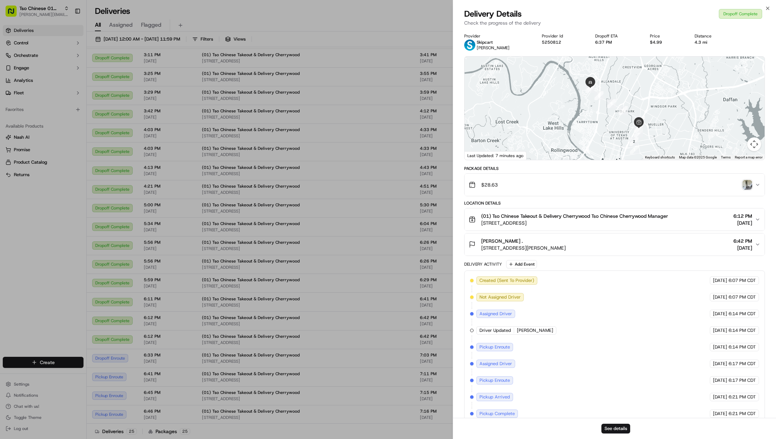
click at [747, 187] on img "button" at bounding box center [747, 185] width 10 height 10
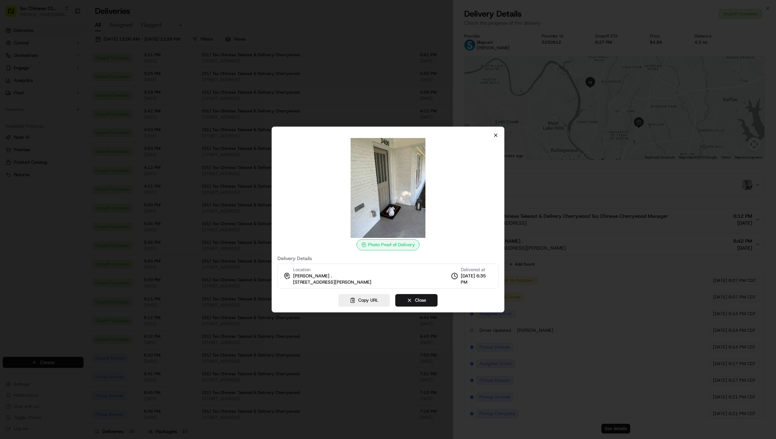
click at [495, 134] on icon "button" at bounding box center [496, 135] width 6 height 6
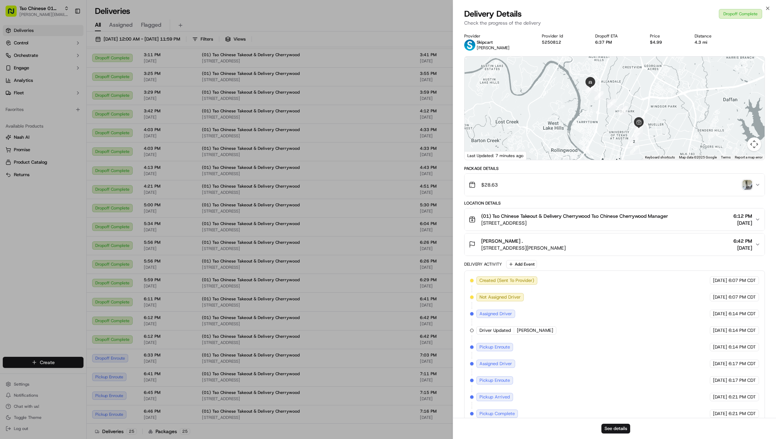
click at [746, 183] on img "button" at bounding box center [747, 185] width 10 height 10
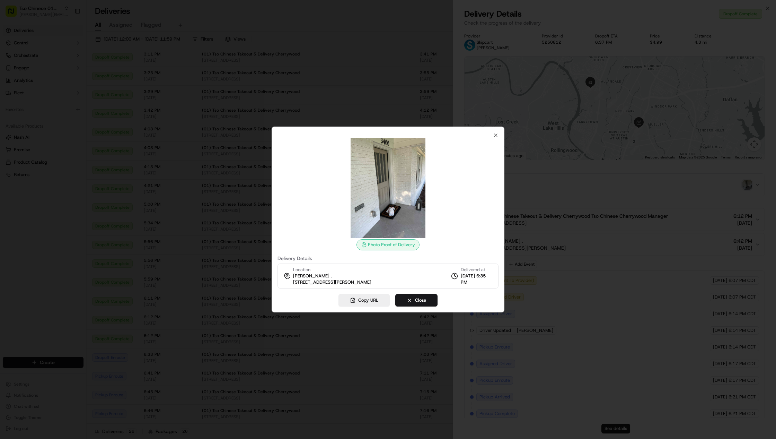
click at [495, 136] on icon "button" at bounding box center [495, 135] width 3 height 3
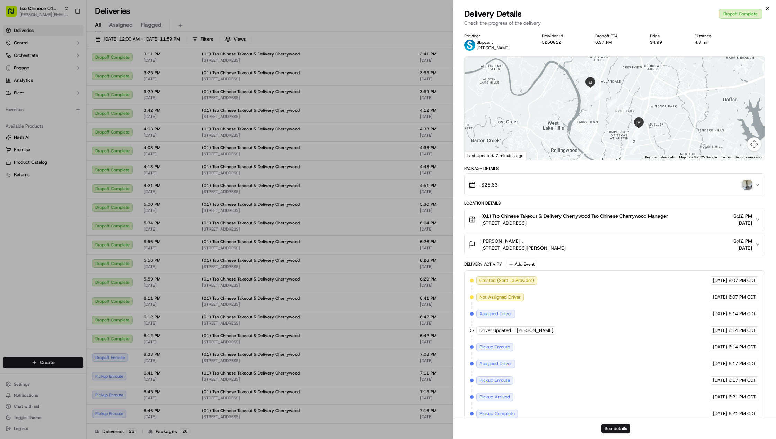
click at [768, 9] on icon "button" at bounding box center [768, 9] width 6 height 6
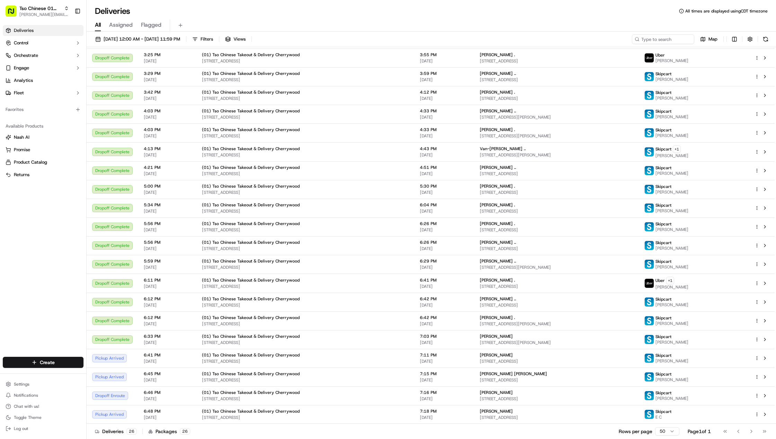
scroll to position [126, 0]
click at [757, 376] on html "Tso Chinese 01 Cherrywood [PERSON_NAME][EMAIL_ADDRESS][DOMAIN_NAME] Toggle Side…" at bounding box center [388, 219] width 776 height 439
click at [738, 369] on div "Cancel C" at bounding box center [738, 369] width 76 height 12
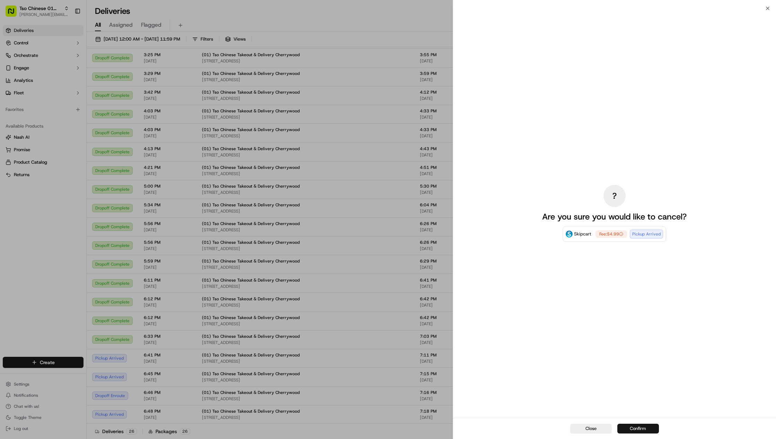
click at [651, 428] on button "Confirm" at bounding box center [638, 428] width 42 height 10
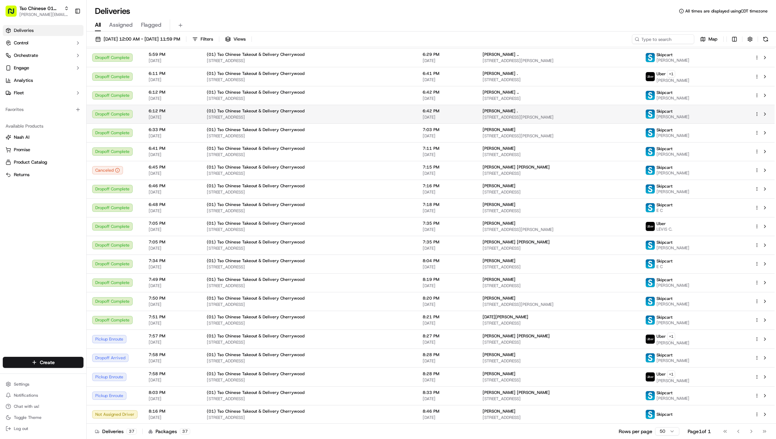
scroll to position [333, 0]
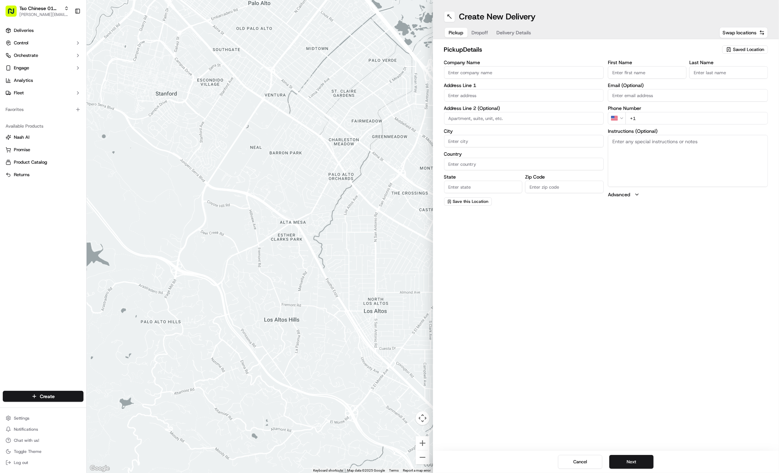
click at [754, 51] on span "Saved Location" at bounding box center [748, 49] width 31 height 6
click at [745, 76] on span "(01) Tso Chinese Takeout & Delivery Cherrywood" at bounding box center [733, 78] width 85 height 12
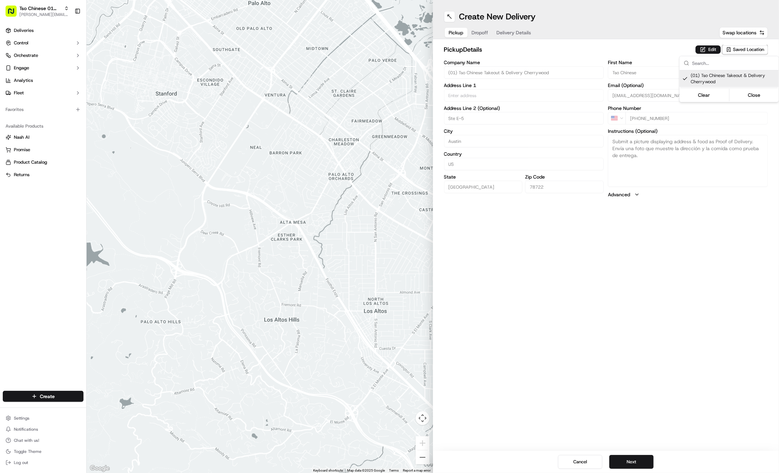
type input "(01) Tso Chinese Takeout & Delivery Cherrywood"
type input "Ste E-5"
type input "Austin"
type input "US"
type input "TX"
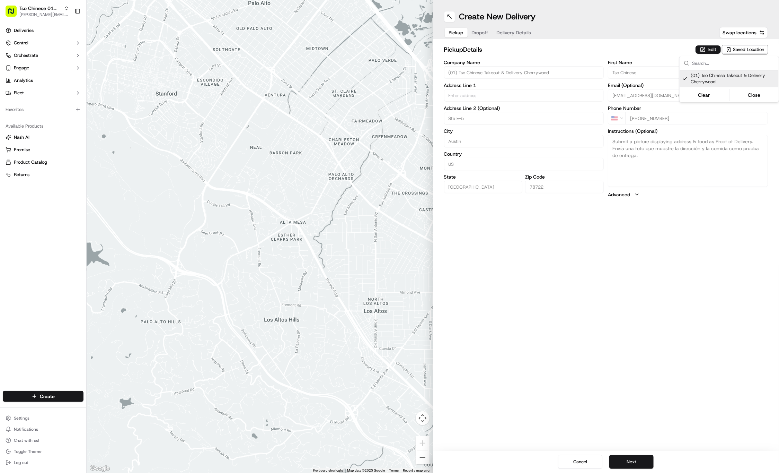
type input "78722"
type input "Tso Chinese"
type input "Cherrywood Manager"
type input "cherrywoodstore@tsochinese.com"
type input "+1 512 401 3232"
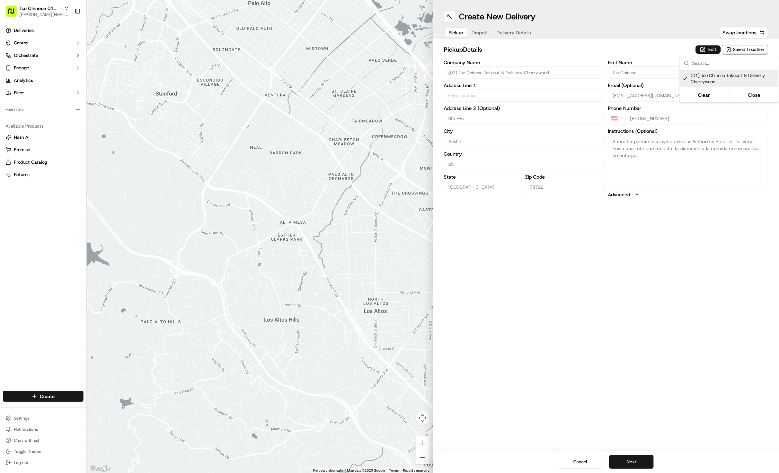
type input "3909 N Interstate Hwy 35"
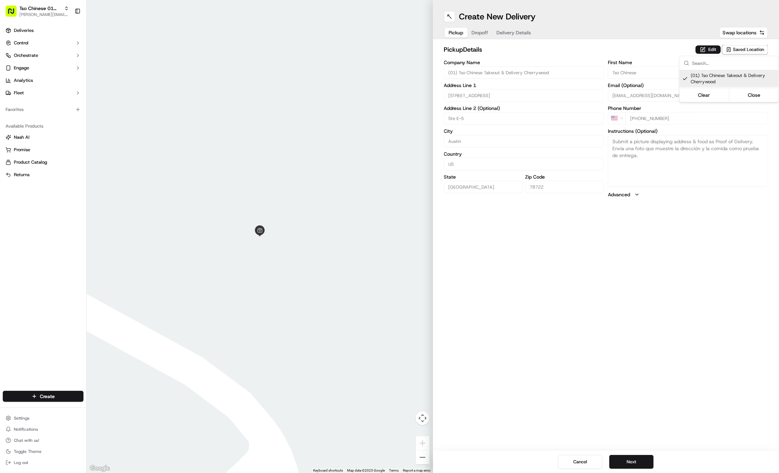
click at [478, 35] on html "Tso Chinese 01 Cherrywood jason@tsochinese.com Toggle Sidebar Deliveries Contro…" at bounding box center [389, 236] width 779 height 473
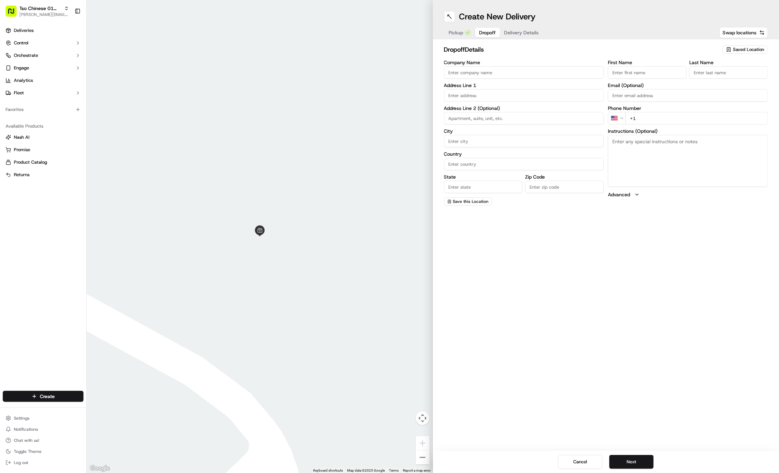
click at [478, 35] on button "Dropoff" at bounding box center [487, 33] width 25 height 10
click at [635, 69] on input "First Name" at bounding box center [647, 72] width 79 height 12
paste input "Thomas Fredell"
type input "Thomas Fredell"
type input "."
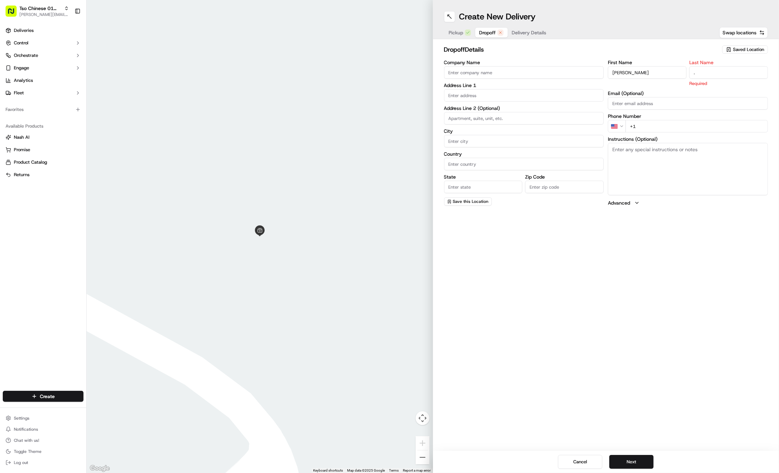
click at [692, 125] on div "First Name Thomas Fredell Last Name . Required Email (Optional) Phone Number US…" at bounding box center [688, 133] width 160 height 146
click at [697, 120] on input "+1" at bounding box center [697, 118] width 142 height 12
paste input "512 300 5384"
type input "+1 512 300 5384"
paste input "3400 Perry Ln"
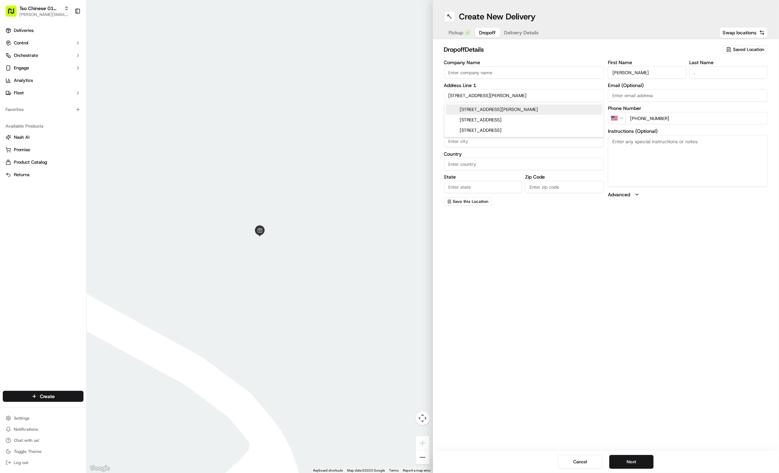
click at [518, 107] on div "3400 Perry Ln, Austin, TX" at bounding box center [524, 109] width 157 height 10
type input "3400 Perry Ln, Austin, TX 78731, USA"
type input "Austin"
type input "United States"
type input "TX"
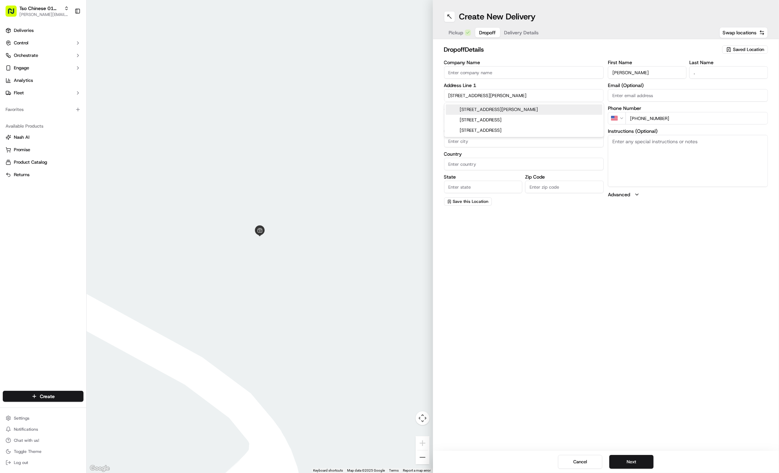
type input "78731"
type input "3400 Perry Lane"
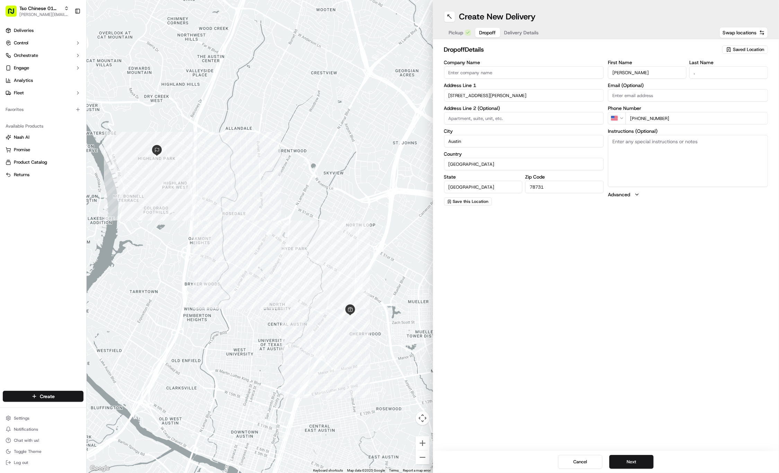
click at [527, 30] on span "Delivery Details" at bounding box center [521, 32] width 35 height 7
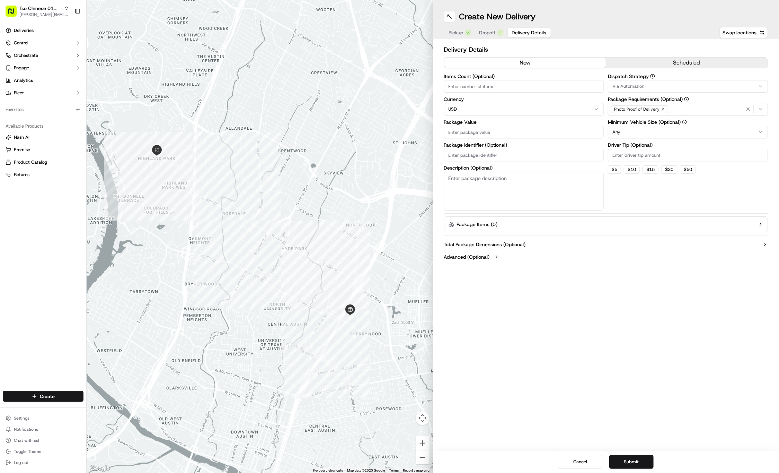
click at [727, 88] on div "Via Automation" at bounding box center [688, 86] width 157 height 6
click at [681, 122] on span "Tso Cherrywood Strategy" at bounding box center [662, 124] width 85 height 6
click at [686, 20] on html "Tso Chinese 01 Cherrywood jason@tsochinese.com Toggle Sidebar Deliveries Contro…" at bounding box center [389, 236] width 779 height 473
click at [661, 108] on icon "button" at bounding box center [663, 109] width 4 height 4
click at [661, 108] on div "Select requirements" at bounding box center [688, 109] width 157 height 6
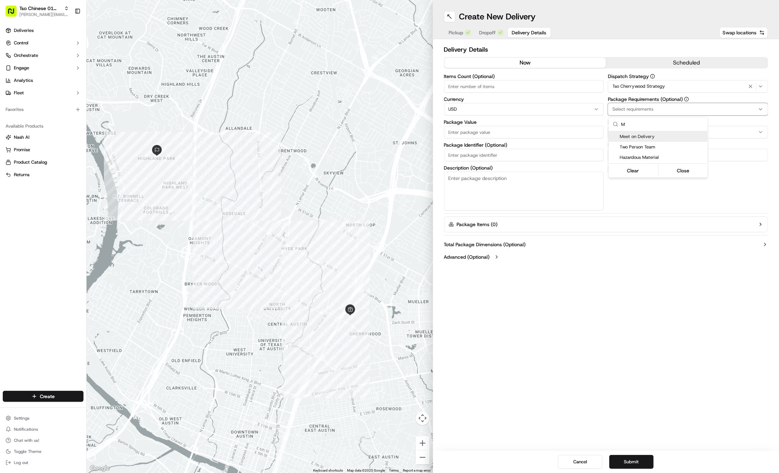
type input "M"
click at [667, 138] on span "Meet on Delivery" at bounding box center [662, 136] width 85 height 6
click at [665, 20] on html "Tso Chinese 01 Cherrywood jason@tsochinese.com Toggle Sidebar Deliveries Contro…" at bounding box center [389, 236] width 779 height 473
click at [653, 158] on input "Driver Tip (Optional)" at bounding box center [688, 155] width 160 height 12
type input "2"
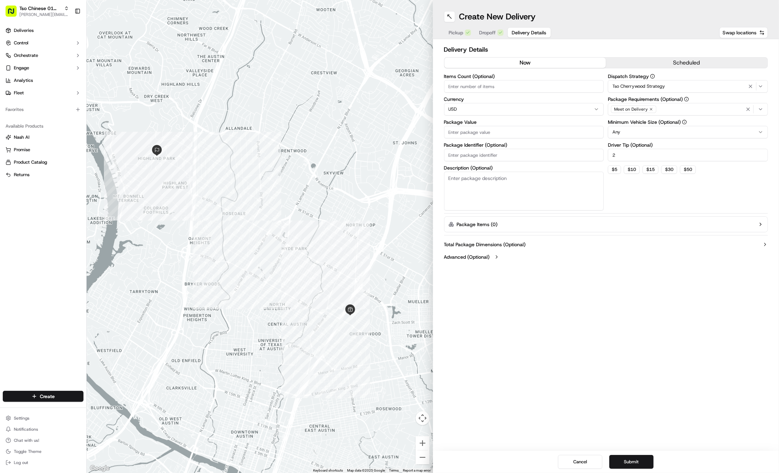
click at [568, 131] on input "Package Value" at bounding box center [524, 132] width 160 height 12
type input "28.63"
click at [513, 154] on input "Package Identifier (Optional)" at bounding box center [524, 155] width 160 height 12
paste input "#57MBZHL"
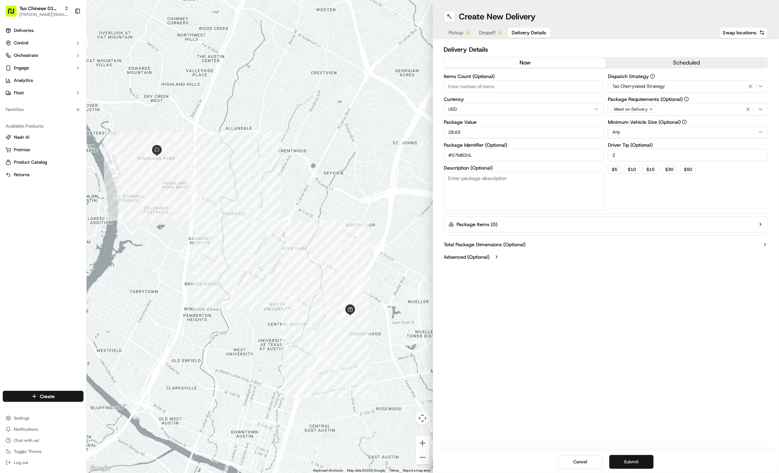
type input "#57MBZHL"
click at [627, 461] on button "Submit" at bounding box center [631, 462] width 44 height 14
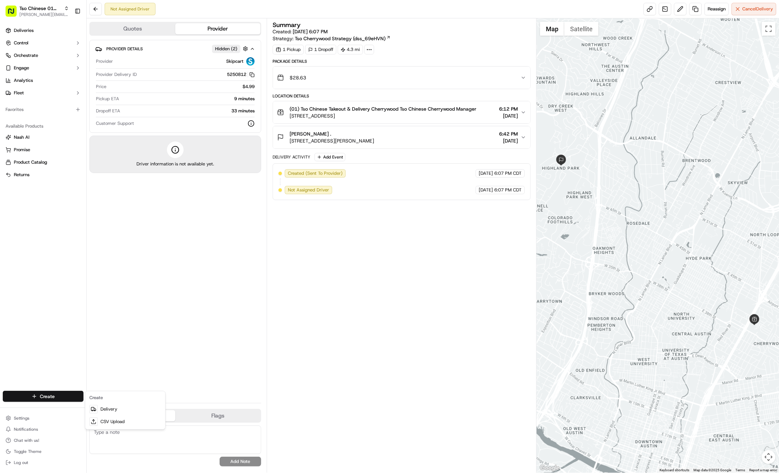
click at [46, 396] on html "Tso Chinese 01 Cherrywood jason@tsochinese.com Toggle Sidebar Deliveries Contro…" at bounding box center [389, 236] width 779 height 473
click at [102, 407] on link "Delivery" at bounding box center [125, 409] width 77 height 12
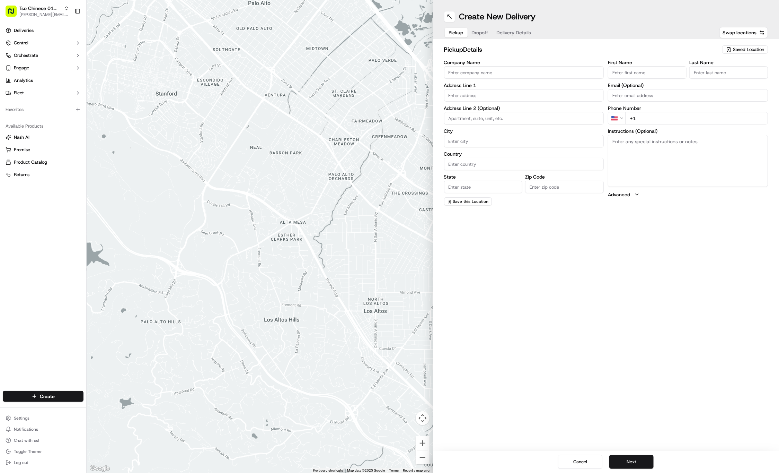
click at [739, 45] on div "Saved Location" at bounding box center [745, 49] width 46 height 8
click at [736, 74] on span "(01) Tso Chinese Takeout & Delivery Cherrywood" at bounding box center [733, 78] width 85 height 12
type input "(01) Tso Chinese Takeout & Delivery Cherrywood"
type input "Ste E-5"
type input "Austin"
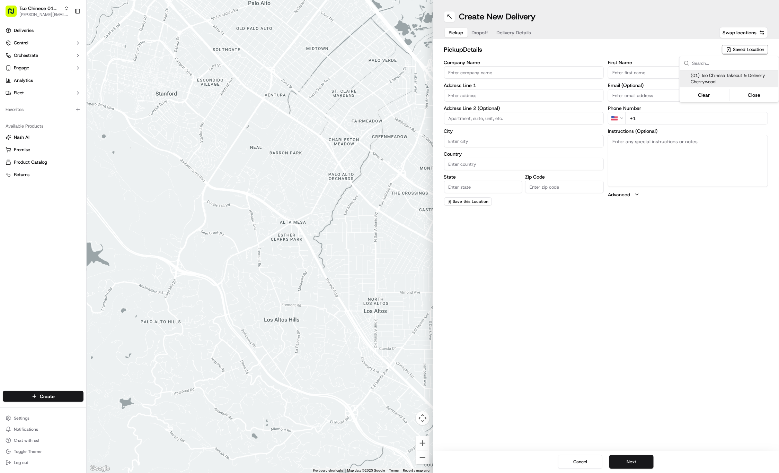
type input "US"
type input "TX"
type input "78722"
type input "Tso Chinese"
type input "Cherrywood Manager"
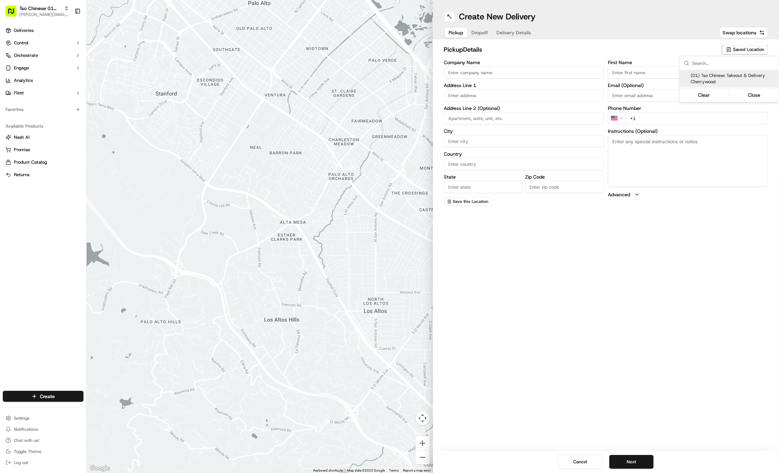
type input "cherrywoodstore@tsochinese.com"
type input "+1 512 401 3232"
type textarea "Submit a picture displaying address & food as Proof of Delivery. Envía una foto…"
type input "3909 N Interstate Hwy 35"
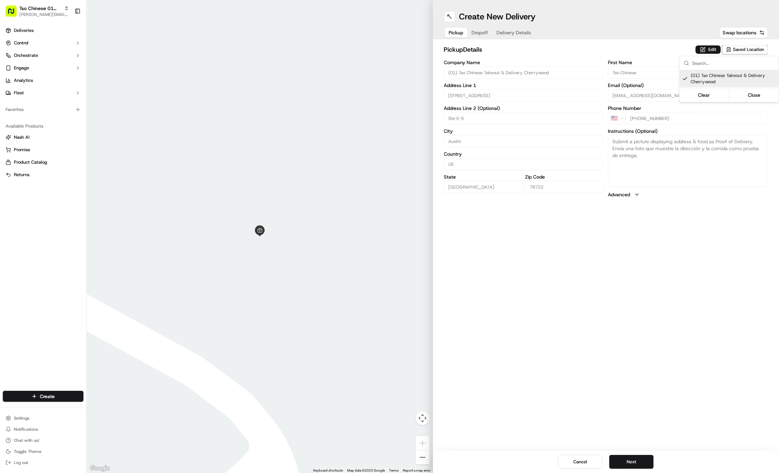
click at [480, 30] on html "Tso Chinese 01 Cherrywood jason@tsochinese.com Toggle Sidebar Deliveries Contro…" at bounding box center [389, 236] width 779 height 473
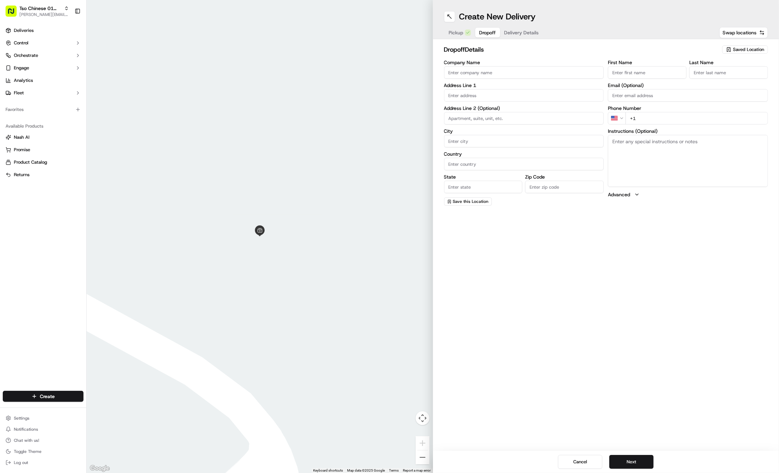
click at [480, 35] on span "Dropoff" at bounding box center [487, 32] width 17 height 7
click at [647, 71] on input "First Name" at bounding box center [647, 72] width 79 height 12
paste input "Maha Khan"
type input "Maha Khan"
type input "."
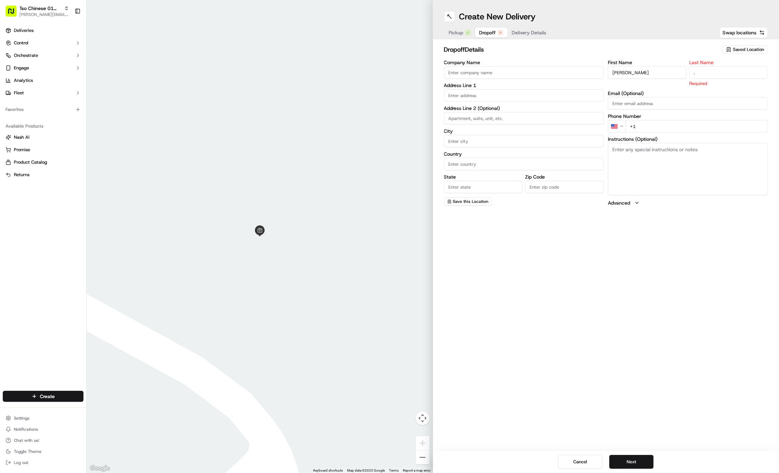
click at [713, 123] on input "+1" at bounding box center [697, 126] width 142 height 12
click at [714, 121] on input "+1" at bounding box center [697, 118] width 142 height 12
paste input "281 757 0466"
type input "+1 281 757 0466"
click at [521, 96] on input "text" at bounding box center [524, 95] width 160 height 12
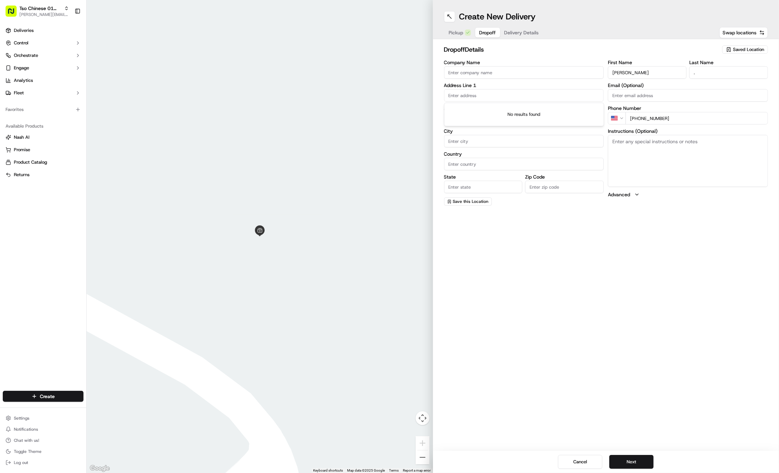
paste input "5317 Lena Dr"
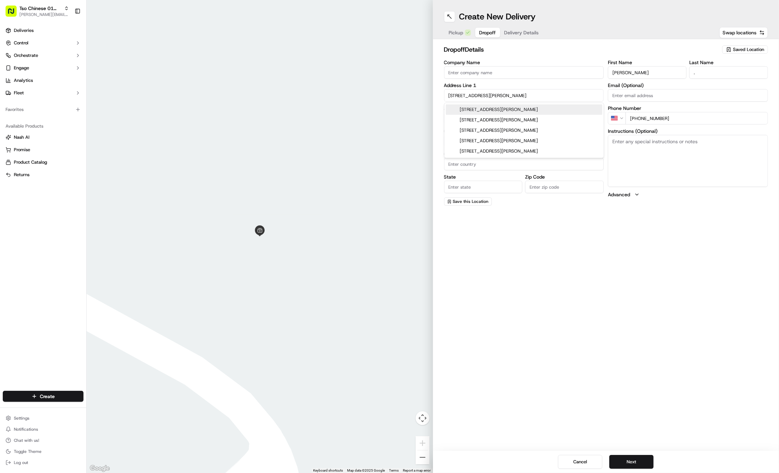
click at [522, 107] on div "5317 Lena Drive, Austin, TX" at bounding box center [524, 109] width 157 height 10
type input "5317 Lena Dr, Austin, TX 78723, USA"
type input "Austin"
type input "United States"
type input "TX"
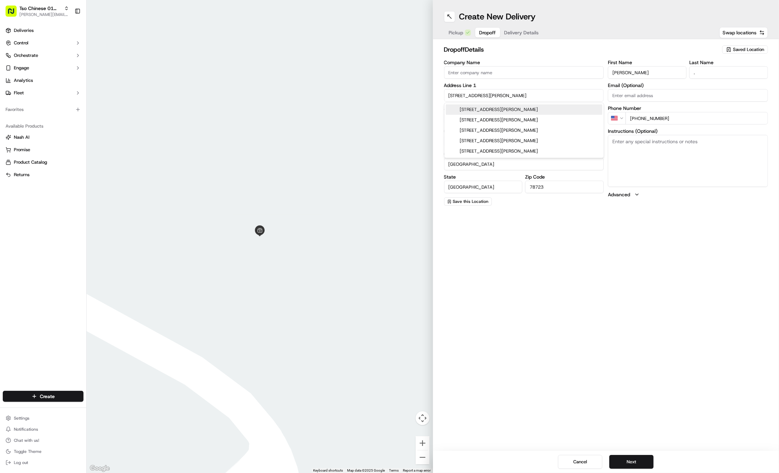
type input "78723"
type input "5317 Lena Drive"
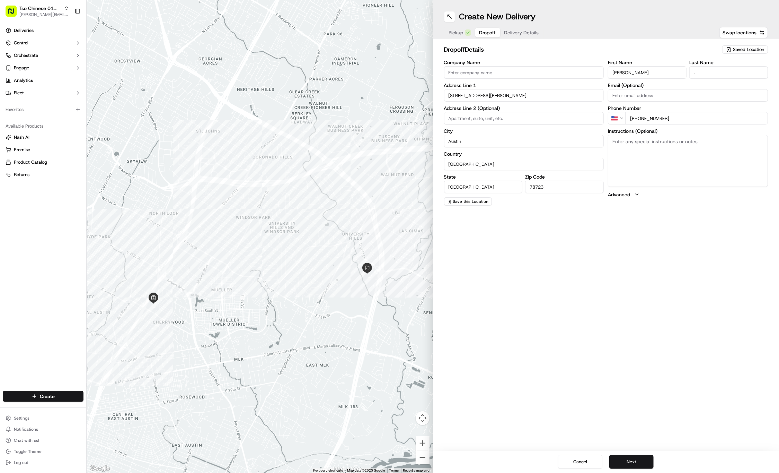
click at [701, 147] on textarea "Instructions (Optional)" at bounding box center [688, 161] width 160 height 52
paste textarea "Soy sauce and chili oil please"
type textarea "Soy sauce and chili oil please"
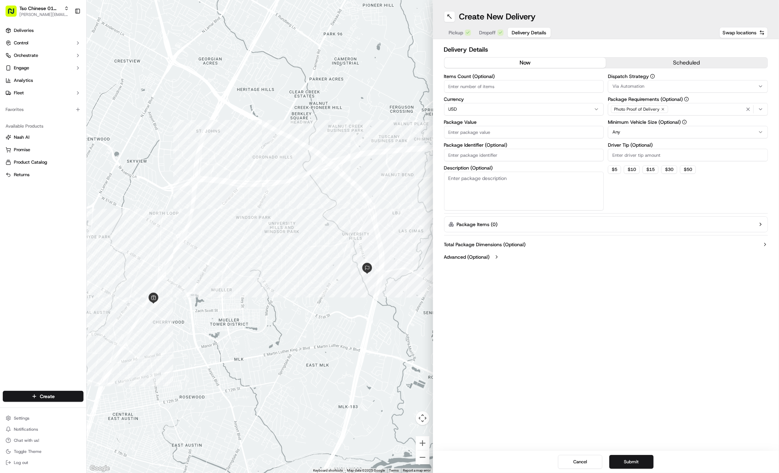
click at [528, 32] on span "Delivery Details" at bounding box center [529, 32] width 35 height 7
click at [637, 89] on span "Via Automation" at bounding box center [629, 86] width 32 height 6
click at [637, 89] on html "Tso Chinese 01 Cherrywood jason@tsochinese.com Toggle Sidebar Deliveries Contro…" at bounding box center [389, 236] width 779 height 473
click at [645, 125] on span "Tso Cherrywood Strategy" at bounding box center [662, 124] width 85 height 6
click at [703, 223] on html "Tso Chinese 01 Cherrywood jason@tsochinese.com Toggle Sidebar Deliveries Contro…" at bounding box center [389, 236] width 779 height 473
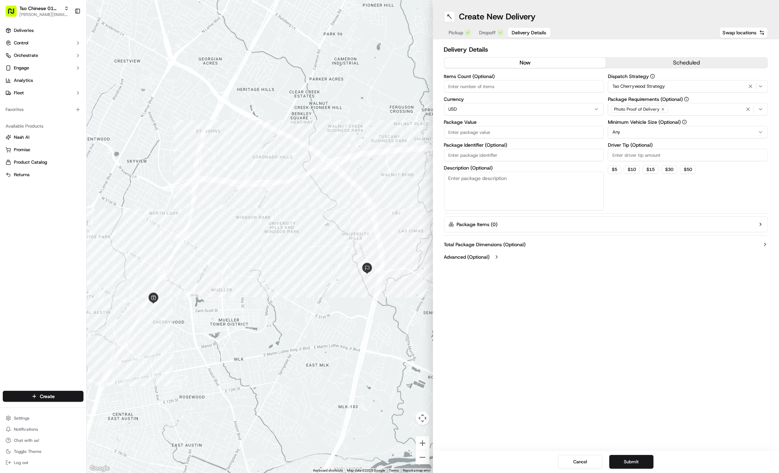
click at [664, 110] on icon "button" at bounding box center [663, 109] width 4 height 4
click at [664, 110] on div "Select requirements" at bounding box center [688, 109] width 157 height 6
type input "m"
click at [667, 136] on span "Meet on Delivery" at bounding box center [662, 136] width 85 height 6
click at [659, 49] on html "Tso Chinese 01 Cherrywood jason@tsochinese.com Toggle Sidebar Deliveries Contro…" at bounding box center [389, 236] width 779 height 473
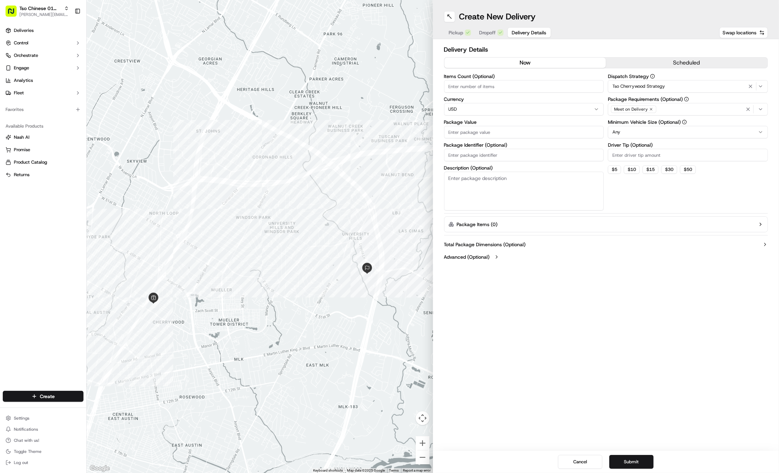
click at [647, 159] on input "Driver Tip (Optional)" at bounding box center [688, 155] width 160 height 12
type input "2"
click at [558, 138] on div "Items Count (Optional) Currency USD Package Value Package Identifier (Optional)…" at bounding box center [524, 142] width 160 height 137
click at [556, 131] on input "Package Value" at bounding box center [524, 132] width 160 height 12
type input "51.26"
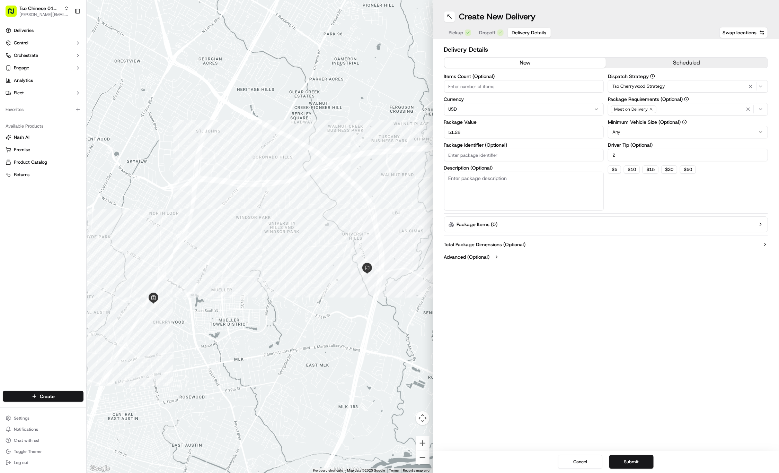
click at [520, 155] on input "Package Identifier (Optional)" at bounding box center [524, 155] width 160 height 12
paste input "#1GH0B7R"
type input "#1GH0B7R"
